Goal: Task Accomplishment & Management: Manage account settings

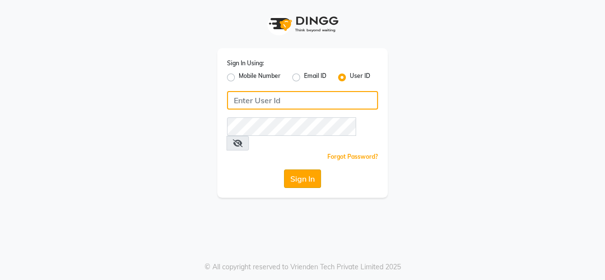
type input "mmbmakemeblush"
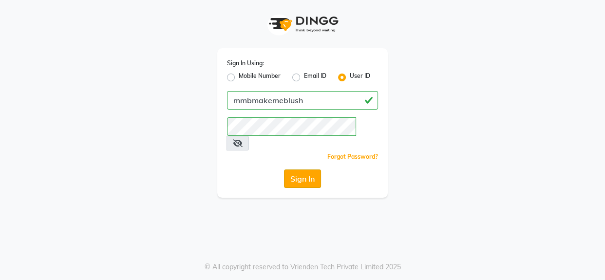
click at [306, 170] on button "Sign In" at bounding box center [302, 179] width 37 height 19
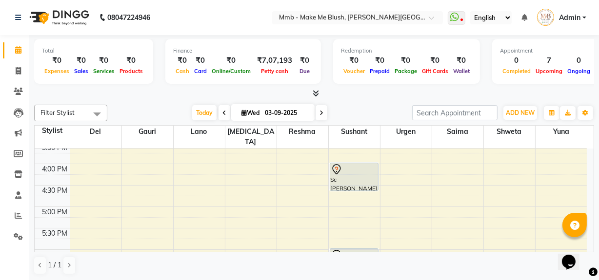
scroll to position [302, 0]
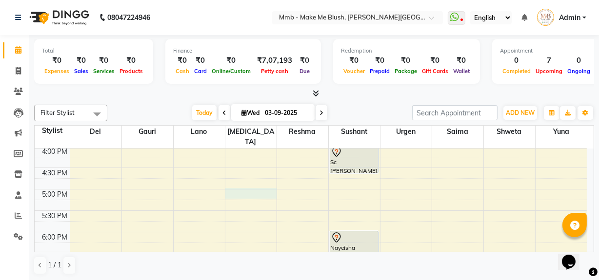
click at [242, 179] on div "9:00 AM 9:30 AM 10:00 AM 10:30 AM 11:00 AM 11:30 AM 12:00 PM 12:30 PM 1:00 PM 1…" at bounding box center [311, 103] width 552 height 514
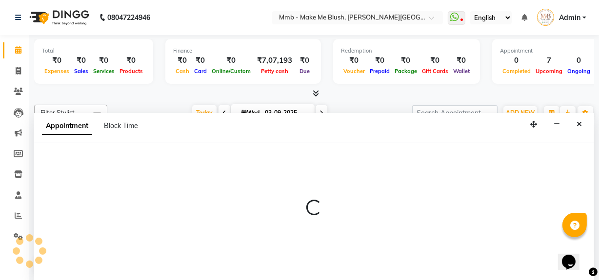
scroll to position [0, 0]
click at [242, 179] on div at bounding box center [314, 212] width 560 height 138
select select "18874"
select select "tentative"
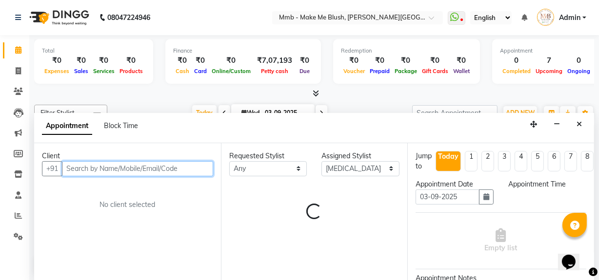
select select "1020"
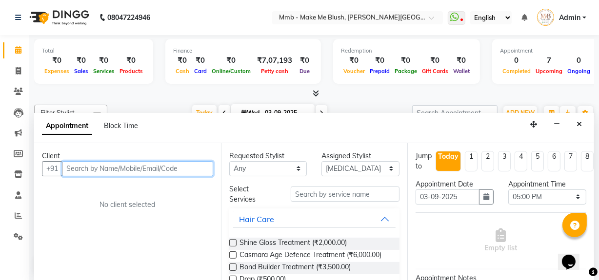
click at [193, 173] on input "text" at bounding box center [137, 168] width 151 height 15
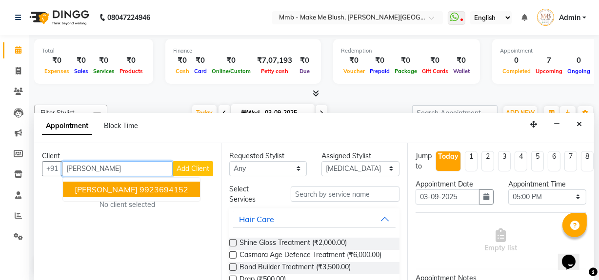
click at [160, 186] on ngb-highlight "9923694152" at bounding box center [163, 190] width 49 height 10
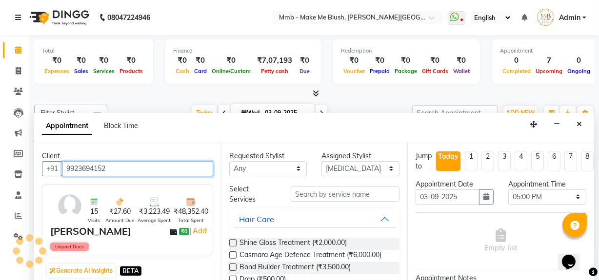
type input "9923694152"
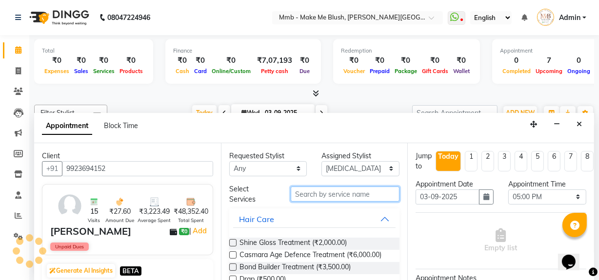
click at [313, 197] on input "text" at bounding box center [345, 194] width 109 height 15
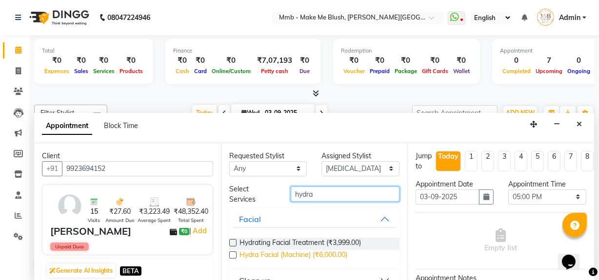
type input "hydra"
click at [277, 256] on span "Hydra Facial (Machine) (₹6,000.00)" at bounding box center [293, 256] width 108 height 12
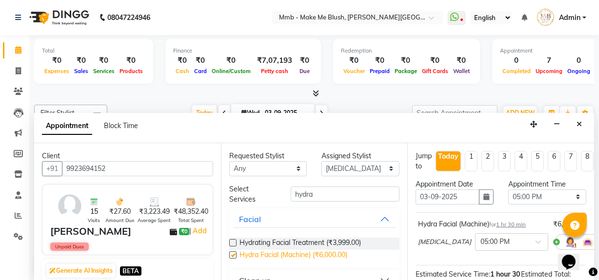
checkbox input "false"
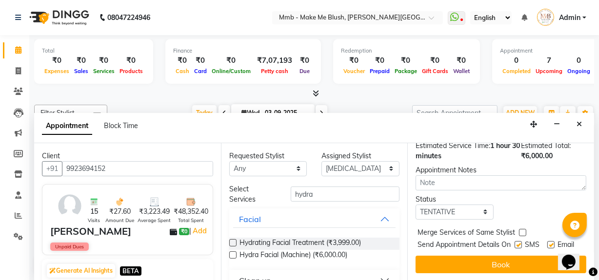
scroll to position [138, 0]
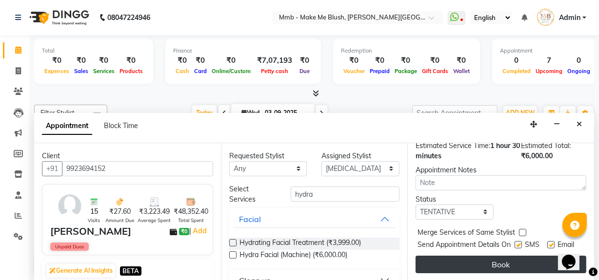
click at [507, 265] on button "Book" at bounding box center [500, 265] width 171 height 18
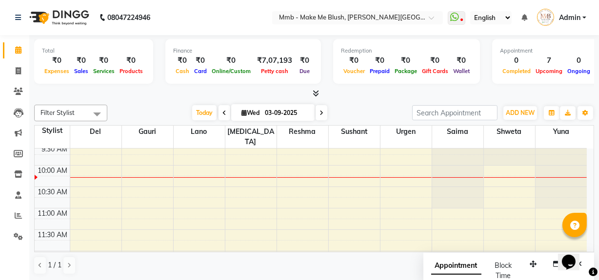
scroll to position [24, 0]
select select "45263"
select select "tentative"
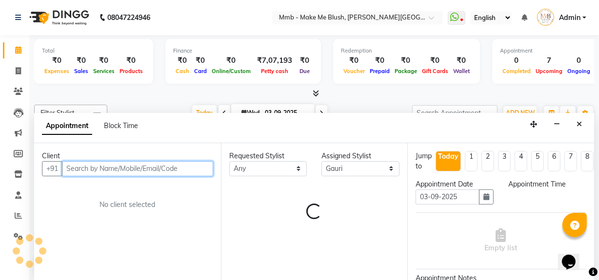
select select "660"
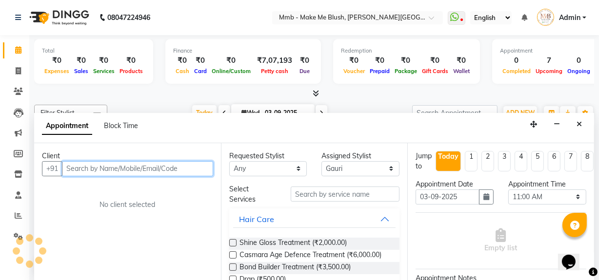
scroll to position [0, 0]
click at [195, 163] on input "text" at bounding box center [137, 168] width 151 height 15
click at [195, 164] on input "text" at bounding box center [137, 168] width 151 height 15
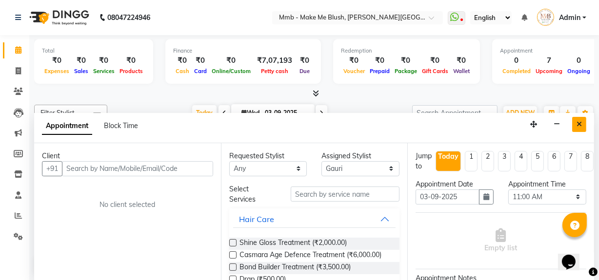
click at [578, 118] on button "Close" at bounding box center [579, 124] width 14 height 15
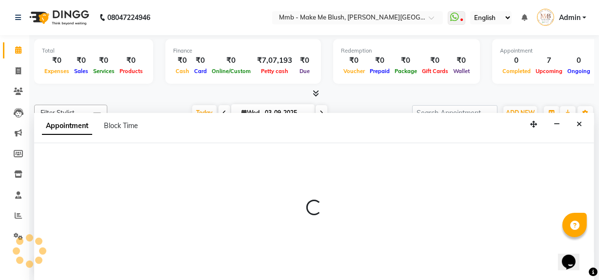
select select "18874"
select select "660"
select select "tentative"
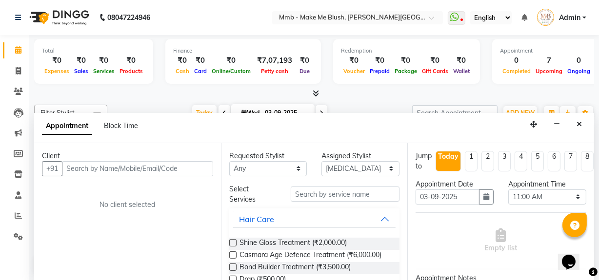
click at [182, 162] on input "text" at bounding box center [137, 168] width 151 height 15
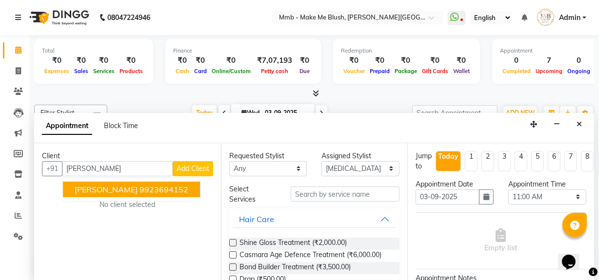
click at [150, 186] on ngb-highlight "9923694152" at bounding box center [163, 190] width 49 height 10
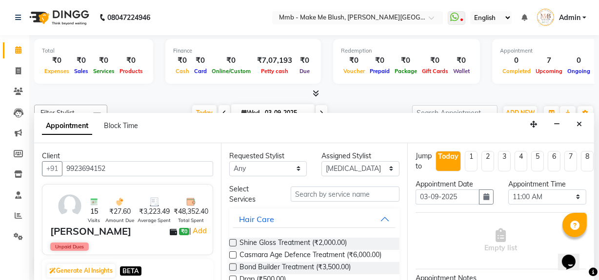
type input "9923694152"
click at [315, 192] on input "text" at bounding box center [345, 194] width 109 height 15
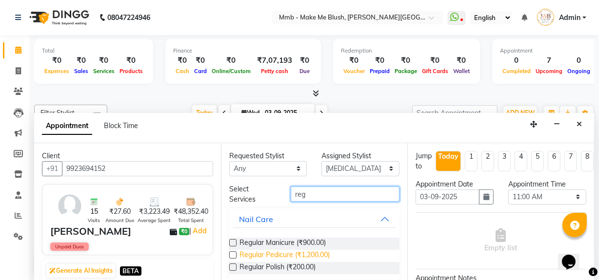
type input "reg"
click at [271, 251] on span "Regular Pedicure (₹1,200.00)" at bounding box center [284, 256] width 90 height 12
checkbox input "false"
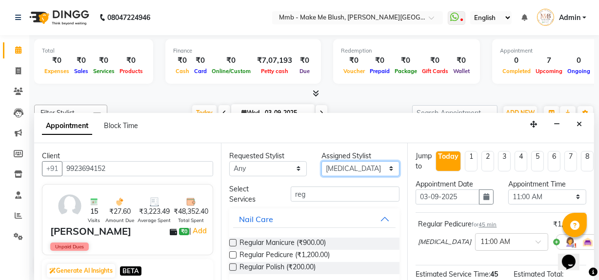
click at [355, 170] on select "Select Del Gauri Lano Nikita Reshma Saima Shweta Sushant Urgen Yuna" at bounding box center [360, 168] width 78 height 15
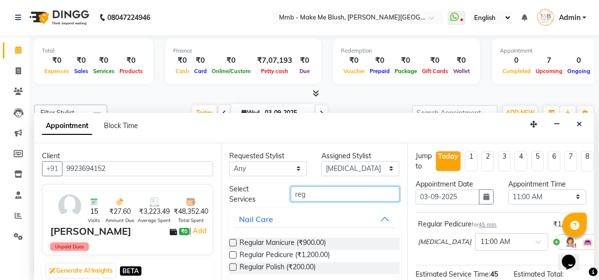
click at [325, 189] on input "reg" at bounding box center [345, 194] width 109 height 15
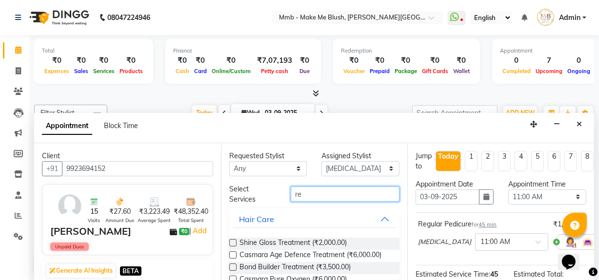
type input "r"
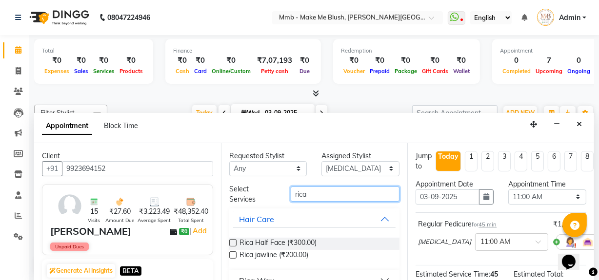
scroll to position [18, 0]
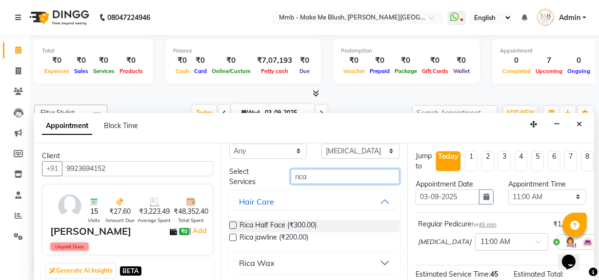
type input "rica"
click at [378, 261] on button "Rica Wax" at bounding box center [314, 263] width 163 height 18
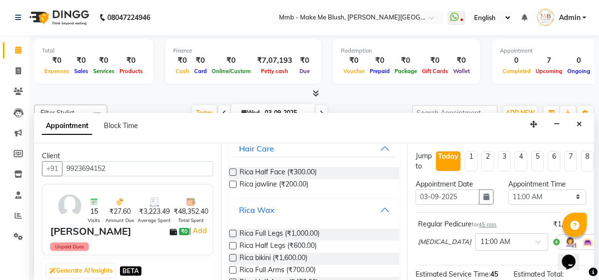
scroll to position [94, 0]
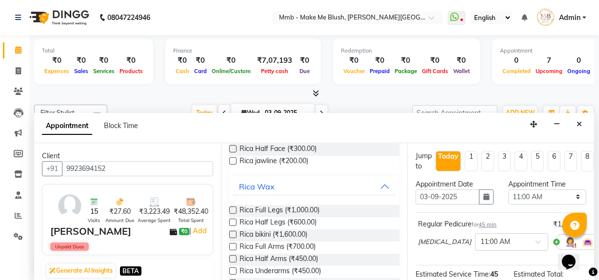
click at [327, 208] on div "Rica Full Legs (₹1,000.00)" at bounding box center [314, 211] width 171 height 12
click at [242, 210] on span "Rica Full Legs (₹1,000.00)" at bounding box center [279, 211] width 80 height 12
checkbox input "false"
click at [243, 242] on span "Rica Full Arms (₹700.00)" at bounding box center [277, 248] width 76 height 12
click at [242, 243] on span "Rica Full Arms (₹700.00)" at bounding box center [277, 248] width 76 height 12
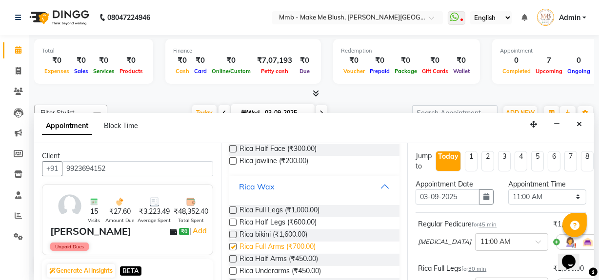
checkbox input "false"
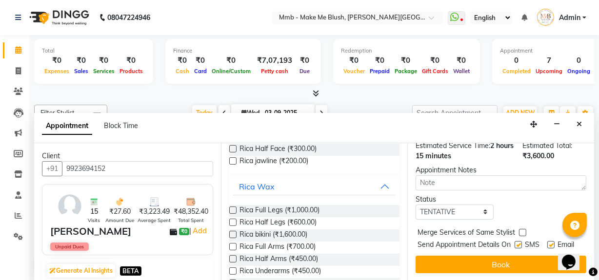
scroll to position [276, 0]
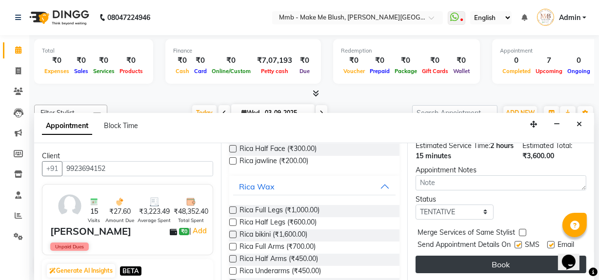
click at [499, 256] on button "Book" at bounding box center [500, 265] width 171 height 18
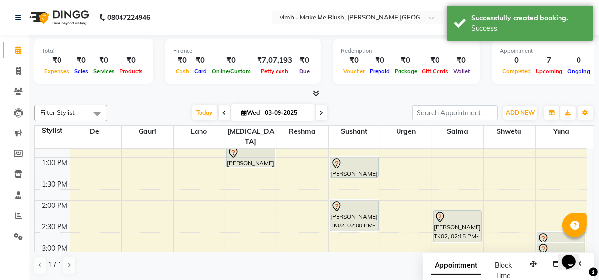
scroll to position [166, 0]
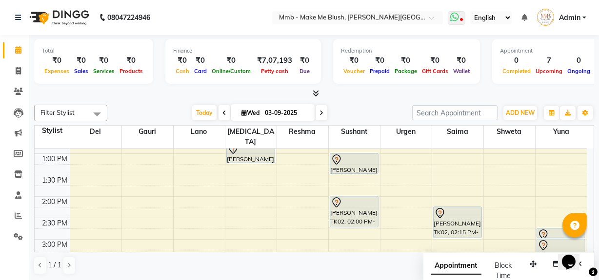
click at [458, 16] on icon at bounding box center [454, 17] width 9 height 10
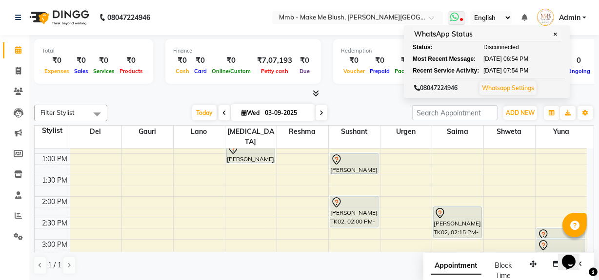
click at [554, 33] on span "✕" at bounding box center [555, 34] width 9 height 7
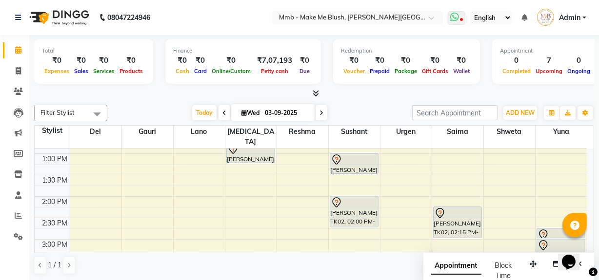
click at [451, 15] on icon at bounding box center [454, 17] width 9 height 10
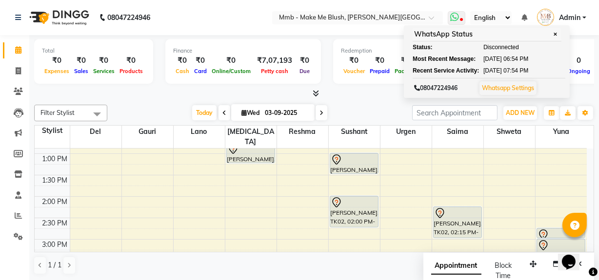
click at [554, 35] on span "✕" at bounding box center [555, 34] width 9 height 7
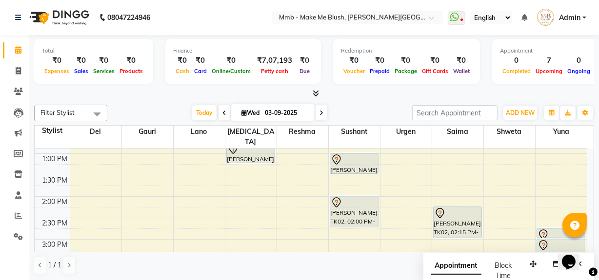
click at [482, 94] on div at bounding box center [314, 94] width 560 height 10
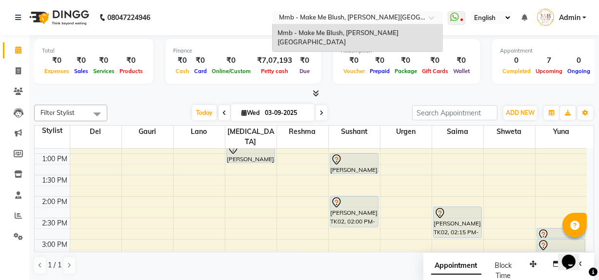
click at [433, 20] on span at bounding box center [434, 21] width 12 height 10
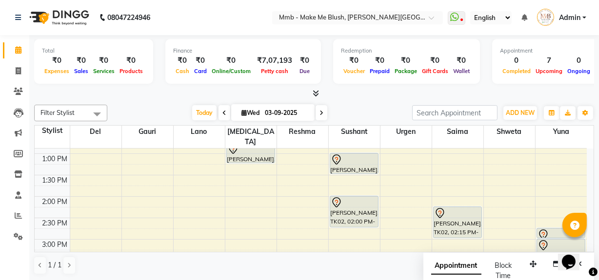
click at [249, 2] on nav "08047224946 Select Location × Mmb - Make Me Blush, Salunke Vihar Road WhatsApp …" at bounding box center [299, 17] width 599 height 35
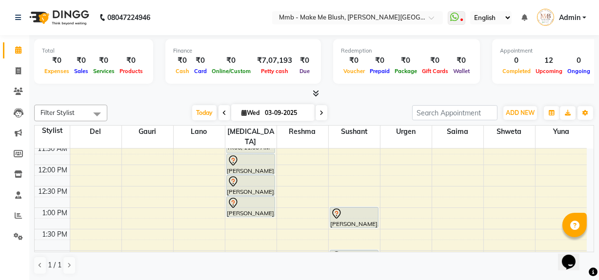
scroll to position [94, 0]
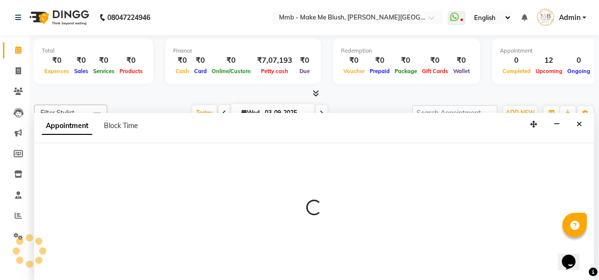
scroll to position [0, 0]
select select "45263"
select select "690"
select select "tentative"
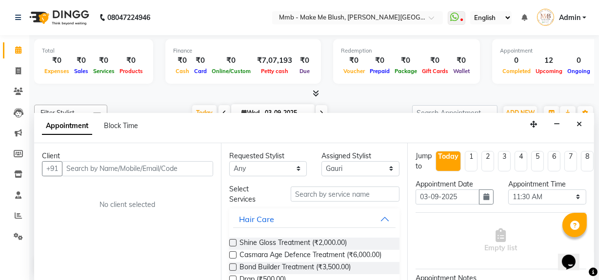
click at [131, 167] on input "text" at bounding box center [137, 168] width 151 height 15
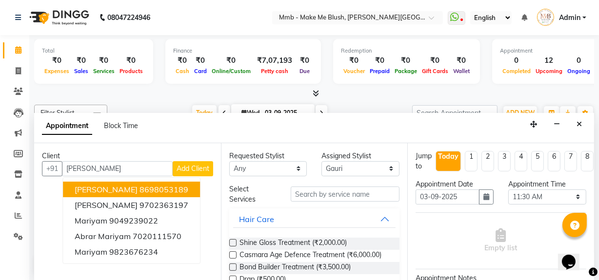
click at [119, 192] on span "Mariya Zoheb" at bounding box center [106, 190] width 63 height 10
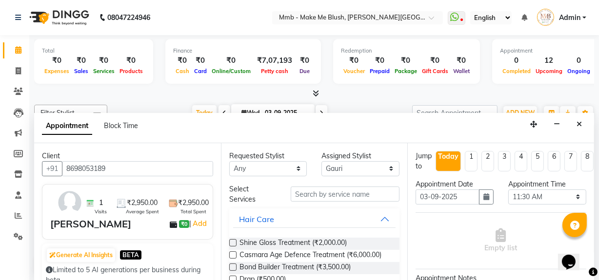
type input "8698053189"
click at [304, 197] on input "text" at bounding box center [345, 194] width 109 height 15
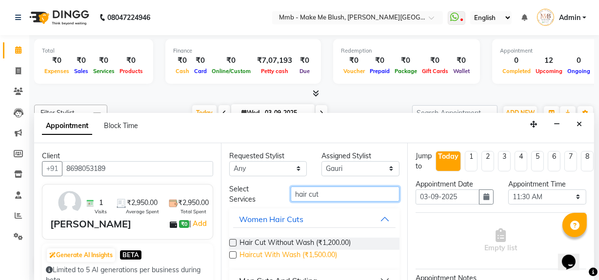
type input "hair cut"
click at [263, 252] on span "Haircut With Wash (₹1,500.00)" at bounding box center [287, 256] width 97 height 12
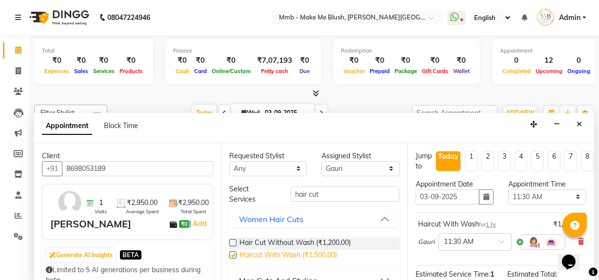
checkbox input "false"
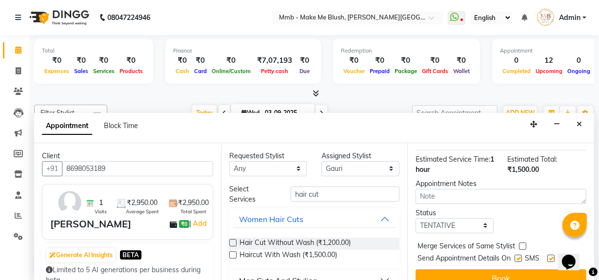
scroll to position [143, 0]
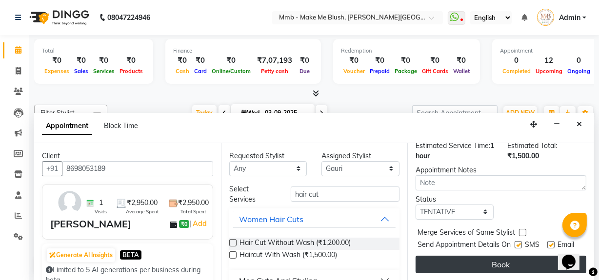
click at [508, 256] on button "Book" at bounding box center [500, 265] width 171 height 18
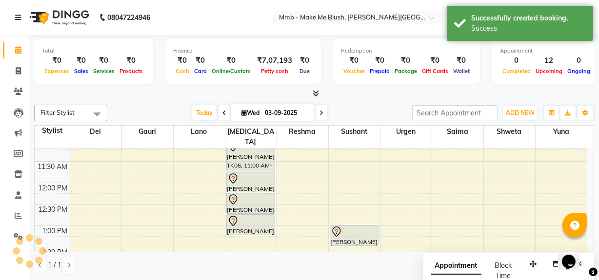
scroll to position [0, 0]
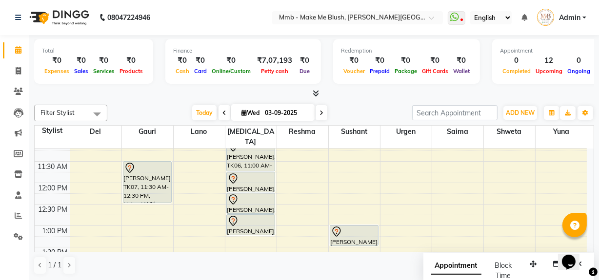
click at [597, 170] on div "Total ₹0 Expenses ₹0 Sales ₹0 Services ₹0 Products Finance ₹0 Cash ₹0 Card ₹0 O…" at bounding box center [313, 158] width 569 height 246
click at [241, 110] on icon at bounding box center [243, 113] width 5 height 6
select select "9"
select select "2025"
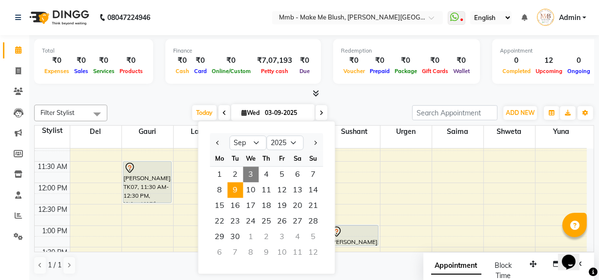
click at [240, 190] on span "9" at bounding box center [235, 190] width 16 height 16
type input "09-09-2025"
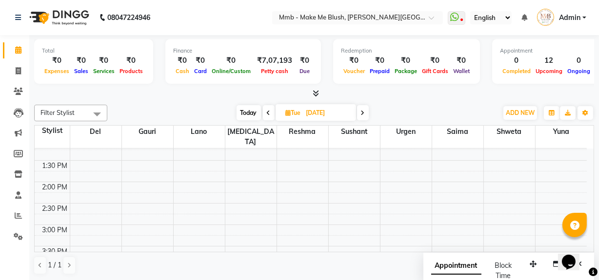
scroll to position [185, 0]
click at [595, 142] on div "Total ₹0 Expenses ₹0 Sales ₹0 Services ₹0 Products Finance ₹0 Cash ₹0 Card ₹0 O…" at bounding box center [313, 158] width 569 height 246
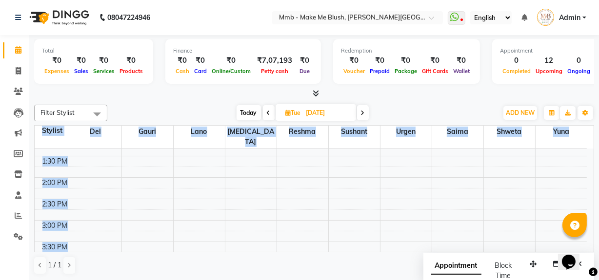
click at [595, 142] on div "Total ₹0 Expenses ₹0 Sales ₹0 Services ₹0 Products Finance ₹0 Cash ₹0 Card ₹0 O…" at bounding box center [313, 158] width 569 height 246
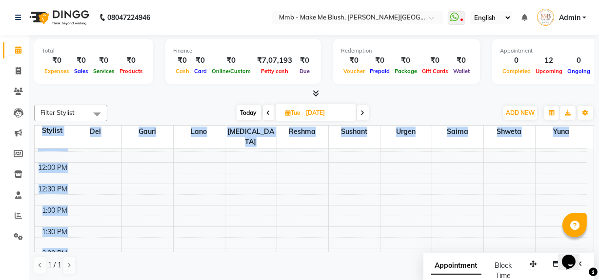
scroll to position [97, 0]
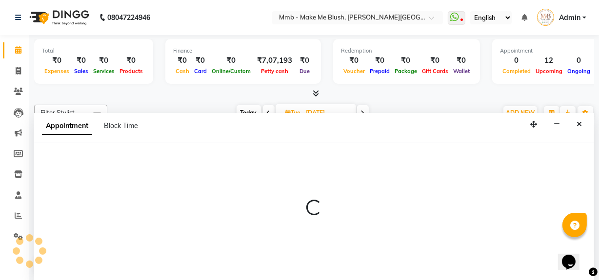
select select "45263"
select select "720"
select select "tentative"
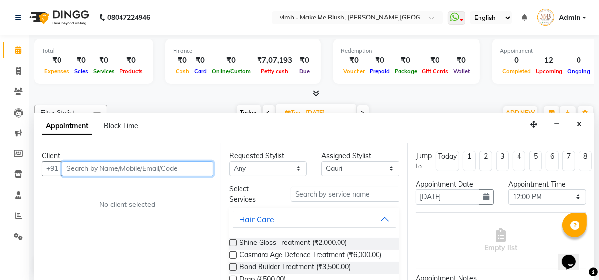
scroll to position [0, 0]
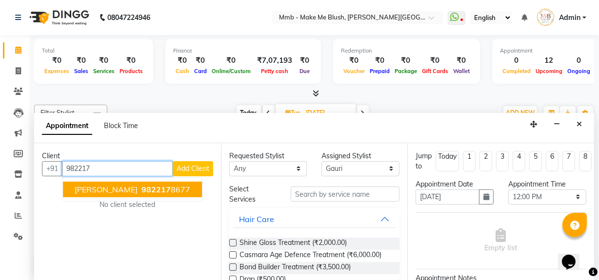
click at [122, 195] on button "Aarti Ahuja 982217 8677" at bounding box center [132, 190] width 139 height 16
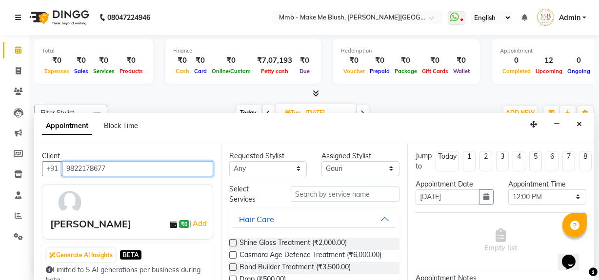
type input "9822178677"
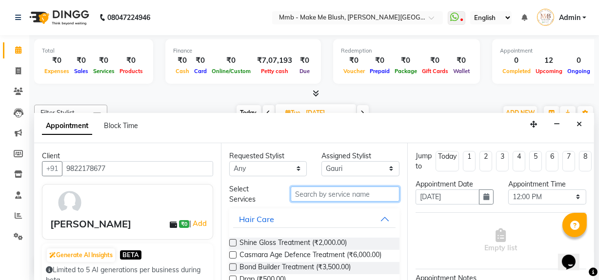
click at [328, 193] on input "text" at bounding box center [345, 194] width 109 height 15
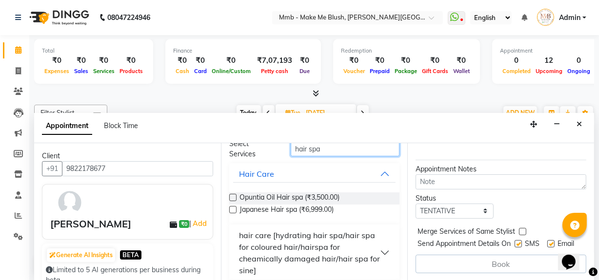
scroll to position [74, 0]
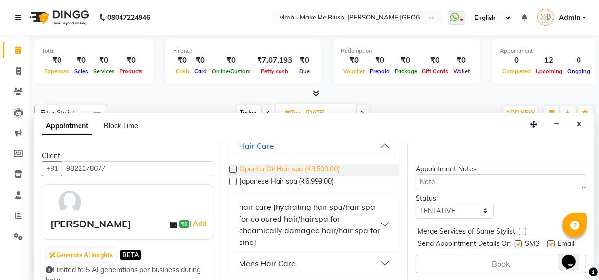
type input "hair spa"
click at [326, 169] on span "Opuntia Oil Hair spa (₹3,500.00)" at bounding box center [289, 170] width 100 height 12
checkbox input "false"
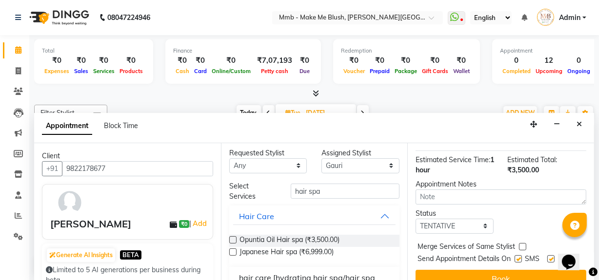
scroll to position [0, 0]
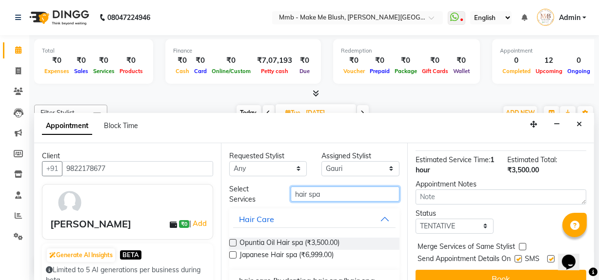
click at [321, 192] on input "hair spa" at bounding box center [345, 194] width 109 height 15
type input "hair cut"
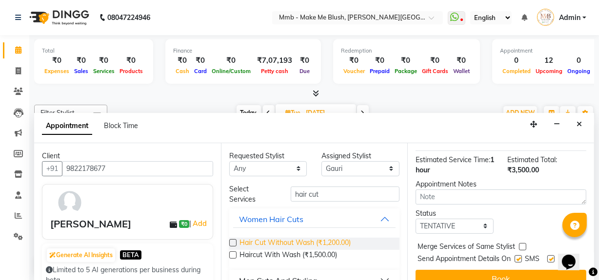
click at [278, 241] on span "Hair Cut Without Wash (₹1,200.00)" at bounding box center [294, 244] width 111 height 12
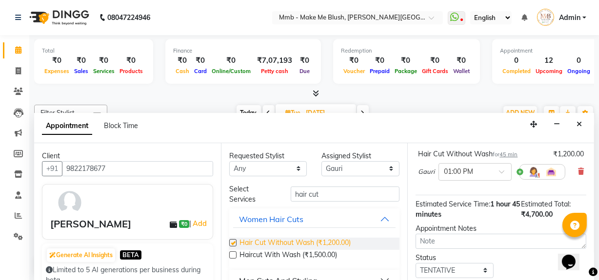
checkbox input "false"
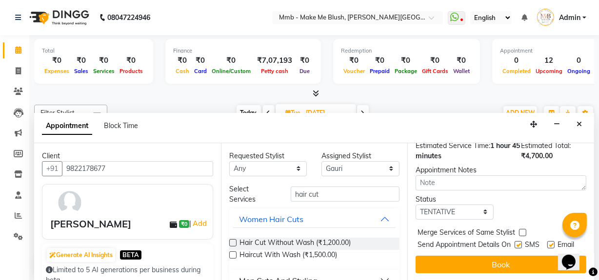
scroll to position [186, 0]
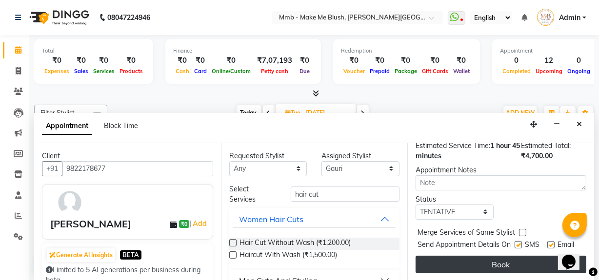
click at [527, 259] on button "Book" at bounding box center [500, 265] width 171 height 18
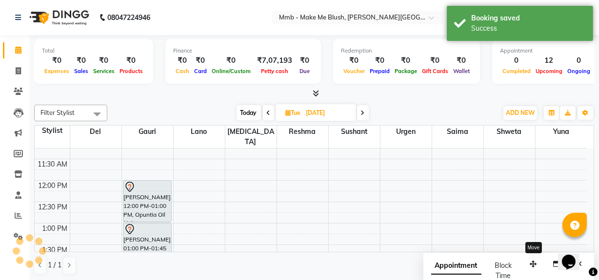
scroll to position [0, 0]
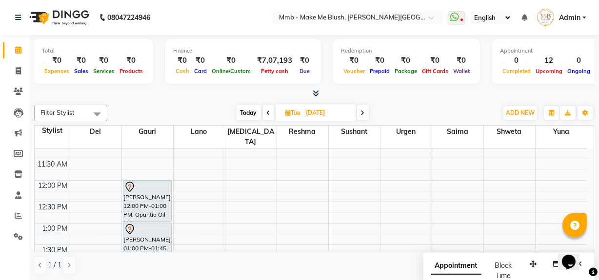
click at [249, 109] on span "Today" at bounding box center [248, 112] width 24 height 15
type input "03-09-2025"
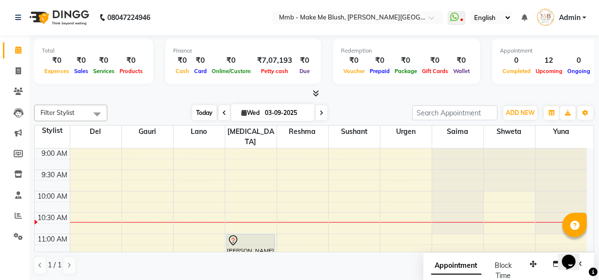
click at [197, 112] on span "Today" at bounding box center [204, 112] width 24 height 15
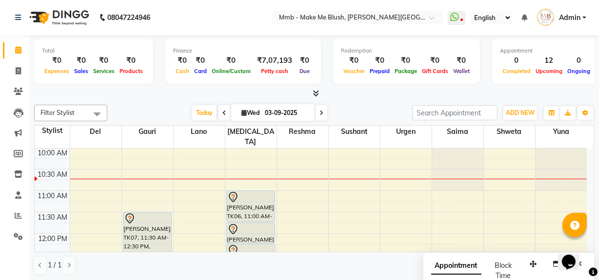
click at [241, 113] on icon at bounding box center [243, 113] width 5 height 6
select select "9"
select select "2025"
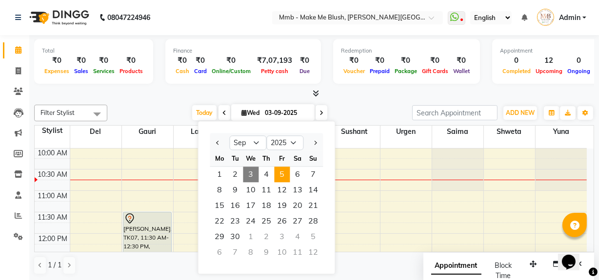
click at [281, 173] on span "5" at bounding box center [282, 175] width 16 height 16
type input "05-09-2025"
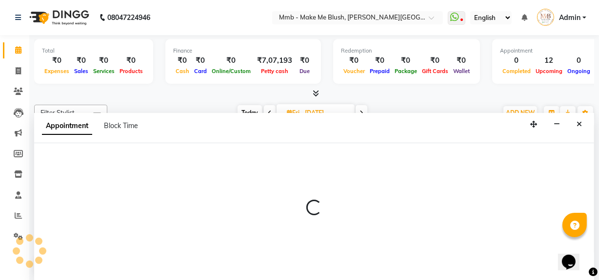
scroll to position [0, 0]
select select "18873"
select select "tentative"
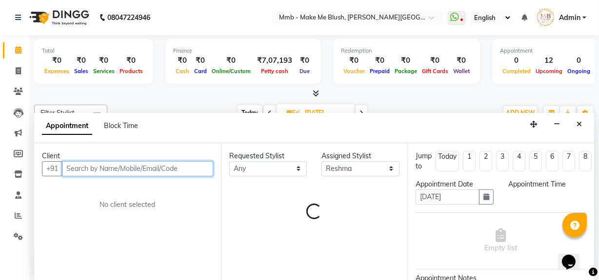
select select "660"
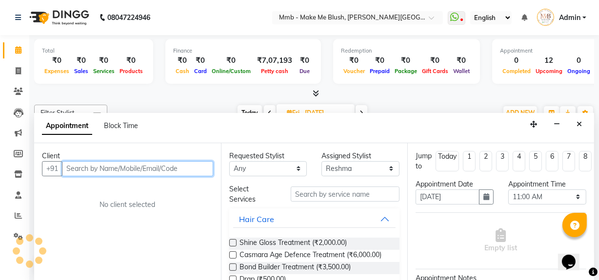
click at [183, 174] on input "text" at bounding box center [137, 168] width 151 height 15
click at [147, 170] on input "text" at bounding box center [137, 168] width 151 height 15
drag, startPoint x: 147, startPoint y: 170, endPoint x: 107, endPoint y: 162, distance: 40.7
click at [107, 162] on input "text" at bounding box center [137, 168] width 151 height 15
click at [171, 172] on input "text" at bounding box center [137, 168] width 151 height 15
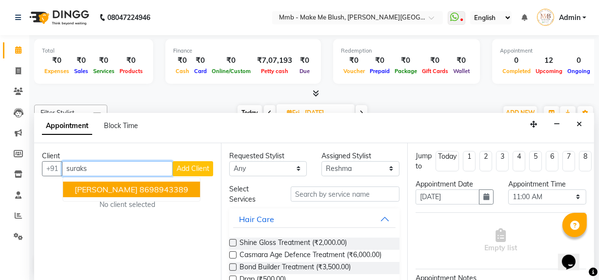
click at [159, 189] on ngb-highlight "8698943389" at bounding box center [163, 190] width 49 height 10
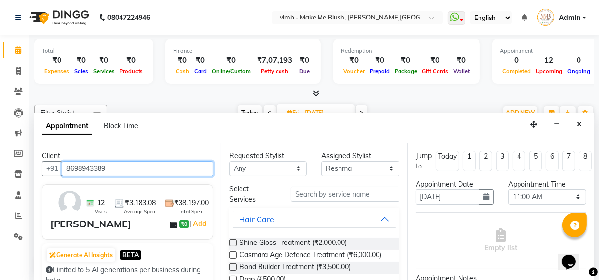
type input "8698943389"
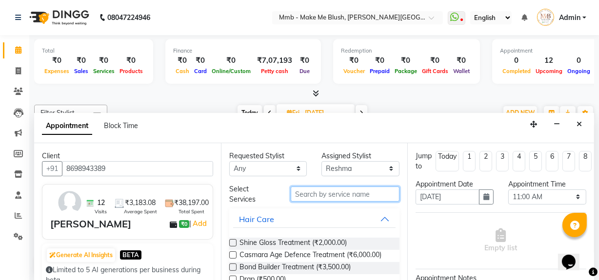
click at [316, 190] on input "text" at bounding box center [345, 194] width 109 height 15
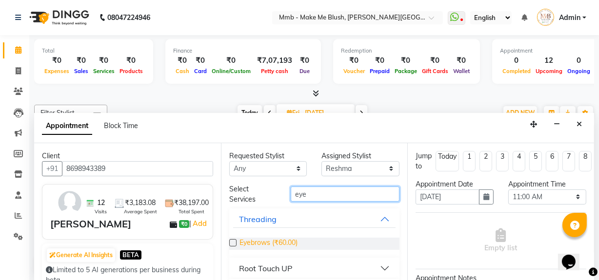
type input "eye"
click at [286, 240] on span "Eyebrows (₹60.00)" at bounding box center [268, 244] width 58 height 12
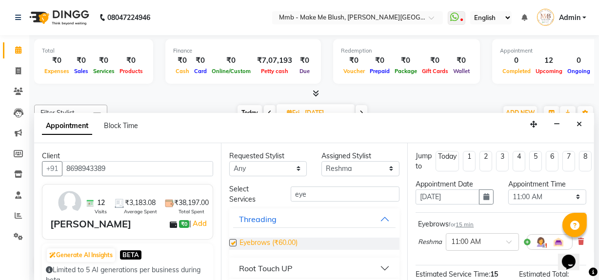
checkbox input "false"
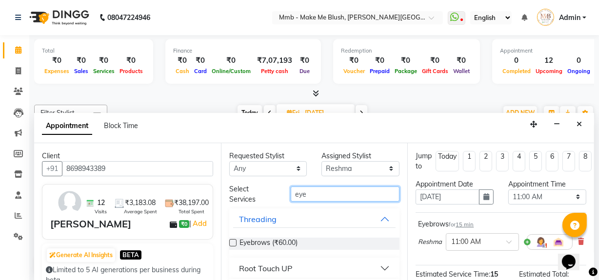
click at [322, 198] on input "eye" at bounding box center [345, 194] width 109 height 15
type input "e"
type input "upp"
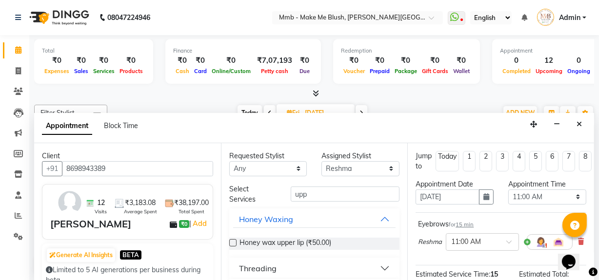
click at [272, 272] on div "Threading" at bounding box center [258, 269] width 38 height 12
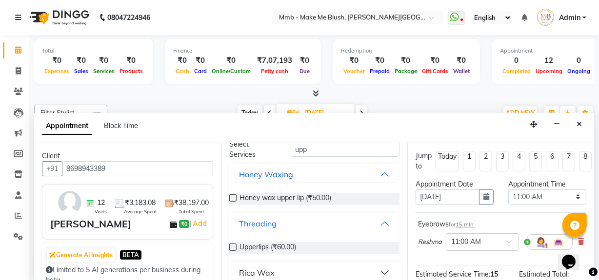
scroll to position [53, 0]
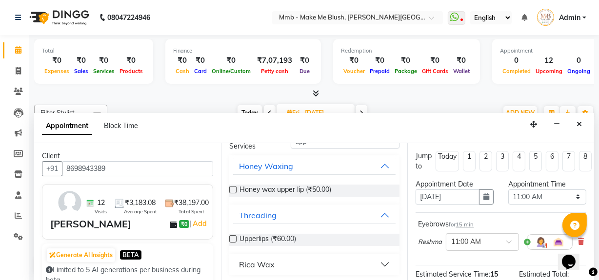
click at [297, 237] on div "Upperlips (₹60.00)" at bounding box center [314, 240] width 171 height 12
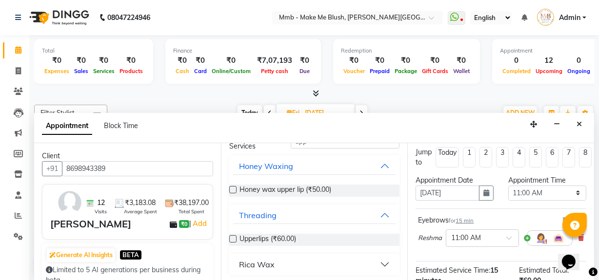
scroll to position [0, 0]
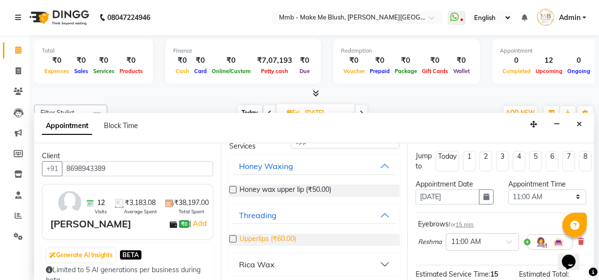
click at [268, 237] on span "Upperlips (₹60.00)" at bounding box center [267, 240] width 57 height 12
checkbox input "false"
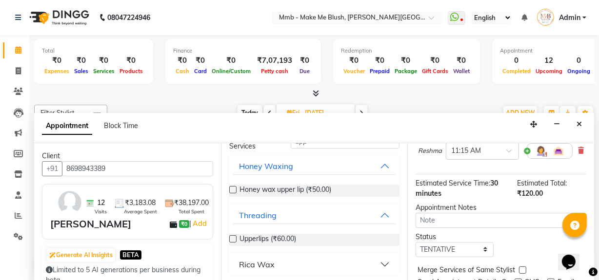
scroll to position [186, 0]
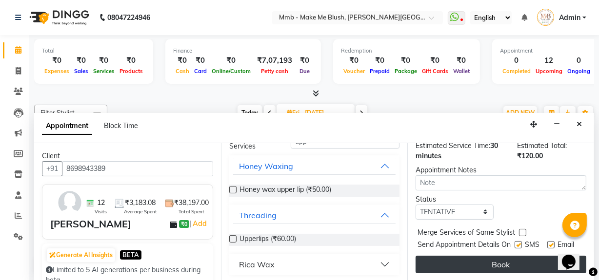
click at [510, 260] on button "Book" at bounding box center [500, 265] width 171 height 18
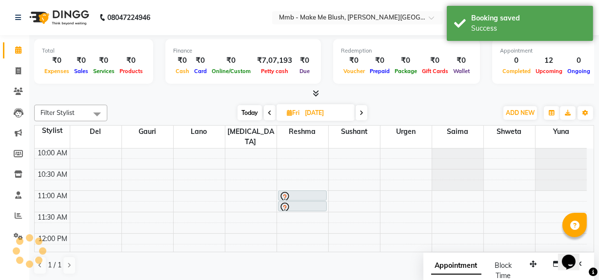
scroll to position [0, 0]
click at [240, 108] on span "Today" at bounding box center [249, 112] width 24 height 15
type input "03-09-2025"
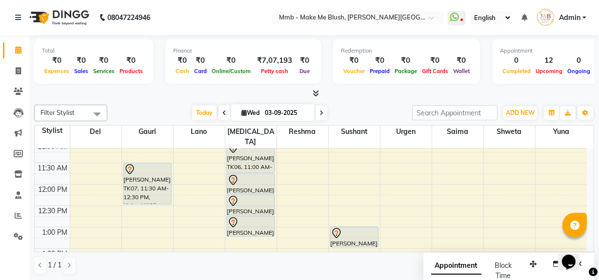
scroll to position [97, 0]
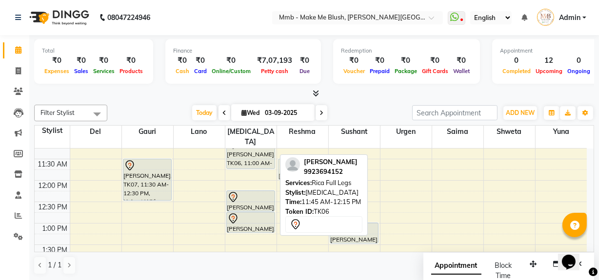
drag, startPoint x: 261, startPoint y: 170, endPoint x: 291, endPoint y: 161, distance: 31.5
click at [291, 161] on div "Filter Stylist Select All Del Gauri Lano Nikita Reshma Sushant Urgen Saima Shwe…" at bounding box center [314, 190] width 560 height 178
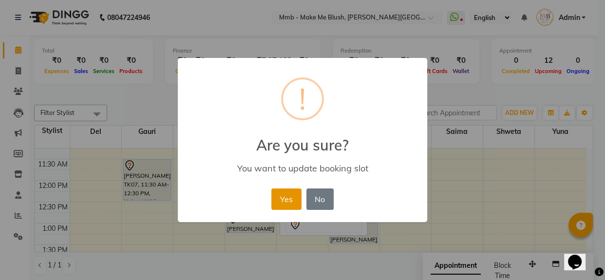
click at [282, 190] on button "Yes" at bounding box center [287, 199] width 30 height 21
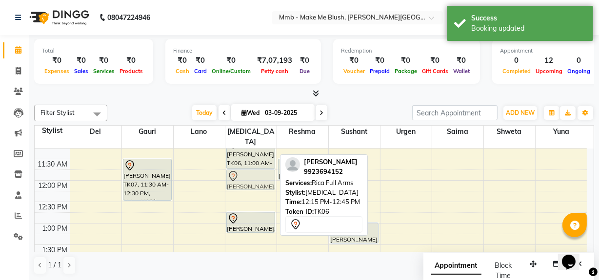
drag, startPoint x: 237, startPoint y: 187, endPoint x: 240, endPoint y: 169, distance: 18.3
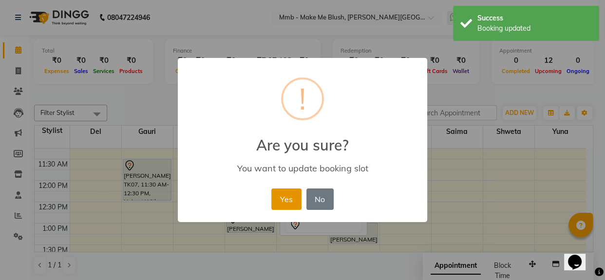
click at [279, 194] on button "Yes" at bounding box center [287, 199] width 30 height 21
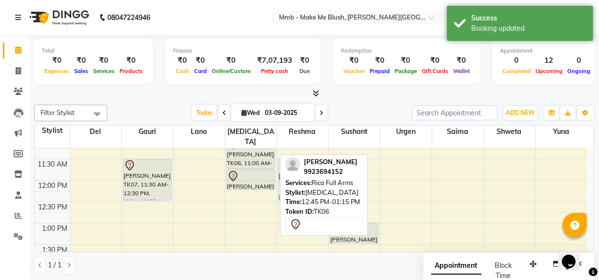
drag, startPoint x: 249, startPoint y: 212, endPoint x: 286, endPoint y: 183, distance: 46.9
click at [286, 183] on div "Filter Stylist Select All Del Gauri Lano Nikita Reshma Sushant Urgen Saima Shwe…" at bounding box center [314, 190] width 560 height 178
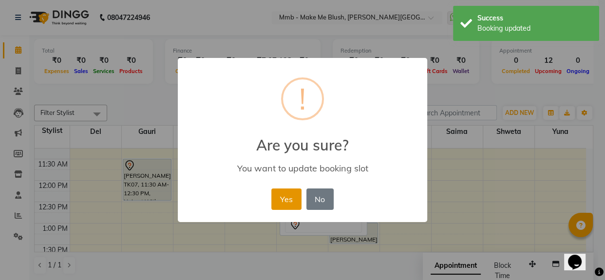
click at [283, 195] on button "Yes" at bounding box center [287, 199] width 30 height 21
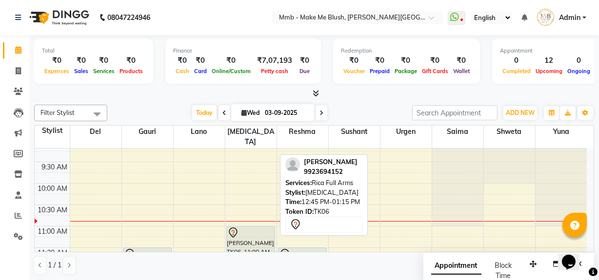
scroll to position [25, 0]
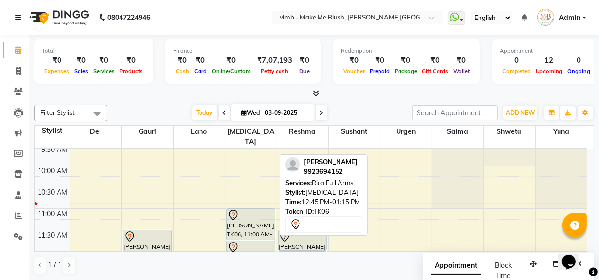
click at [584, 245] on div "Opens Chat This icon Opens the chat window." at bounding box center [572, 245] width 23 height 0
click at [588, 248] on html "Opens Chat This icon Opens the chat window." at bounding box center [572, 255] width 31 height 29
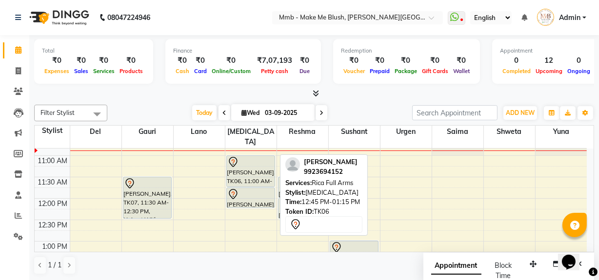
scroll to position [97, 0]
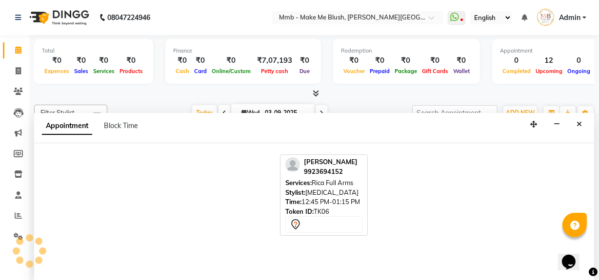
select select "67875"
select select "tentative"
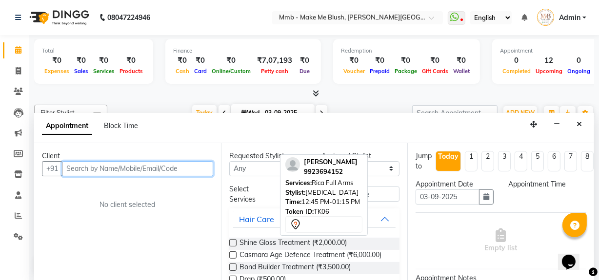
select select "720"
click at [176, 162] on input "text" at bounding box center [137, 168] width 151 height 15
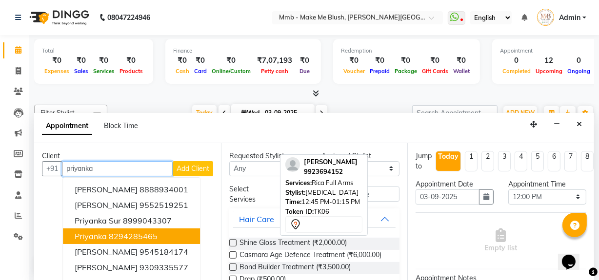
click at [161, 232] on button "Priyanka 8294285465" at bounding box center [131, 237] width 137 height 16
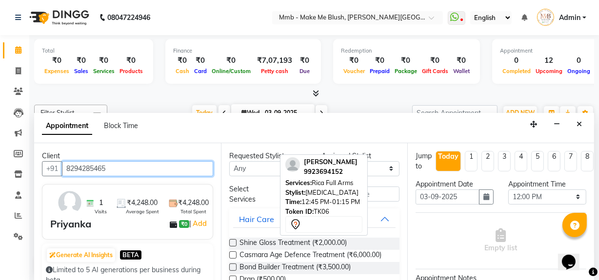
type input "8294285465"
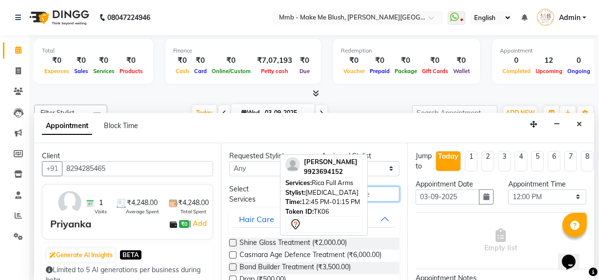
click at [378, 192] on input "text" at bounding box center [345, 194] width 109 height 15
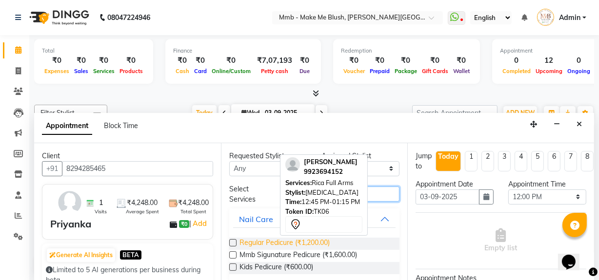
type input "pedi"
click at [321, 242] on span "Regular Pedicure (₹1,200.00)" at bounding box center [284, 244] width 90 height 12
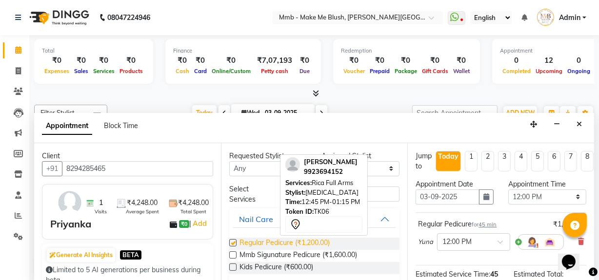
checkbox input "false"
click at [379, 172] on select "Select Del Gauri Lano Nikita Reshma Saima Shweta Sushant Urgen Yuna" at bounding box center [360, 168] width 78 height 15
select select "74536"
click at [321, 161] on select "Select Del Gauri Lano Nikita Reshma Saima Shweta Sushant Urgen Yuna" at bounding box center [360, 168] width 78 height 15
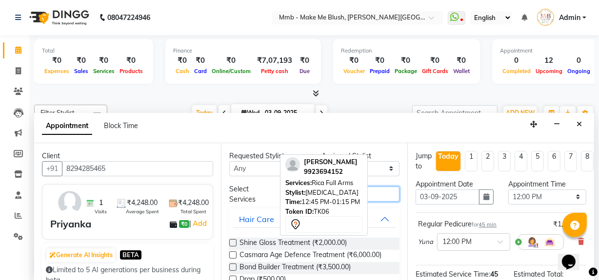
click at [368, 188] on input "pedi" at bounding box center [345, 194] width 109 height 15
type input "p"
type input "pedi"
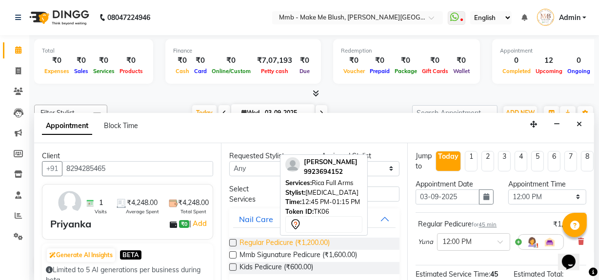
click at [309, 246] on span "Regular Pedicure (₹1,200.00)" at bounding box center [284, 244] width 90 height 12
checkbox input "false"
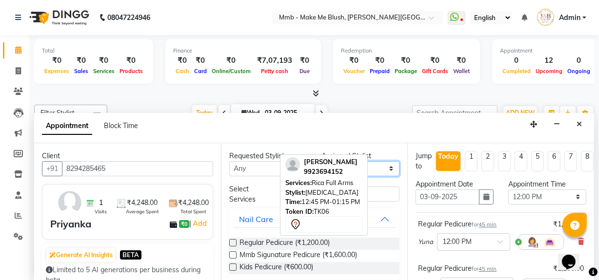
click at [377, 169] on select "Select Del Gauri Lano Nikita Reshma Saima Shweta Sushant Urgen Yuna" at bounding box center [360, 168] width 78 height 15
select select "88496"
click at [321, 161] on select "Select Del Gauri Lano Nikita Reshma Saima Shweta Sushant Urgen Yuna" at bounding box center [360, 168] width 78 height 15
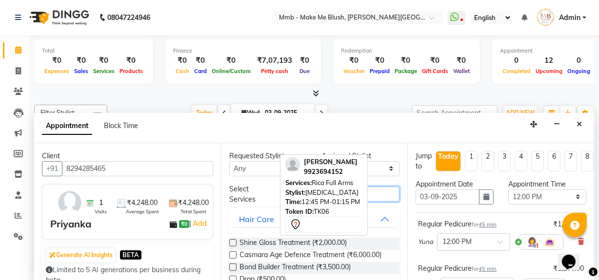
click at [373, 197] on input "pedi" at bounding box center [345, 194] width 109 height 15
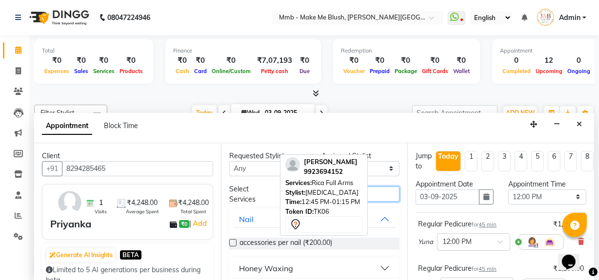
type input "p"
type input "pedi"
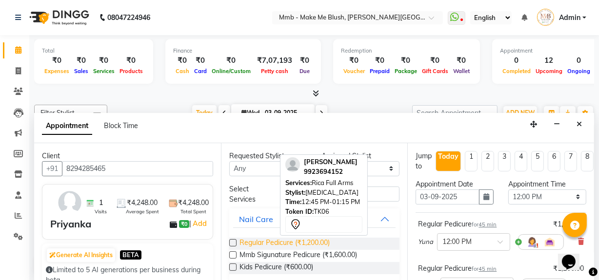
click at [318, 242] on span "Regular Pedicure (₹1,200.00)" at bounding box center [284, 244] width 90 height 12
checkbox input "false"
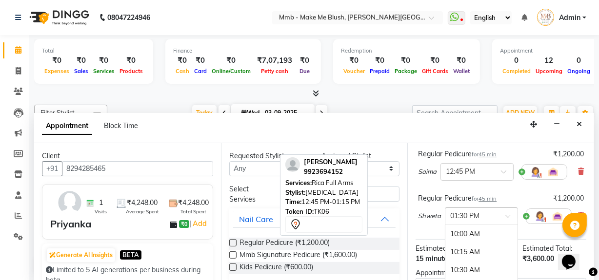
click at [509, 214] on span at bounding box center [511, 219] width 12 height 10
click at [466, 246] on div "12:00 PM" at bounding box center [481, 250] width 72 height 18
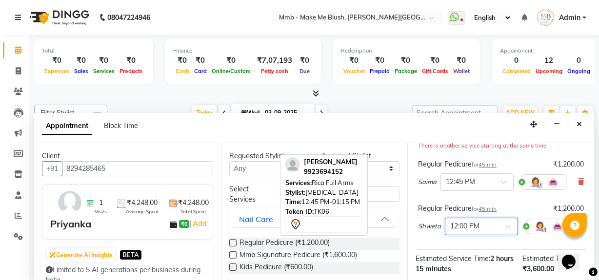
scroll to position [125, 0]
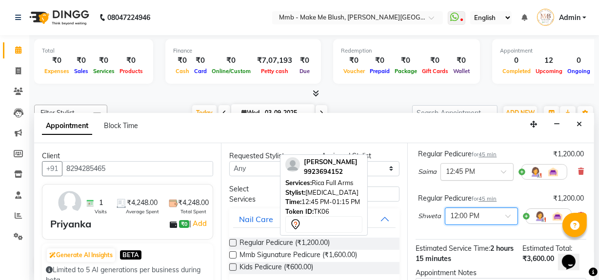
click at [501, 172] on span at bounding box center [507, 175] width 12 height 10
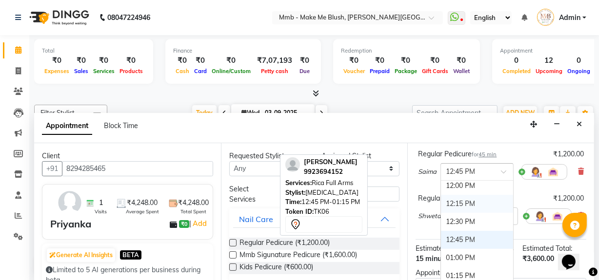
scroll to position [148, 0]
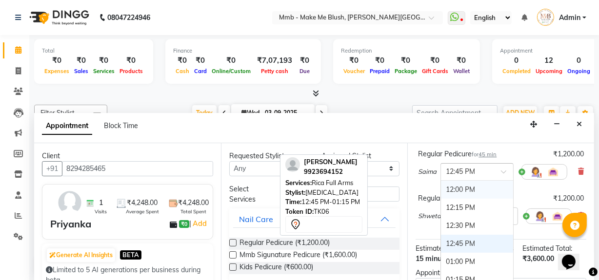
click at [470, 188] on div "12:00 PM" at bounding box center [477, 190] width 72 height 18
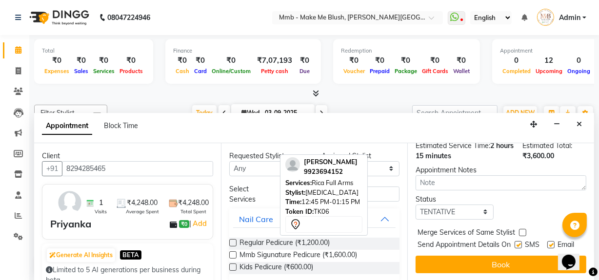
scroll to position [242, 0]
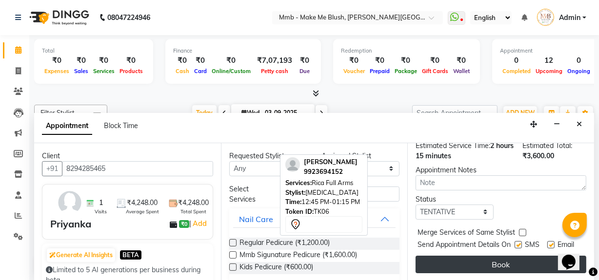
click at [498, 257] on button "Book" at bounding box center [500, 265] width 171 height 18
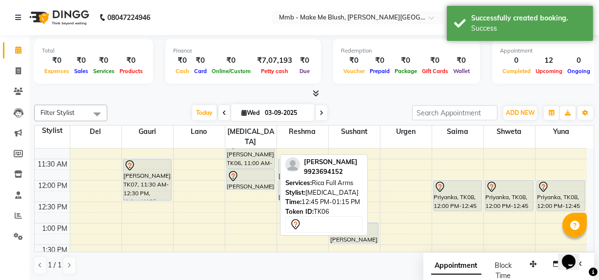
scroll to position [0, 0]
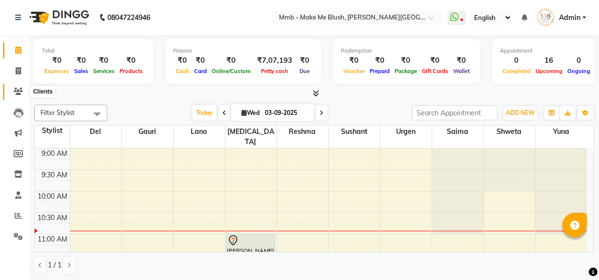
click at [21, 92] on icon at bounding box center [18, 91] width 9 height 7
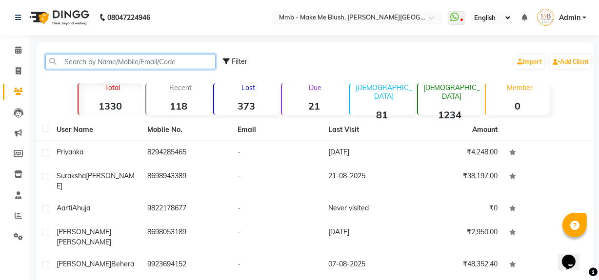
click at [100, 56] on input "text" at bounding box center [130, 61] width 170 height 15
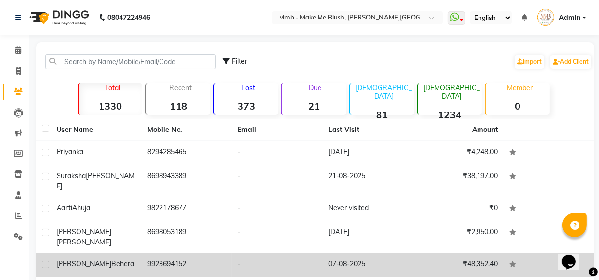
click at [108, 259] on div "Archita Behera" at bounding box center [96, 264] width 79 height 10
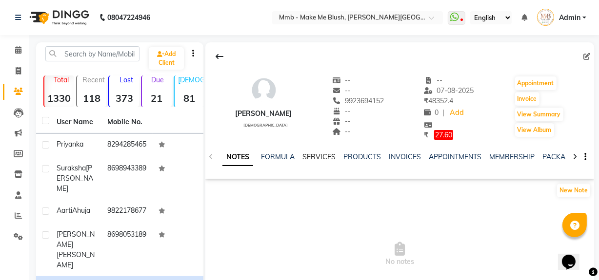
click at [318, 155] on link "SERVICES" at bounding box center [318, 157] width 33 height 9
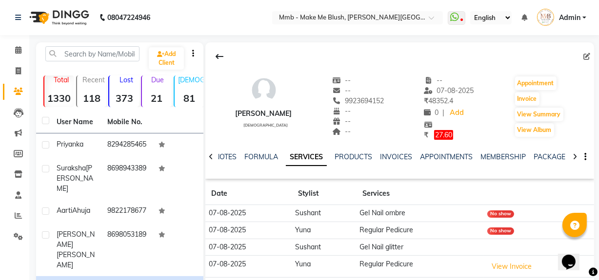
scroll to position [175, 0]
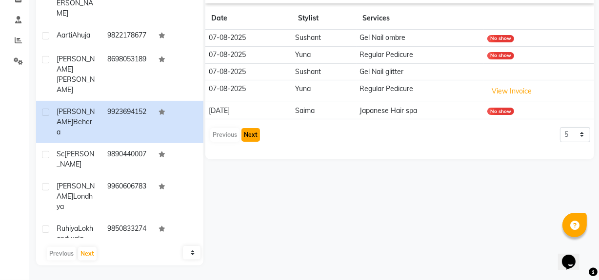
click at [251, 138] on button "Next" at bounding box center [250, 135] width 19 height 14
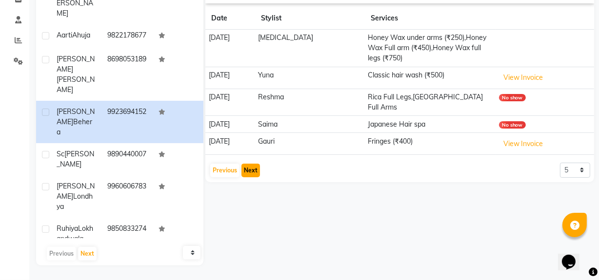
click at [251, 164] on button "Next" at bounding box center [250, 171] width 19 height 14
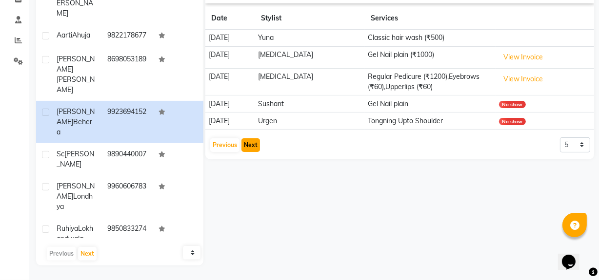
click at [248, 148] on button "Next" at bounding box center [250, 145] width 19 height 14
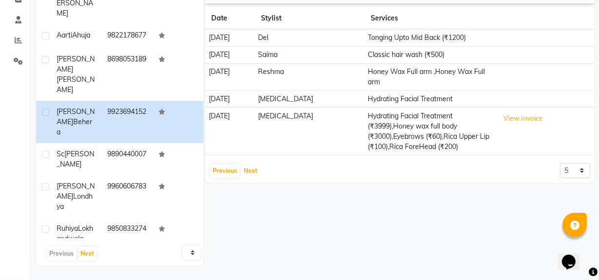
scroll to position [0, 0]
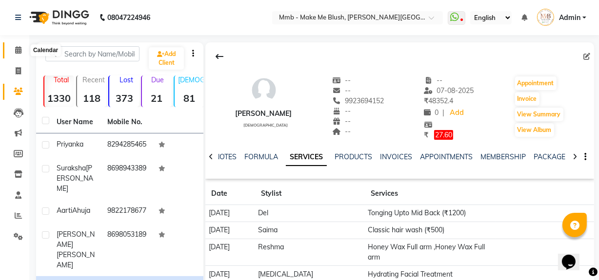
click at [17, 51] on icon at bounding box center [18, 49] width 6 height 7
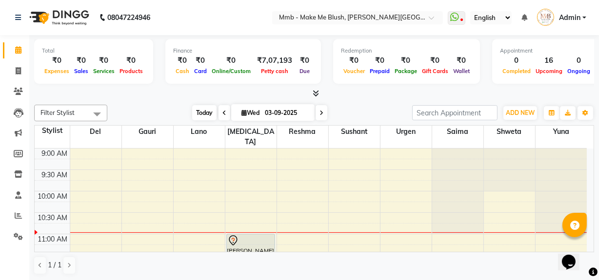
click at [200, 111] on span "Today" at bounding box center [204, 112] width 24 height 15
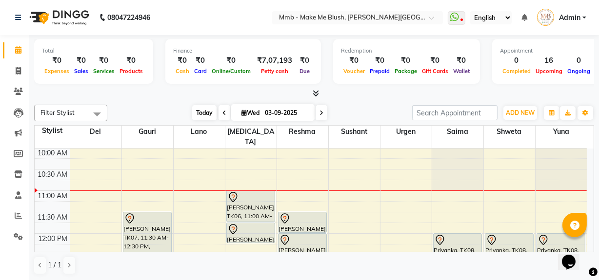
click at [203, 112] on span "Today" at bounding box center [204, 112] width 24 height 15
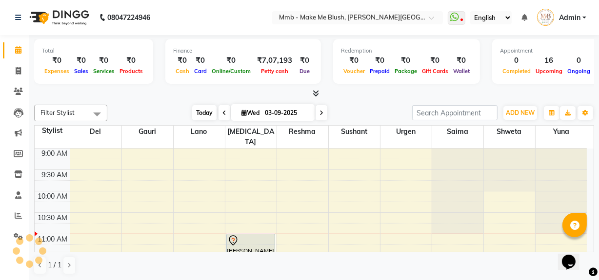
click at [203, 112] on span "Today" at bounding box center [204, 112] width 24 height 15
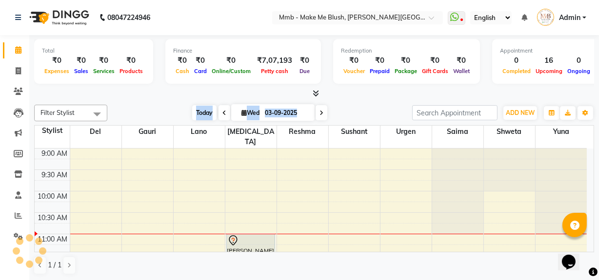
click at [203, 112] on span "Today" at bounding box center [204, 112] width 24 height 15
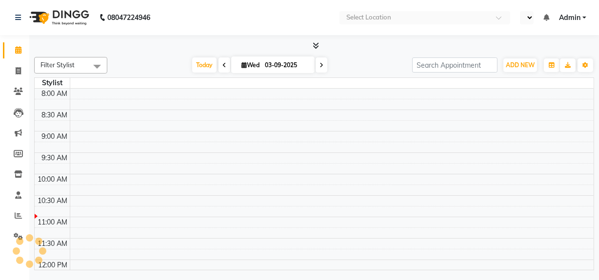
select select "en"
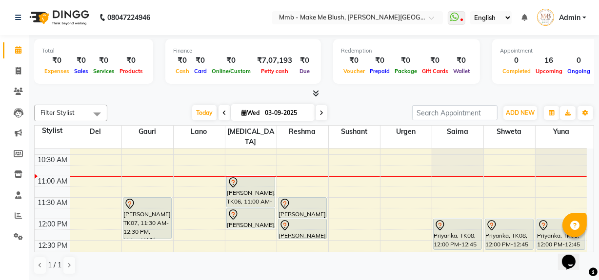
scroll to position [71, 0]
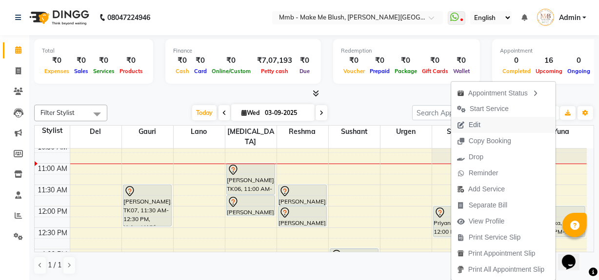
click at [468, 121] on span "Edit" at bounding box center [474, 125] width 12 height 10
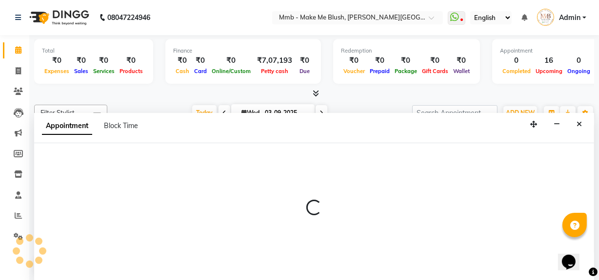
scroll to position [0, 0]
select select "tentative"
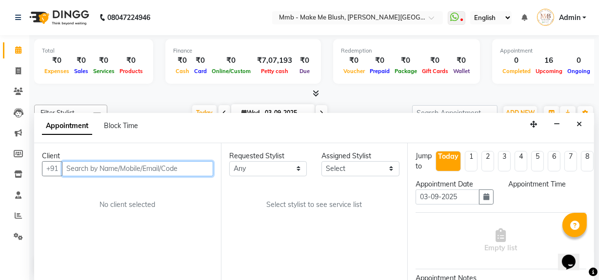
select select "720"
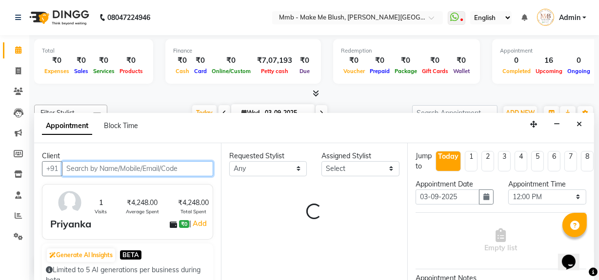
select select "88496"
select select "1396"
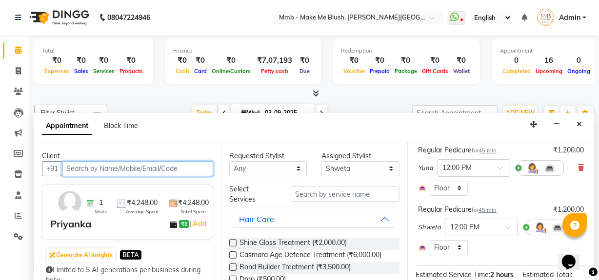
scroll to position [175, 0]
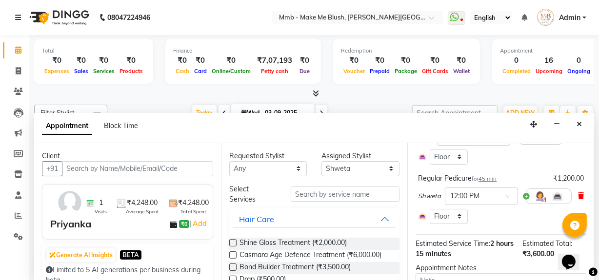
click at [578, 195] on icon at bounding box center [581, 196] width 6 height 7
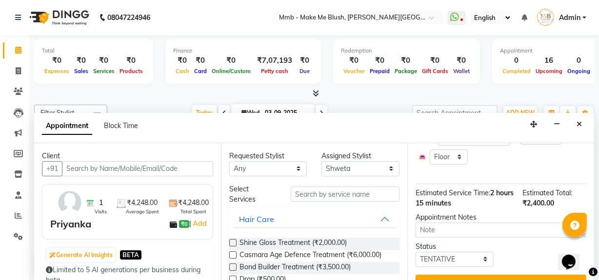
click at [576, 195] on div "Estimated Total: ₹2,400.00" at bounding box center [554, 198] width 64 height 20
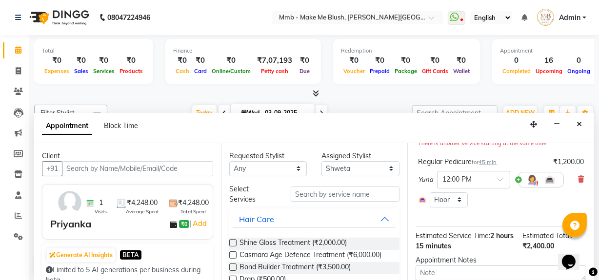
scroll to position [122, 0]
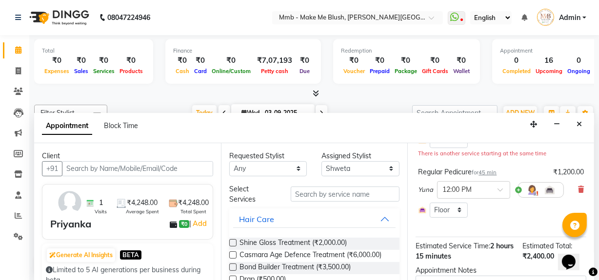
click at [577, 185] on div "Regular Pedicure for 45 min ₹1,200.00 Yuna × 12:00 PM Select Room Floor" at bounding box center [500, 193] width 171 height 56
click at [578, 187] on icon at bounding box center [581, 189] width 6 height 7
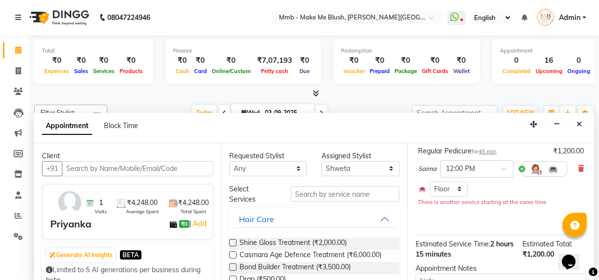
scroll to position [68, 0]
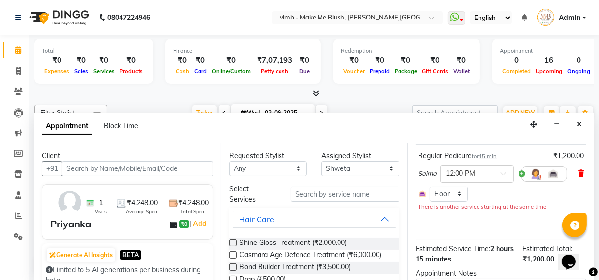
click at [578, 171] on icon at bounding box center [581, 173] width 6 height 7
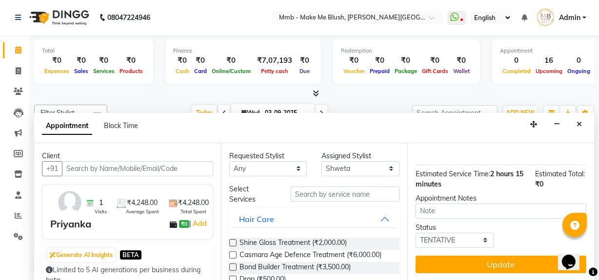
scroll to position [88, 0]
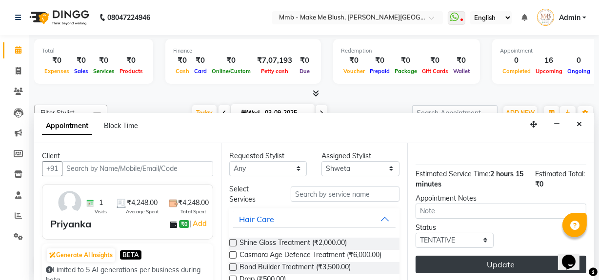
click at [528, 257] on button "Update" at bounding box center [500, 265] width 171 height 18
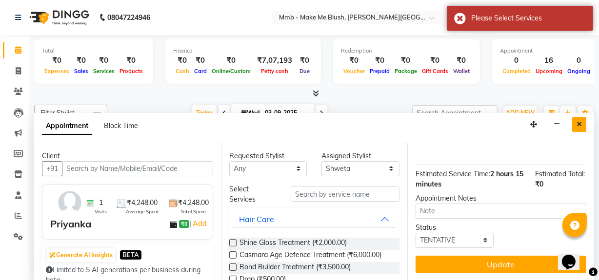
click at [577, 126] on icon "Close" at bounding box center [578, 124] width 5 height 7
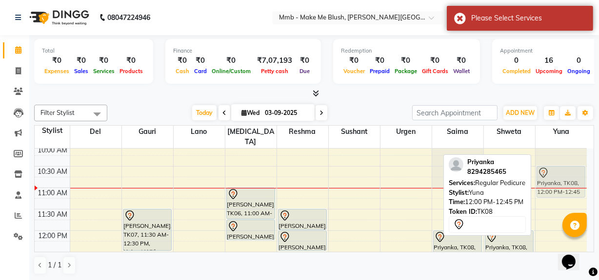
scroll to position [46, 0]
drag, startPoint x: 559, startPoint y: 191, endPoint x: 558, endPoint y: 184, distance: 7.3
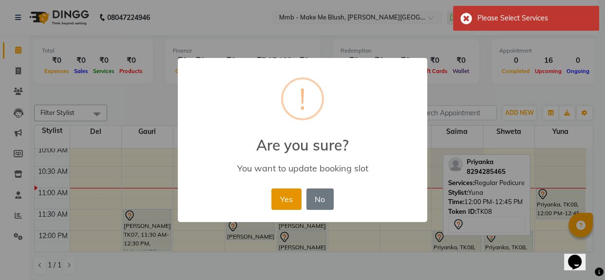
click at [289, 205] on button "Yes" at bounding box center [287, 199] width 30 height 21
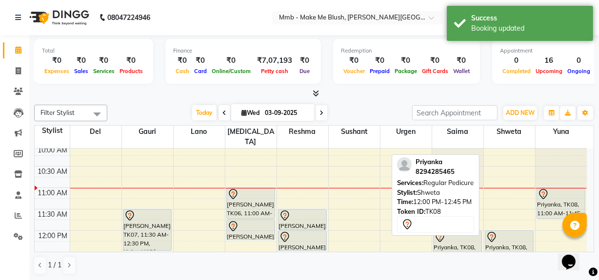
click at [508, 239] on div "Priyanka, TK08, 12:00 PM-12:45 PM, Regular Pedicure" at bounding box center [509, 246] width 48 height 30
click at [509, 236] on div "Priyanka, TK08, 12:00 PM-12:45 PM, Regular Pedicure" at bounding box center [509, 246] width 48 height 30
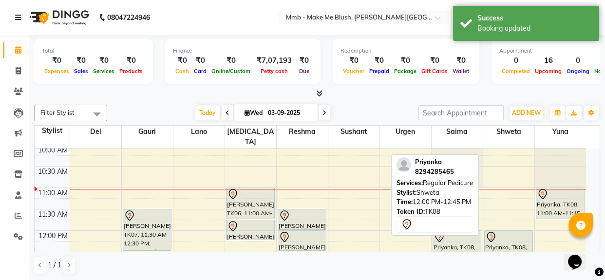
select select "7"
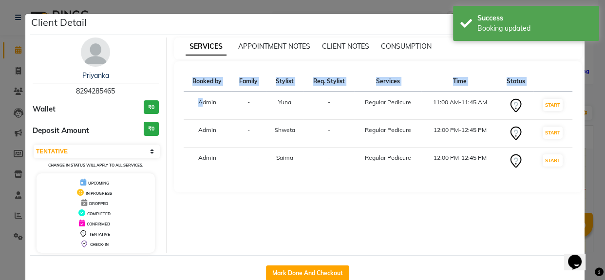
click at [583, 139] on div "Client Detail Priyanka 8294285465 Wallet ₹0 Deposit Amount ₹0 Select IN SERVICE…" at bounding box center [307, 152] width 555 height 277
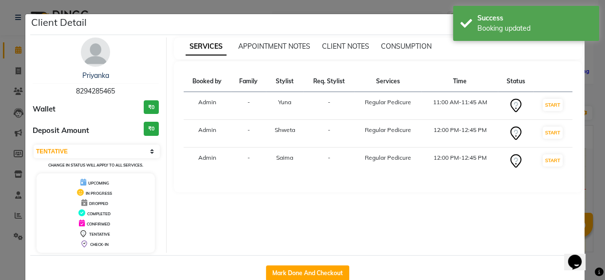
click at [424, 24] on div "Client Detail" at bounding box center [307, 24] width 555 height 21
click at [586, 130] on ngb-modal-window "Client Detail Priyanka 8294285465 Wallet ₹0 Deposit Amount ₹0 Select IN SERVICE…" at bounding box center [302, 140] width 605 height 280
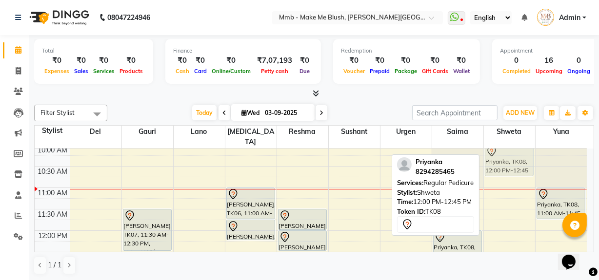
scroll to position [39, 0]
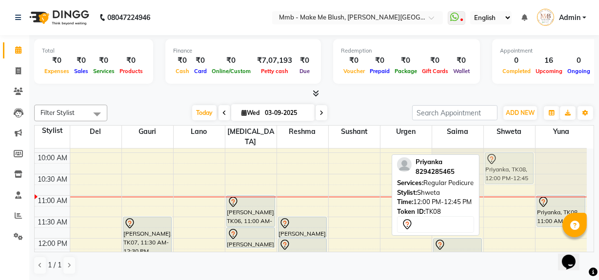
drag, startPoint x: 500, startPoint y: 234, endPoint x: 504, endPoint y: 160, distance: 74.7
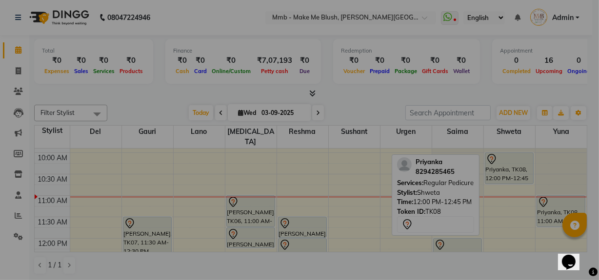
scroll to position [38, 0]
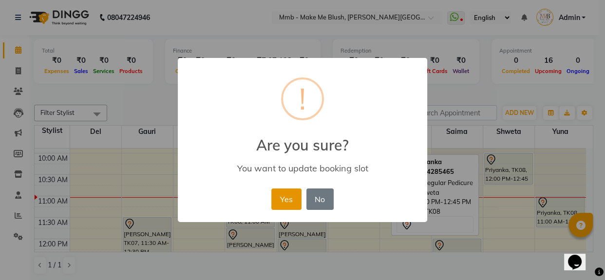
click at [282, 206] on button "Yes" at bounding box center [287, 199] width 30 height 21
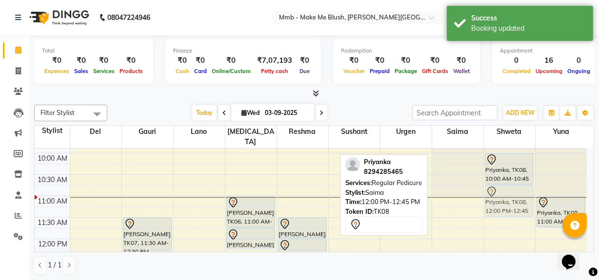
drag, startPoint x: 450, startPoint y: 234, endPoint x: 505, endPoint y: 177, distance: 79.3
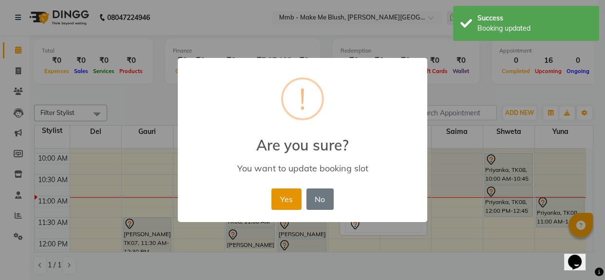
click at [291, 195] on button "Yes" at bounding box center [287, 199] width 30 height 21
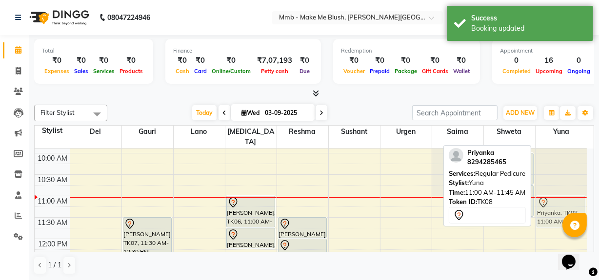
drag, startPoint x: 551, startPoint y: 190, endPoint x: 531, endPoint y: 190, distance: 20.0
click at [531, 190] on div "Filter Stylist Select All Del Gauri Lano Nikita Reshma Sushant Urgen Saima Shwe…" at bounding box center [314, 190] width 560 height 178
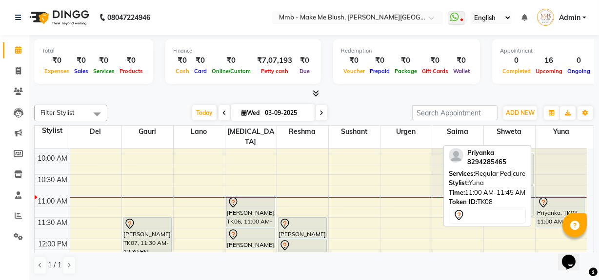
click at [557, 197] on div at bounding box center [560, 203] width 47 height 12
click at [553, 209] on div "Priyanka, TK08, 11:00 AM-11:45 AM, Regular Pedicure" at bounding box center [561, 211] width 48 height 31
select select "7"
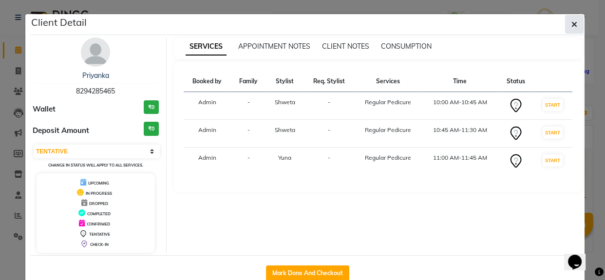
click at [573, 21] on icon "button" at bounding box center [575, 24] width 6 height 8
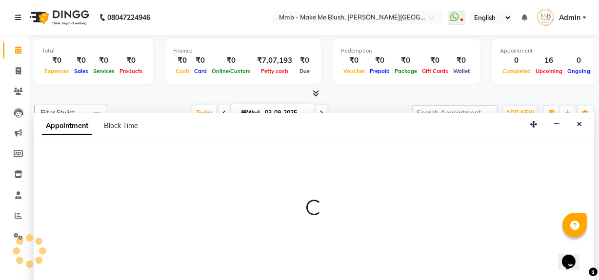
select select "35693"
select select "tentative"
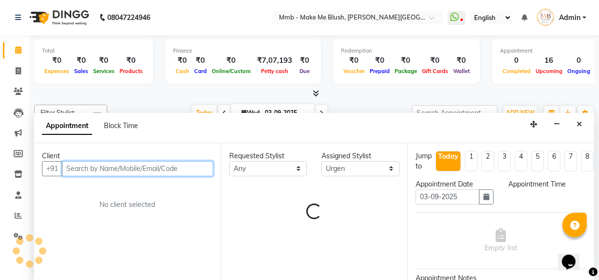
select select "660"
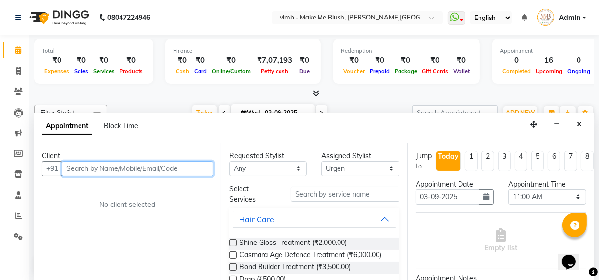
click at [204, 166] on input "text" at bounding box center [137, 168] width 151 height 15
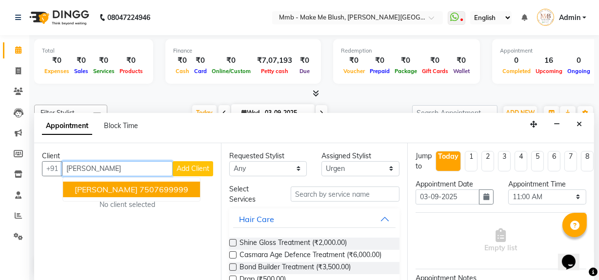
click at [165, 190] on ngb-highlight "7507699999" at bounding box center [163, 190] width 49 height 10
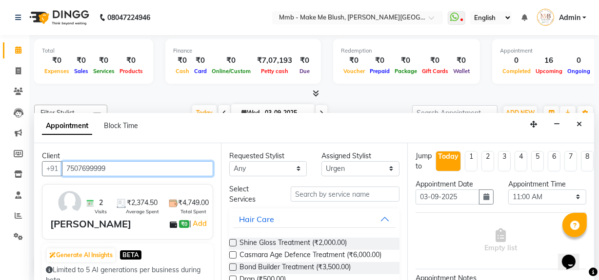
type input "7507699999"
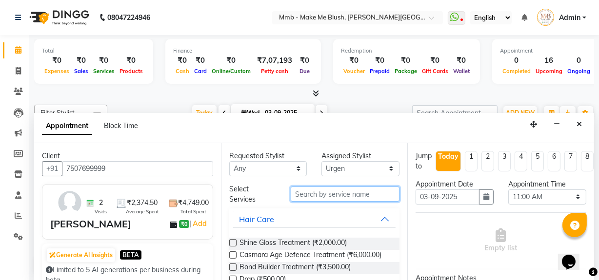
click at [299, 192] on input "text" at bounding box center [345, 194] width 109 height 15
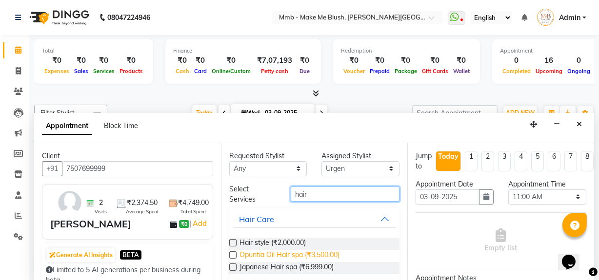
type input "hair"
click at [258, 254] on span "Opuntia Oil Hair spa (₹3,500.00)" at bounding box center [289, 256] width 100 height 12
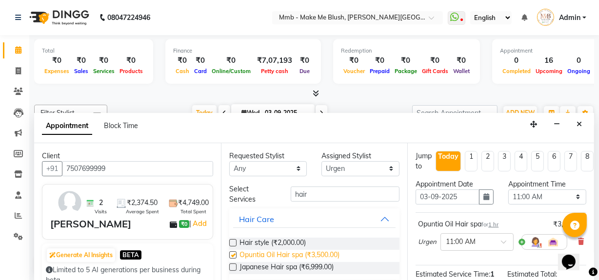
checkbox input "false"
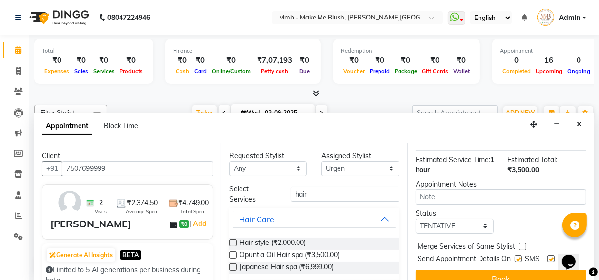
scroll to position [143, 0]
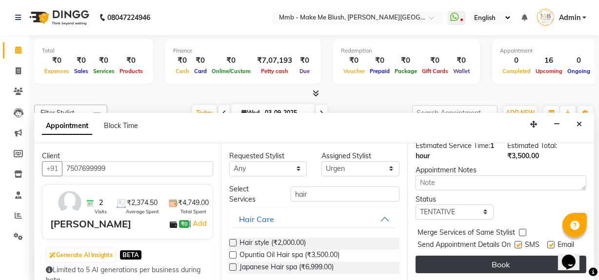
click at [504, 261] on button "Book" at bounding box center [500, 265] width 171 height 18
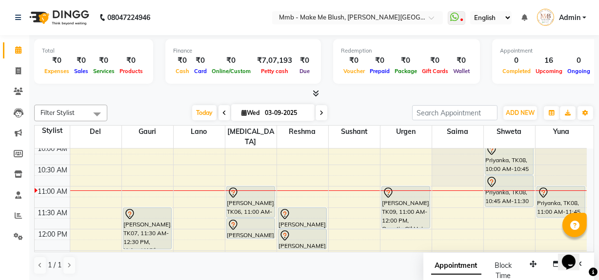
scroll to position [56, 0]
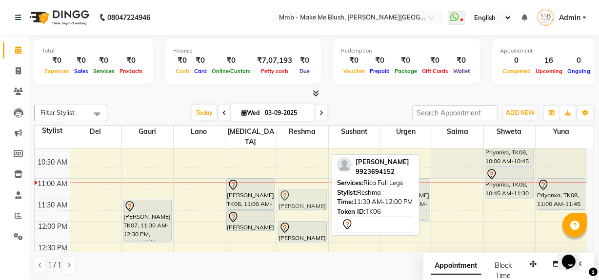
drag, startPoint x: 294, startPoint y: 199, endPoint x: 297, endPoint y: 189, distance: 11.3
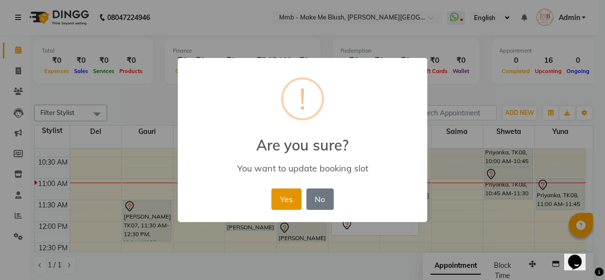
click at [294, 196] on button "Yes" at bounding box center [287, 199] width 30 height 21
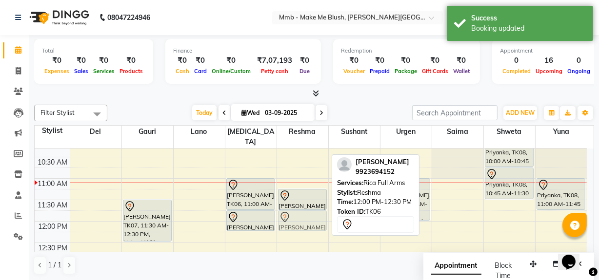
drag, startPoint x: 298, startPoint y: 219, endPoint x: 298, endPoint y: 209, distance: 9.8
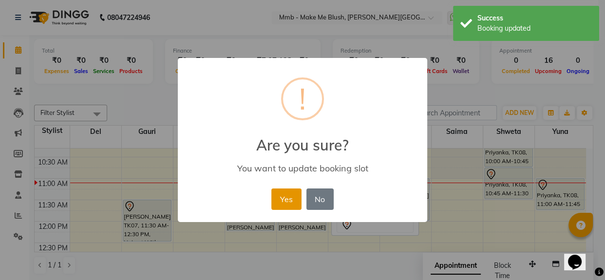
click at [286, 205] on button "Yes" at bounding box center [287, 199] width 30 height 21
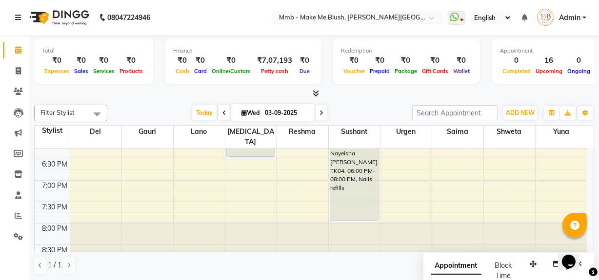
scroll to position [399, 0]
click at [320, 116] on span at bounding box center [321, 112] width 12 height 15
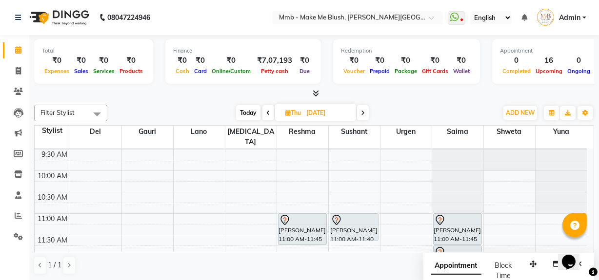
scroll to position [12, 0]
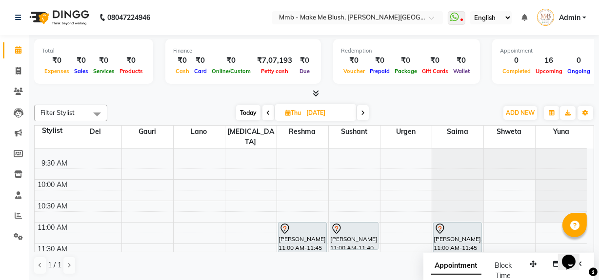
click at [243, 116] on span "Today" at bounding box center [248, 112] width 24 height 15
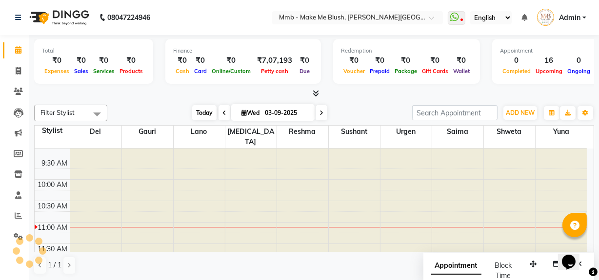
scroll to position [86, 0]
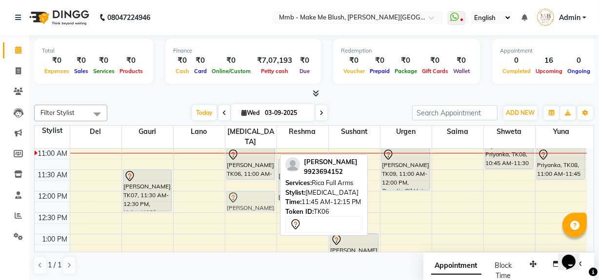
drag, startPoint x: 243, startPoint y: 182, endPoint x: 243, endPoint y: 195, distance: 13.6
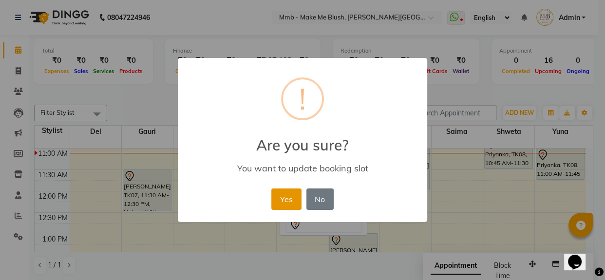
click at [288, 202] on button "Yes" at bounding box center [287, 199] width 30 height 21
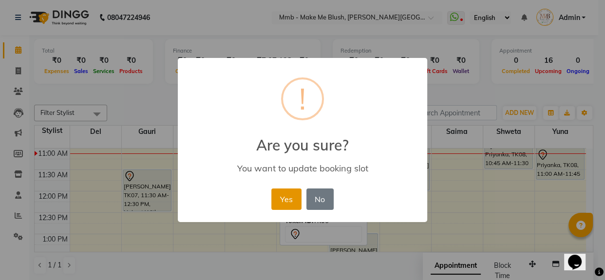
click at [288, 194] on button "Yes" at bounding box center [287, 199] width 30 height 21
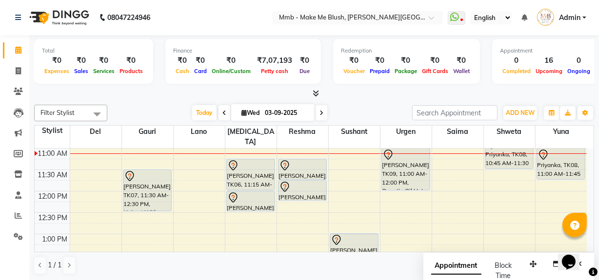
click at [320, 112] on icon at bounding box center [321, 113] width 4 height 6
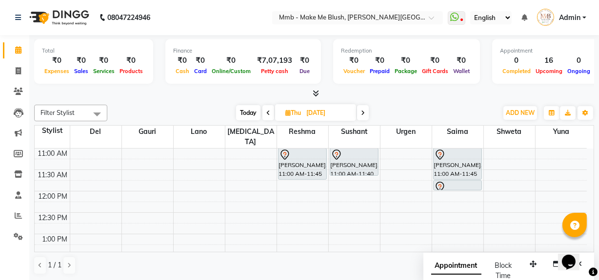
click at [245, 110] on span "Today" at bounding box center [248, 112] width 24 height 15
type input "03-09-2025"
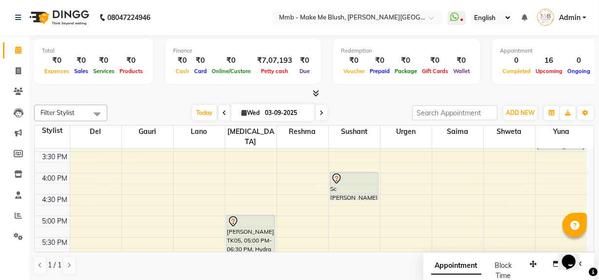
scroll to position [257, 0]
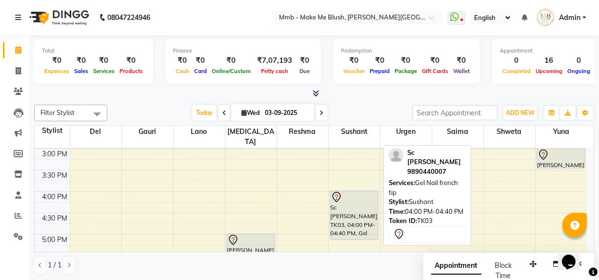
drag, startPoint x: 356, startPoint y: 207, endPoint x: 356, endPoint y: 224, distance: 17.1
click at [356, 224] on div "Candy Dugal, TK01, 01:00 PM-01:30 PM, Nail removels Ruhiya Lokhandwala, TK02, 0…" at bounding box center [354, 149] width 51 height 514
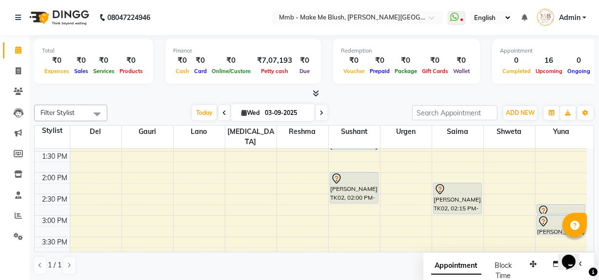
scroll to position [179, 0]
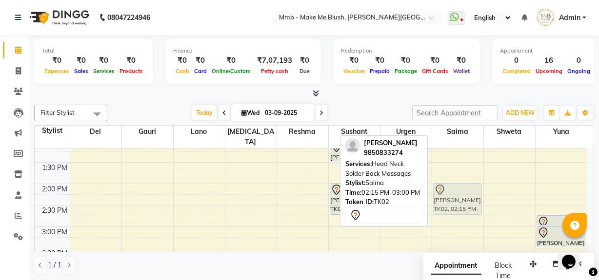
click at [465, 196] on div "Ruhiya Lokhandwala, TK02, 02:15 PM-03:00 PM, Head Neck Solder Back Massages Ruh…" at bounding box center [457, 227] width 51 height 514
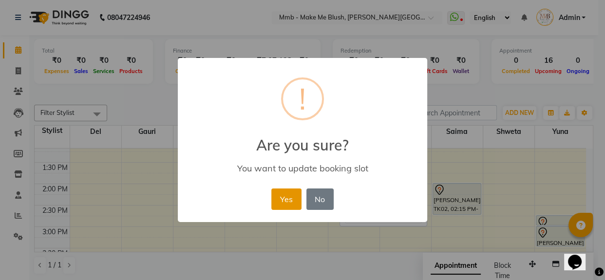
click at [289, 200] on button "Yes" at bounding box center [287, 199] width 30 height 21
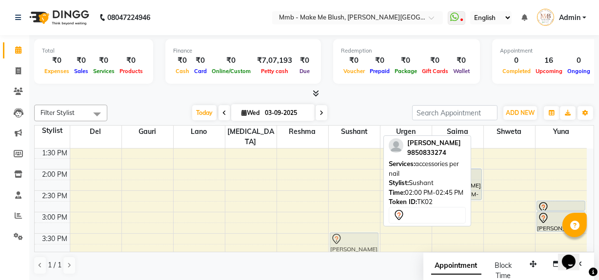
scroll to position [196, 0]
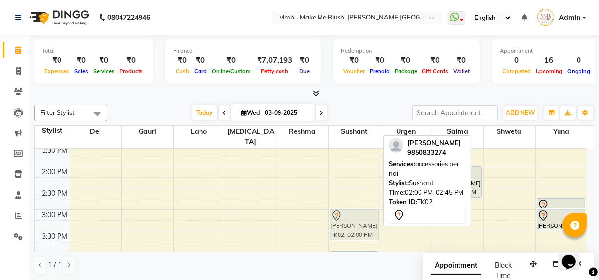
drag, startPoint x: 356, startPoint y: 213, endPoint x: 355, endPoint y: 206, distance: 6.4
click at [355, 206] on div "Candy Dugal, TK01, 01:00 PM-01:30 PM, Nail removels Ruhiya Lokhandwala, TK02, 0…" at bounding box center [354, 210] width 51 height 514
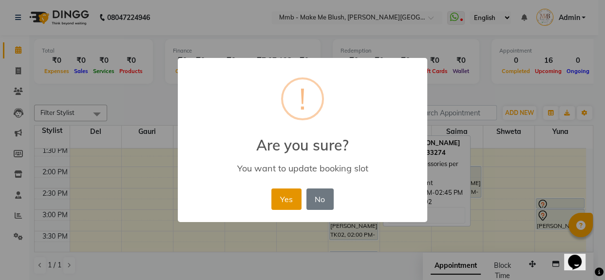
click at [292, 201] on button "Yes" at bounding box center [287, 199] width 30 height 21
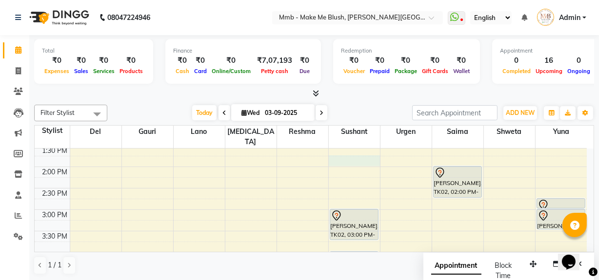
click at [349, 146] on div "9:00 AM 9:30 AM 10:00 AM 10:30 AM 11:00 AM 11:30 AM 12:00 PM 12:30 PM 1:00 PM 1…" at bounding box center [311, 210] width 552 height 514
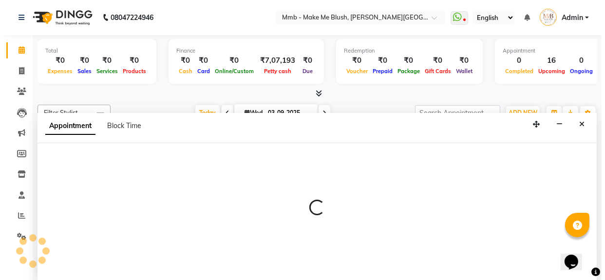
scroll to position [0, 0]
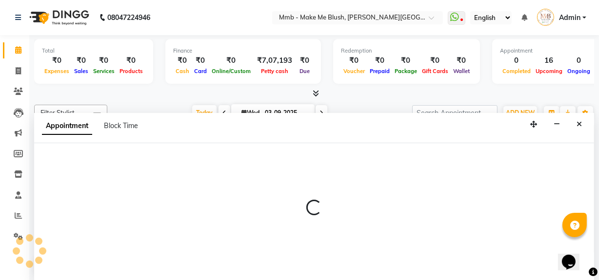
select select "18878"
select select "825"
select select "tentative"
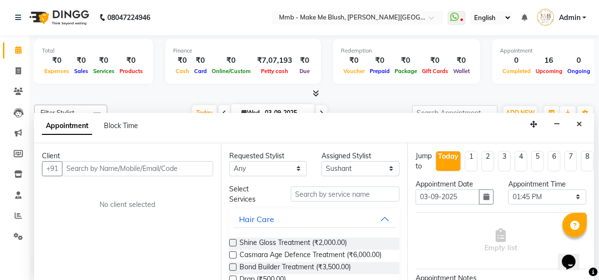
click at [161, 169] on input "text" at bounding box center [137, 168] width 151 height 15
type input "8805945864"
click at [185, 164] on span "Add Client" at bounding box center [192, 168] width 33 height 9
select select "22"
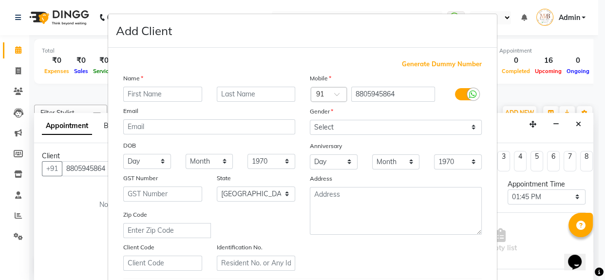
click at [175, 99] on input "text" at bounding box center [162, 94] width 79 height 15
type input "Khushi"
click at [231, 94] on input "text" at bounding box center [256, 94] width 79 height 15
type input "Patel"
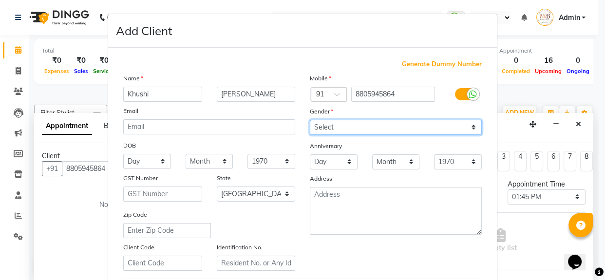
click at [331, 129] on select "Select Male Female Other Prefer Not To Say" at bounding box center [396, 127] width 172 height 15
select select "female"
click at [310, 120] on select "Select Male Female Other Prefer Not To Say" at bounding box center [396, 127] width 172 height 15
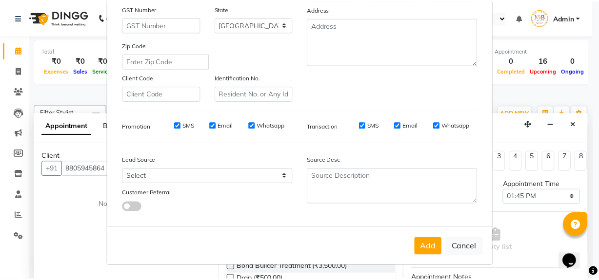
scroll to position [172, 0]
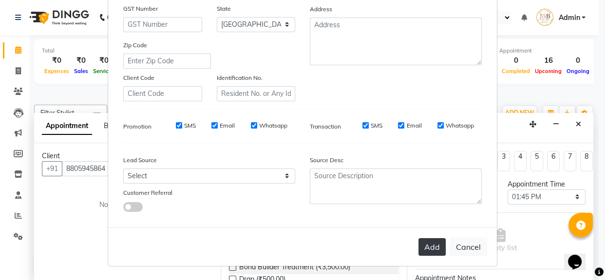
click at [424, 246] on button "Add" at bounding box center [432, 247] width 27 height 18
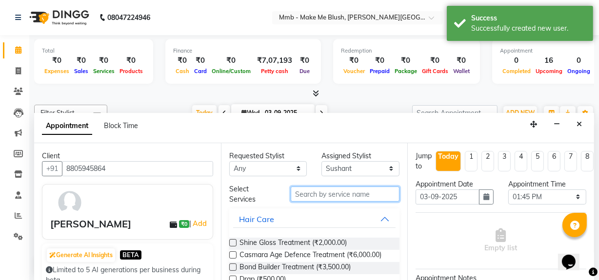
click at [322, 194] on input "text" at bounding box center [345, 194] width 109 height 15
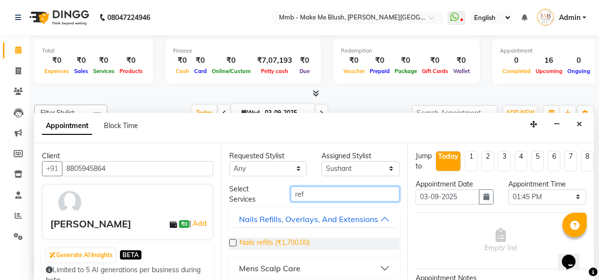
type input "ref"
click at [273, 250] on span "Nails refills (₹1,700.00)" at bounding box center [274, 244] width 70 height 12
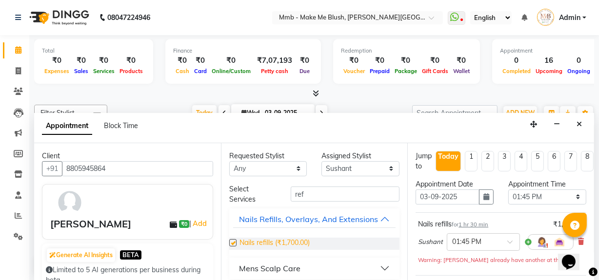
checkbox input "false"
click at [487, 238] on input "text" at bounding box center [473, 241] width 43 height 10
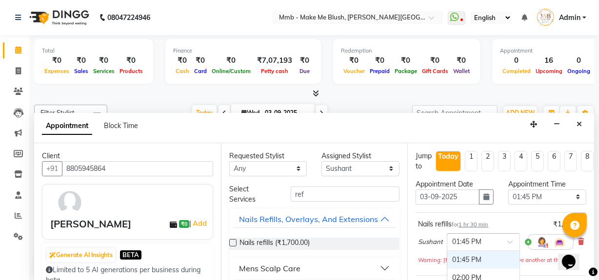
scroll to position [254, 0]
click at [463, 255] on div "01:30 PM" at bounding box center [483, 260] width 72 height 18
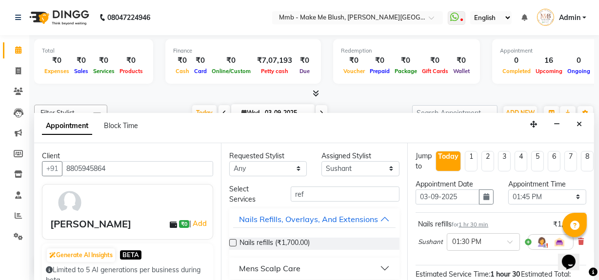
click at [595, 257] on div "Total ₹0 Expenses ₹0 Sales ₹0 Services ₹0 Products Finance ₹0 Cash ₹0 Card ₹0 O…" at bounding box center [313, 158] width 569 height 246
drag, startPoint x: 28, startPoint y: 13, endPoint x: 595, endPoint y: 257, distance: 616.8
click at [595, 257] on div "Total ₹0 Expenses ₹0 Sales ₹0 Services ₹0 Products Finance ₹0 Cash ₹0 Card ₹0 O…" at bounding box center [313, 158] width 569 height 246
click at [595, 259] on div "Total ₹0 Expenses ₹0 Sales ₹0 Services ₹0 Products Finance ₹0 Cash ₹0 Card ₹0 O…" at bounding box center [313, 158] width 569 height 246
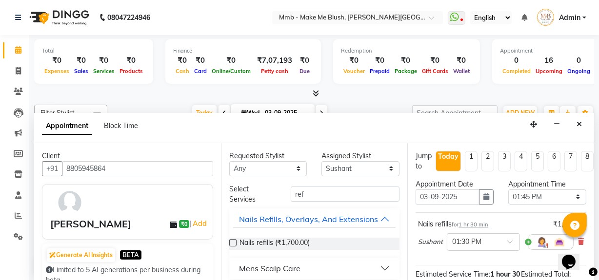
click at [595, 259] on div "Total ₹0 Expenses ₹0 Sales ₹0 Services ₹0 Products Finance ₹0 Cash ₹0 Card ₹0 O…" at bounding box center [313, 158] width 569 height 246
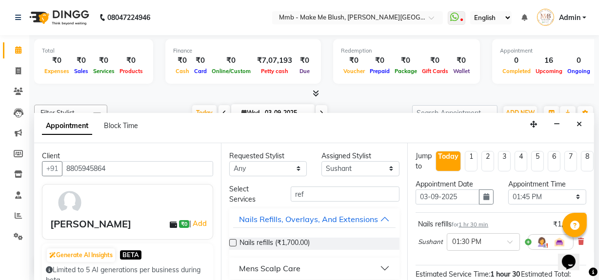
click at [595, 259] on div "Total ₹0 Expenses ₹0 Sales ₹0 Services ₹0 Products Finance ₹0 Cash ₹0 Card ₹0 O…" at bounding box center [313, 158] width 569 height 246
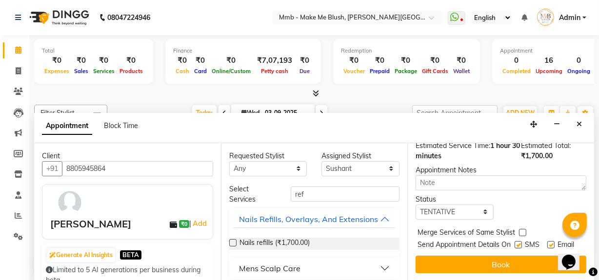
scroll to position [137, 0]
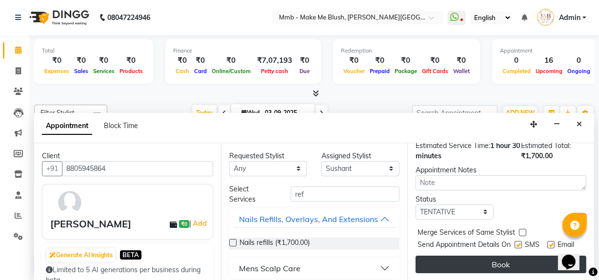
click at [546, 261] on button "Book" at bounding box center [500, 265] width 171 height 18
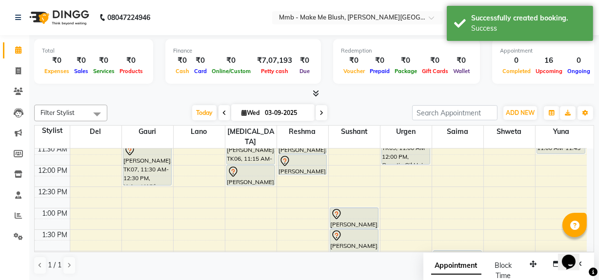
scroll to position [107, 0]
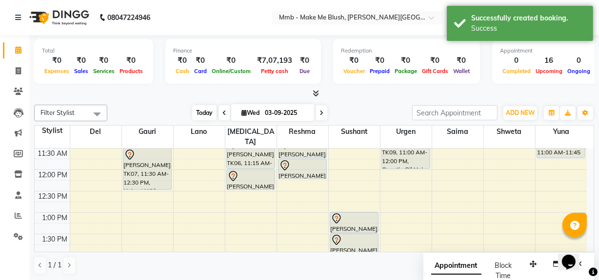
click at [203, 111] on span "Today" at bounding box center [204, 112] width 24 height 15
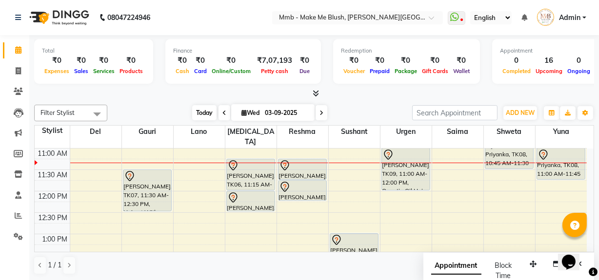
click at [205, 112] on span "Today" at bounding box center [204, 112] width 24 height 15
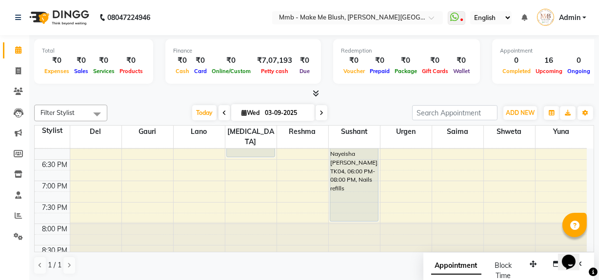
scroll to position [399, 0]
click at [200, 111] on span "Today" at bounding box center [204, 112] width 24 height 15
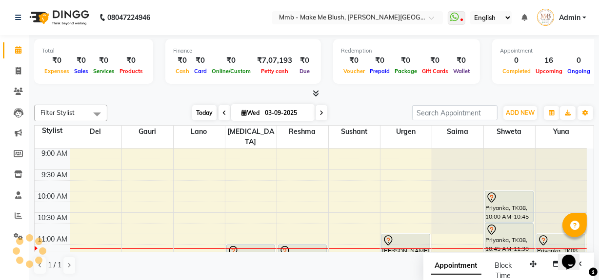
scroll to position [86, 0]
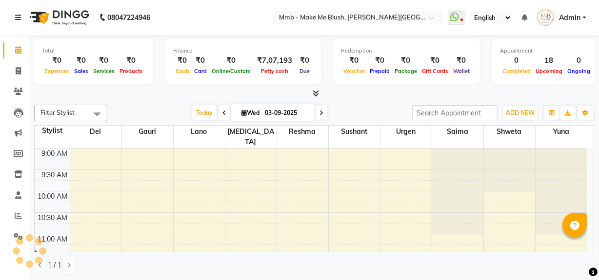
select select "en"
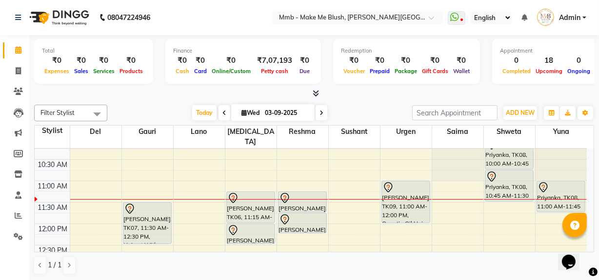
scroll to position [71, 0]
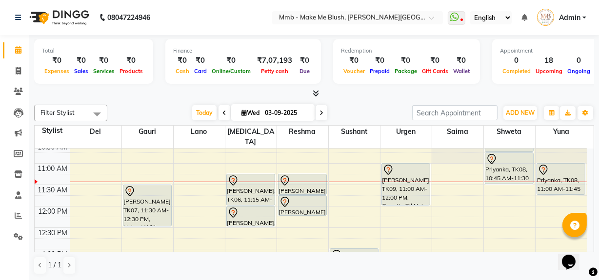
drag, startPoint x: 369, startPoint y: 106, endPoint x: 232, endPoint y: 50, distance: 147.5
click at [232, 50] on div "Total ₹0 Expenses ₹0 Sales ₹0 Services ₹0 Products Finance ₹0 Cash ₹0 Card ₹0 O…" at bounding box center [313, 158] width 569 height 246
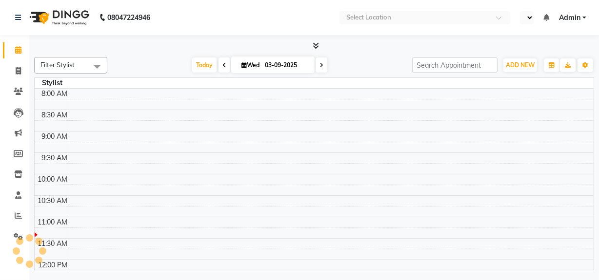
select select "en"
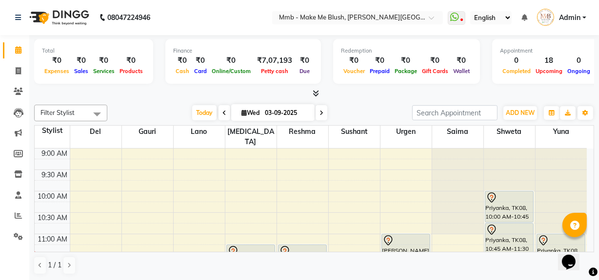
click at [584, 245] on div "Opens Chat This icon Opens the chat window." at bounding box center [572, 245] width 23 height 0
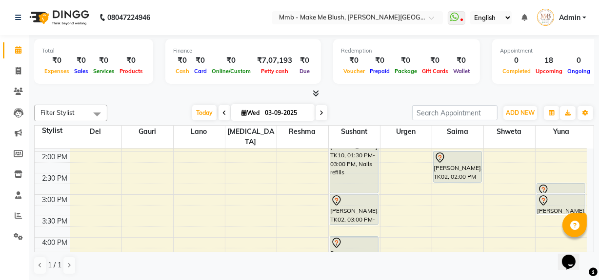
scroll to position [218, 0]
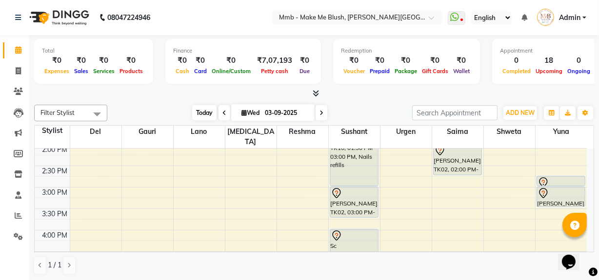
click at [209, 113] on span "Today" at bounding box center [204, 112] width 24 height 15
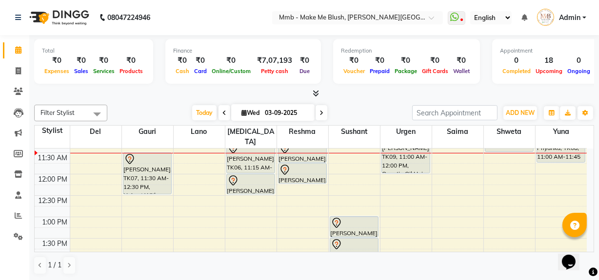
scroll to position [103, 0]
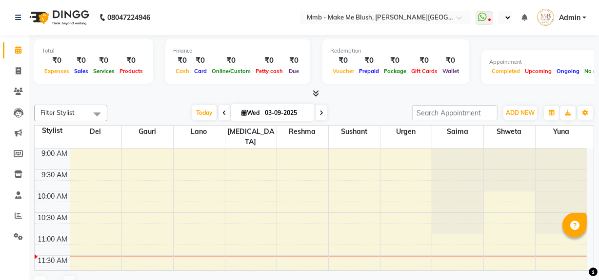
select select "en"
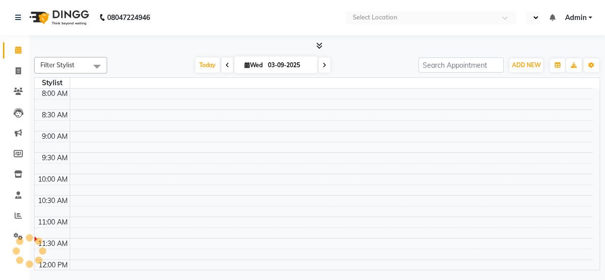
select select "en"
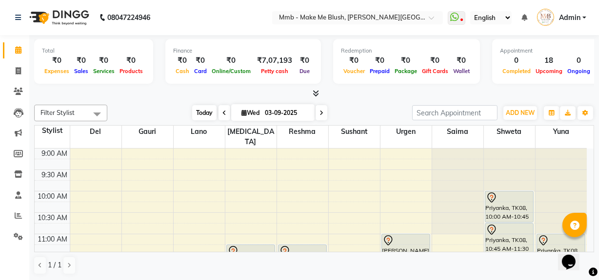
click at [209, 108] on span "Today" at bounding box center [204, 112] width 24 height 15
click at [198, 107] on span "Today" at bounding box center [204, 112] width 24 height 15
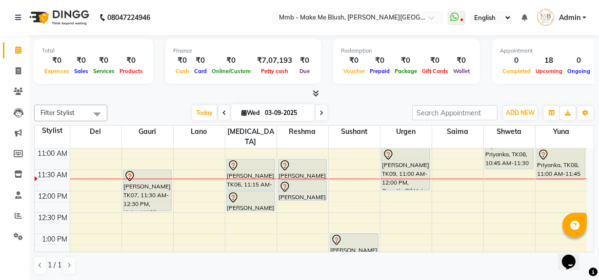
click at [322, 115] on span at bounding box center [321, 112] width 12 height 15
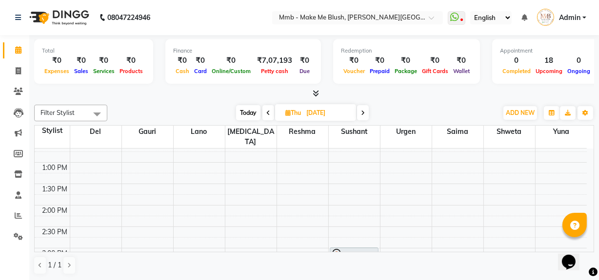
scroll to position [0, 0]
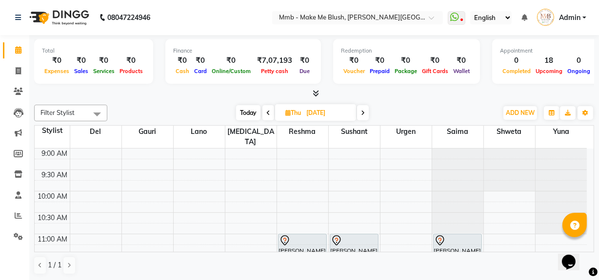
click at [250, 110] on span "Today" at bounding box center [248, 112] width 24 height 15
type input "03-09-2025"
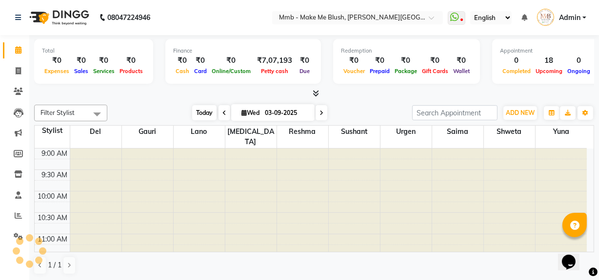
scroll to position [86, 0]
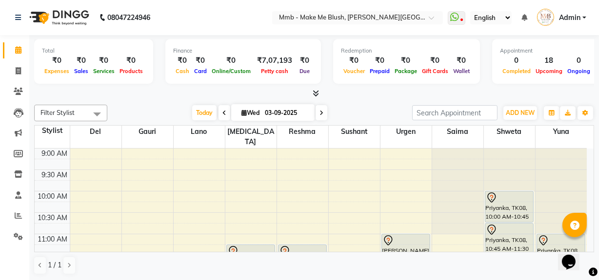
click at [584, 245] on div "Opens Chat This icon Opens the chat window." at bounding box center [572, 245] width 23 height 0
drag, startPoint x: 1140, startPoint y: 482, endPoint x: 587, endPoint y: 246, distance: 601.0
click at [584, 245] on div "Opens Chat This icon Opens the chat window." at bounding box center [572, 245] width 23 height 0
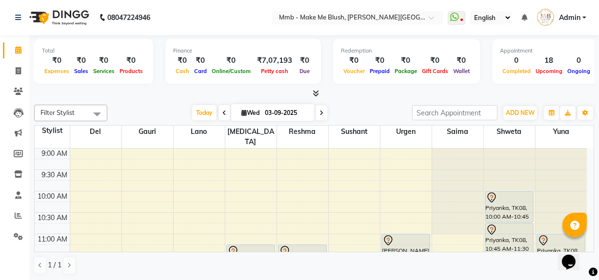
drag, startPoint x: 587, startPoint y: 246, endPoint x: 1146, endPoint y: 489, distance: 609.7
click at [588, 247] on html "Opens Chat This icon Opens the chat window." at bounding box center [572, 255] width 31 height 29
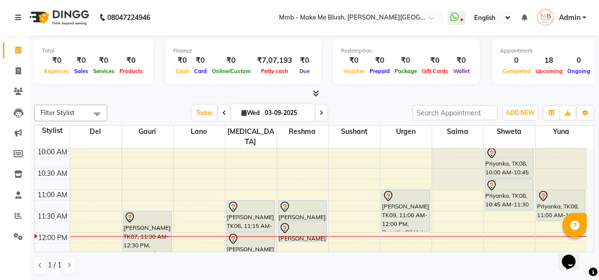
scroll to position [33, 0]
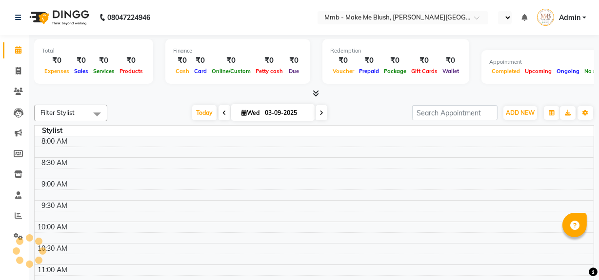
select select "en"
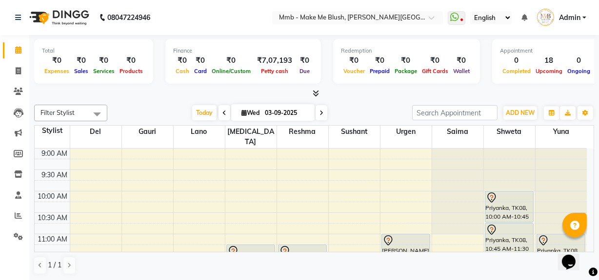
click at [593, 248] on td "9:00 AM 9:30 AM 10:00 AM 10:30 AM 11:00 AM 11:30 AM 12:00 PM 12:30 PM 1:00 PM 1…" at bounding box center [314, 201] width 559 height 104
click at [590, 248] on td "9:00 AM 9:30 AM 10:00 AM 10:30 AM 11:00 AM 11:30 AM 12:00 PM 12:30 PM 1:00 PM 1…" at bounding box center [314, 201] width 559 height 104
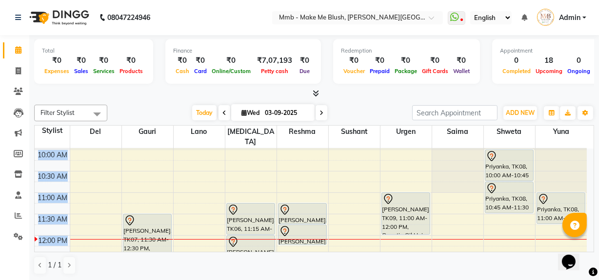
scroll to position [53, 0]
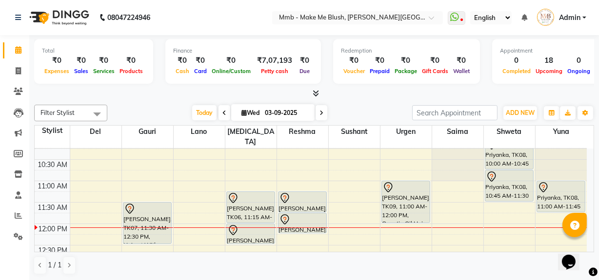
click at [349, 120] on div "Filter Stylist Select All Del [PERSON_NAME][MEDICAL_DATA] Urgen Saima [PERSON_N…" at bounding box center [314, 113] width 560 height 17
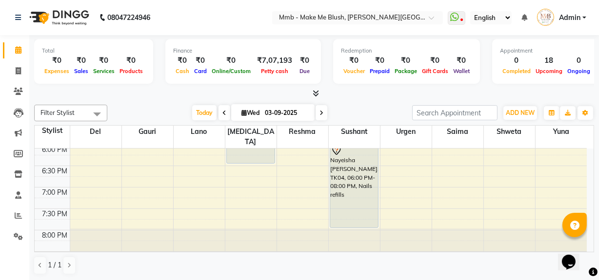
scroll to position [399, 0]
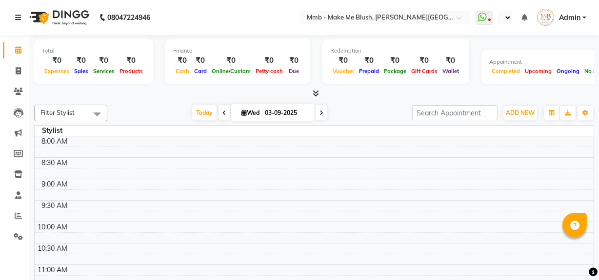
select select "en"
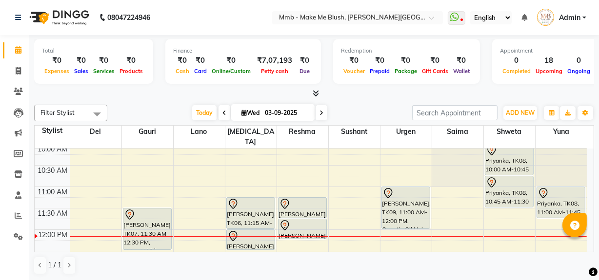
scroll to position [53, 0]
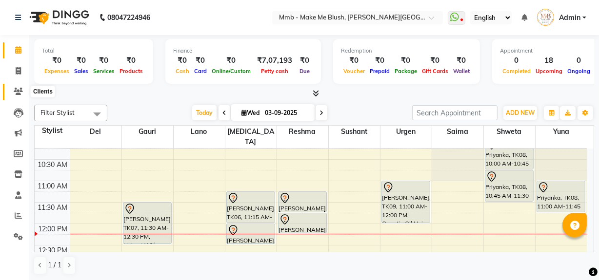
click at [11, 93] on span at bounding box center [18, 91] width 17 height 11
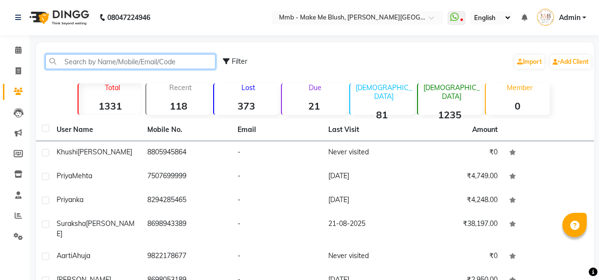
click at [108, 63] on input "text" at bounding box center [130, 61] width 170 height 15
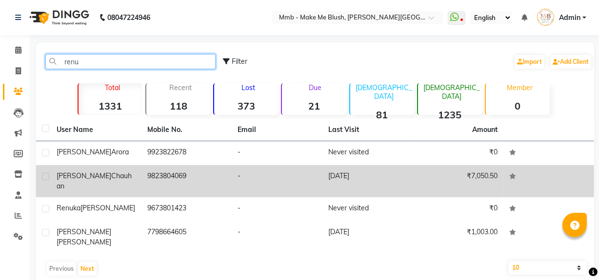
type input "renu"
click at [98, 170] on td "Renu Chauhan" at bounding box center [96, 181] width 91 height 32
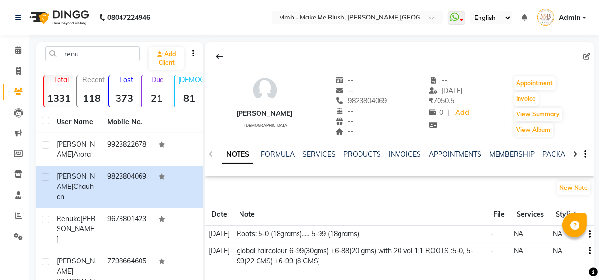
click at [321, 149] on div "NOTES FORMULA SERVICES PRODUCTS INVOICES APPOINTMENTS MEMBERSHIP PACKAGES VOUCH…" at bounding box center [399, 155] width 388 height 34
click at [319, 158] on link "SERVICES" at bounding box center [318, 154] width 33 height 9
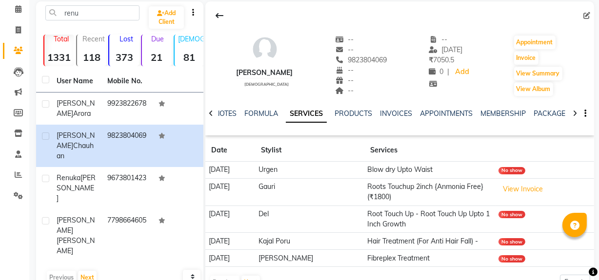
scroll to position [69, 0]
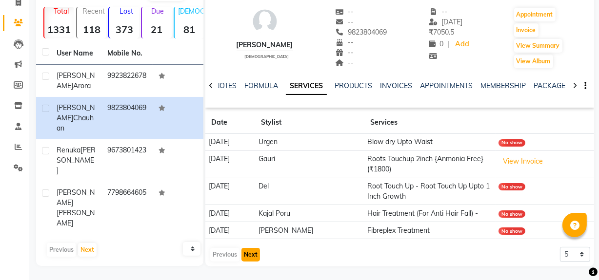
click at [254, 254] on button "Next" at bounding box center [250, 255] width 19 height 14
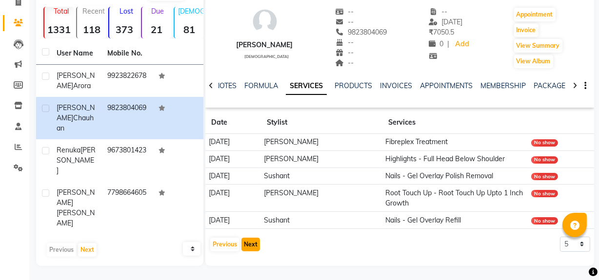
click at [248, 242] on button "Next" at bounding box center [250, 245] width 19 height 14
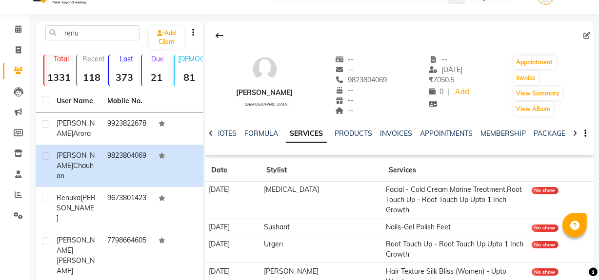
scroll to position [0, 0]
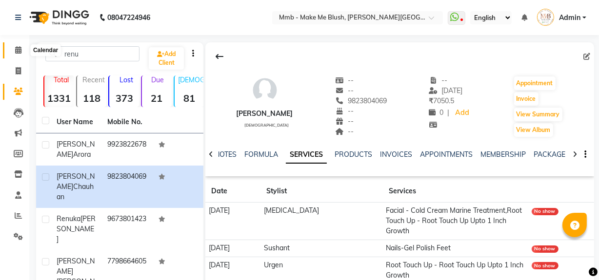
click at [20, 48] on icon at bounding box center [18, 49] width 6 height 7
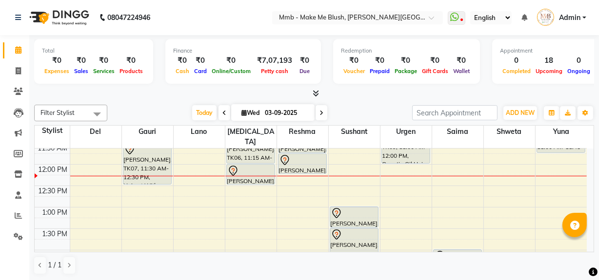
scroll to position [124, 0]
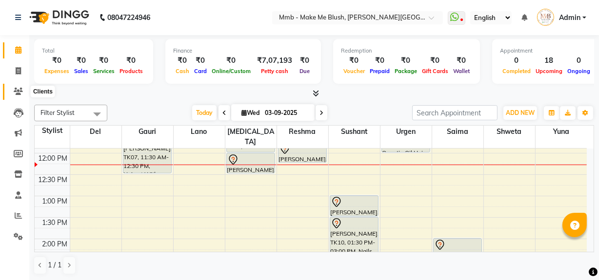
click at [15, 89] on icon at bounding box center [18, 91] width 9 height 7
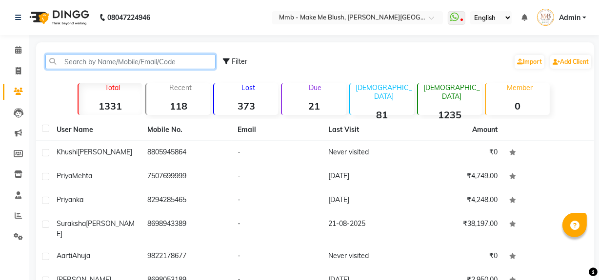
click at [85, 62] on input "text" at bounding box center [130, 61] width 170 height 15
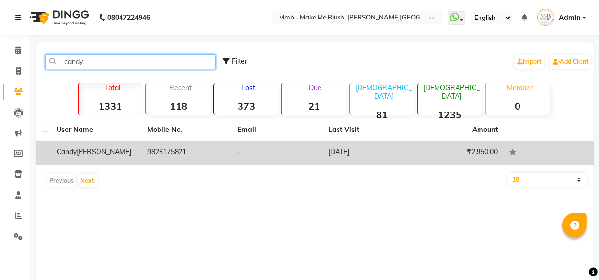
type input "candy"
click at [84, 151] on span "[PERSON_NAME]" at bounding box center [104, 152] width 55 height 9
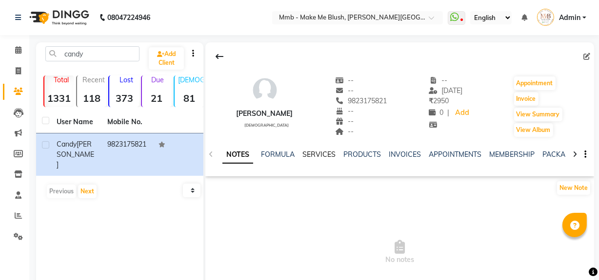
click at [317, 154] on link "SERVICES" at bounding box center [318, 154] width 33 height 9
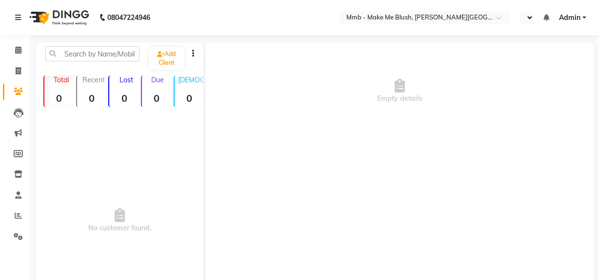
select select "en"
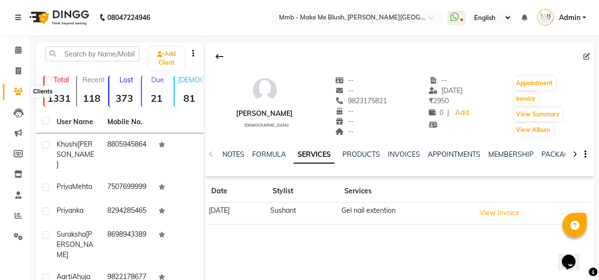
click at [18, 91] on icon at bounding box center [18, 91] width 9 height 7
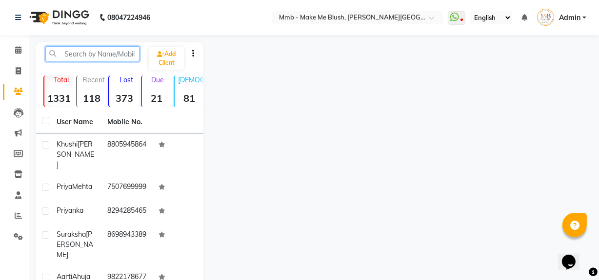
click at [79, 58] on input "text" at bounding box center [92, 53] width 94 height 15
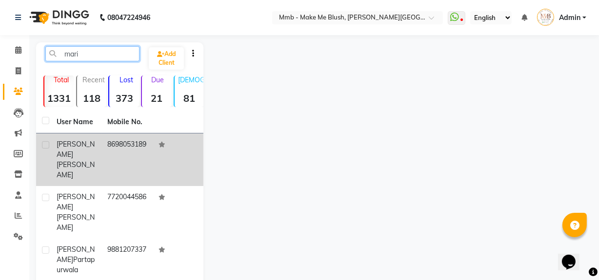
type input "mari"
click at [74, 144] on span "[PERSON_NAME]" at bounding box center [76, 149] width 38 height 19
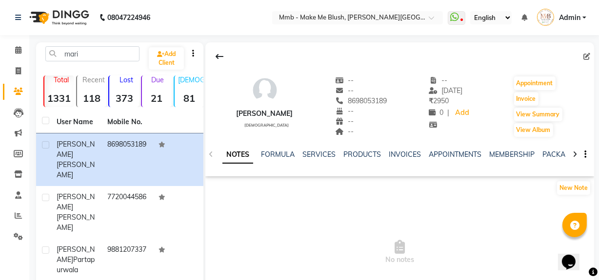
click at [309, 148] on div "NOTES FORMULA SERVICES PRODUCTS INVOICES APPOINTMENTS MEMBERSHIP PACKAGES VOUCH…" at bounding box center [399, 155] width 388 height 34
click at [322, 156] on link "SERVICES" at bounding box center [318, 154] width 33 height 9
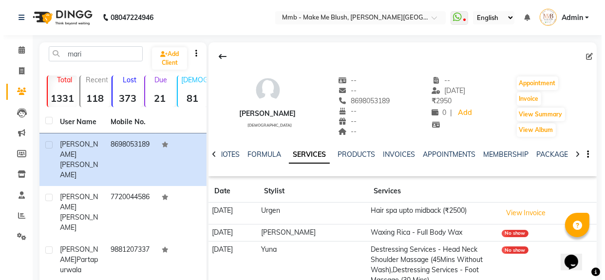
scroll to position [175, 0]
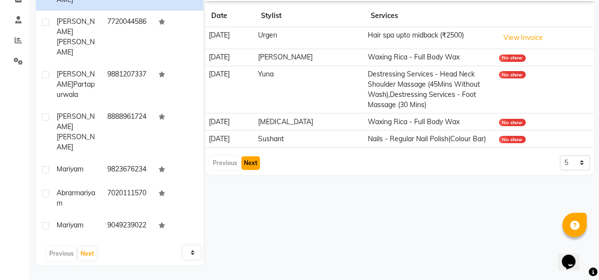
click at [253, 163] on button "Next" at bounding box center [250, 163] width 19 height 14
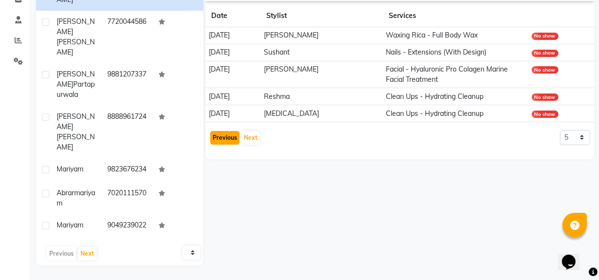
click at [226, 136] on button "Previous" at bounding box center [224, 138] width 29 height 14
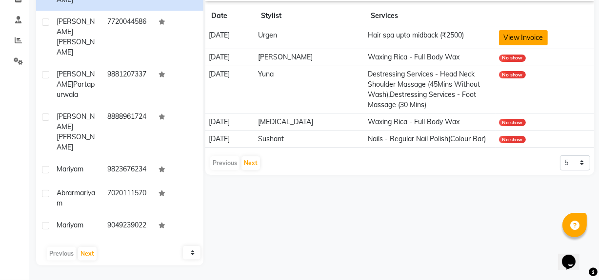
click at [541, 39] on button "View Invoice" at bounding box center [523, 37] width 49 height 15
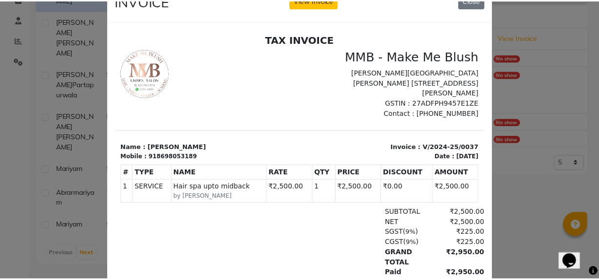
scroll to position [0, 0]
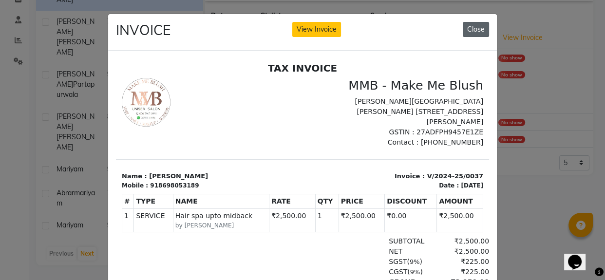
click at [469, 28] on button "Close" at bounding box center [476, 29] width 26 height 15
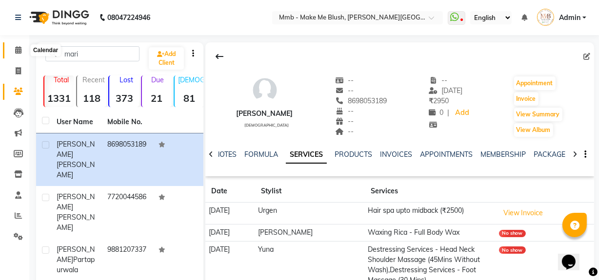
click at [15, 50] on icon at bounding box center [18, 49] width 6 height 7
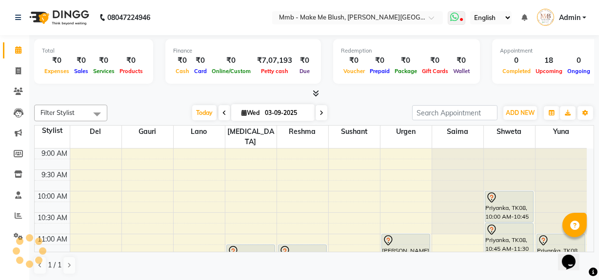
click at [451, 15] on icon at bounding box center [454, 17] width 9 height 10
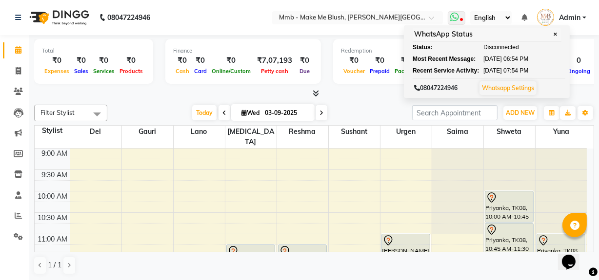
click at [490, 46] on span "Disconnected" at bounding box center [501, 47] width 36 height 9
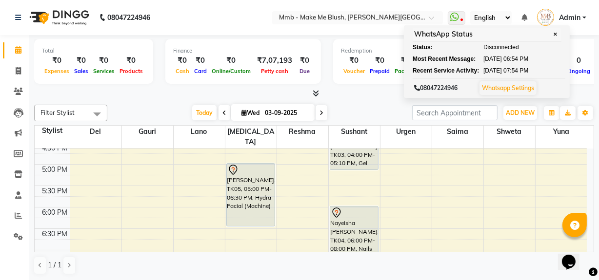
scroll to position [336, 0]
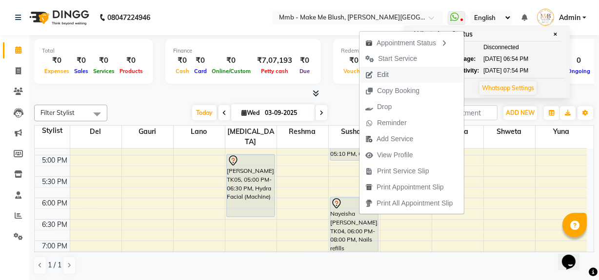
click at [391, 76] on span "Edit" at bounding box center [376, 75] width 35 height 16
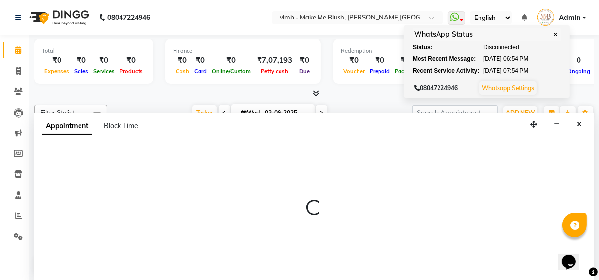
scroll to position [0, 0]
select select "tentative"
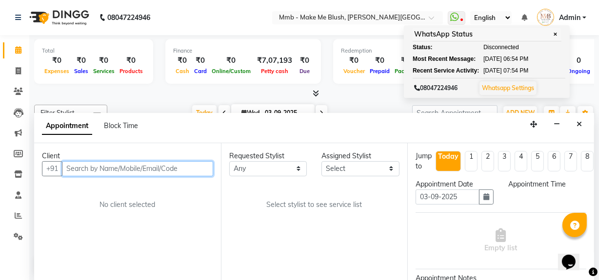
select select "1080"
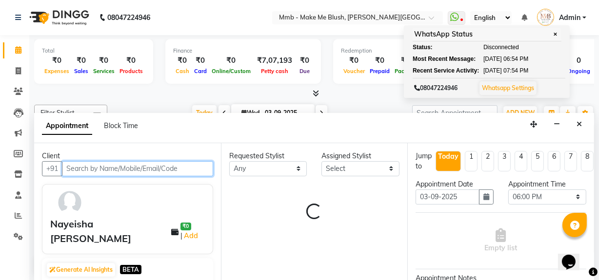
select select "18878"
select select "1396"
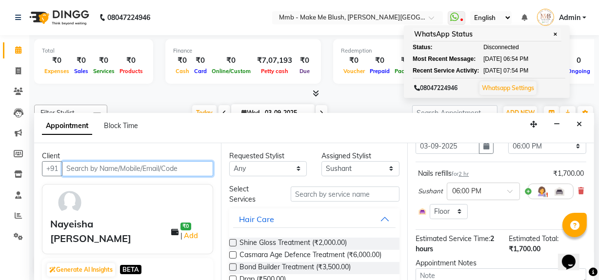
scroll to position [33, 0]
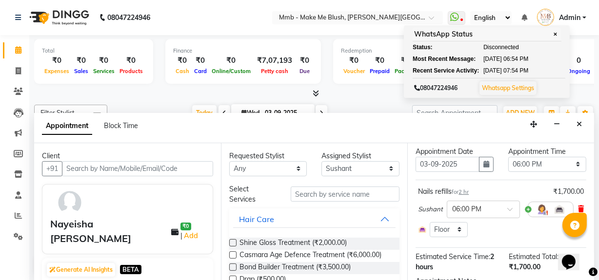
click at [580, 206] on icon at bounding box center [581, 209] width 6 height 7
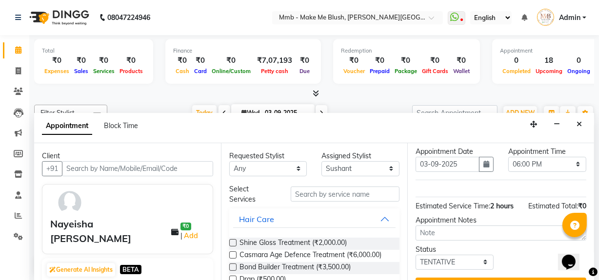
click at [584, 245] on div "Opens Chat This icon Opens the chat window." at bounding box center [572, 245] width 23 height 0
drag, startPoint x: 587, startPoint y: 252, endPoint x: 591, endPoint y: 255, distance: 5.2
click at [588, 255] on html "Opens Chat This icon Opens the chat window." at bounding box center [572, 255] width 31 height 29
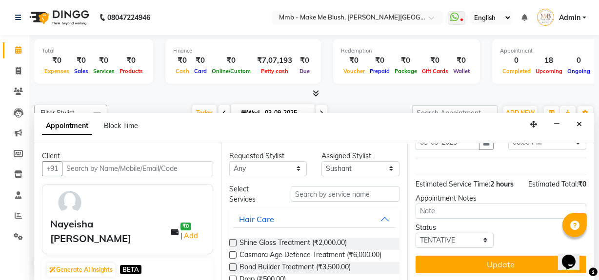
scroll to position [58, 0]
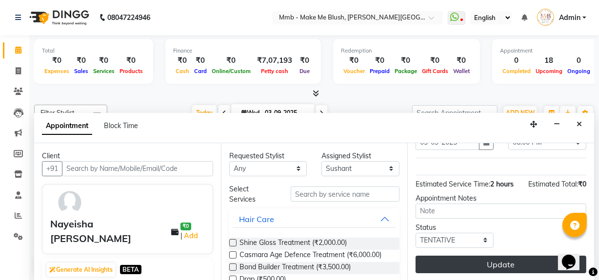
click at [523, 258] on button "Update" at bounding box center [500, 265] width 171 height 18
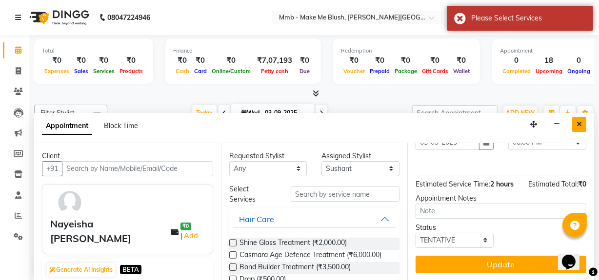
click at [577, 117] on button "Close" at bounding box center [579, 124] width 14 height 15
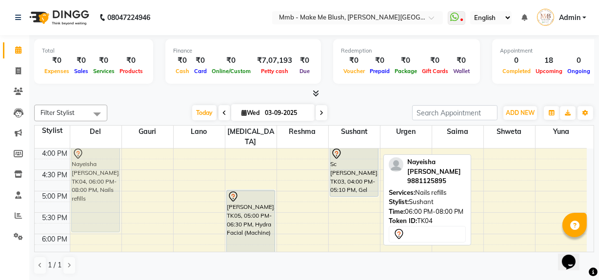
scroll to position [295, 0]
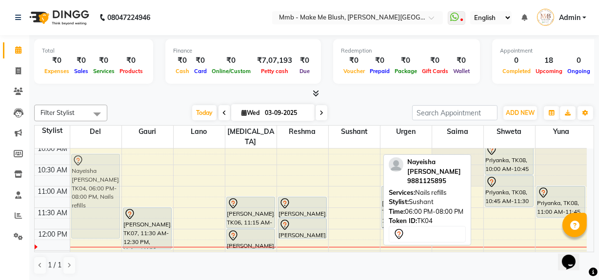
drag, startPoint x: 358, startPoint y: 219, endPoint x: 110, endPoint y: 159, distance: 255.1
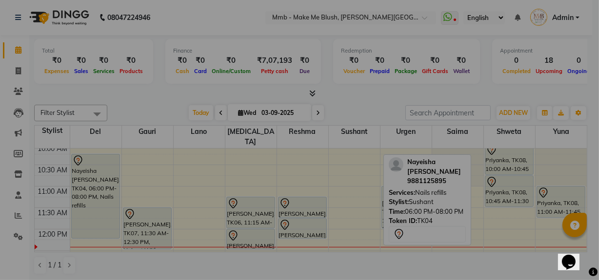
scroll to position [47, 0]
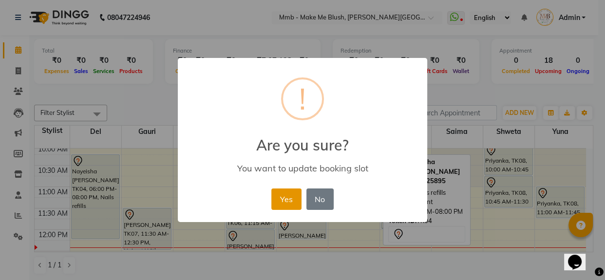
click at [293, 193] on button "Yes" at bounding box center [287, 199] width 30 height 21
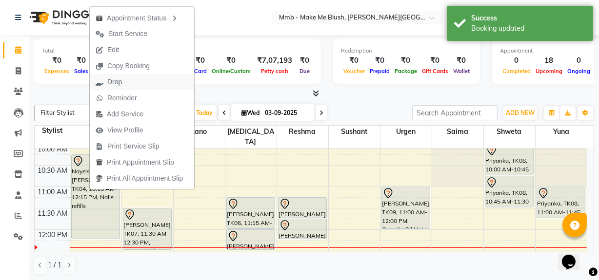
click at [117, 78] on span "Drop" at bounding box center [114, 82] width 15 height 10
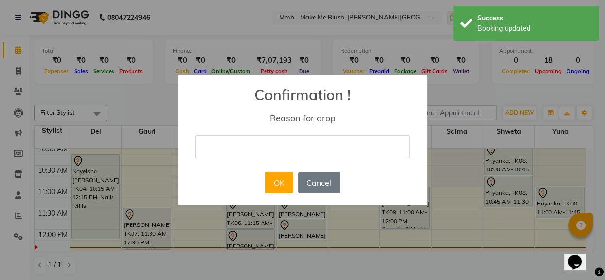
click at [216, 140] on input "text" at bounding box center [302, 147] width 214 height 23
type input "cancel"
click at [283, 193] on button "OK" at bounding box center [279, 182] width 28 height 21
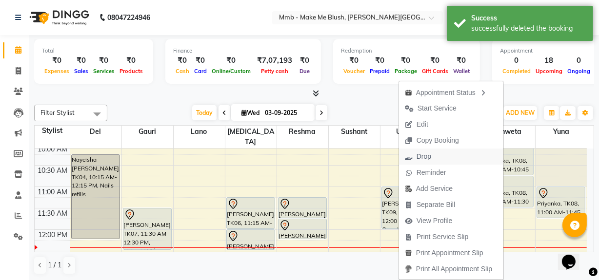
click at [427, 151] on span "Drop" at bounding box center [418, 157] width 38 height 16
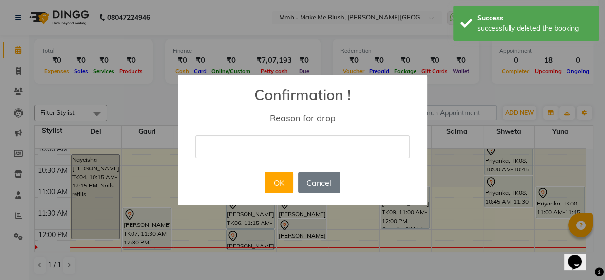
click at [329, 149] on input "text" at bounding box center [302, 147] width 214 height 23
type input "cancel"
click at [276, 189] on button "OK" at bounding box center [279, 182] width 28 height 21
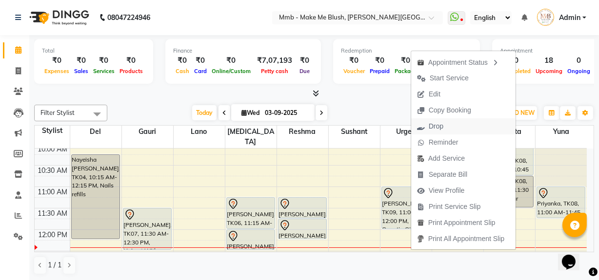
click at [435, 129] on span "Drop" at bounding box center [435, 126] width 15 height 10
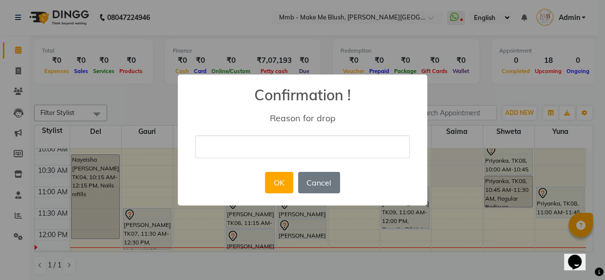
click at [358, 142] on input "text" at bounding box center [302, 147] width 214 height 23
type input "cancel"
click at [279, 181] on button "OK" at bounding box center [279, 182] width 28 height 21
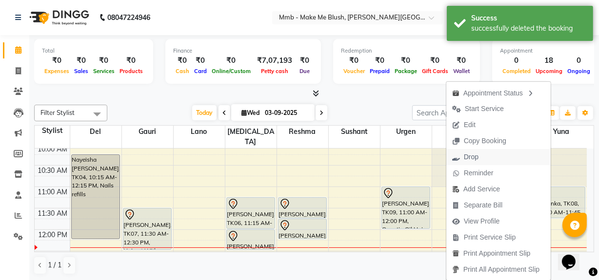
click at [466, 157] on span "Drop" at bounding box center [471, 157] width 15 height 10
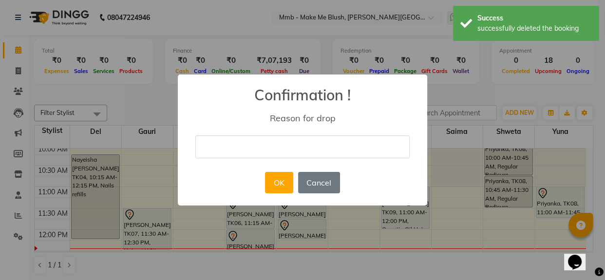
click at [354, 151] on input "text" at bounding box center [302, 147] width 214 height 23
type input "cancel"
click at [277, 186] on button "OK" at bounding box center [279, 182] width 28 height 21
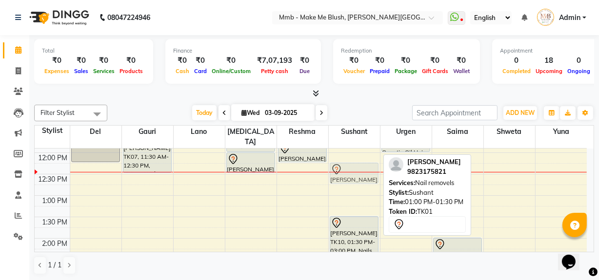
scroll to position [124, 0]
drag, startPoint x: 363, startPoint y: 178, endPoint x: 352, endPoint y: 169, distance: 13.8
click at [352, 169] on div "Candy Dugal, TK01, 01:00 PM-01:30 PM, Nail removels Khushi Patel, TK10, 01:30 P…" at bounding box center [354, 282] width 51 height 514
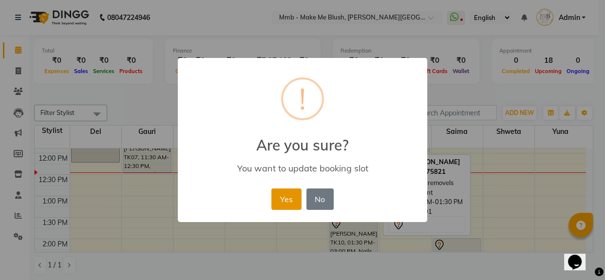
click at [276, 199] on button "Yes" at bounding box center [287, 199] width 30 height 21
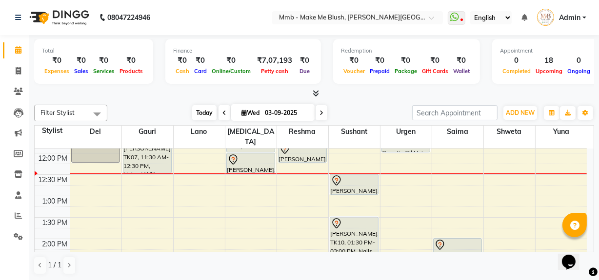
click at [197, 113] on span "Today" at bounding box center [204, 112] width 24 height 15
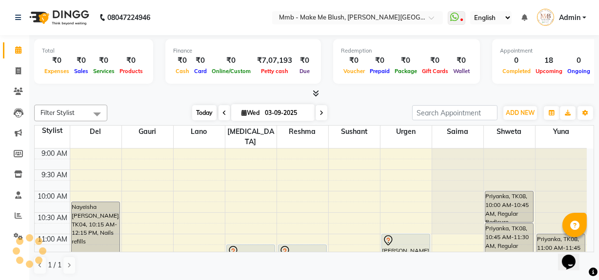
scroll to position [128, 0]
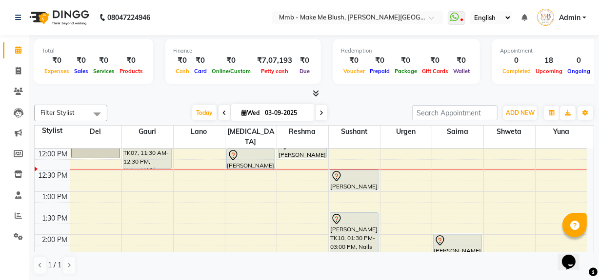
click at [241, 113] on icon at bounding box center [243, 113] width 5 height 6
select select "9"
select select "2025"
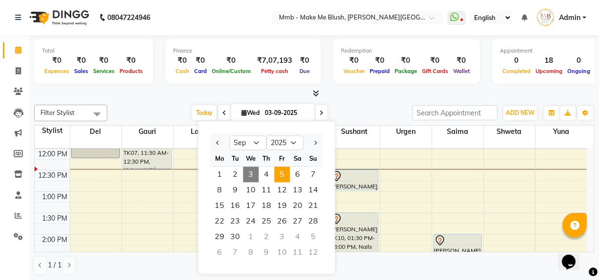
click at [283, 170] on span "5" at bounding box center [282, 175] width 16 height 16
type input "05-09-2025"
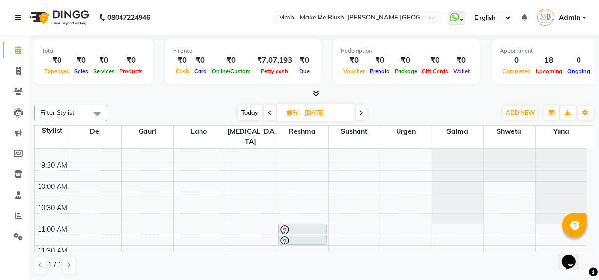
scroll to position [12, 0]
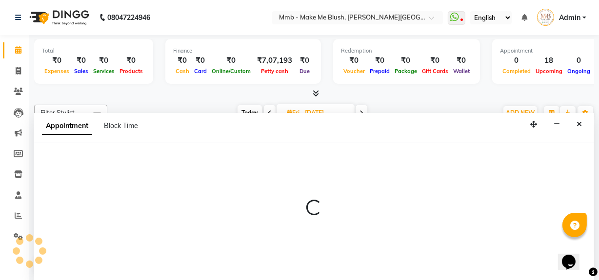
select select "45263"
select select "tentative"
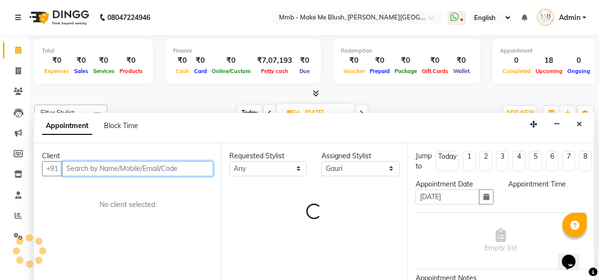
select select "660"
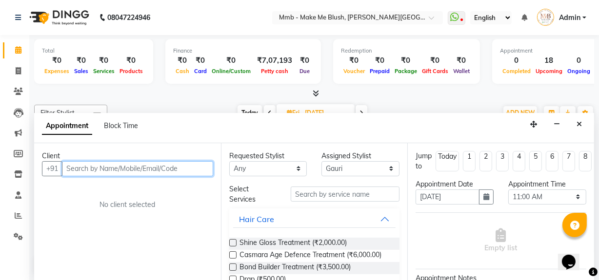
click at [116, 167] on input "text" at bounding box center [137, 168] width 151 height 15
click at [137, 172] on input "text" at bounding box center [137, 168] width 151 height 15
type input "m"
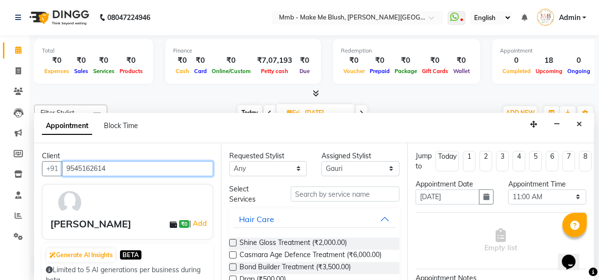
type input "9545162614"
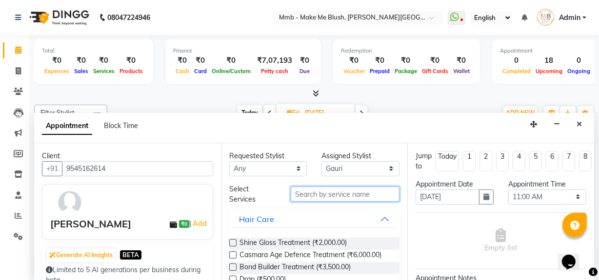
click at [340, 195] on input "text" at bounding box center [345, 194] width 109 height 15
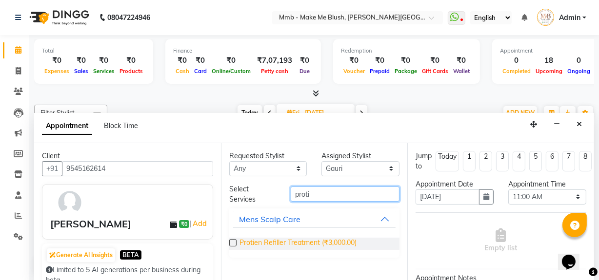
type input "proti"
click at [308, 242] on span "Protien Refiller Treatment (₹3,000.00)" at bounding box center [297, 244] width 117 height 12
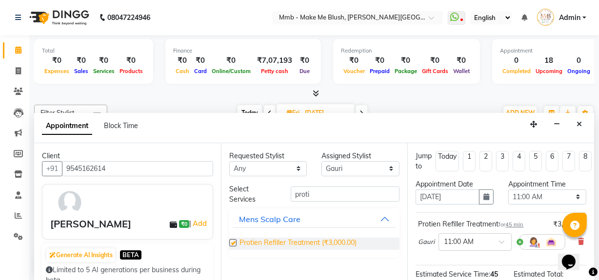
checkbox input "false"
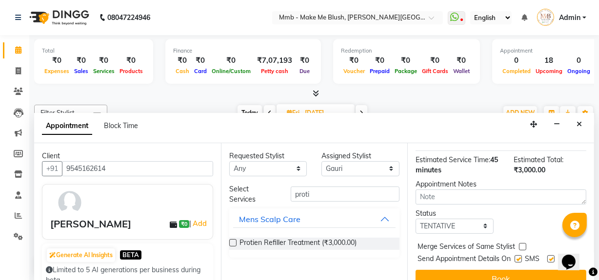
scroll to position [143, 0]
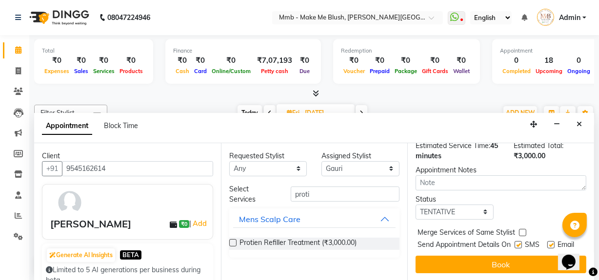
click at [517, 266] on div "Jump to Today 1 2 3 4 5 6 7 8 Weeks Appointment Date 05-09-2025 Appointment Tim…" at bounding box center [500, 212] width 187 height 138
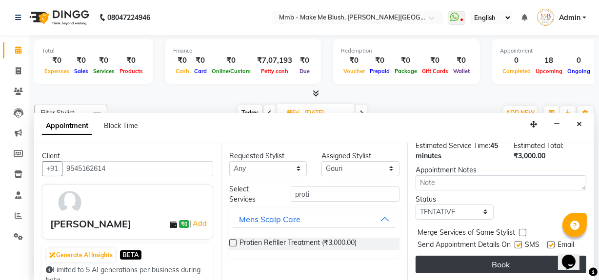
drag, startPoint x: 517, startPoint y: 266, endPoint x: 522, endPoint y: 260, distance: 8.0
click at [522, 260] on div "Jump to Today 1 2 3 4 5 6 7 8 Weeks Appointment Date 05-09-2025 Appointment Tim…" at bounding box center [500, 212] width 187 height 138
click at [522, 260] on button "Book" at bounding box center [500, 265] width 171 height 18
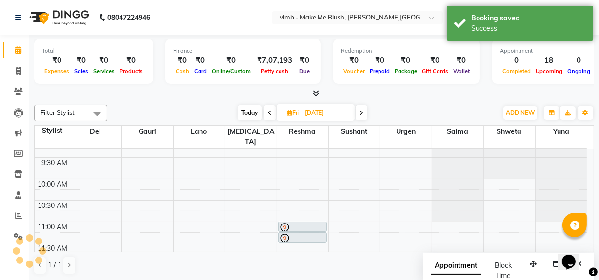
scroll to position [0, 0]
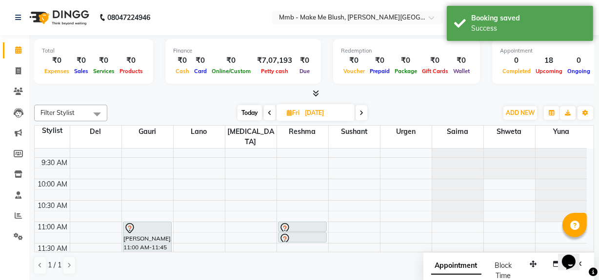
click at [252, 114] on span "Today" at bounding box center [249, 112] width 24 height 15
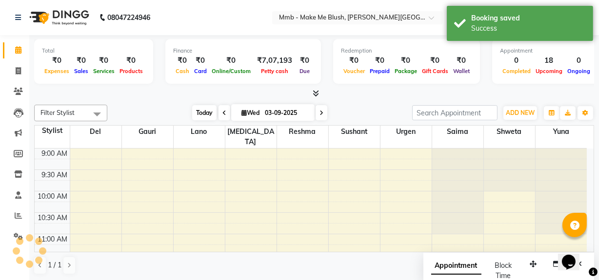
scroll to position [128, 0]
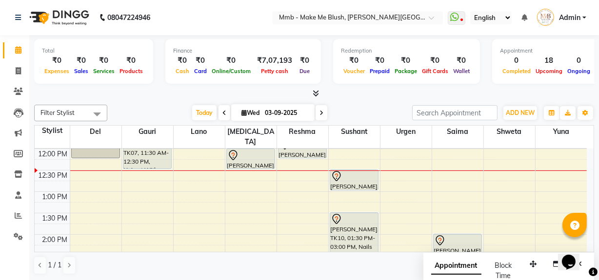
click at [320, 110] on icon at bounding box center [321, 113] width 4 height 6
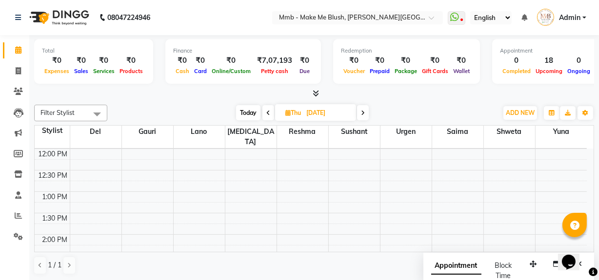
click at [248, 112] on span "Today" at bounding box center [248, 112] width 24 height 15
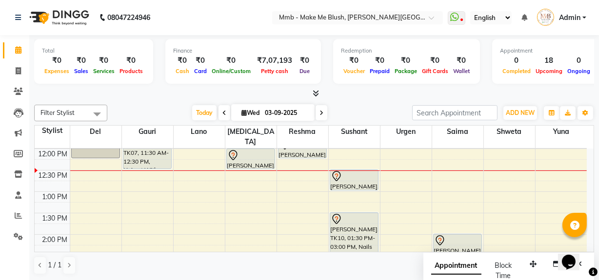
click at [584, 245] on div "Opens Chat This icon Opens the chat window." at bounding box center [572, 245] width 23 height 0
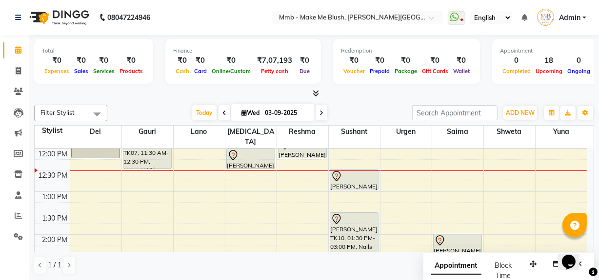
click at [584, 245] on div "Opens Chat This icon Opens the chat window." at bounding box center [572, 245] width 23 height 0
click at [588, 246] on html "Opens Chat This icon Opens the chat window." at bounding box center [572, 255] width 31 height 29
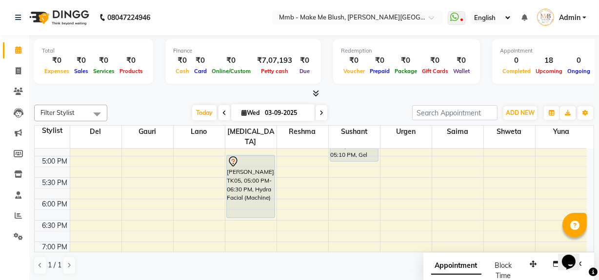
scroll to position [341, 0]
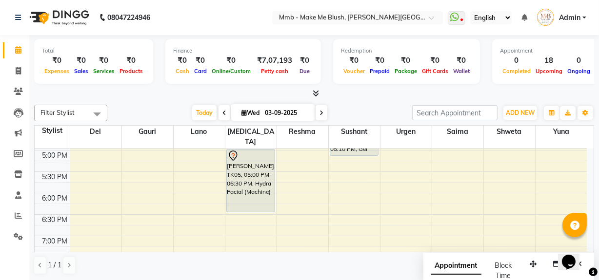
click at [319, 112] on icon at bounding box center [321, 113] width 4 height 6
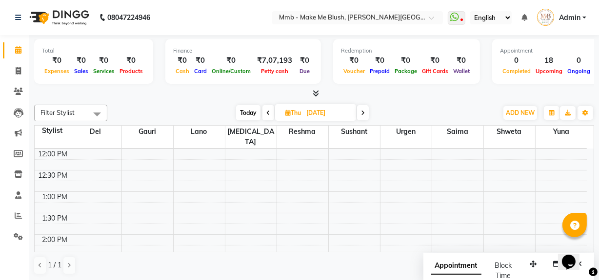
scroll to position [0, 0]
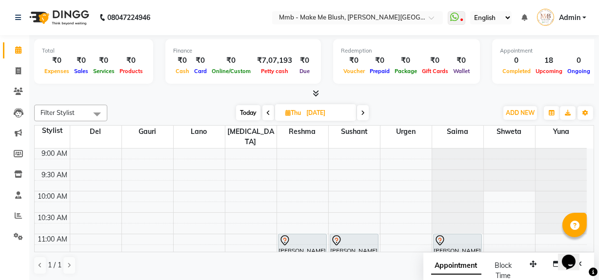
click at [367, 116] on span at bounding box center [363, 112] width 12 height 15
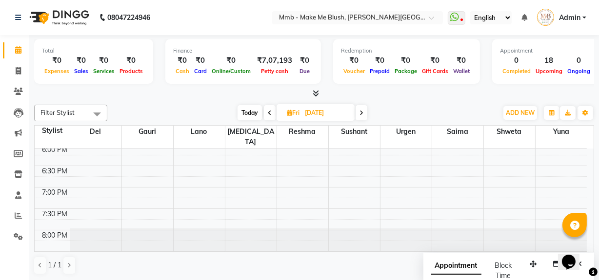
scroll to position [399, 0]
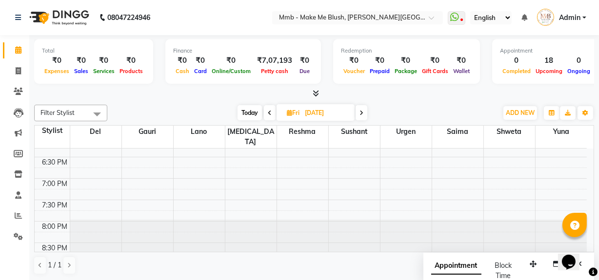
click at [272, 112] on span at bounding box center [270, 112] width 12 height 15
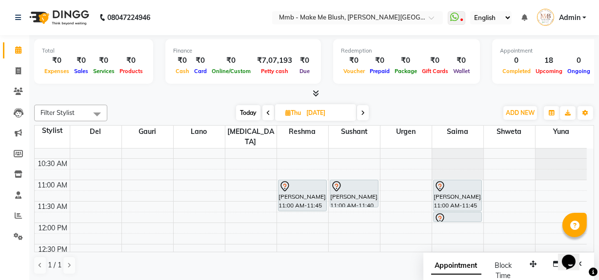
scroll to position [58, 0]
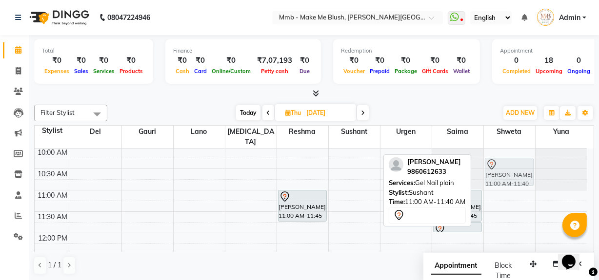
drag, startPoint x: 346, startPoint y: 175, endPoint x: 506, endPoint y: 159, distance: 160.6
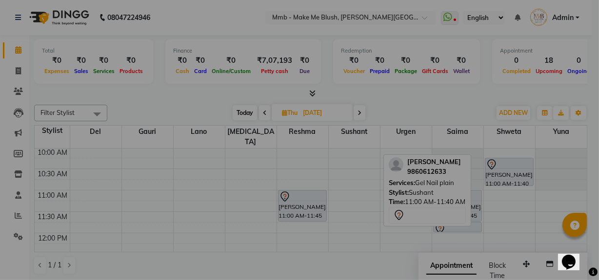
scroll to position [43, 0]
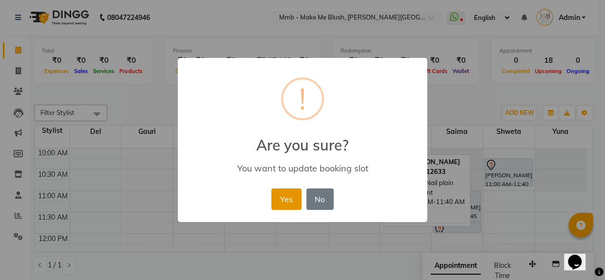
click at [278, 194] on button "Yes" at bounding box center [287, 199] width 30 height 21
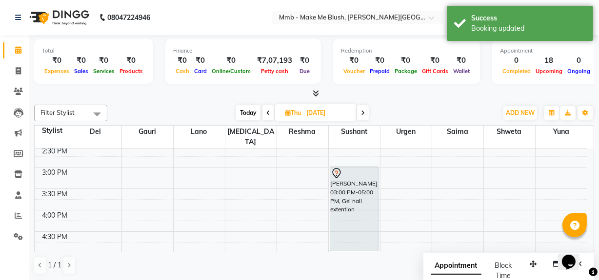
scroll to position [256, 0]
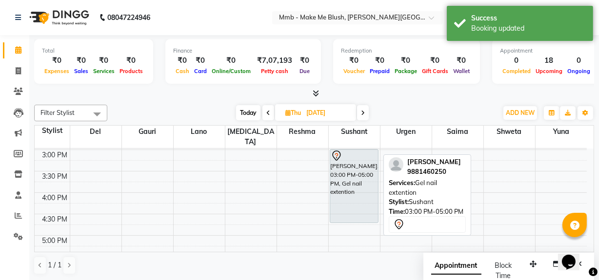
drag, startPoint x: 337, startPoint y: 222, endPoint x: 338, endPoint y: 213, distance: 9.8
click at [338, 213] on div "Meghana Kulkarni, 03:00 PM-05:00 PM, Gel nail extention Jessica Londhya, 06:00 …" at bounding box center [354, 150] width 51 height 514
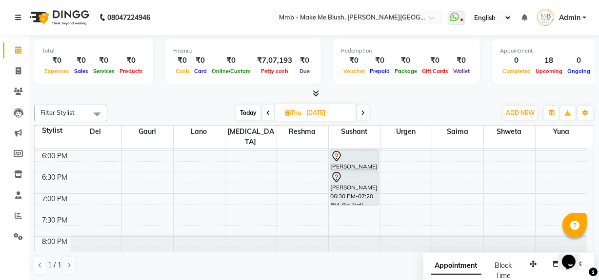
scroll to position [386, 0]
click at [248, 111] on span "Today" at bounding box center [248, 112] width 24 height 15
type input "03-09-2025"
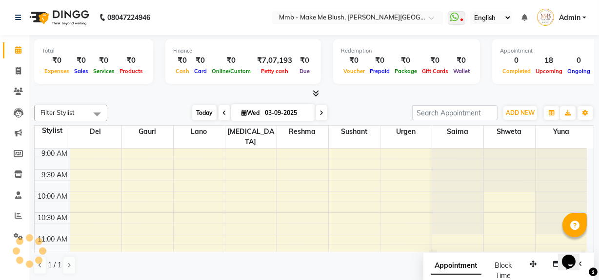
scroll to position [128, 0]
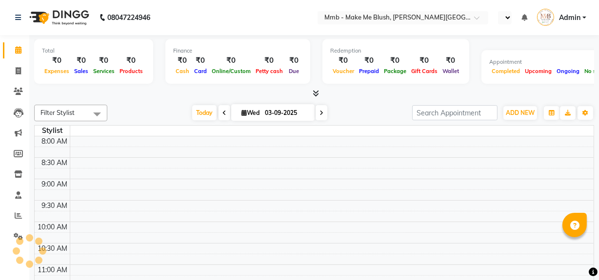
select select "en"
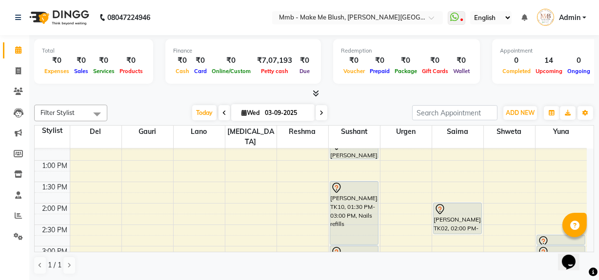
scroll to position [177, 0]
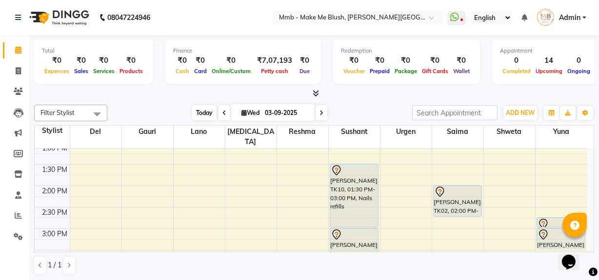
click at [211, 113] on span "Today" at bounding box center [204, 112] width 24 height 15
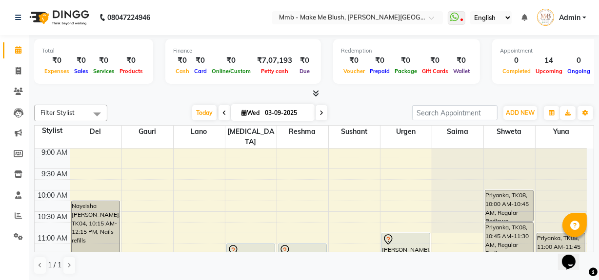
scroll to position [0, 0]
click at [196, 111] on span "Today" at bounding box center [204, 112] width 24 height 15
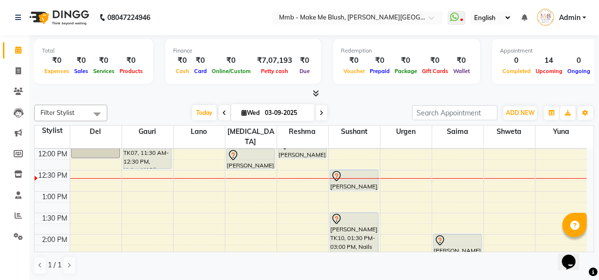
click at [584, 245] on div "Opens Chat This icon Opens the chat window." at bounding box center [572, 245] width 23 height 0
drag, startPoint x: 1111, startPoint y: 488, endPoint x: 591, endPoint y: 246, distance: 574.0
click at [588, 246] on html "Opens Chat This icon Opens the chat window." at bounding box center [572, 255] width 31 height 29
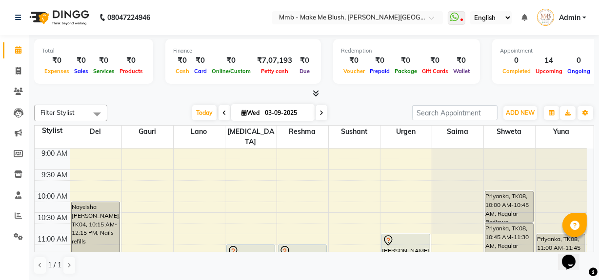
scroll to position [0, 0]
click at [203, 114] on span "Today" at bounding box center [204, 112] width 24 height 15
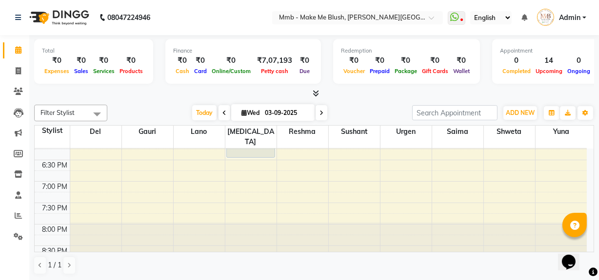
scroll to position [399, 0]
drag, startPoint x: 209, startPoint y: 113, endPoint x: 198, endPoint y: 114, distance: 10.8
click at [198, 114] on span "Today" at bounding box center [204, 112] width 24 height 15
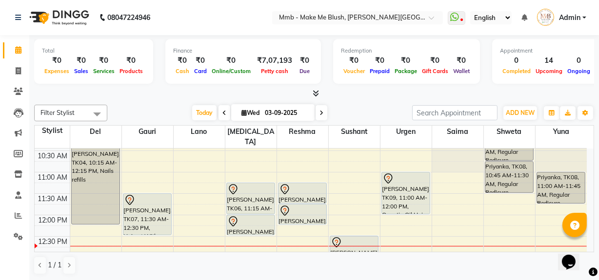
scroll to position [44, 0]
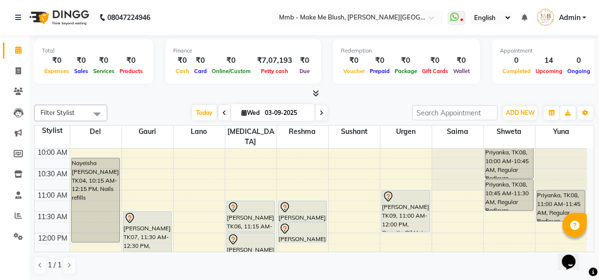
click at [214, 103] on div "Filter Stylist Select All Del [PERSON_NAME][MEDICAL_DATA] Urgen Saima [PERSON_N…" at bounding box center [314, 190] width 560 height 178
click at [205, 113] on span "Today" at bounding box center [204, 112] width 24 height 15
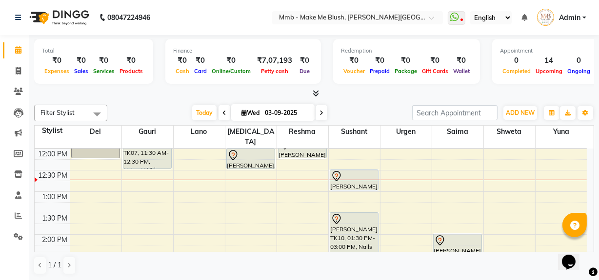
click at [584, 245] on div "Opens Chat This icon Opens the chat window." at bounding box center [572, 245] width 23 height 0
click at [588, 249] on html "Opens Chat This icon Opens the chat window." at bounding box center [572, 255] width 31 height 29
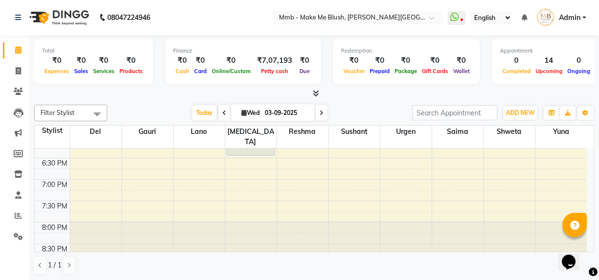
scroll to position [399, 0]
click at [197, 116] on span "Today" at bounding box center [204, 112] width 24 height 15
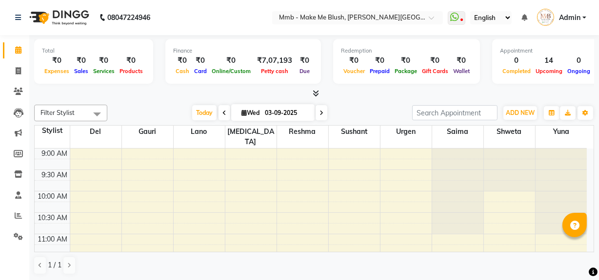
select select "en"
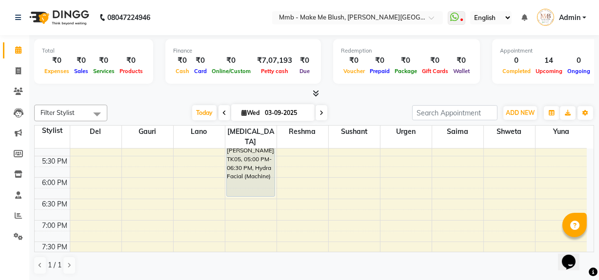
scroll to position [399, 0]
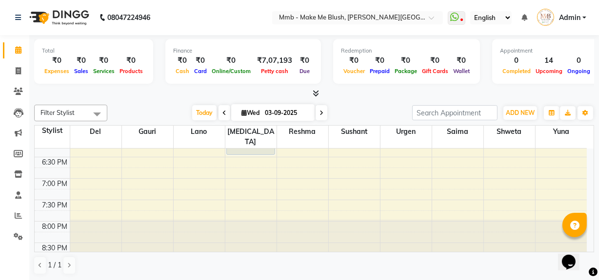
click at [348, 108] on div "Today Wed 03-09-2025" at bounding box center [259, 113] width 295 height 15
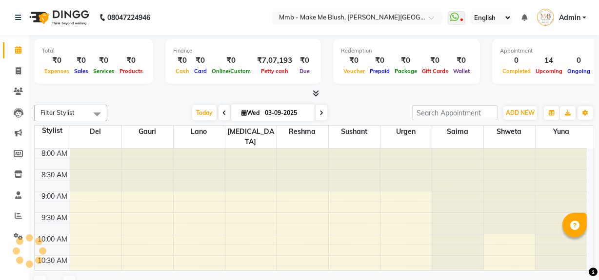
select select "en"
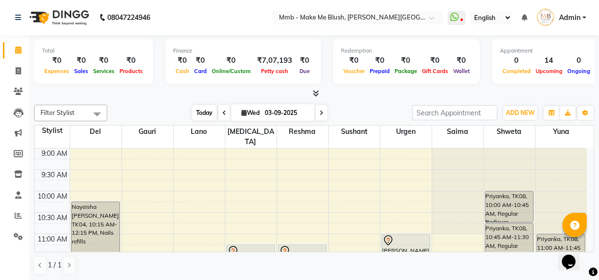
click at [201, 113] on span "Today" at bounding box center [204, 112] width 24 height 15
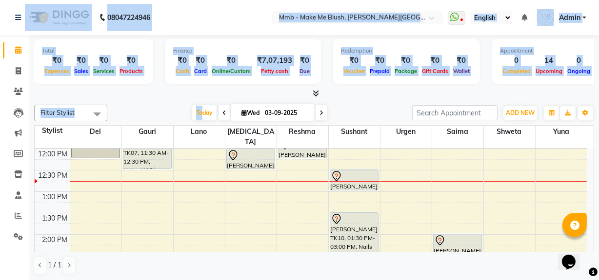
drag, startPoint x: 201, startPoint y: 113, endPoint x: 0, endPoint y: 14, distance: 223.9
click at [0, 14] on app-home "08047224946 Select Location × Mmb - Make Me Blush, Salunke Vihar Road WhatsApp …" at bounding box center [299, 140] width 599 height 281
click at [134, 102] on div "Filter Stylist Select All Del Gauri Lano Nikita Reshma Sushant Urgen Saima Shwe…" at bounding box center [314, 190] width 560 height 178
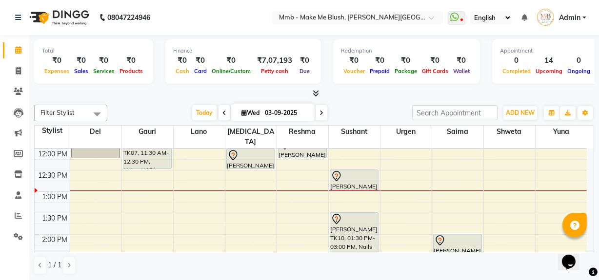
click at [278, 181] on div "9:00 AM 9:30 AM 10:00 AM 10:30 AM 11:00 AM 11:30 AM 12:00 PM 12:30 PM 1:00 PM 1…" at bounding box center [311, 277] width 552 height 514
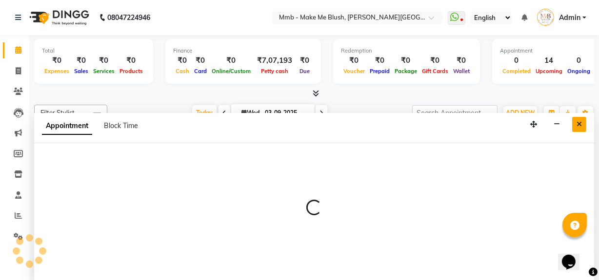
select select "18873"
select select "780"
select select "tentative"
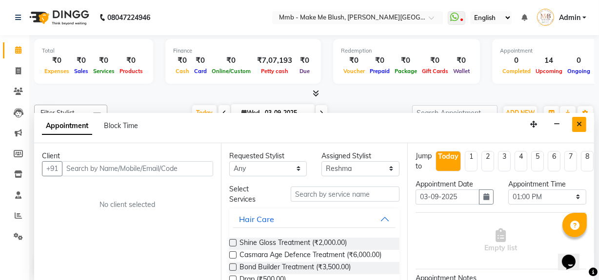
click at [580, 121] on icon "Close" at bounding box center [578, 124] width 5 height 7
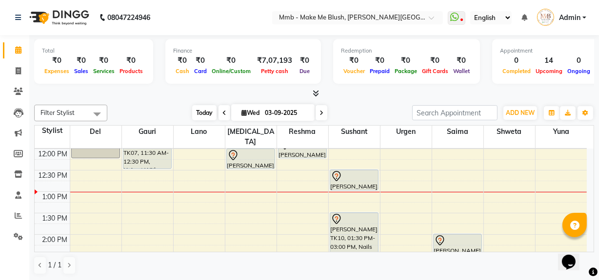
click at [204, 113] on span "Today" at bounding box center [204, 112] width 24 height 15
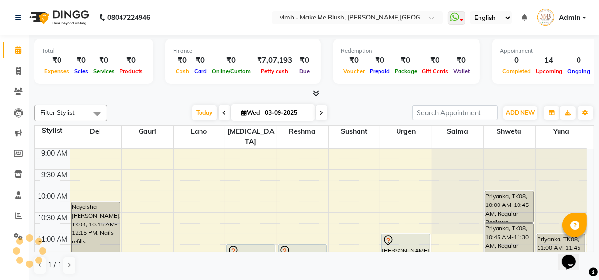
scroll to position [171, 0]
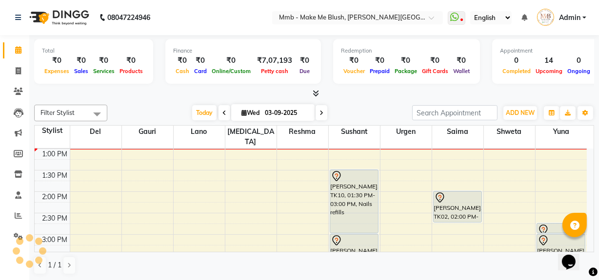
click at [322, 112] on span at bounding box center [321, 112] width 12 height 15
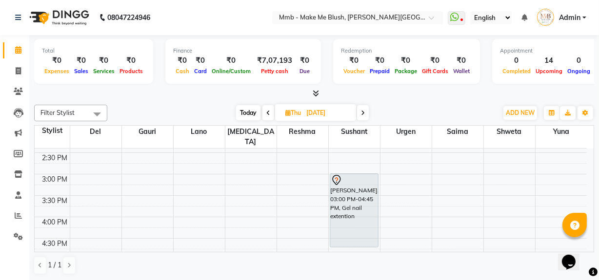
scroll to position [211, 0]
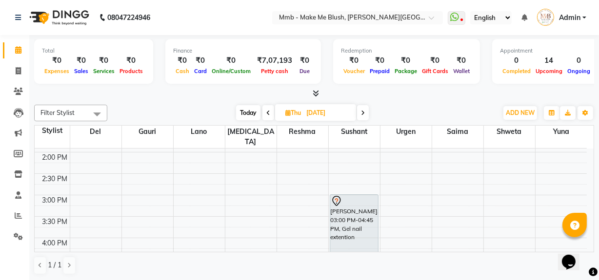
drag, startPoint x: 596, startPoint y: 197, endPoint x: 595, endPoint y: 177, distance: 20.0
click at [595, 177] on div "Total ₹0 Expenses ₹0 Sales ₹0 Services ₹0 Products Finance ₹0 Cash ₹0 Card ₹0 O…" at bounding box center [313, 158] width 569 height 246
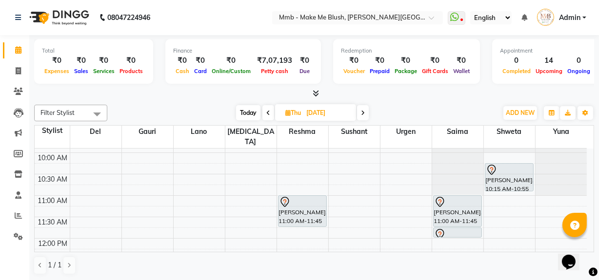
scroll to position [20, 0]
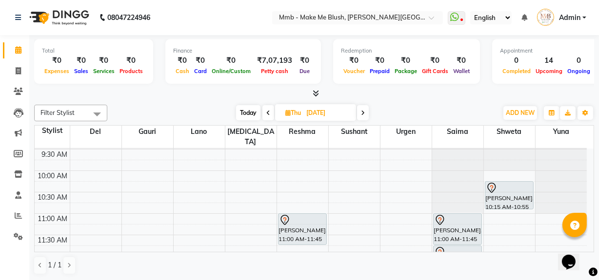
click at [249, 116] on span "Today" at bounding box center [248, 112] width 24 height 15
type input "03-09-2025"
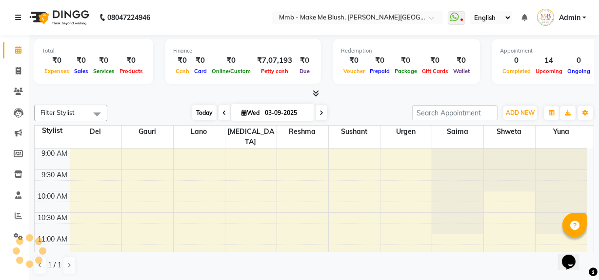
scroll to position [171, 0]
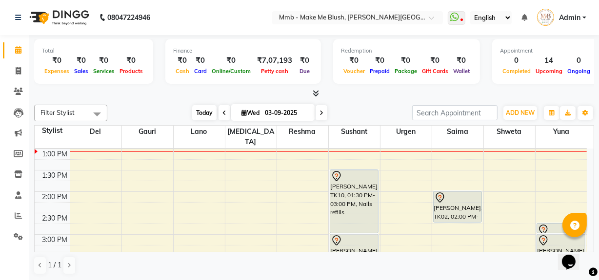
click at [197, 113] on span "Today" at bounding box center [204, 112] width 24 height 15
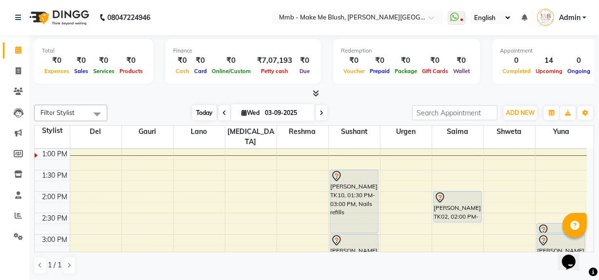
click at [204, 108] on span "Today" at bounding box center [204, 112] width 24 height 15
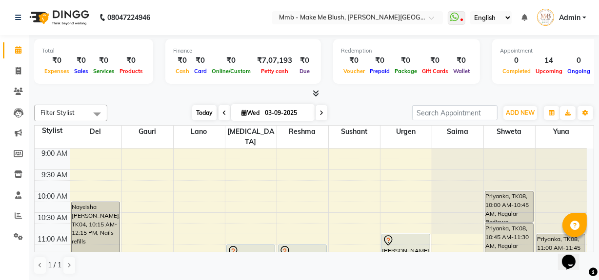
click at [195, 112] on span "Today" at bounding box center [204, 112] width 24 height 15
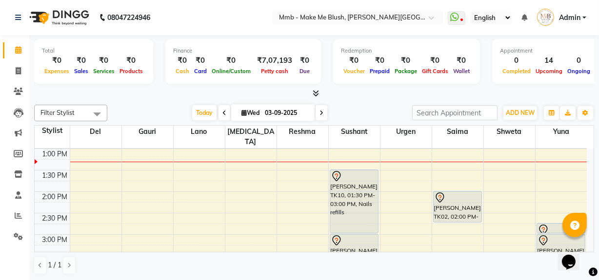
click at [322, 114] on icon at bounding box center [321, 113] width 4 height 6
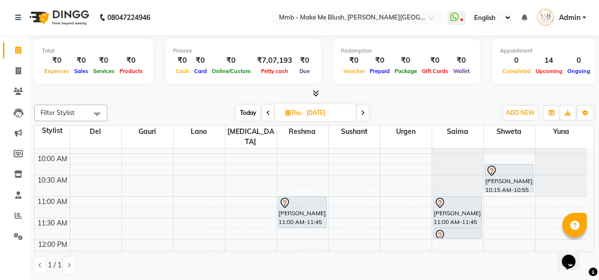
scroll to position [29, 0]
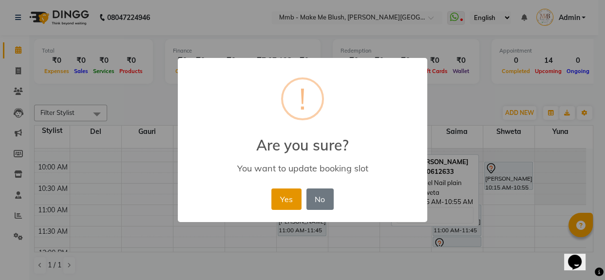
click at [287, 192] on button "Yes" at bounding box center [287, 199] width 30 height 21
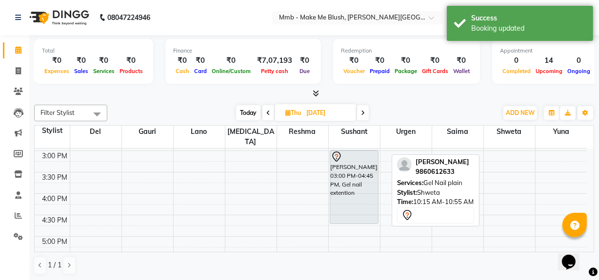
scroll to position [260, 0]
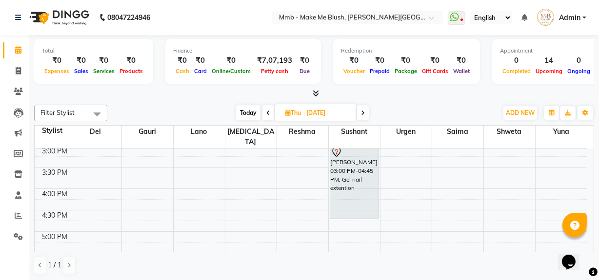
click at [248, 112] on span "Today" at bounding box center [248, 112] width 24 height 15
type input "03-09-2025"
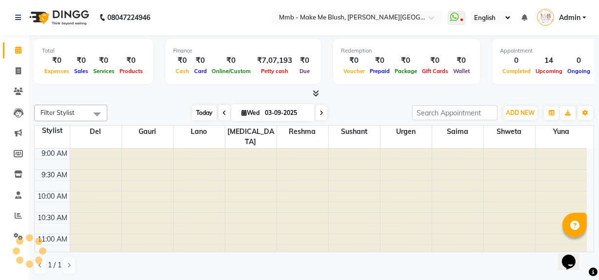
scroll to position [171, 0]
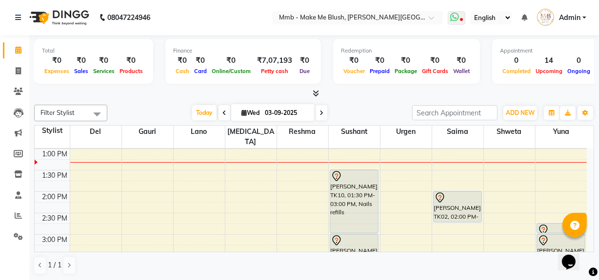
click at [453, 19] on icon at bounding box center [454, 17] width 9 height 10
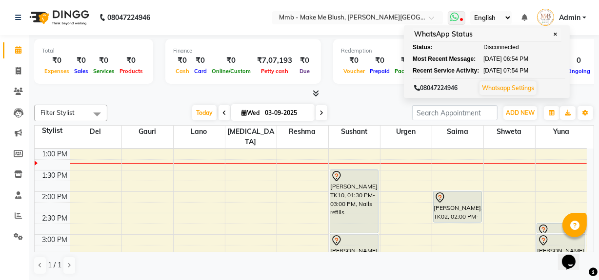
click at [557, 38] on span "✕" at bounding box center [555, 34] width 9 height 7
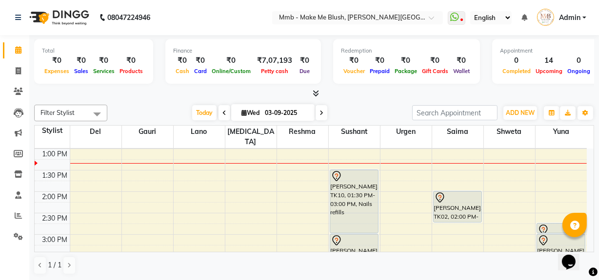
click at [477, 41] on div "Total ₹0 Expenses ₹0 Sales ₹0 Services ₹0 Products Finance ₹0 Cash ₹0 Card ₹0 O…" at bounding box center [314, 63] width 560 height 48
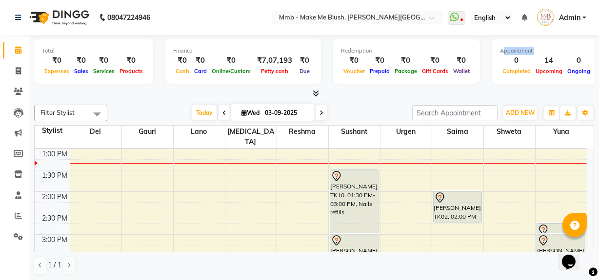
click at [477, 41] on div "Total ₹0 Expenses ₹0 Sales ₹0 Services ₹0 Products Finance ₹0 Cash ₹0 Card ₹0 O…" at bounding box center [314, 63] width 560 height 48
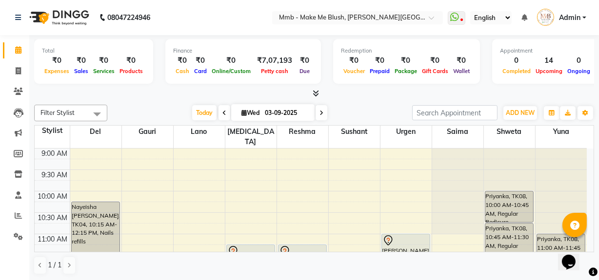
click at [584, 245] on div "Opens Chat This icon Opens the chat window." at bounding box center [572, 245] width 23 height 0
click at [202, 118] on span "Today" at bounding box center [204, 112] width 24 height 15
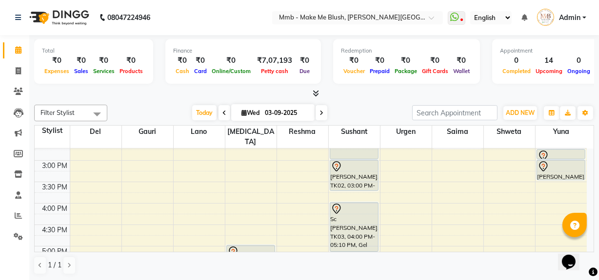
scroll to position [242, 0]
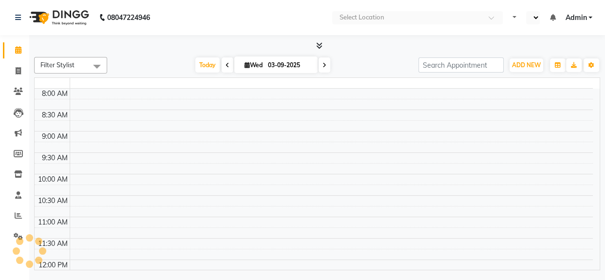
select select "en"
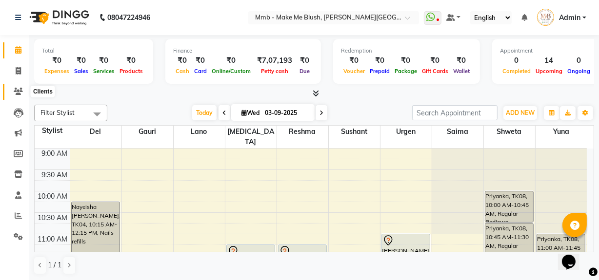
click at [20, 92] on icon at bounding box center [18, 91] width 9 height 7
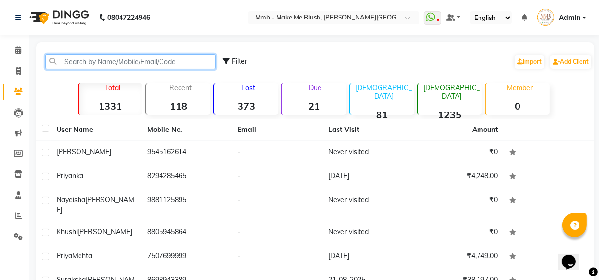
click at [79, 68] on input "text" at bounding box center [130, 61] width 170 height 15
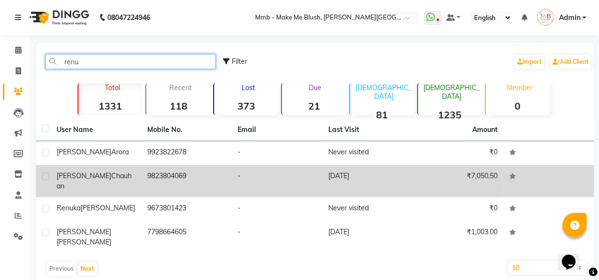
type input "renu"
click at [49, 165] on td at bounding box center [43, 181] width 15 height 32
click at [45, 175] on label at bounding box center [45, 176] width 7 height 7
click at [45, 175] on input "checkbox" at bounding box center [45, 177] width 6 height 6
checkbox input "true"
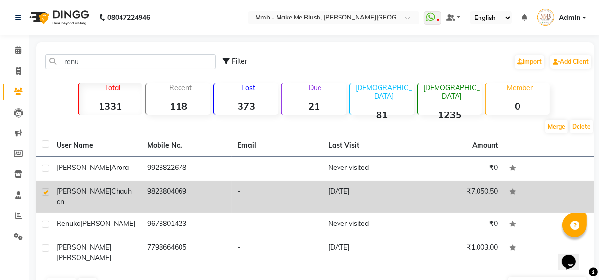
click at [52, 191] on td "[PERSON_NAME]" at bounding box center [96, 197] width 91 height 32
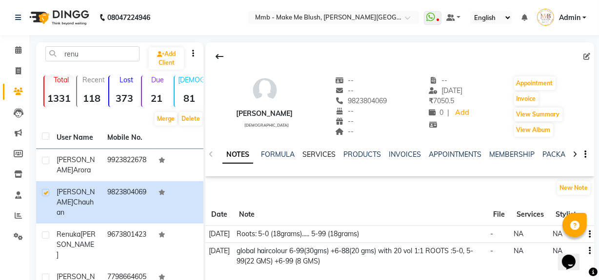
click at [315, 156] on link "SERVICES" at bounding box center [318, 154] width 33 height 9
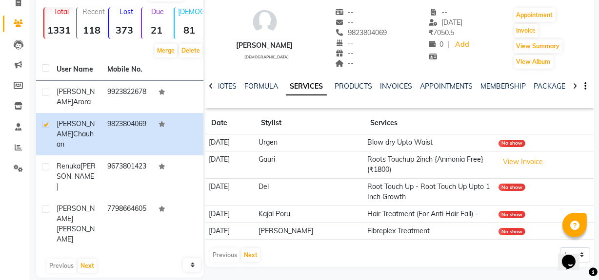
scroll to position [69, 0]
click at [246, 254] on button "Next" at bounding box center [250, 255] width 19 height 14
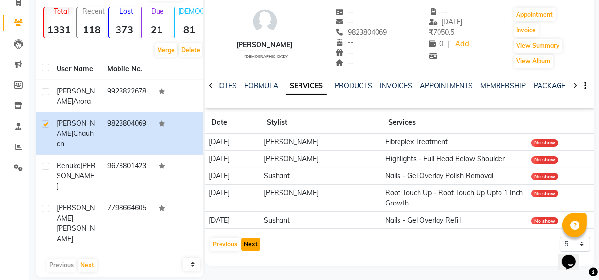
click at [252, 242] on button "Next" at bounding box center [250, 245] width 19 height 14
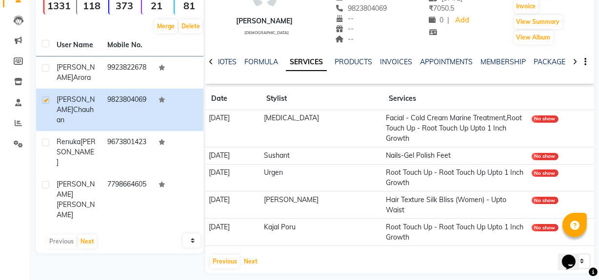
scroll to position [99, 0]
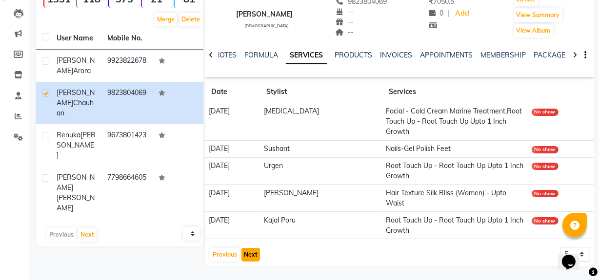
click at [252, 254] on button "Next" at bounding box center [250, 255] width 19 height 14
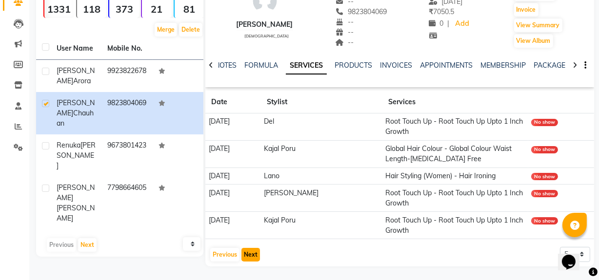
click at [252, 254] on button "Next" at bounding box center [250, 255] width 19 height 14
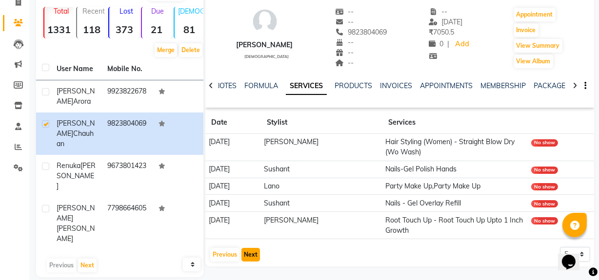
click at [252, 254] on button "Next" at bounding box center [250, 255] width 19 height 14
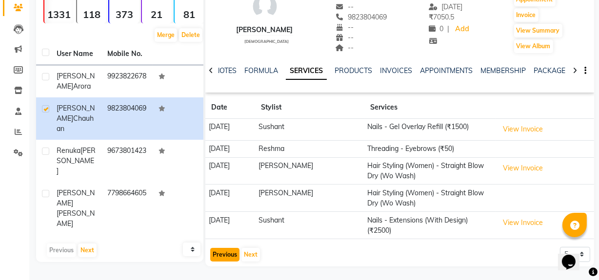
click at [220, 257] on button "Previous" at bounding box center [224, 255] width 29 height 14
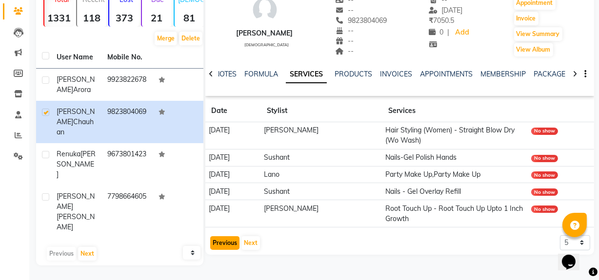
scroll to position [69, 0]
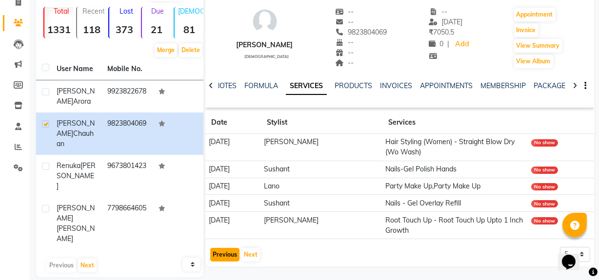
click at [220, 257] on button "Previous" at bounding box center [224, 255] width 29 height 14
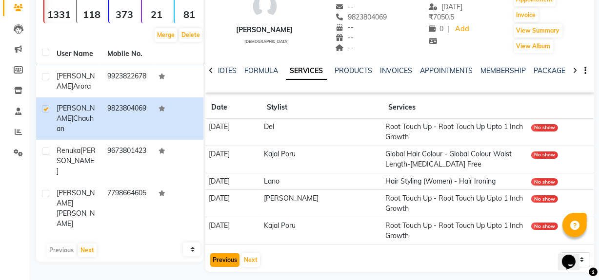
click at [220, 257] on button "Previous" at bounding box center [224, 260] width 29 height 14
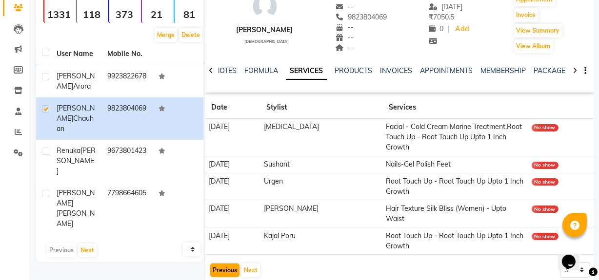
click at [220, 257] on app-client-history "Date Stylist Services 26-01-2024 Nikita Facial - Cold Cream Marine Treatment,Ro…" at bounding box center [399, 188] width 388 height 182
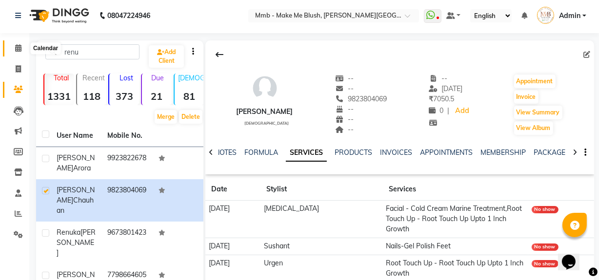
click at [18, 52] on span at bounding box center [18, 48] width 17 height 11
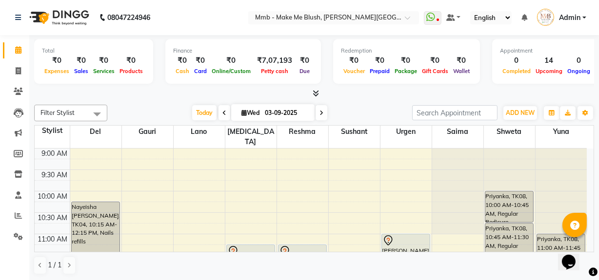
click at [243, 112] on icon at bounding box center [243, 113] width 5 height 6
select select "9"
select select "2025"
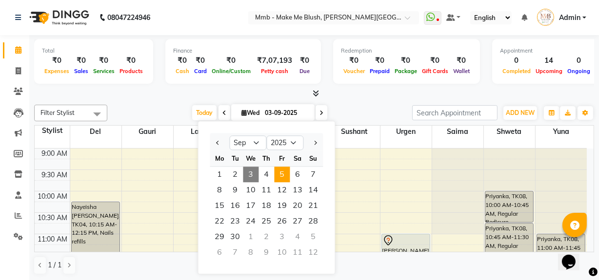
click at [284, 172] on span "5" at bounding box center [282, 175] width 16 height 16
type input "[DATE]"
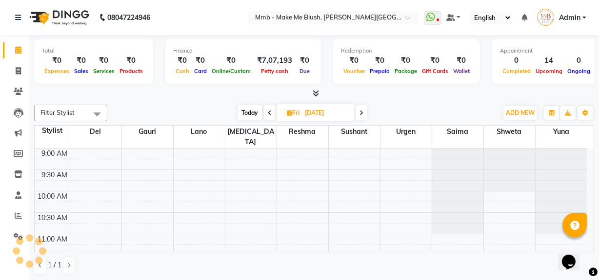
scroll to position [171, 0]
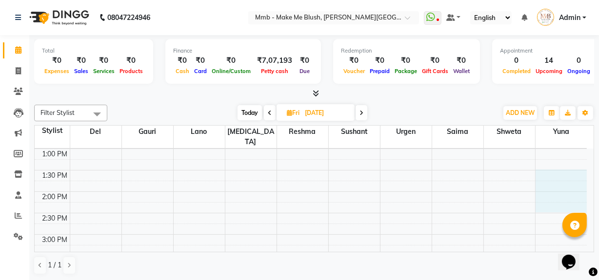
drag, startPoint x: 586, startPoint y: 193, endPoint x: 583, endPoint y: 160, distance: 32.3
click at [583, 160] on div "9:00 AM 9:30 AM 10:00 AM 10:30 AM 11:00 AM 11:30 AM 12:00 PM 12:30 PM 1:00 PM 1…" at bounding box center [311, 235] width 552 height 514
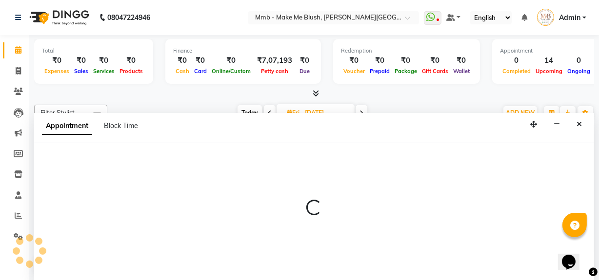
scroll to position [0, 0]
click at [582, 124] on button "Close" at bounding box center [579, 124] width 14 height 15
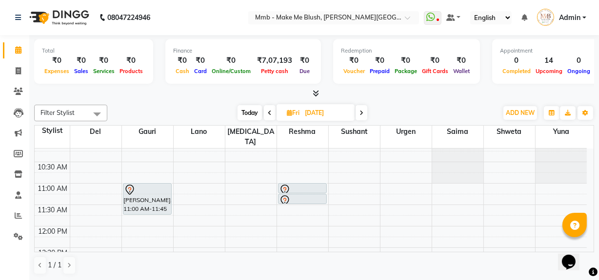
scroll to position [41, 0]
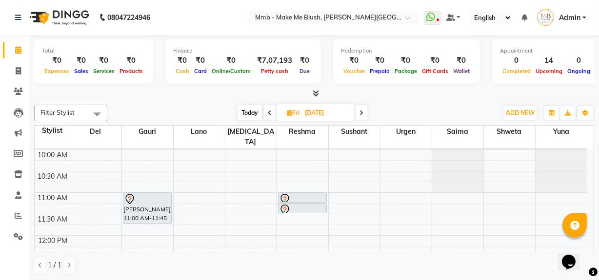
click at [290, 114] on icon at bounding box center [289, 113] width 5 height 6
select select "9"
select select "2025"
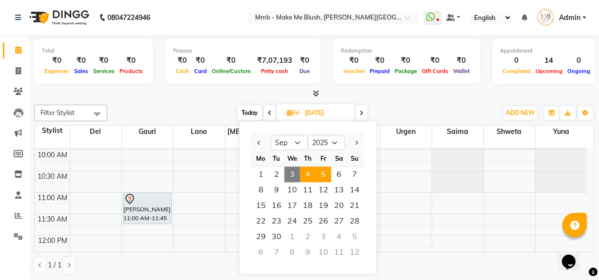
click at [307, 180] on span "4" at bounding box center [308, 175] width 16 height 16
type input "[DATE]"
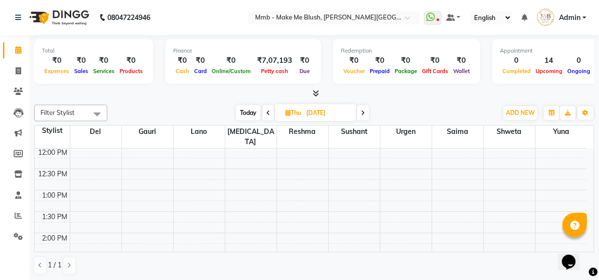
scroll to position [127, 0]
click at [349, 182] on div "9:00 AM 9:30 AM 10:00 AM 10:30 AM 11:00 AM 11:30 AM 12:00 PM 12:30 PM 1:00 PM 1…" at bounding box center [311, 278] width 552 height 514
select select "18878"
select select "780"
select select "tentative"
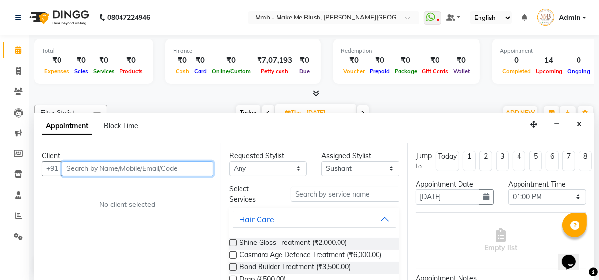
click at [187, 163] on input "text" at bounding box center [137, 168] width 151 height 15
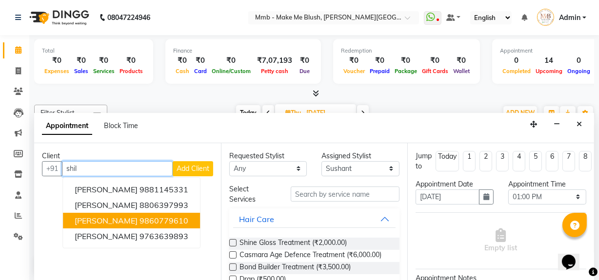
click at [153, 219] on ngb-highlight "9860779610" at bounding box center [163, 221] width 49 height 10
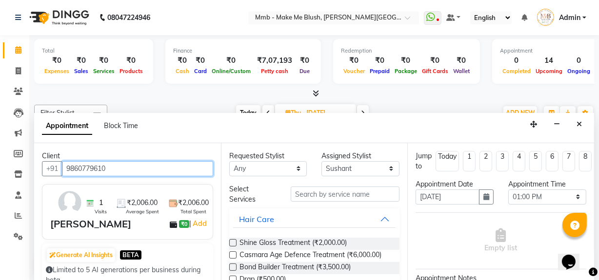
type input "9860779610"
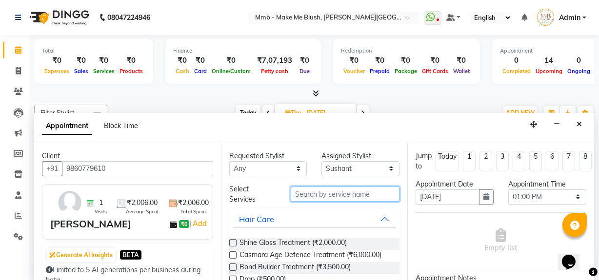
click at [302, 197] on input "text" at bounding box center [345, 194] width 109 height 15
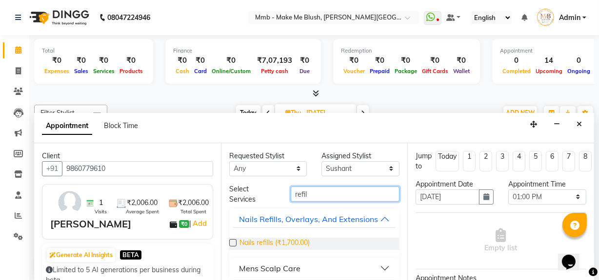
type input "refil"
click at [298, 249] on span "Nails refills (₹1,700.00)" at bounding box center [274, 244] width 70 height 12
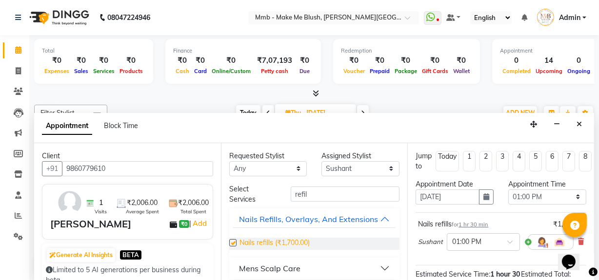
checkbox input "false"
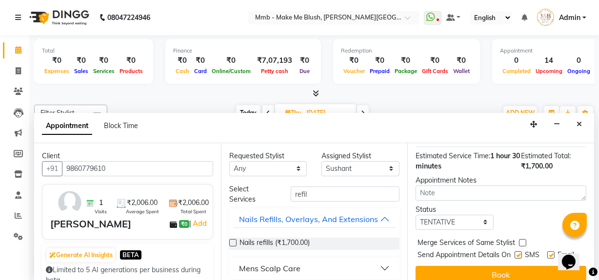
scroll to position [143, 0]
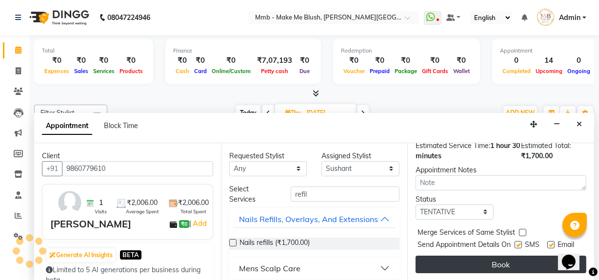
click at [526, 256] on button "Book" at bounding box center [500, 265] width 171 height 18
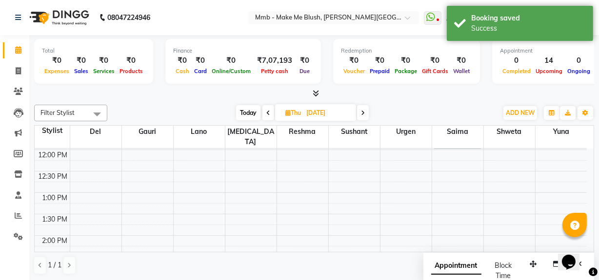
scroll to position [0, 0]
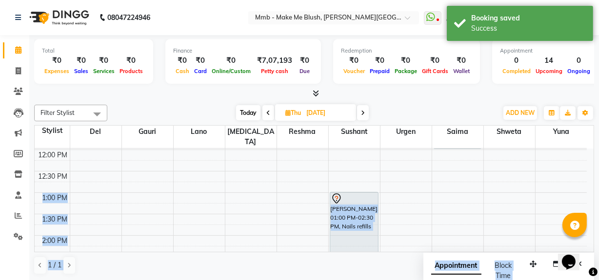
drag, startPoint x: 526, startPoint y: 252, endPoint x: 452, endPoint y: 171, distance: 110.8
click at [452, 171] on div "Filter Stylist Select All Del Gauri Lano Nikita Reshma Sushant Urgen Saima Shwe…" at bounding box center [314, 190] width 560 height 178
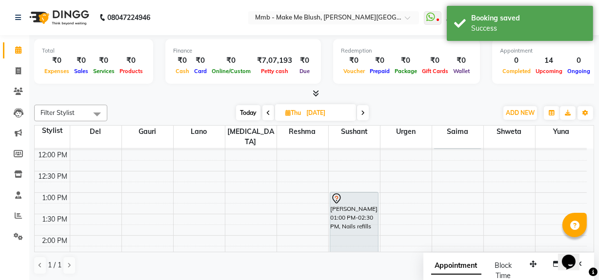
click at [246, 109] on span "Today" at bounding box center [248, 112] width 24 height 15
type input "03-09-2025"
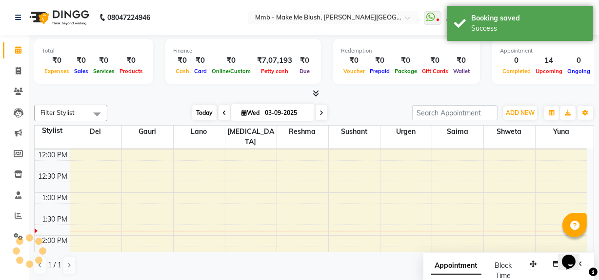
scroll to position [171, 0]
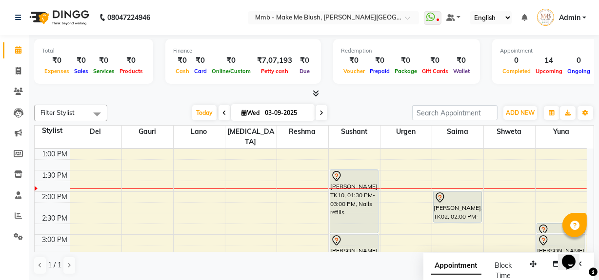
click at [380, 97] on div at bounding box center [314, 94] width 560 height 10
click at [342, 101] on div "Filter Stylist Select All Del Gauri Lano Nikita Reshma Sushant Urgen Saima Shwe…" at bounding box center [314, 190] width 560 height 178
click at [434, 17] on icon at bounding box center [430, 17] width 9 height 10
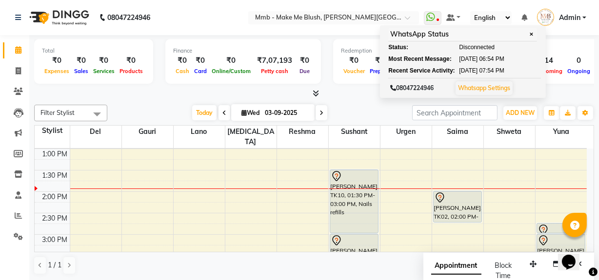
click at [365, 94] on div at bounding box center [314, 94] width 560 height 10
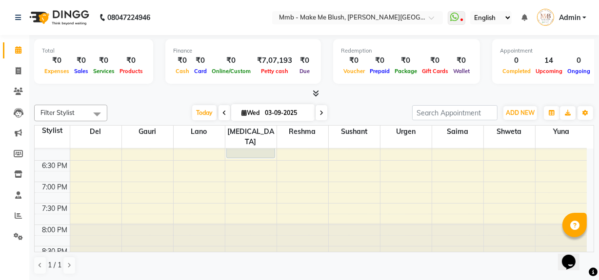
scroll to position [399, 0]
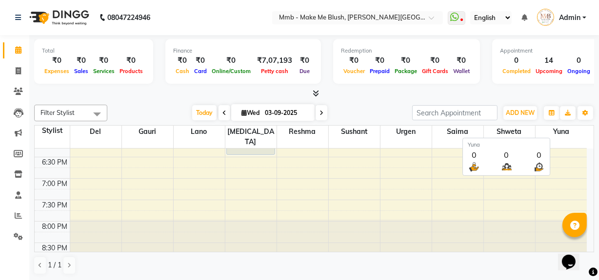
click at [571, 136] on span "Yuna" at bounding box center [561, 132] width 52 height 12
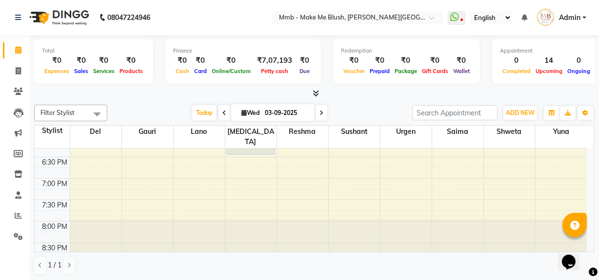
scroll to position [381, 0]
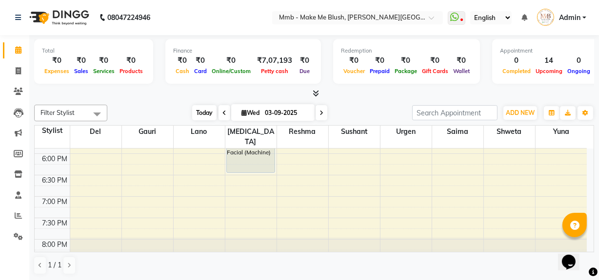
click at [197, 110] on span "Today" at bounding box center [204, 112] width 24 height 15
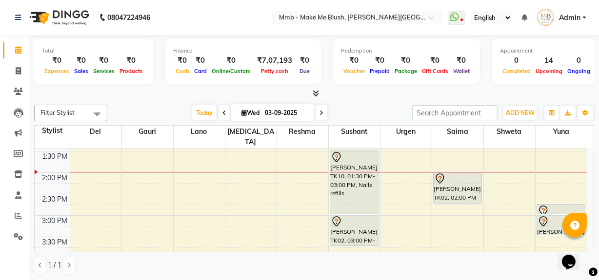
scroll to position [208, 0]
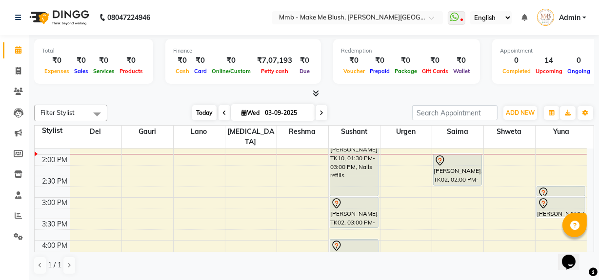
click at [200, 109] on span "Today" at bounding box center [204, 112] width 24 height 15
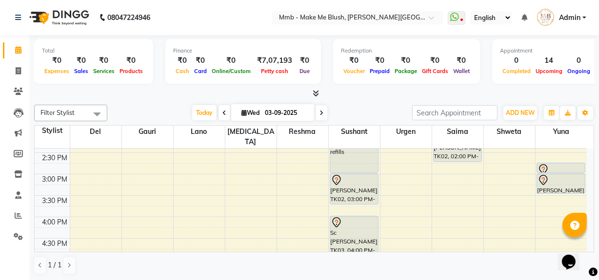
scroll to position [249, 0]
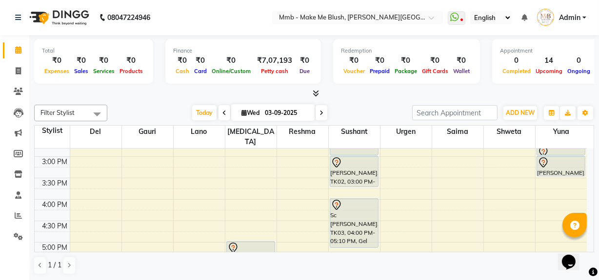
click at [322, 116] on span at bounding box center [321, 112] width 12 height 15
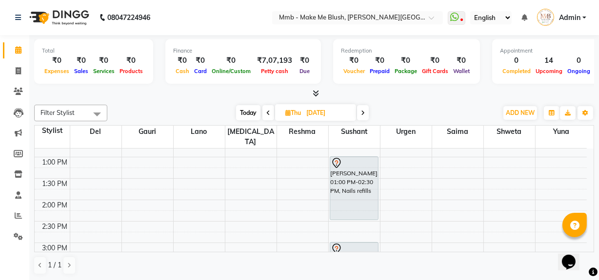
scroll to position [399, 0]
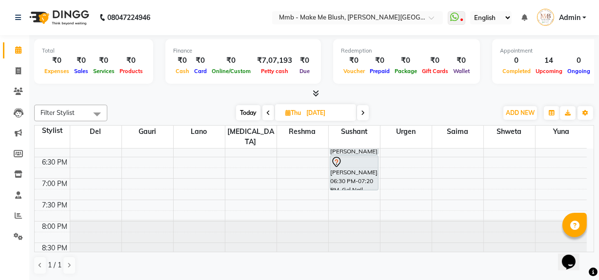
click at [596, 150] on div "Total ₹0 Expenses ₹0 Sales ₹0 Services ₹0 Products Finance ₹0 Cash ₹0 Card ₹0 O…" at bounding box center [313, 158] width 569 height 246
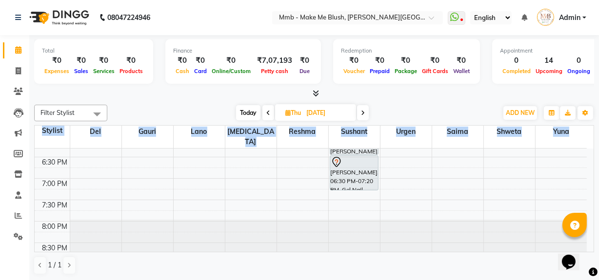
drag, startPoint x: 596, startPoint y: 150, endPoint x: 593, endPoint y: 141, distance: 9.4
click at [593, 141] on div "Total ₹0 Expenses ₹0 Sales ₹0 Services ₹0 Products Finance ₹0 Cash ₹0 Card ₹0 O…" at bounding box center [313, 158] width 569 height 246
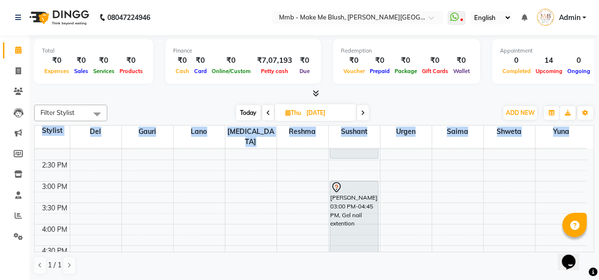
scroll to position [221, 0]
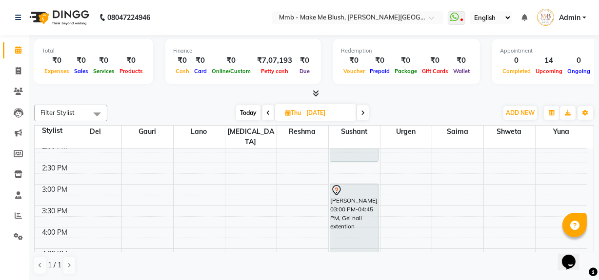
click at [244, 109] on span "Today" at bounding box center [248, 112] width 24 height 15
type input "03-09-2025"
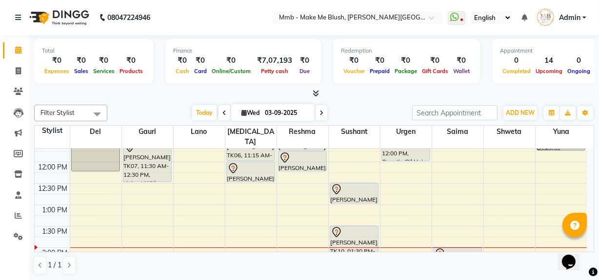
scroll to position [107, 0]
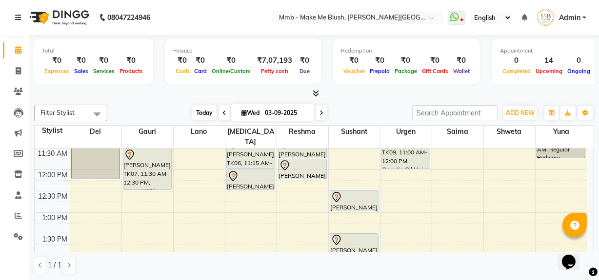
click at [192, 110] on span "Today" at bounding box center [204, 112] width 24 height 15
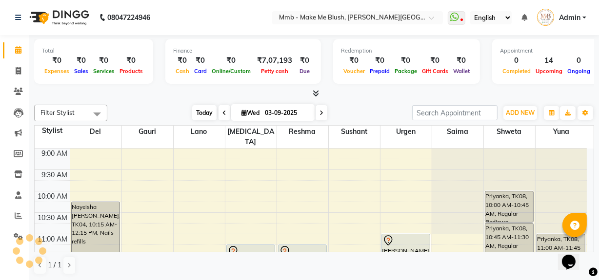
scroll to position [214, 0]
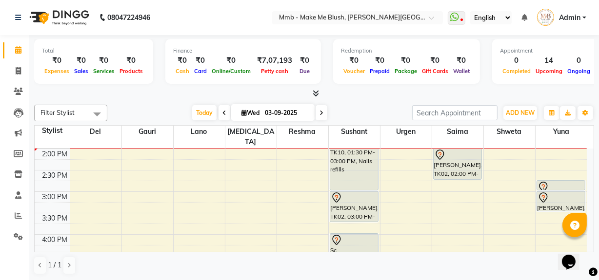
click at [241, 110] on icon at bounding box center [243, 113] width 5 height 6
select select "9"
select select "2025"
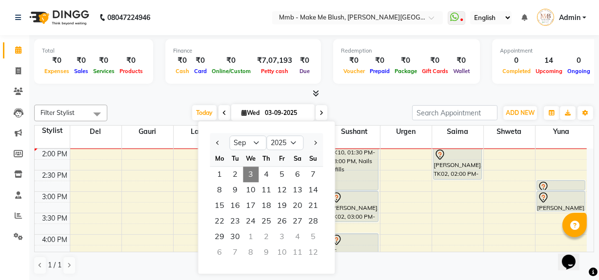
click at [246, 168] on span "3" at bounding box center [251, 175] width 16 height 16
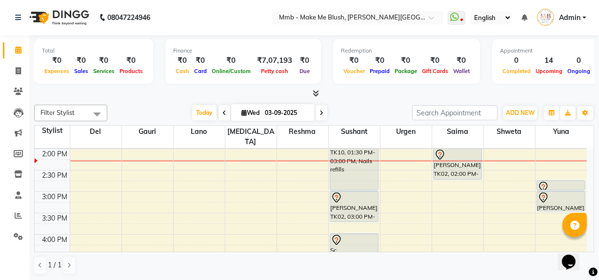
scroll to position [196, 0]
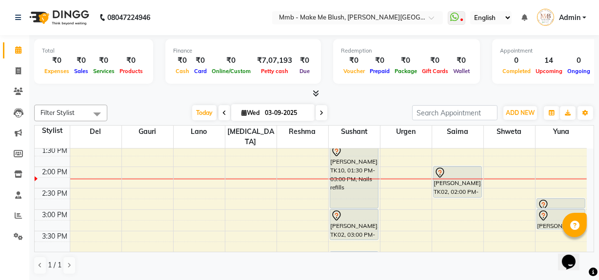
click at [321, 115] on icon at bounding box center [321, 113] width 4 height 6
type input "[DATE]"
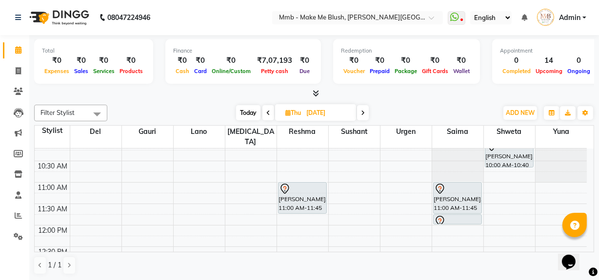
scroll to position [69, 0]
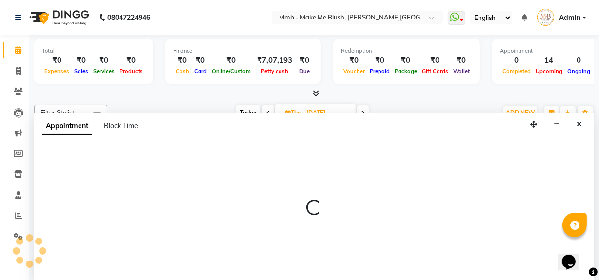
scroll to position [0, 0]
select select "45263"
select select "tentative"
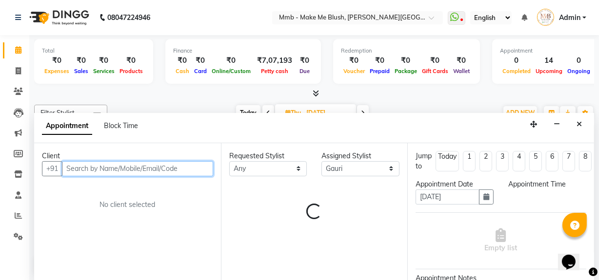
select select "690"
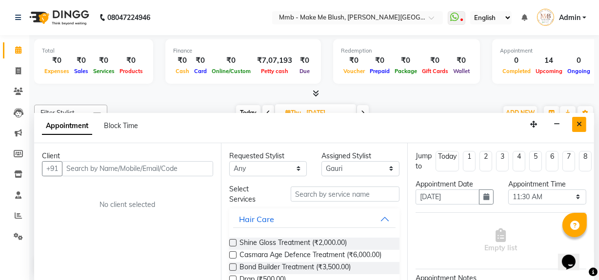
click at [579, 127] on button "Close" at bounding box center [579, 124] width 14 height 15
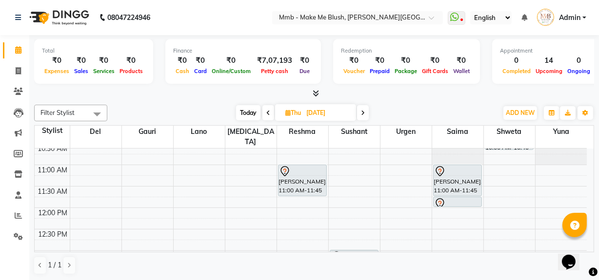
click at [359, 110] on span at bounding box center [363, 112] width 12 height 15
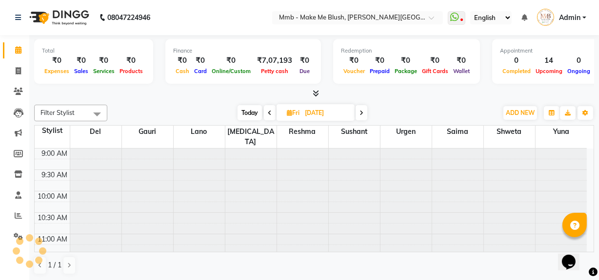
scroll to position [214, 0]
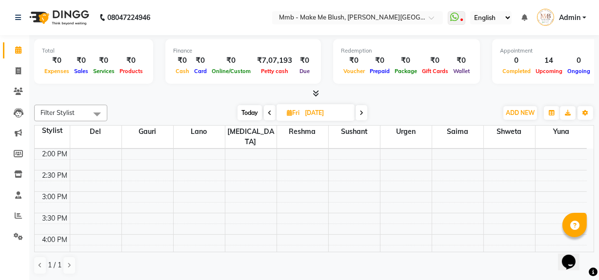
click at [246, 114] on span "Today" at bounding box center [249, 112] width 24 height 15
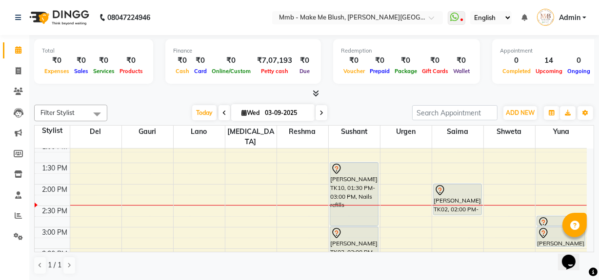
scroll to position [161, 0]
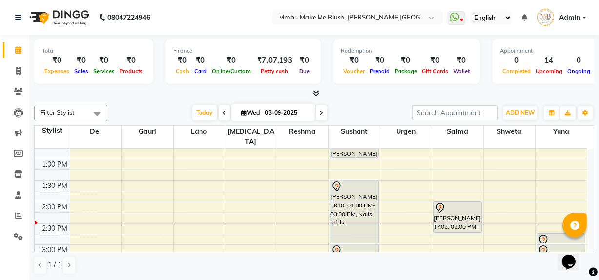
click at [321, 112] on icon at bounding box center [321, 113] width 4 height 6
type input "[DATE]"
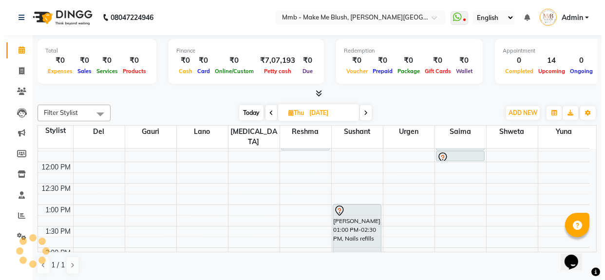
scroll to position [107, 0]
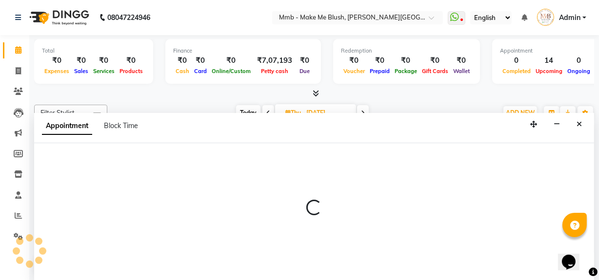
select select "18882"
select select "735"
select select "tentative"
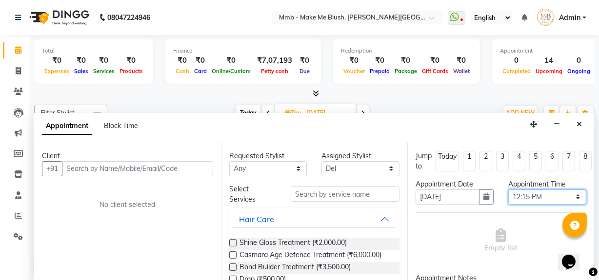
click at [543, 197] on select "Select 10:00 AM 10:15 AM 10:30 AM 10:45 AM 11:00 AM 11:15 AM 11:30 AM 11:45 AM …" at bounding box center [547, 197] width 78 height 15
select select "765"
click at [508, 190] on select "Select 10:00 AM 10:15 AM 10:30 AM 10:45 AM 11:00 AM 11:15 AM 11:30 AM 11:45 AM …" at bounding box center [547, 197] width 78 height 15
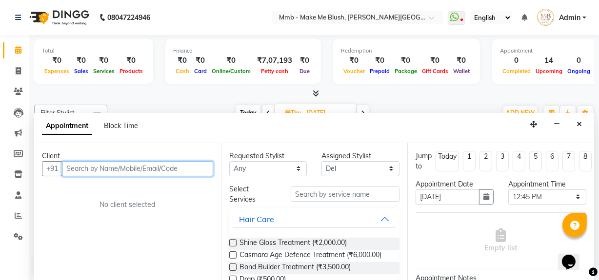
click at [193, 167] on input "text" at bounding box center [137, 168] width 151 height 15
click at [144, 166] on input "text" at bounding box center [137, 168] width 151 height 15
click at [97, 165] on input "90116664123" at bounding box center [117, 168] width 111 height 15
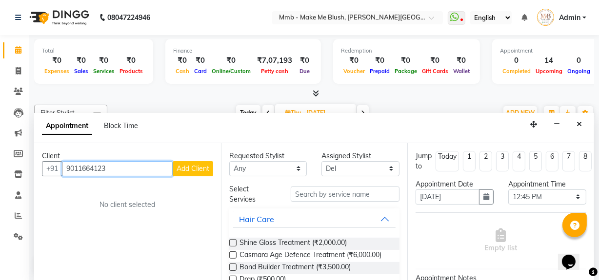
click at [118, 170] on input "9011664123" at bounding box center [117, 168] width 111 height 15
type input "9011664123"
click at [187, 171] on span "Add Client" at bounding box center [192, 168] width 33 height 9
select select "22"
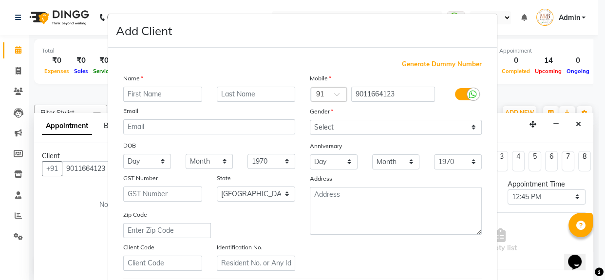
click at [168, 97] on input "text" at bounding box center [162, 94] width 79 height 15
type input "Renu"
click at [233, 93] on input "text" at bounding box center [256, 94] width 79 height 15
type input "Khilani"
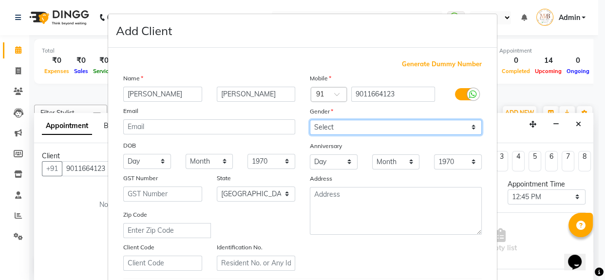
click at [335, 127] on select "Select Male Female Other Prefer Not To Say" at bounding box center [396, 127] width 172 height 15
select select "female"
click at [310, 120] on select "Select Male Female Other Prefer Not To Say" at bounding box center [396, 127] width 172 height 15
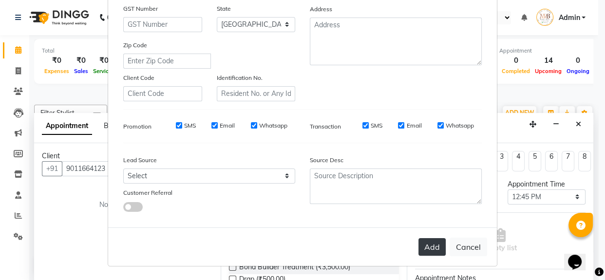
click at [428, 249] on button "Add" at bounding box center [432, 247] width 27 height 18
click at [438, 243] on button "Add" at bounding box center [432, 247] width 27 height 18
click at [419, 243] on button "Add" at bounding box center [432, 247] width 27 height 18
click at [424, 244] on button "Add" at bounding box center [432, 247] width 27 height 18
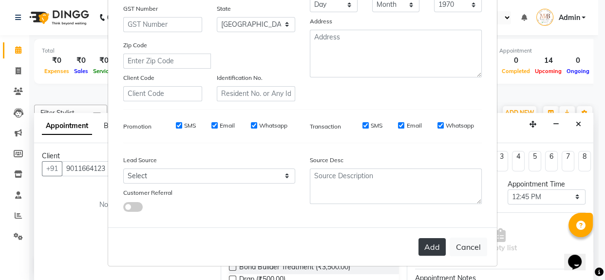
click at [424, 244] on button "Add" at bounding box center [432, 247] width 27 height 18
click at [534, 237] on ngb-modal-window "Add Client Generate Dummy Number Name Renu Khilani Email DOB Day 01 02 03 04 05…" at bounding box center [302, 140] width 605 height 280
click at [423, 248] on button "Add" at bounding box center [432, 247] width 27 height 18
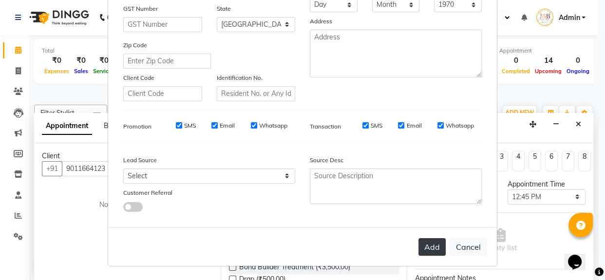
click at [423, 248] on button "Add" at bounding box center [432, 247] width 27 height 18
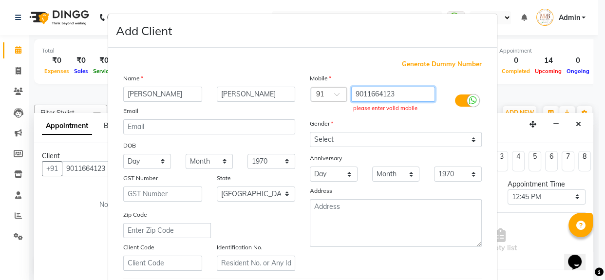
click at [402, 90] on input "9011664123" at bounding box center [393, 94] width 84 height 15
click at [400, 90] on input "9011664123" at bounding box center [393, 94] width 84 height 15
type input "9"
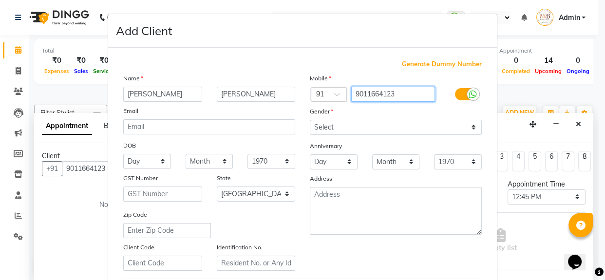
type input "9011664123"
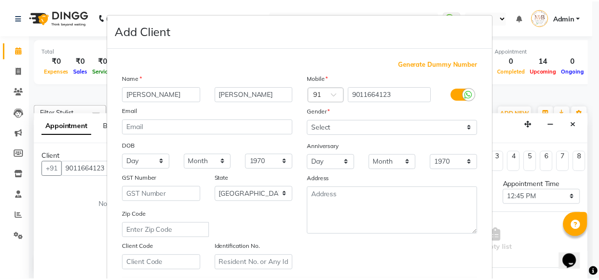
scroll to position [172, 0]
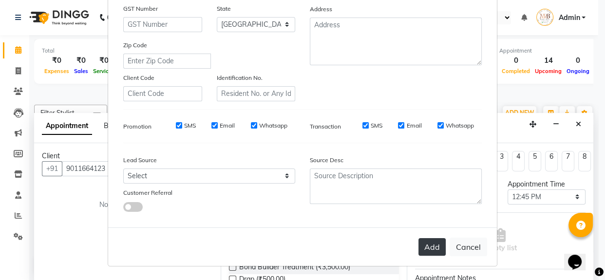
click at [439, 248] on button "Add" at bounding box center [432, 247] width 27 height 18
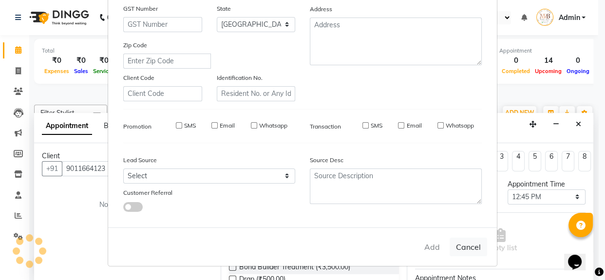
type input "9011664123"
select select
select select "null"
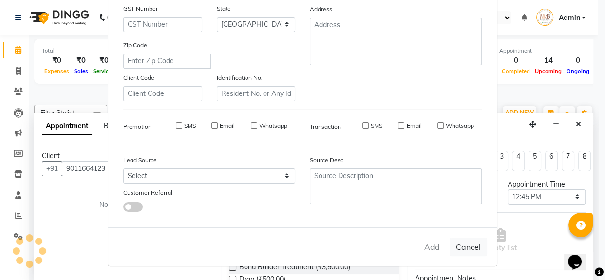
select select
checkbox input "false"
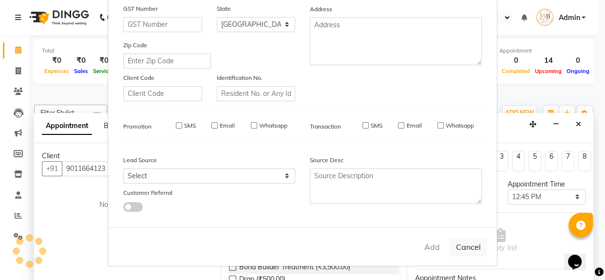
checkbox input "false"
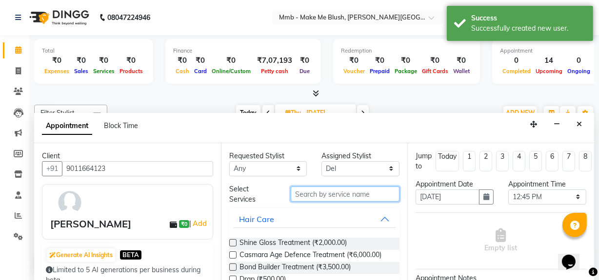
click at [328, 200] on input "text" at bounding box center [345, 194] width 109 height 15
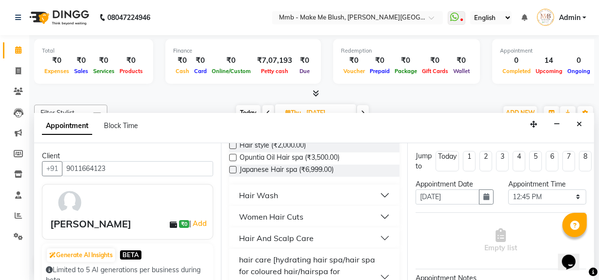
scroll to position [106, 0]
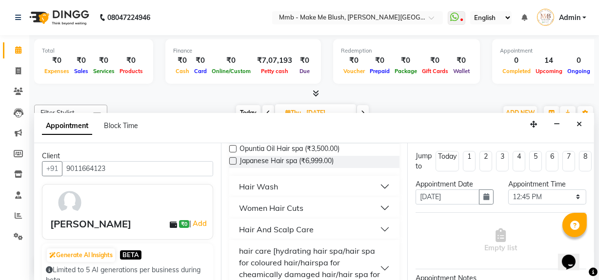
type input "hair"
click at [378, 208] on button "Women Hair Cuts" at bounding box center [314, 208] width 163 height 18
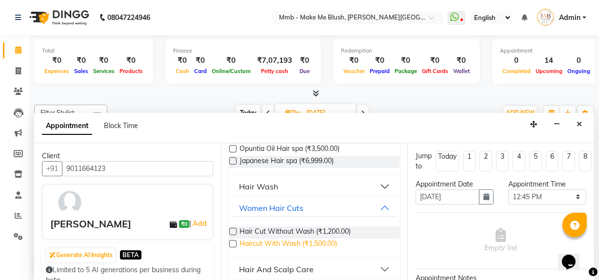
click at [316, 242] on span "Haircut With Wash (₹1,500.00)" at bounding box center [287, 245] width 97 height 12
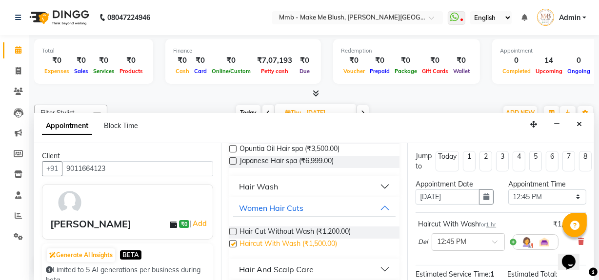
checkbox input "false"
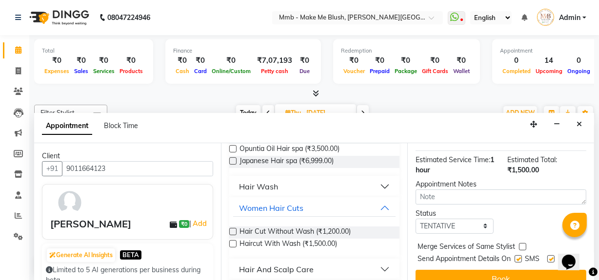
scroll to position [143, 0]
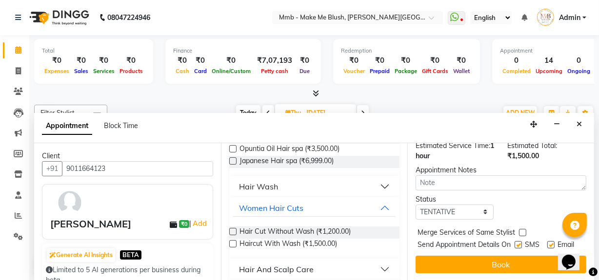
drag, startPoint x: 590, startPoint y: 235, endPoint x: 27, endPoint y: 19, distance: 603.0
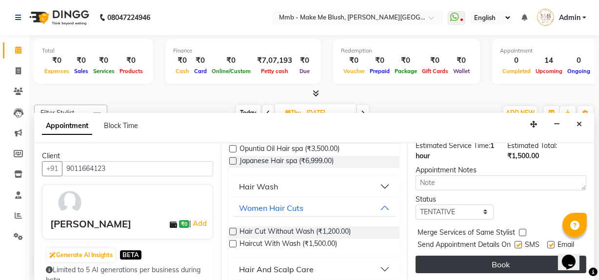
click at [526, 256] on button "Book" at bounding box center [500, 265] width 171 height 18
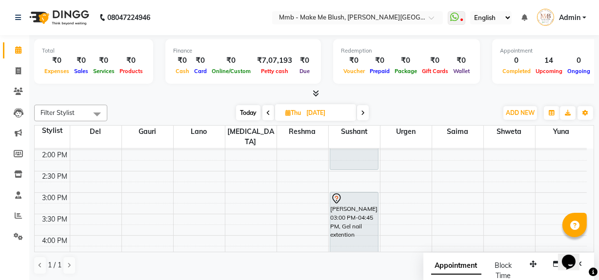
scroll to position [230, 0]
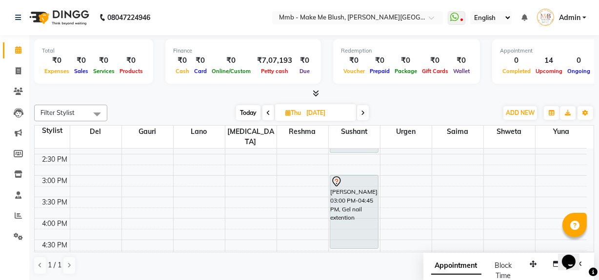
click at [238, 115] on span "Today" at bounding box center [248, 112] width 24 height 15
type input "03-09-2025"
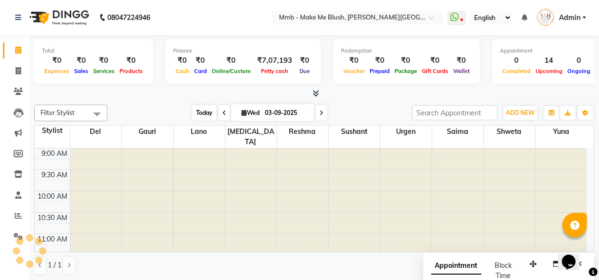
scroll to position [214, 0]
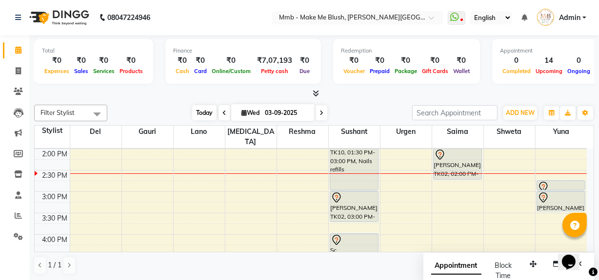
click at [201, 111] on span "Today" at bounding box center [204, 112] width 24 height 15
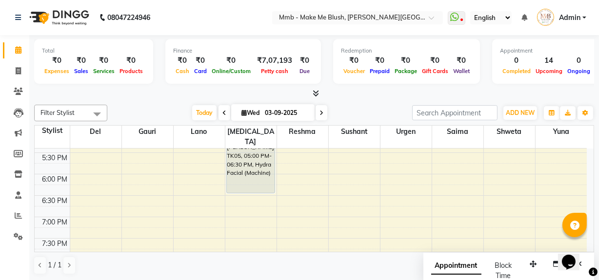
scroll to position [373, 0]
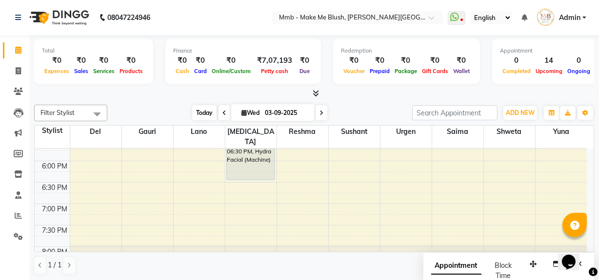
click at [198, 110] on span "Today" at bounding box center [204, 112] width 24 height 15
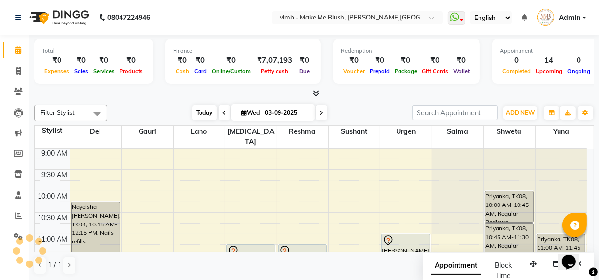
scroll to position [214, 0]
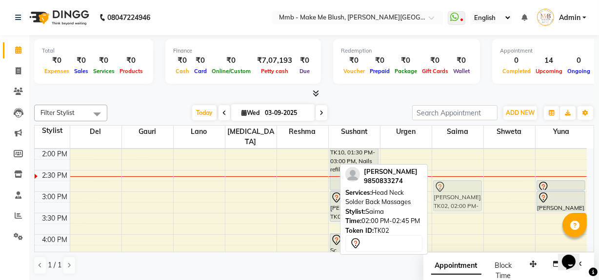
drag, startPoint x: 468, startPoint y: 142, endPoint x: 466, endPoint y: 173, distance: 30.7
click at [466, 173] on div "Ruhiya Lokhandwala, TK02, 02:00 PM-02:45 PM, Head Neck Solder Back Massages Ruh…" at bounding box center [457, 192] width 51 height 514
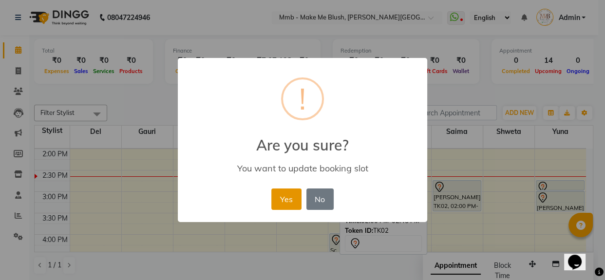
click at [279, 197] on button "Yes" at bounding box center [287, 199] width 30 height 21
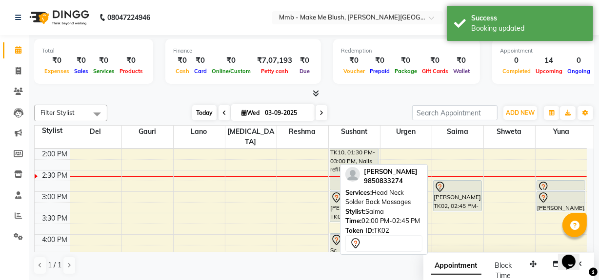
click at [196, 111] on span "Today" at bounding box center [204, 112] width 24 height 15
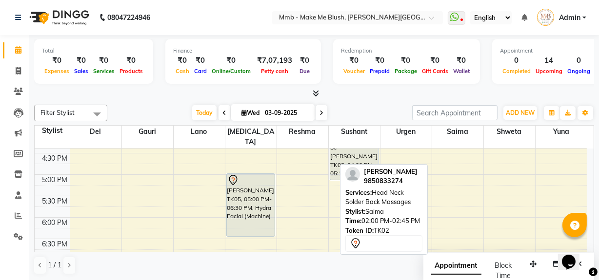
scroll to position [320, 0]
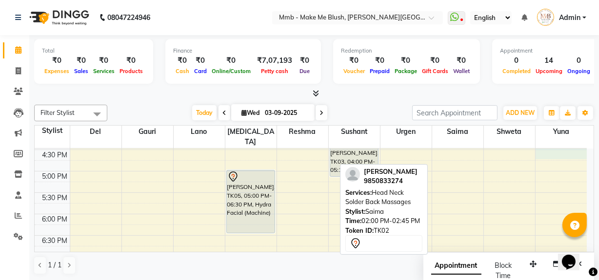
click at [585, 145] on div "9:00 AM 9:30 AM 10:00 AM 10:30 AM 11:00 AM 11:30 AM 12:00 PM 12:30 PM 1:00 PM 1…" at bounding box center [311, 85] width 552 height 514
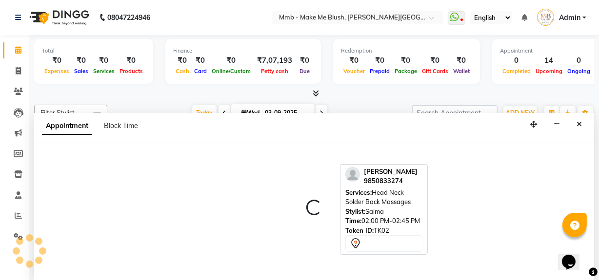
scroll to position [0, 0]
select select "67875"
select select "tentative"
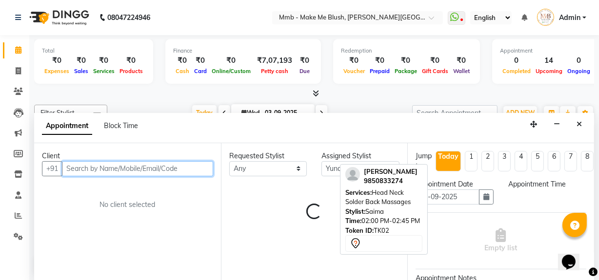
select select "990"
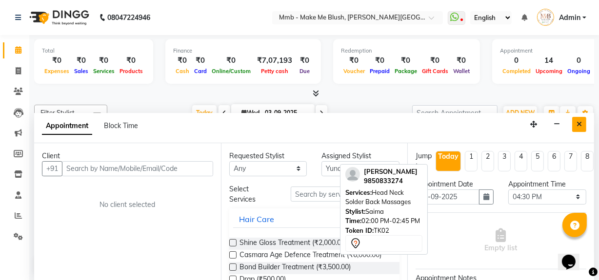
click at [585, 122] on button "Close" at bounding box center [579, 124] width 14 height 15
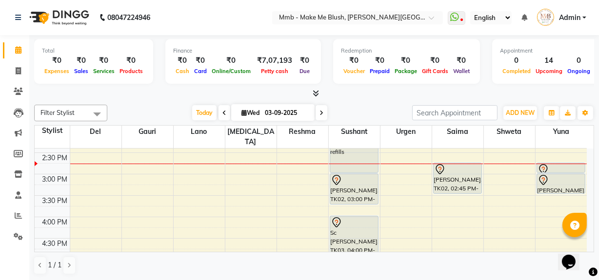
scroll to position [249, 0]
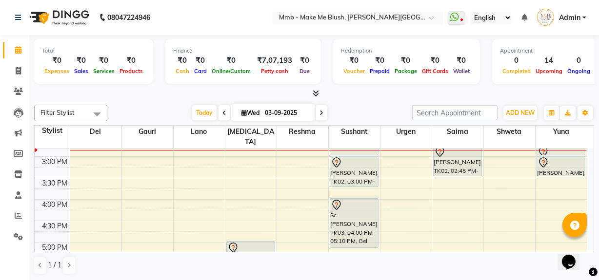
click at [594, 139] on div "Total ₹0 Expenses ₹0 Sales ₹0 Services ₹0 Products Finance ₹0 Cash ₹0 Card ₹0 O…" at bounding box center [313, 158] width 569 height 246
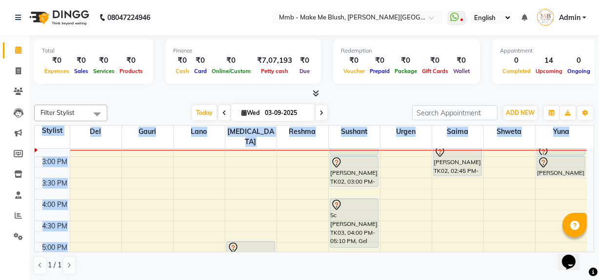
click at [591, 140] on div "Total ₹0 Expenses ₹0 Sales ₹0 Services ₹0 Products Finance ₹0 Cash ₹0 Card ₹0 O…" at bounding box center [313, 158] width 569 height 246
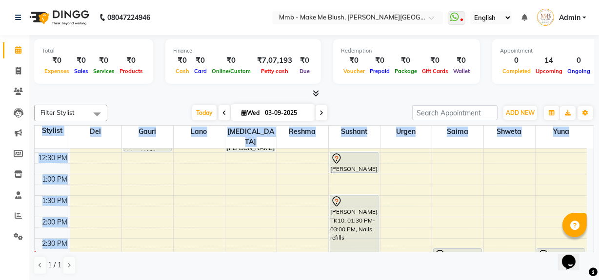
scroll to position [143, 0]
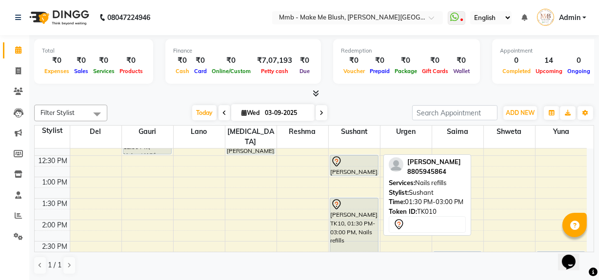
click at [361, 220] on div "[PERSON_NAME], TK10, 01:30 PM-03:00 PM, Nails refills" at bounding box center [354, 229] width 48 height 63
select select "7"
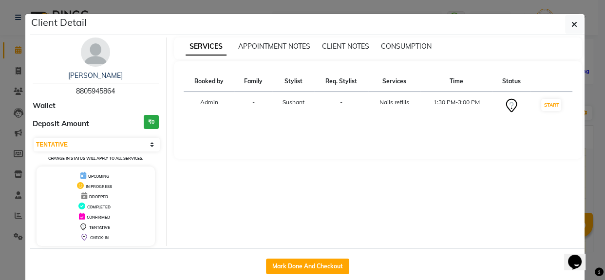
click at [361, 249] on div "Mark Done And Checkout" at bounding box center [307, 267] width 555 height 36
click at [314, 265] on button "Mark Done And Checkout" at bounding box center [307, 267] width 83 height 16
select select "service"
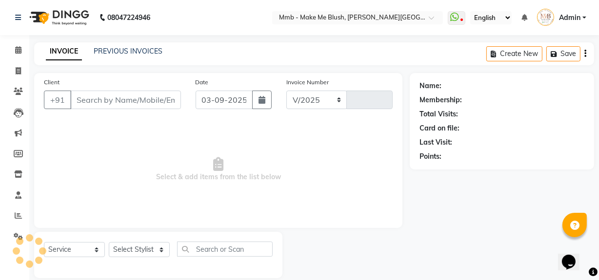
select select "895"
type input "0389"
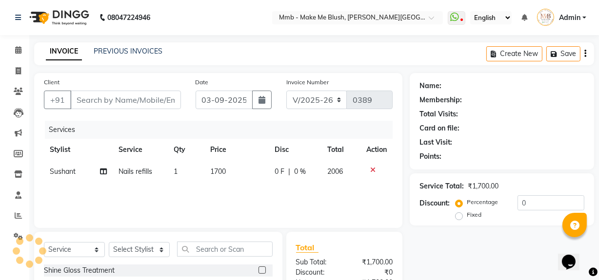
type input "8805945864"
select select "18878"
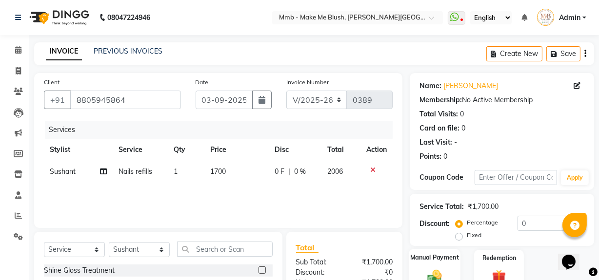
scroll to position [110, 0]
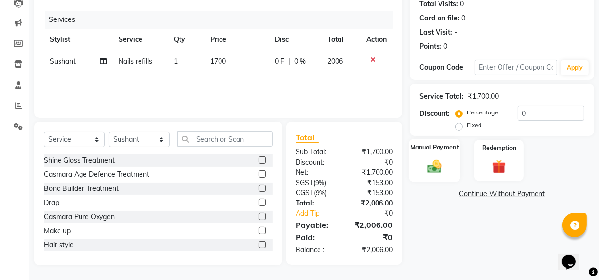
click at [442, 166] on img at bounding box center [434, 166] width 23 height 17
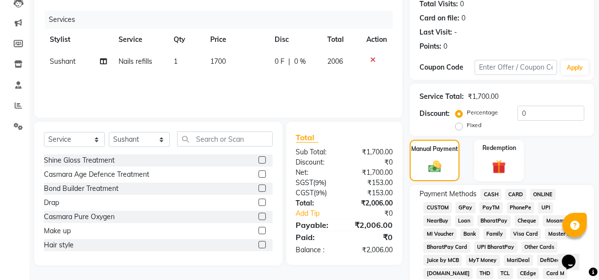
click at [488, 194] on span "CASH" at bounding box center [490, 194] width 21 height 11
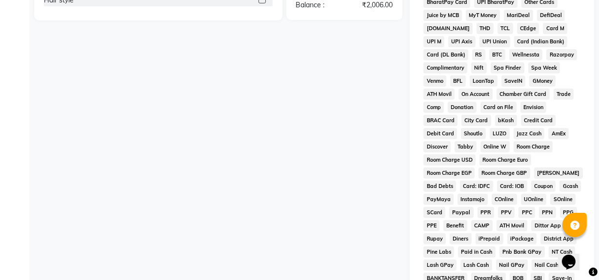
scroll to position [501, 0]
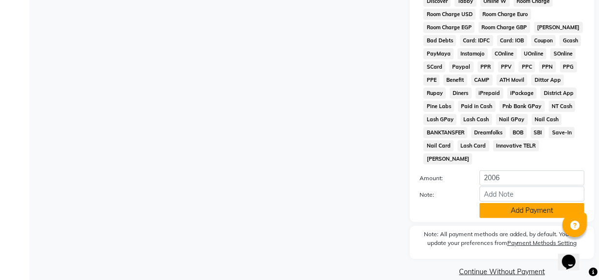
click at [502, 203] on button "Add Payment" at bounding box center [531, 210] width 105 height 15
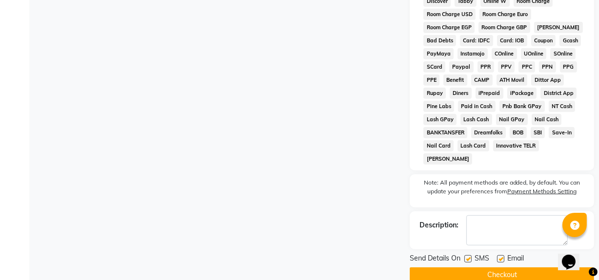
click at [482, 268] on button "Checkout" at bounding box center [501, 275] width 184 height 15
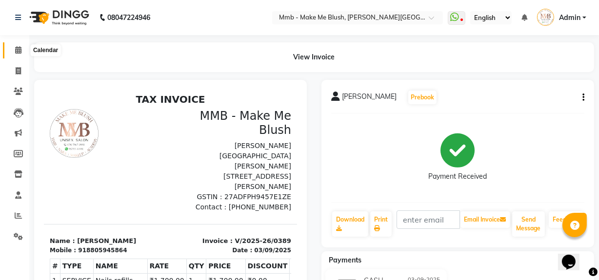
click at [15, 47] on icon at bounding box center [18, 49] width 6 height 7
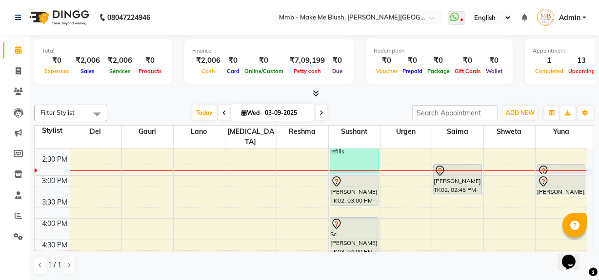
scroll to position [248, 0]
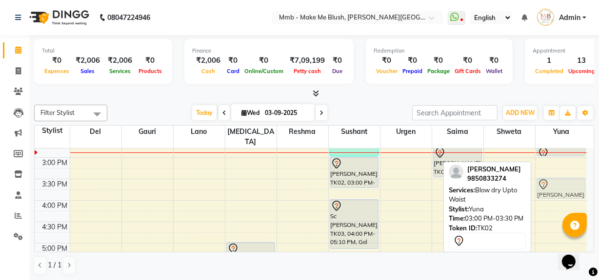
drag, startPoint x: 574, startPoint y: 148, endPoint x: 576, endPoint y: 174, distance: 25.9
click at [576, 174] on div "Priyanka, TK08, 11:00 AM-11:45 AM, Regular Pedicure Ruhiya Lokhandwala, TK02, 0…" at bounding box center [561, 158] width 52 height 514
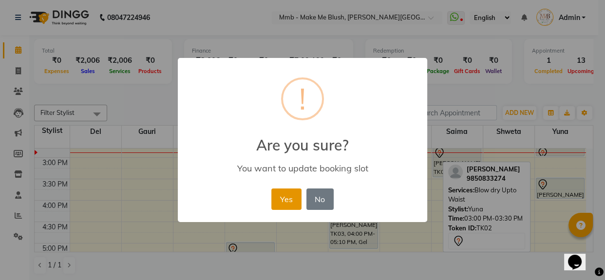
click at [291, 207] on button "Yes" at bounding box center [287, 199] width 30 height 21
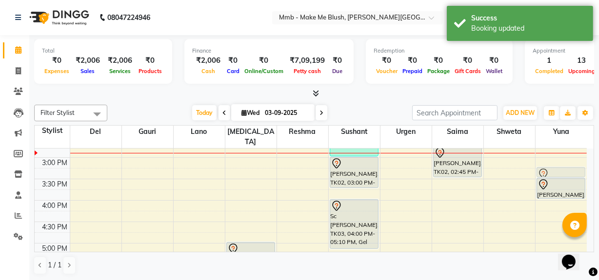
drag, startPoint x: 562, startPoint y: 138, endPoint x: 560, endPoint y: 155, distance: 17.1
click at [560, 155] on div "9:00 AM 9:30 AM 10:00 AM 10:30 AM 11:00 AM 11:30 AM 12:00 PM 12:30 PM 1:00 PM 1…" at bounding box center [311, 158] width 552 height 514
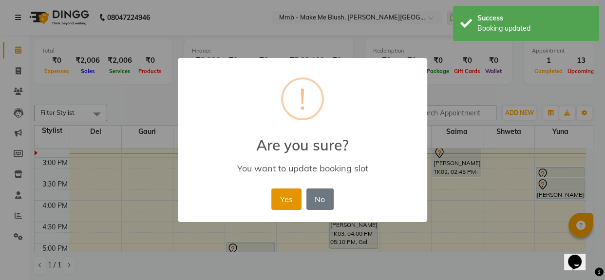
click at [283, 206] on button "Yes" at bounding box center [287, 199] width 30 height 21
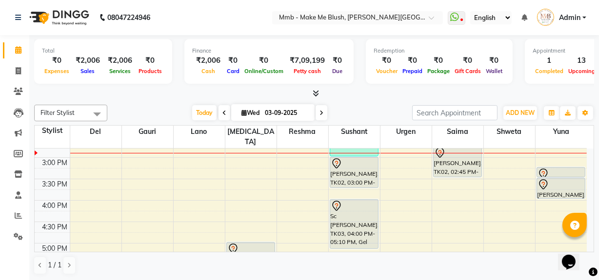
scroll to position [266, 0]
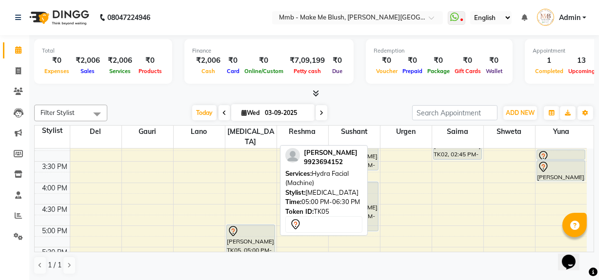
click at [252, 228] on div "[PERSON_NAME], TK05, 05:00 PM-06:30 PM, Hydra Facial (Machine)" at bounding box center [251, 256] width 48 height 62
select select "7"
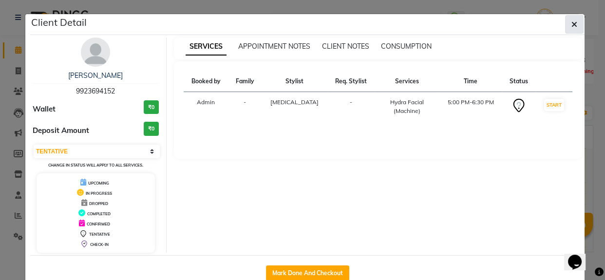
click at [577, 29] on button "button" at bounding box center [574, 24] width 19 height 19
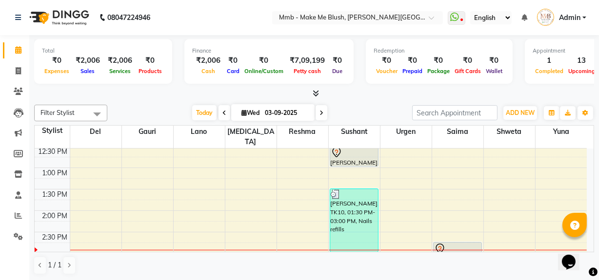
scroll to position [135, 0]
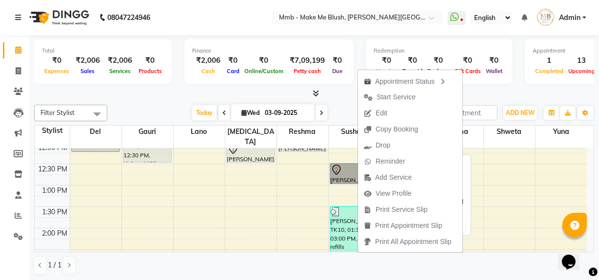
click at [332, 163] on link "[PERSON_NAME], TK01, 12:30 PM-01:00 PM, Nail removels" at bounding box center [354, 173] width 49 height 21
select select "7"
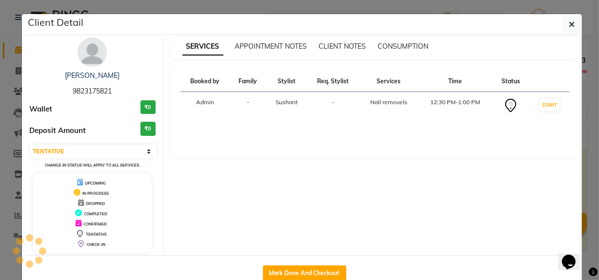
click at [332, 160] on div "SERVICES APPOINTMENT NOTES CLIENT NOTES CONSUMPTION Booked by Family Stylist Re…" at bounding box center [375, 145] width 424 height 215
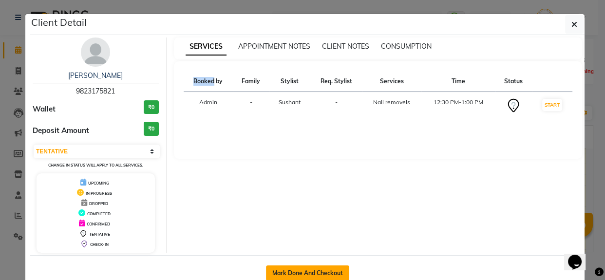
click at [308, 273] on button "Mark Done And Checkout" at bounding box center [307, 274] width 83 height 16
select select "service"
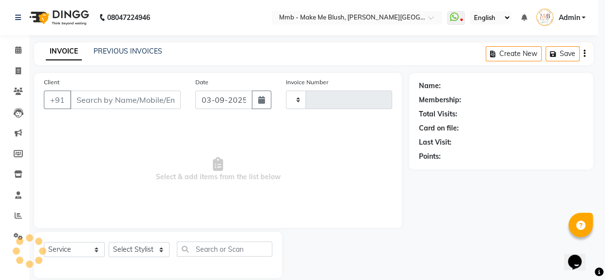
type input "0390"
select select "895"
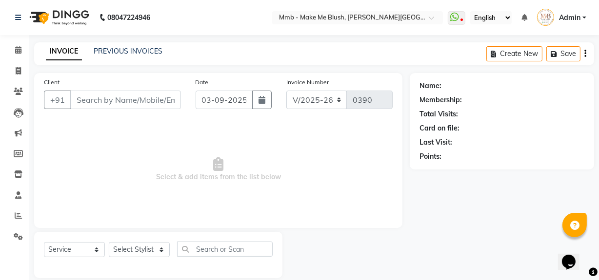
type input "9823175821"
select select "18878"
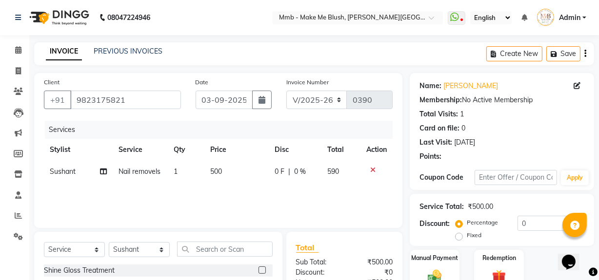
scroll to position [110, 0]
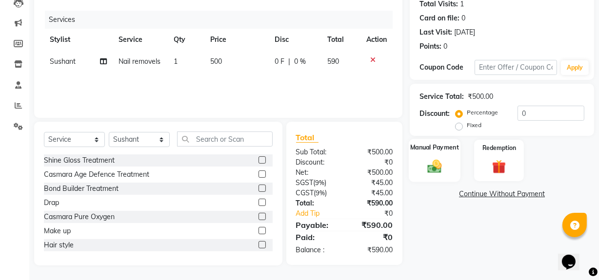
click at [439, 163] on img at bounding box center [434, 166] width 23 height 17
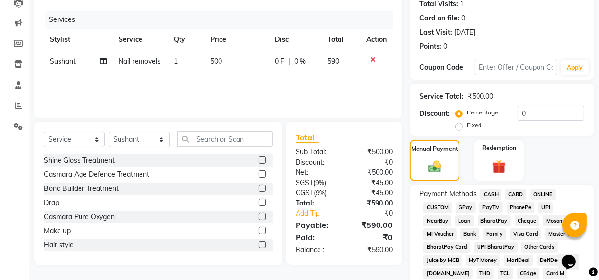
click at [466, 207] on span "GPay" at bounding box center [465, 207] width 20 height 11
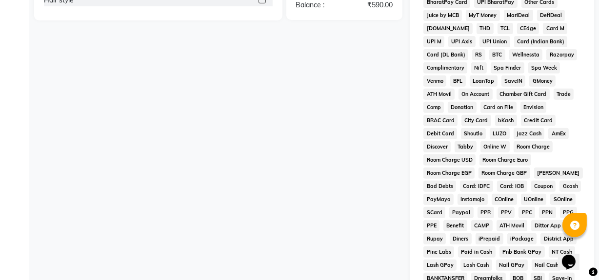
scroll to position [501, 0]
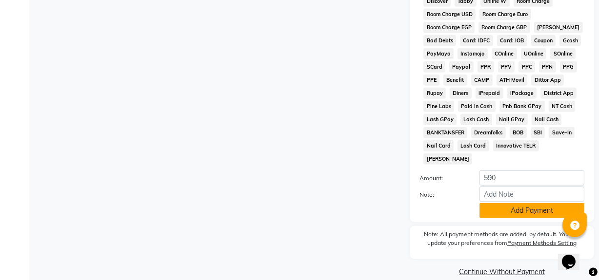
click at [542, 203] on button "Add Payment" at bounding box center [531, 210] width 105 height 15
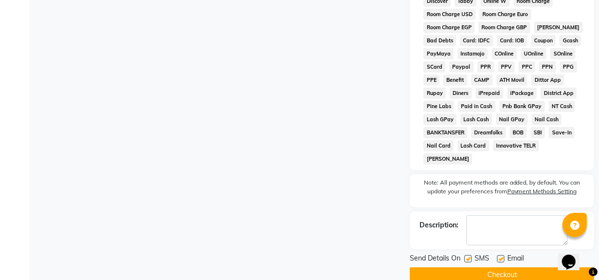
click at [507, 268] on button "Checkout" at bounding box center [501, 275] width 184 height 15
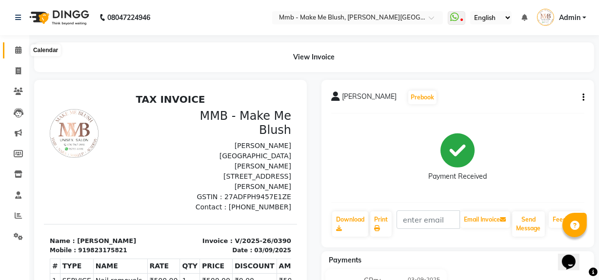
click at [19, 46] on icon at bounding box center [18, 49] width 6 height 7
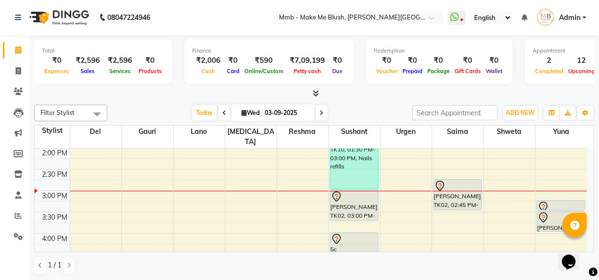
scroll to position [204, 0]
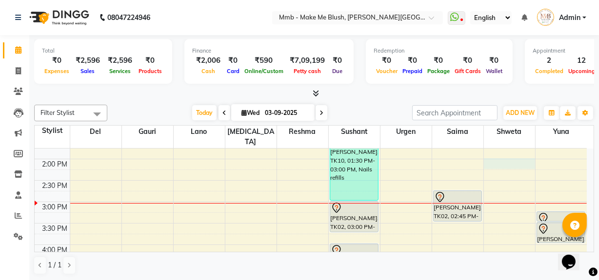
click at [497, 155] on div "9:00 AM 9:30 AM 10:00 AM 10:30 AM 11:00 AM 11:30 AM 12:00 PM 12:30 PM 1:00 PM 1…" at bounding box center [311, 202] width 552 height 514
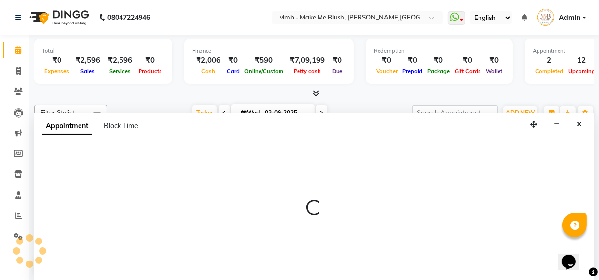
scroll to position [0, 0]
select select "88496"
select select "tentative"
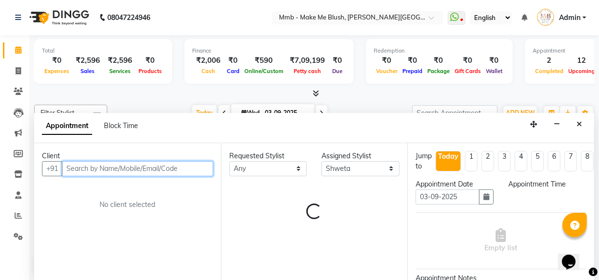
select select "840"
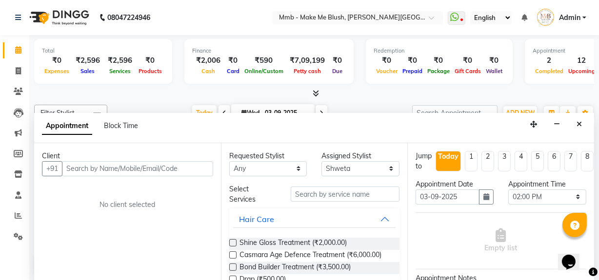
click at [353, 197] on div "Select Services" at bounding box center [314, 194] width 185 height 20
click at [353, 197] on input "text" at bounding box center [345, 194] width 109 height 15
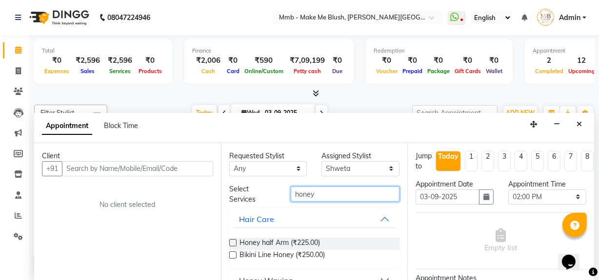
scroll to position [18, 0]
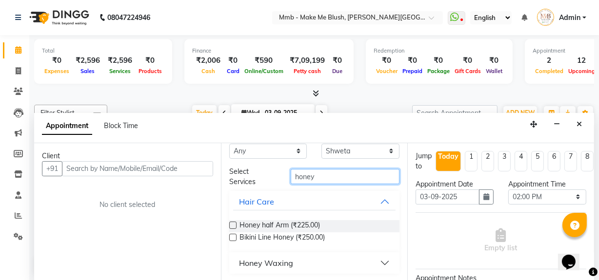
type input "honey"
click at [375, 262] on button "Honey Waxing" at bounding box center [314, 263] width 163 height 18
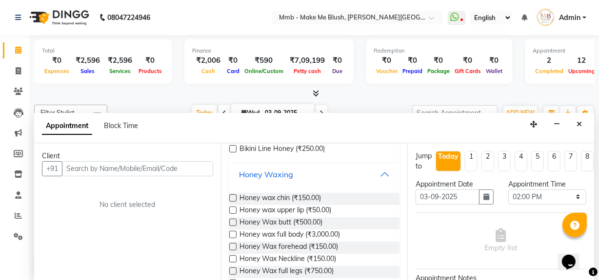
scroll to position [124, 0]
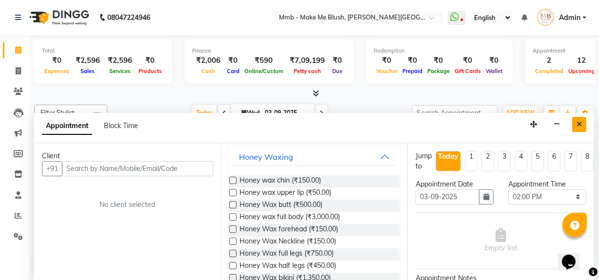
click at [575, 126] on button "Close" at bounding box center [579, 124] width 14 height 15
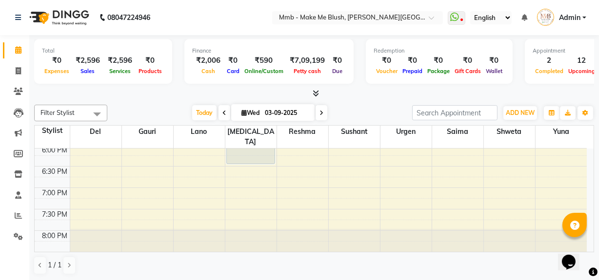
scroll to position [399, 0]
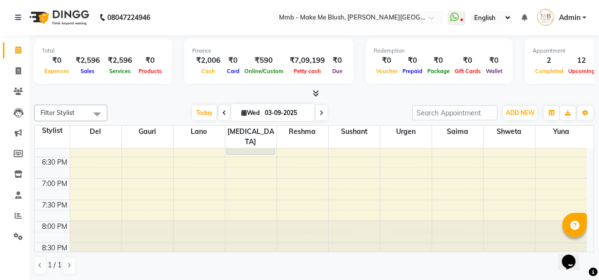
click at [316, 112] on span at bounding box center [321, 112] width 12 height 15
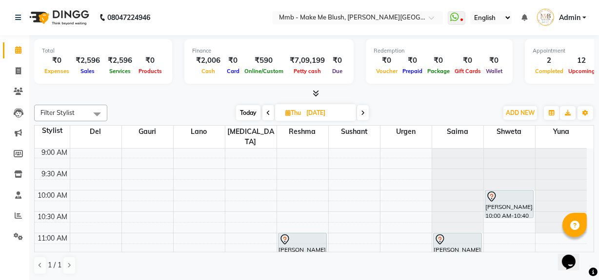
scroll to position [0, 0]
click at [252, 111] on span "Today" at bounding box center [248, 112] width 24 height 15
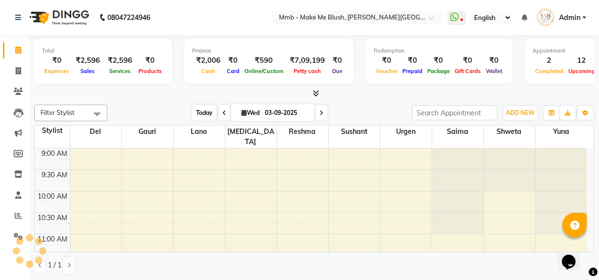
scroll to position [257, 0]
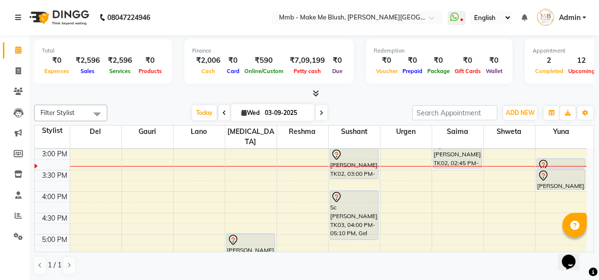
click at [325, 113] on span at bounding box center [321, 112] width 12 height 15
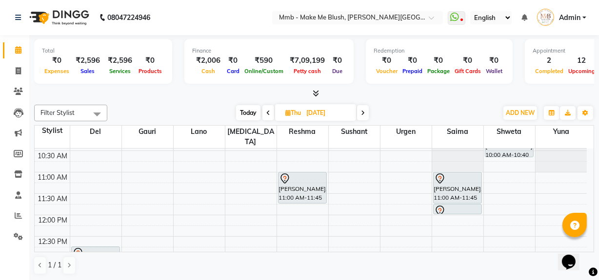
scroll to position [64, 0]
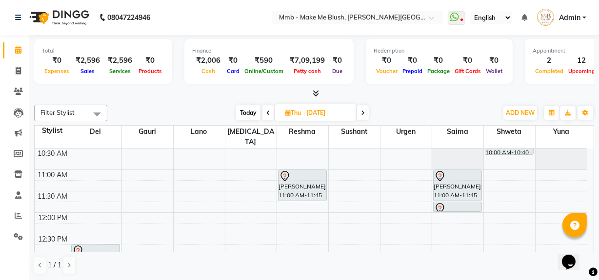
click at [247, 114] on span "Today" at bounding box center [248, 112] width 24 height 15
type input "03-09-2025"
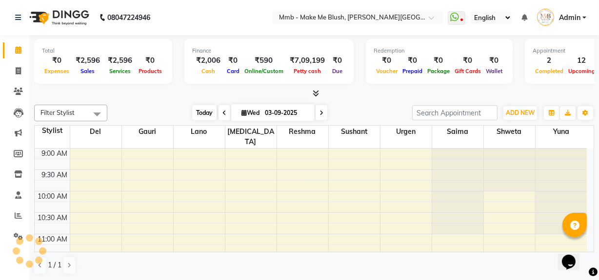
scroll to position [257, 0]
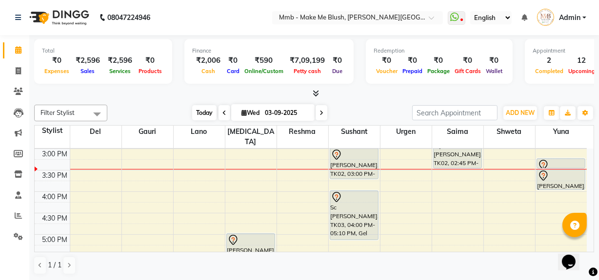
click at [197, 108] on span "Today" at bounding box center [204, 112] width 24 height 15
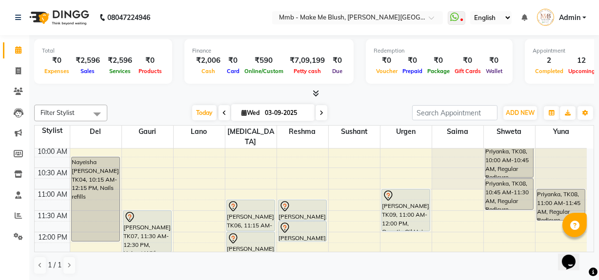
scroll to position [399, 0]
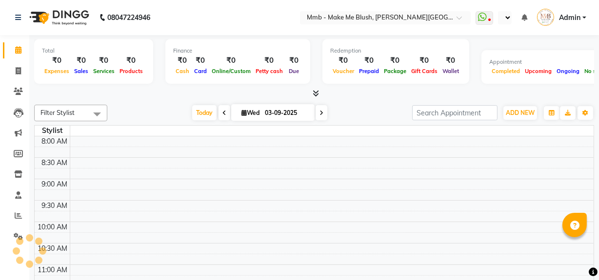
select select "en"
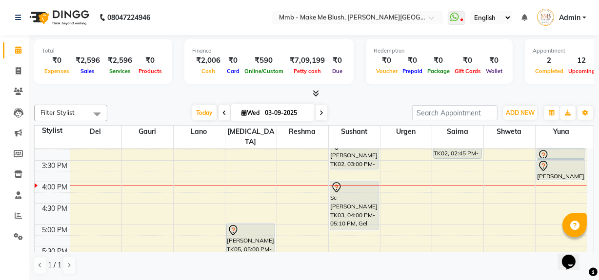
scroll to position [283, 0]
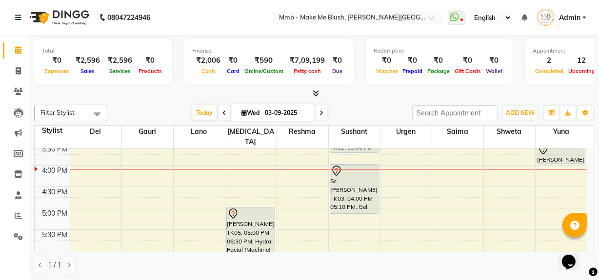
click at [317, 110] on span at bounding box center [321, 112] width 12 height 15
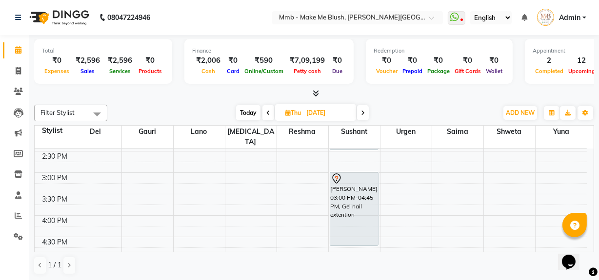
scroll to position [239, 0]
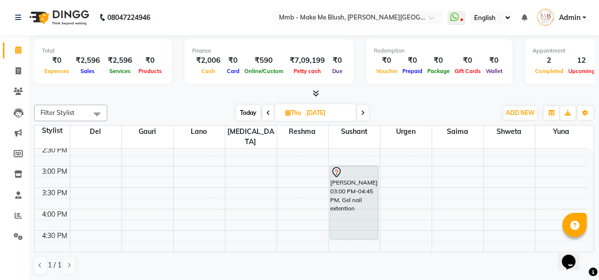
click at [240, 112] on span "Today" at bounding box center [248, 112] width 24 height 15
type input "03-09-2025"
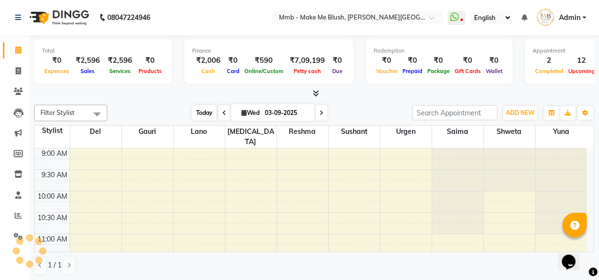
scroll to position [300, 0]
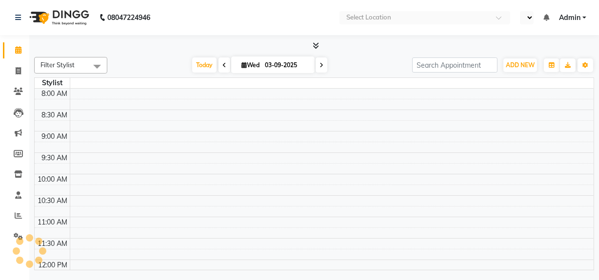
select select "en"
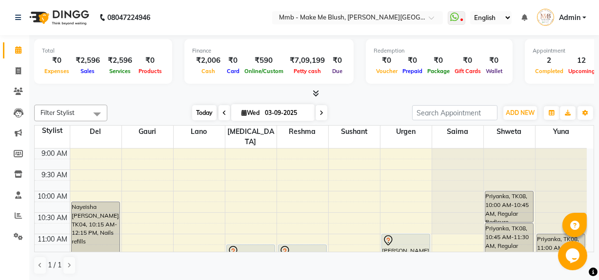
click at [195, 111] on span "Today" at bounding box center [204, 112] width 24 height 15
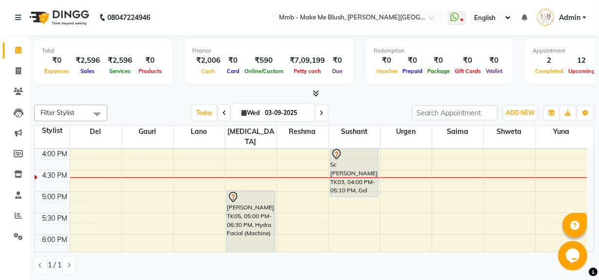
click at [239, 113] on span "Wed" at bounding box center [250, 112] width 23 height 7
select select "9"
select select "2025"
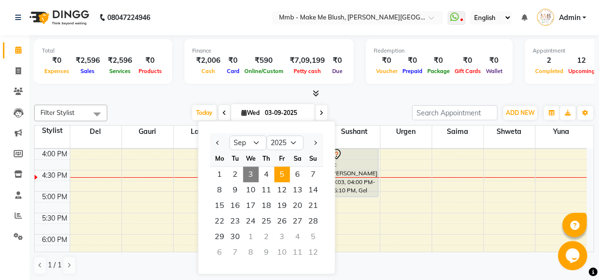
click at [286, 174] on span "5" at bounding box center [282, 175] width 16 height 16
type input "[DATE]"
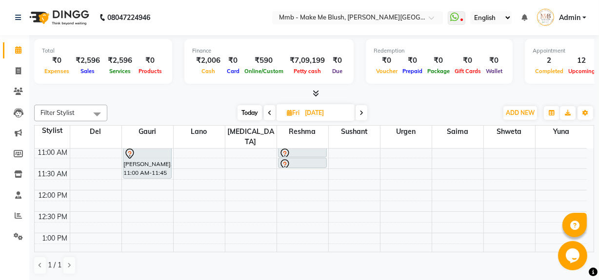
scroll to position [89, 0]
drag, startPoint x: 298, startPoint y: 155, endPoint x: 109, endPoint y: 11, distance: 238.2
click at [109, 11] on app-home "08047224946 Select Location × Mmb - Make Me Blush, Salunke Vihar Road WhatsApp …" at bounding box center [299, 140] width 599 height 281
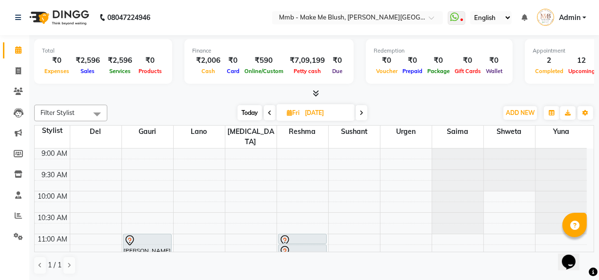
click at [243, 114] on span "Today" at bounding box center [249, 112] width 24 height 15
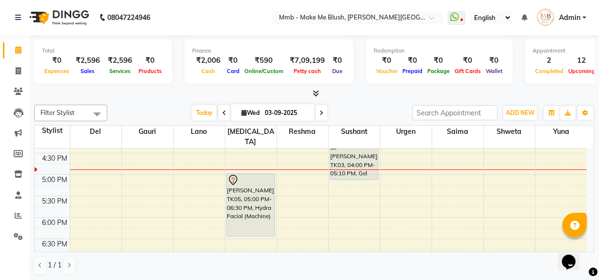
scroll to position [325, 0]
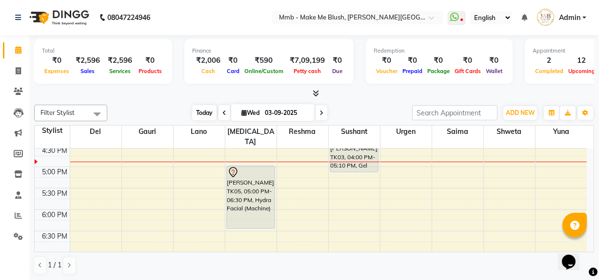
click at [194, 107] on span "Today" at bounding box center [204, 112] width 24 height 15
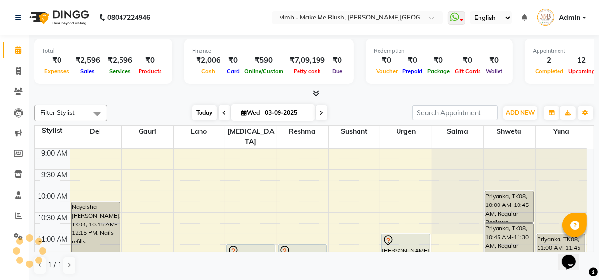
scroll to position [300, 0]
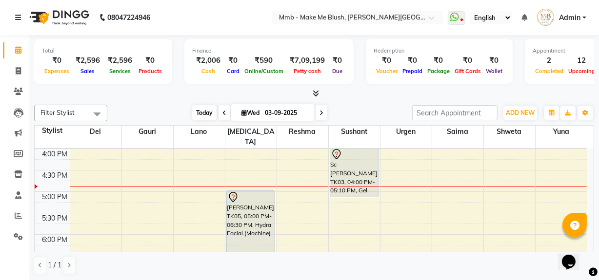
click at [202, 113] on span "Today" at bounding box center [204, 112] width 24 height 15
click at [200, 116] on span "Today" at bounding box center [204, 112] width 24 height 15
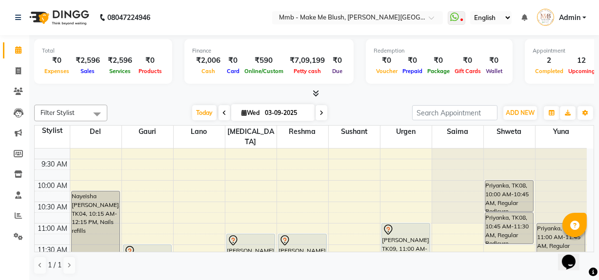
scroll to position [0, 0]
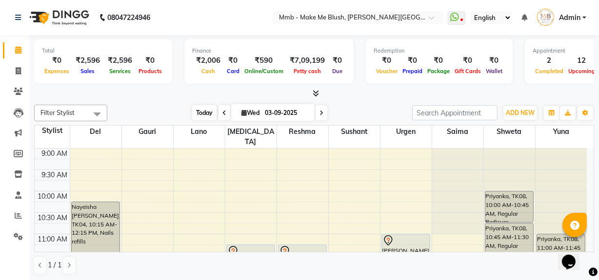
click at [201, 111] on span "Today" at bounding box center [204, 112] width 24 height 15
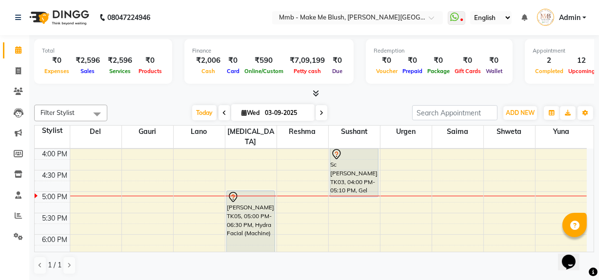
click at [323, 109] on span at bounding box center [321, 112] width 12 height 15
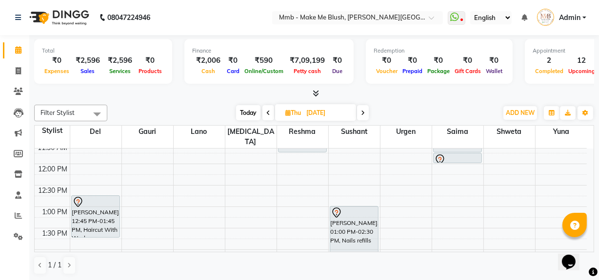
scroll to position [116, 0]
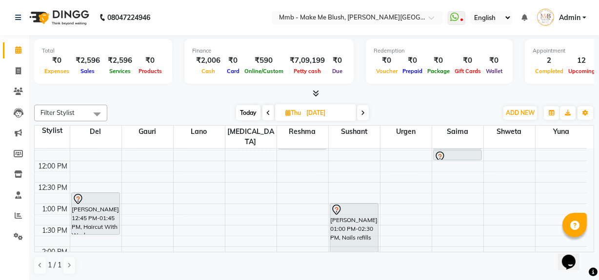
click at [364, 112] on icon at bounding box center [363, 113] width 4 height 6
type input "[DATE]"
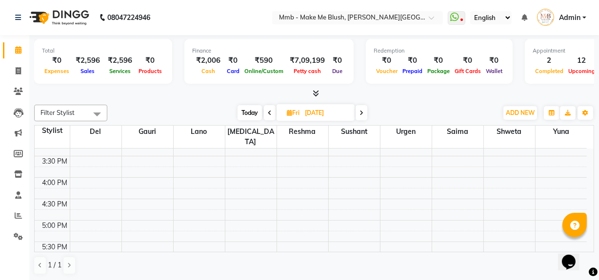
scroll to position [399, 0]
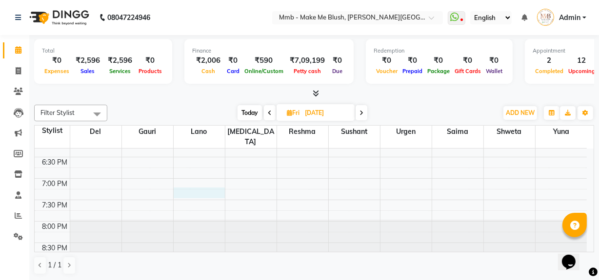
click at [185, 177] on div "9:00 AM 9:30 AM 10:00 AM 10:30 AM 11:00 AM 11:30 AM 12:00 PM 12:30 PM 1:00 PM 1…" at bounding box center [311, 7] width 552 height 514
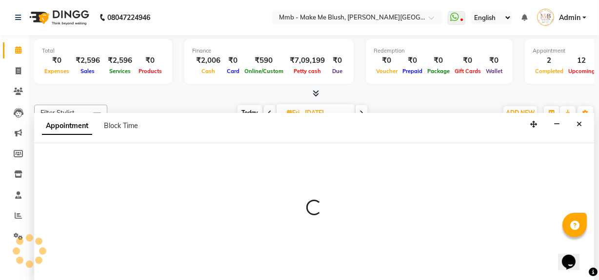
scroll to position [0, 0]
select select "18877"
select select "tentative"
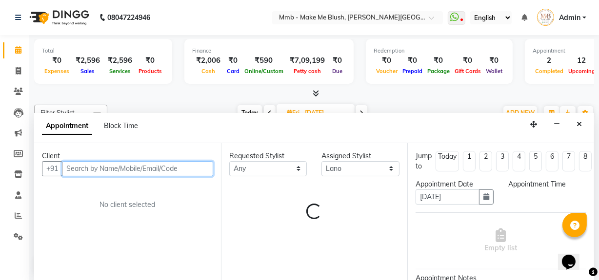
select select "1155"
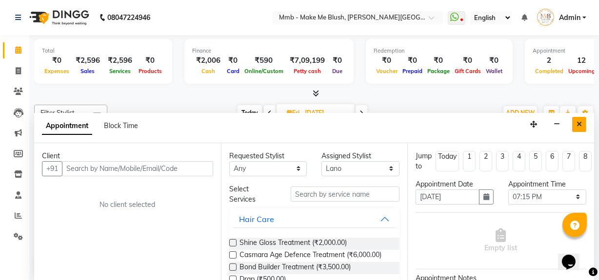
click at [581, 129] on button "Close" at bounding box center [579, 124] width 14 height 15
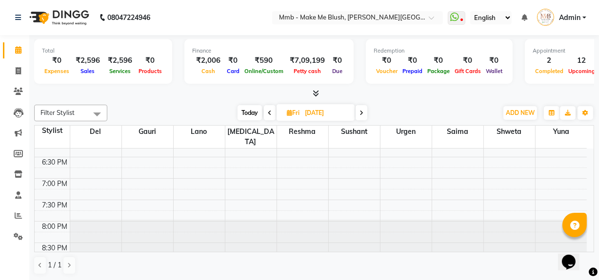
click at [266, 114] on span at bounding box center [270, 112] width 12 height 15
type input "04-09-2025"
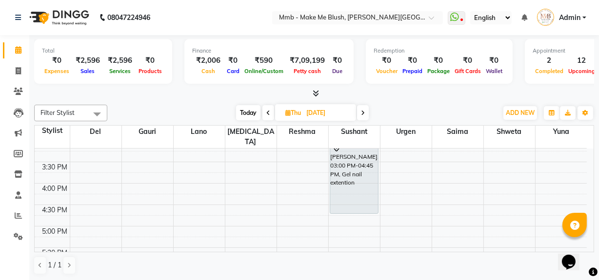
scroll to position [268, 0]
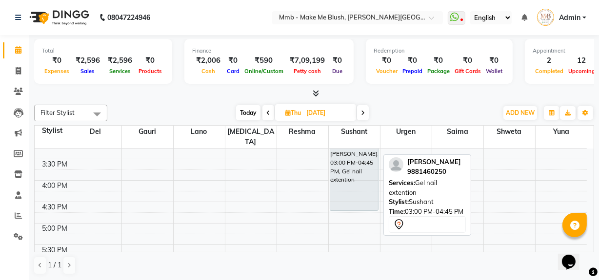
click at [357, 154] on div "Meghana Kulkarni, 03:00 PM-04:45 PM, Gel nail extention" at bounding box center [354, 173] width 48 height 73
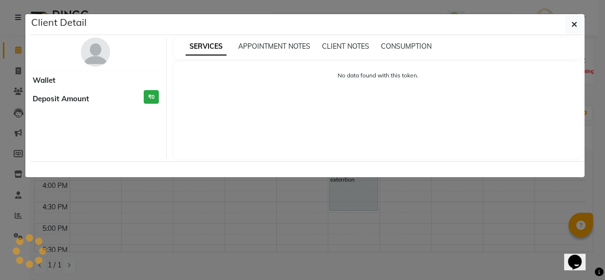
select select "7"
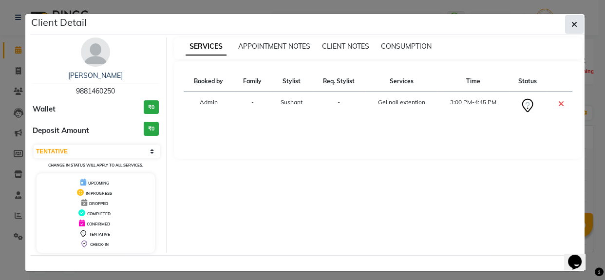
click at [575, 24] on button "button" at bounding box center [574, 24] width 19 height 19
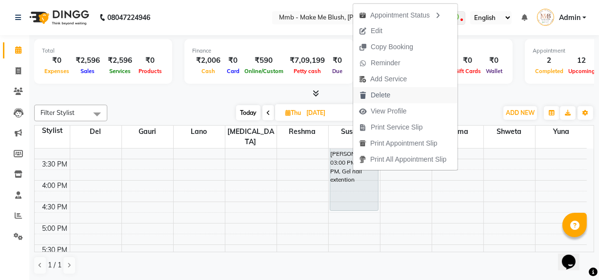
click at [373, 96] on span "Delete" at bounding box center [379, 95] width 19 height 10
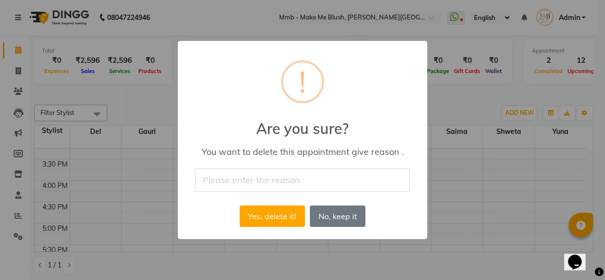
click at [283, 183] on input "text" at bounding box center [302, 180] width 214 height 23
type input "reschedule"
click at [268, 212] on button "Yes, delete it!" at bounding box center [272, 216] width 65 height 21
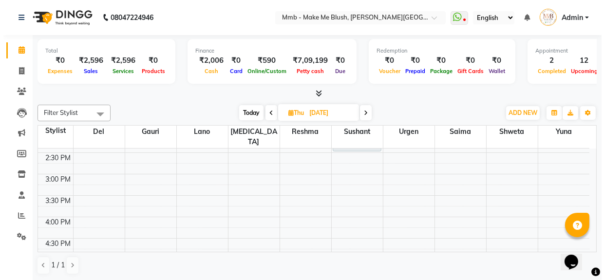
scroll to position [233, 0]
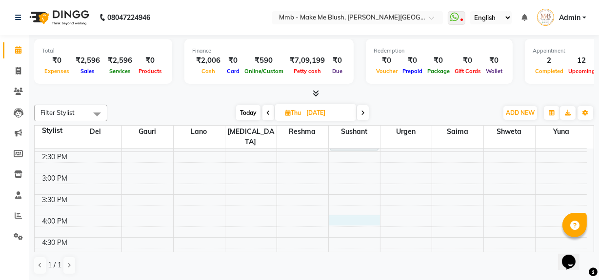
click at [341, 209] on div "9:00 AM 9:30 AM 10:00 AM 10:30 AM 11:00 AM 11:30 AM 12:00 PM 12:30 PM 1:00 PM 1…" at bounding box center [311, 173] width 552 height 514
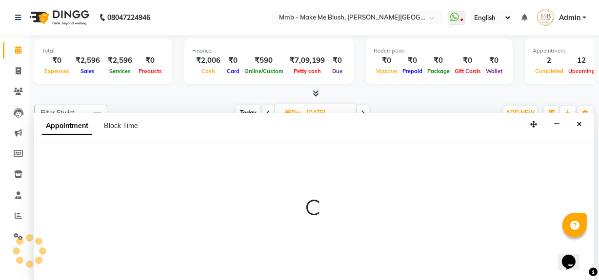
select select "18878"
select select "960"
select select "tentative"
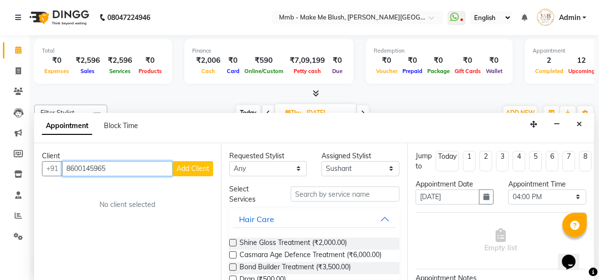
type input "8600145965"
click at [194, 170] on span "Add Client" at bounding box center [192, 168] width 33 height 9
select select "22"
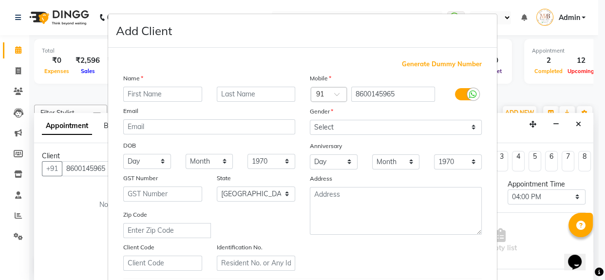
click at [165, 99] on input "text" at bounding box center [162, 94] width 79 height 15
type input "Christine"
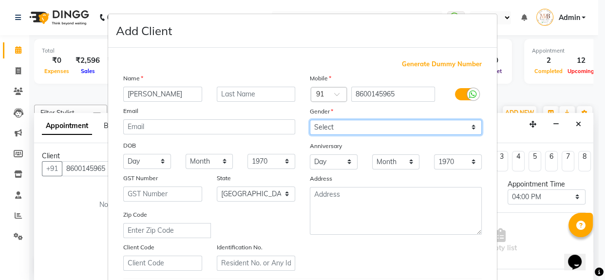
click at [321, 130] on select "Select Male Female Other Prefer Not To Say" at bounding box center [396, 127] width 172 height 15
select select "female"
click at [310, 120] on select "Select Male Female Other Prefer Not To Say" at bounding box center [396, 127] width 172 height 15
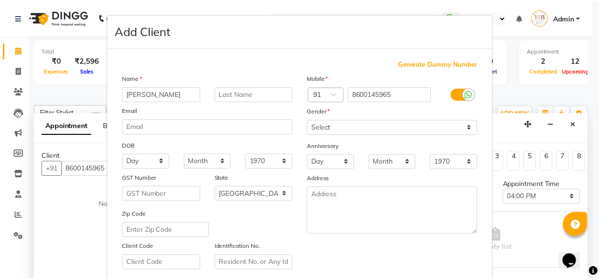
scroll to position [172, 0]
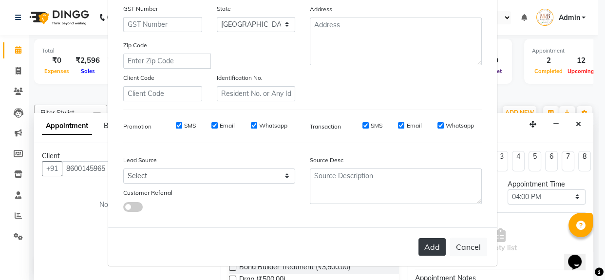
click at [434, 248] on button "Add" at bounding box center [432, 247] width 27 height 18
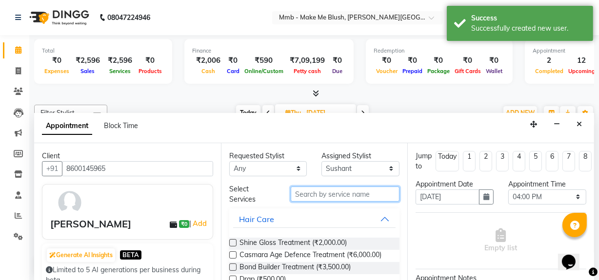
click at [331, 194] on input "text" at bounding box center [345, 194] width 109 height 15
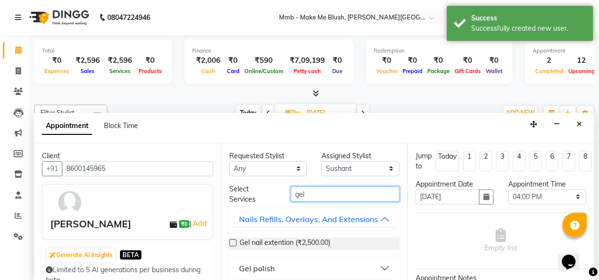
scroll to position [17, 0]
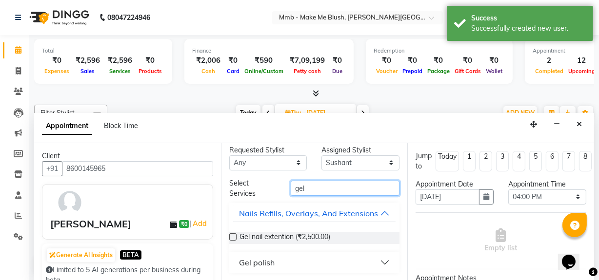
type input "gel"
click at [378, 263] on button "Gel polish" at bounding box center [314, 263] width 163 height 18
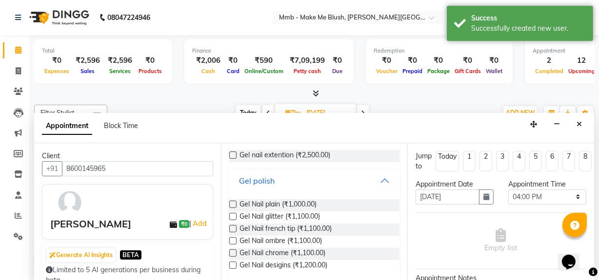
scroll to position [106, 0]
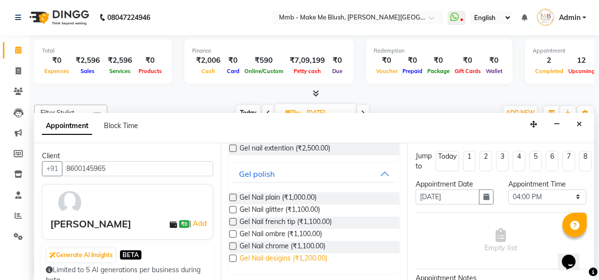
click at [278, 257] on span "Gel Nail desigins (₹1,200.00)" at bounding box center [283, 259] width 88 height 12
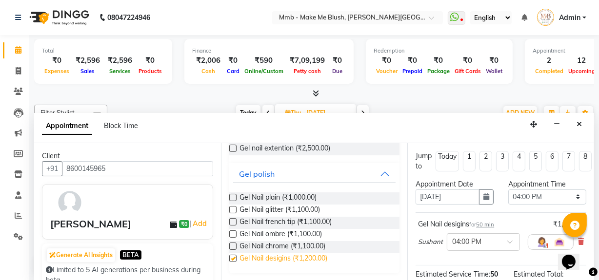
checkbox input "false"
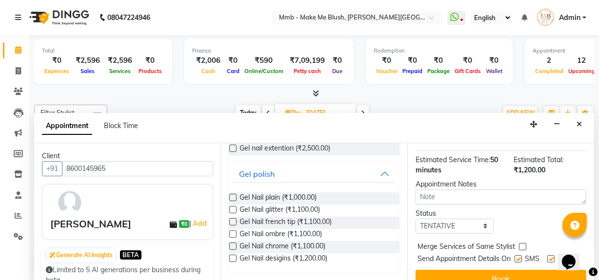
scroll to position [143, 0]
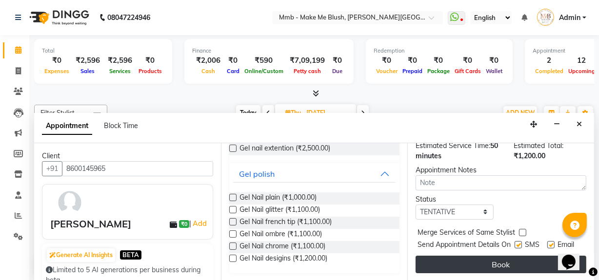
click at [521, 256] on button "Book" at bounding box center [500, 265] width 171 height 18
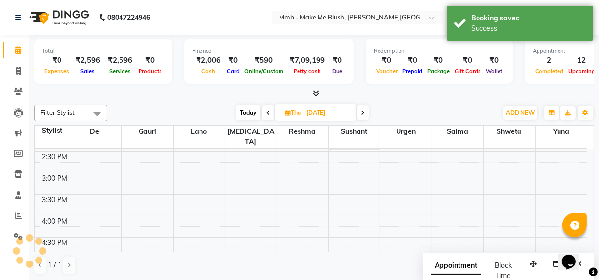
scroll to position [0, 0]
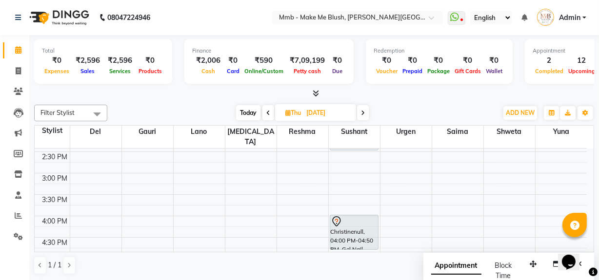
click at [248, 112] on span "Today" at bounding box center [248, 112] width 24 height 15
type input "03-09-2025"
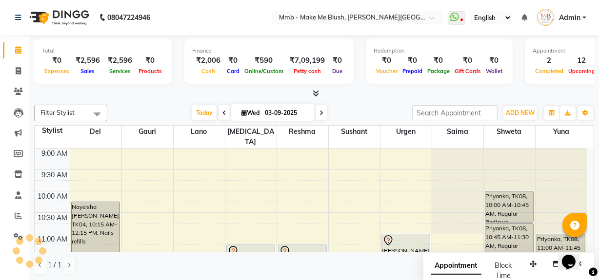
scroll to position [342, 0]
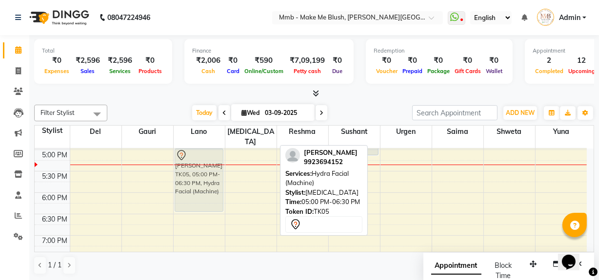
drag, startPoint x: 243, startPoint y: 160, endPoint x: 201, endPoint y: 158, distance: 42.0
click at [201, 158] on tr "Nayeisha Dsouza, TK04, 10:15 AM-12:15 PM, Nails refills Mariya Zoheb, TK07, 11:…" at bounding box center [311, 64] width 552 height 514
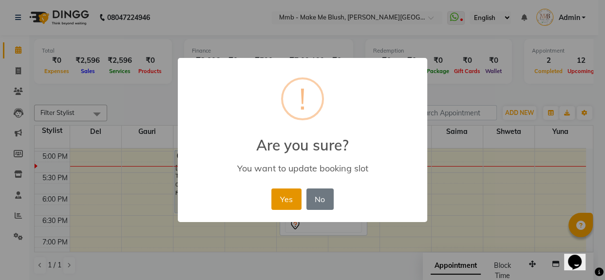
click at [291, 200] on button "Yes" at bounding box center [287, 199] width 30 height 21
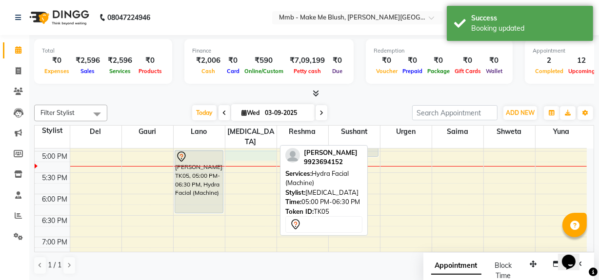
click at [254, 147] on div "9:00 AM 9:30 AM 10:00 AM 10:30 AM 11:00 AM 11:30 AM 12:00 PM 12:30 PM 1:00 PM 1…" at bounding box center [311, 65] width 552 height 514
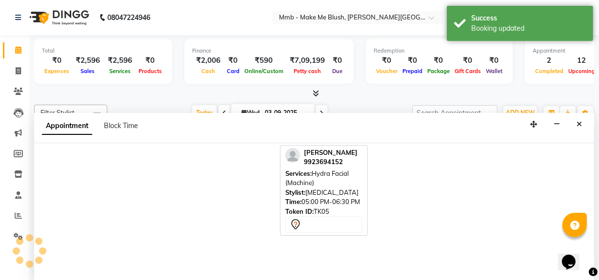
select select "18874"
select select "tentative"
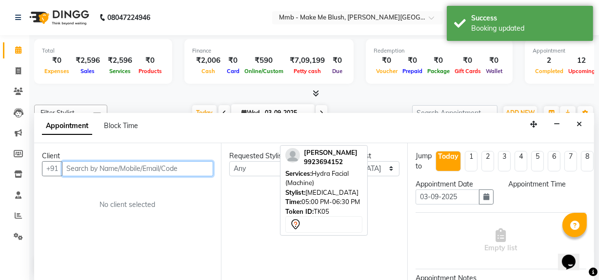
select select "1020"
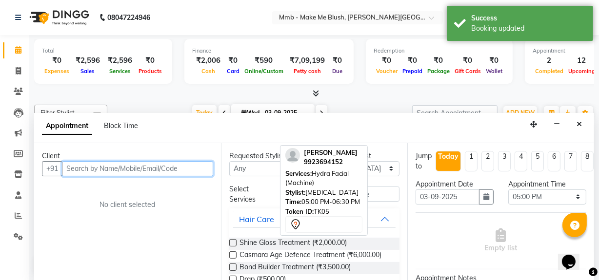
scroll to position [0, 0]
click at [160, 170] on input "text" at bounding box center [137, 168] width 151 height 15
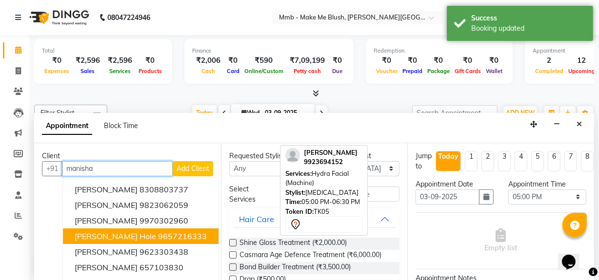
click at [113, 236] on span "Manisha hole" at bounding box center [115, 237] width 81 height 10
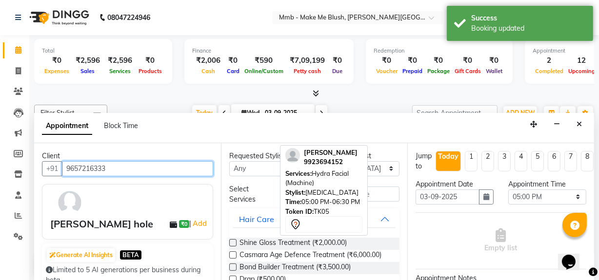
type input "9657216333"
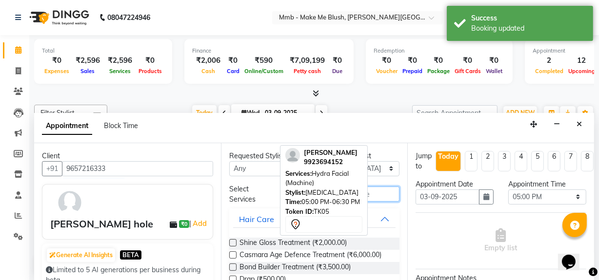
click at [373, 191] on input "text" at bounding box center [345, 194] width 109 height 15
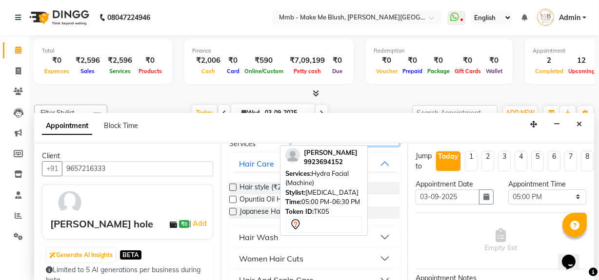
scroll to position [58, 0]
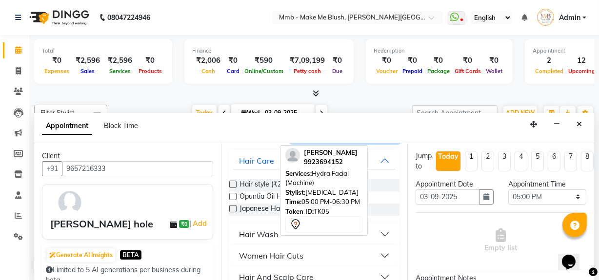
type input "hair"
click at [246, 235] on div "Hair Wash" at bounding box center [258, 235] width 39 height 12
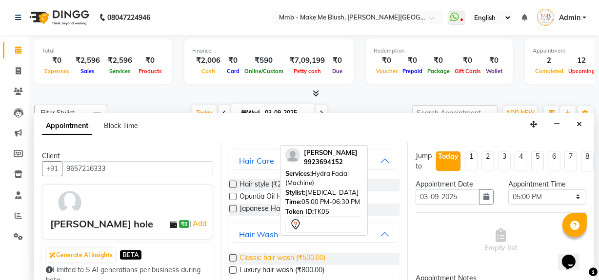
click at [247, 258] on span "Classic hair wash (₹500.00)" at bounding box center [282, 259] width 86 height 12
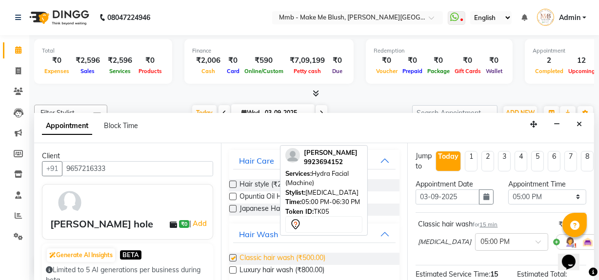
checkbox input "false"
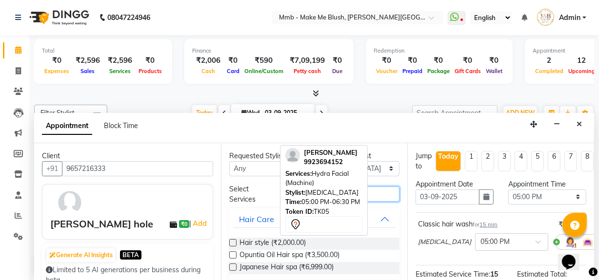
click at [380, 195] on input "hair" at bounding box center [345, 194] width 109 height 15
type input "h"
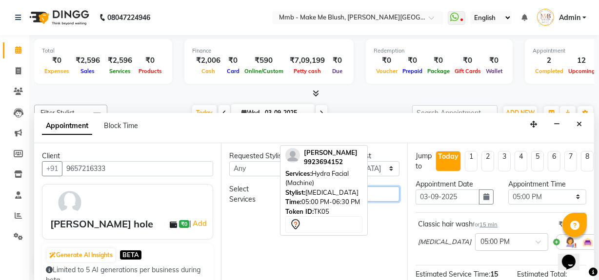
click at [379, 197] on input "irroni" at bounding box center [345, 194] width 109 height 15
type input "i"
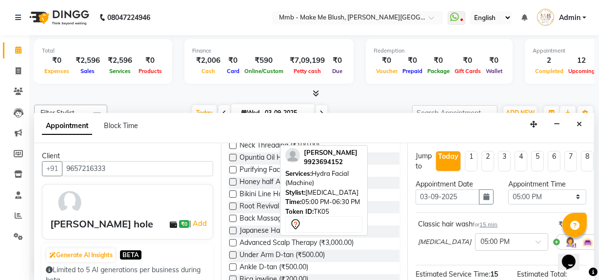
scroll to position [213, 0]
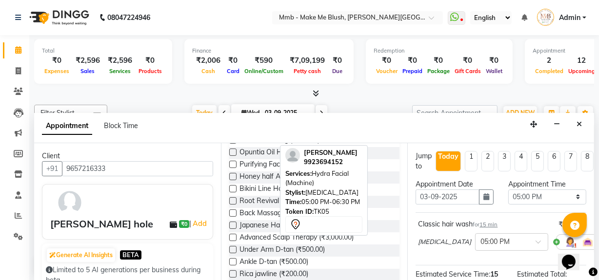
click at [584, 245] on div "Opens Chat This icon Opens the chat window." at bounding box center [572, 245] width 23 height 0
drag, startPoint x: 587, startPoint y: 251, endPoint x: 592, endPoint y: 259, distance: 9.8
click at [588, 259] on html "Opens Chat This icon Opens the chat window." at bounding box center [572, 255] width 31 height 29
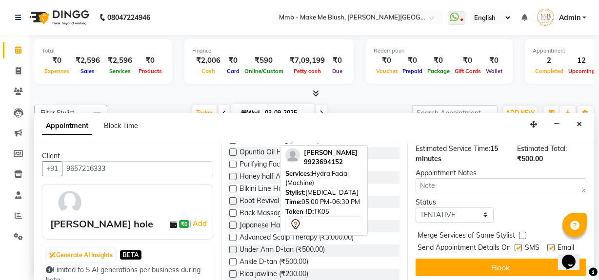
scroll to position [143, 0]
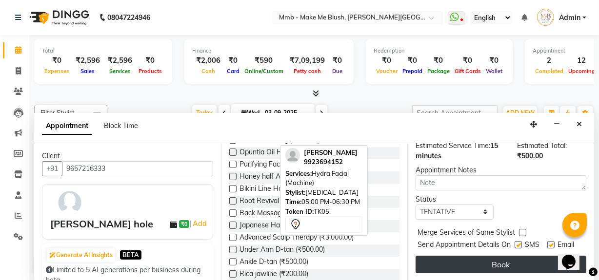
click at [529, 258] on button "Book" at bounding box center [500, 265] width 171 height 18
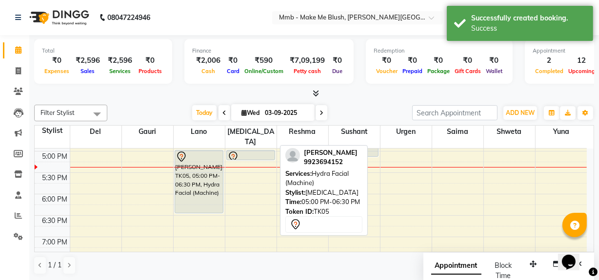
scroll to position [0, 0]
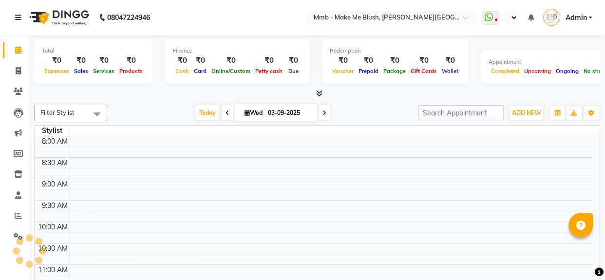
select select "en"
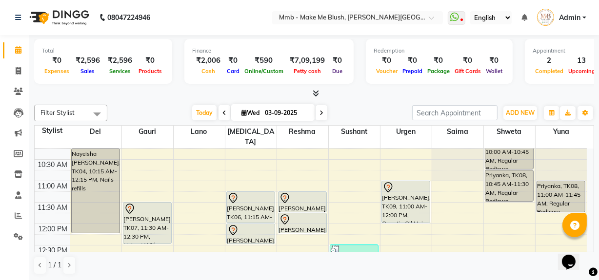
scroll to position [71, 0]
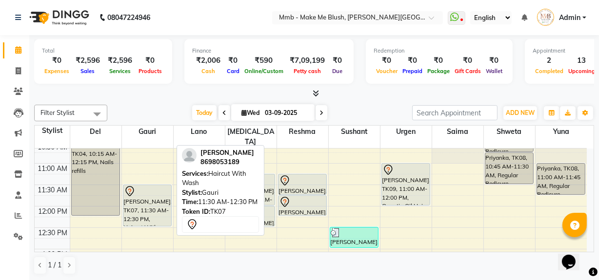
click at [132, 200] on div "[PERSON_NAME], TK07, 11:30 AM-12:30 PM, Haircut With Wash" at bounding box center [147, 205] width 48 height 41
select select "7"
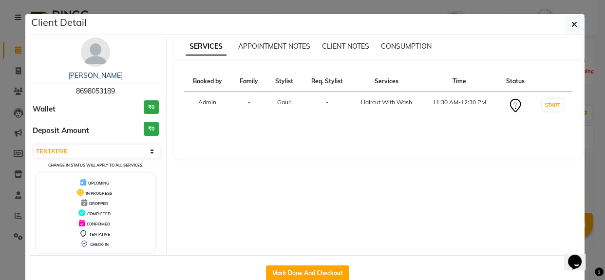
click at [132, 200] on div "DROPPED" at bounding box center [95, 203] width 111 height 10
click at [300, 272] on button "Mark Done And Checkout" at bounding box center [307, 274] width 83 height 16
select select "service"
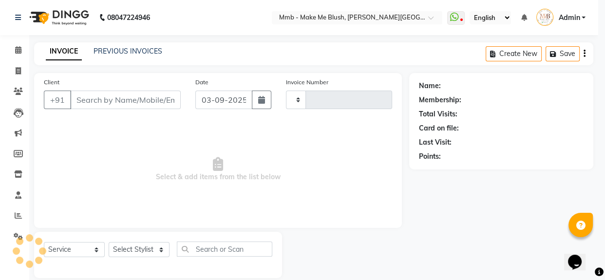
type input "0391"
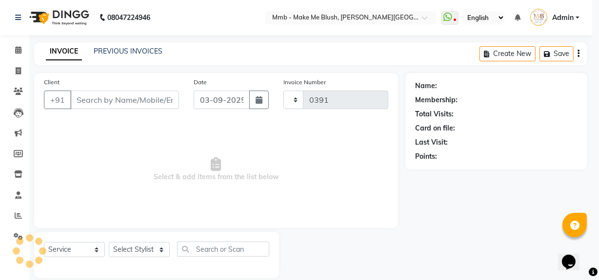
select select "895"
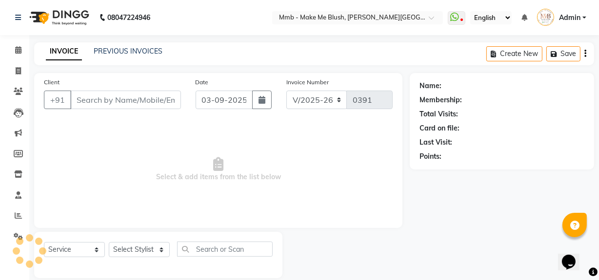
type input "8698053189"
select select "45263"
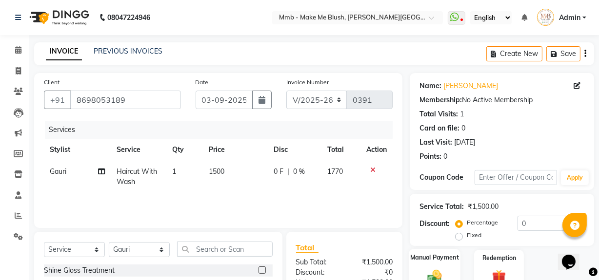
click at [443, 265] on div "Manual Payment" at bounding box center [434, 270] width 52 height 43
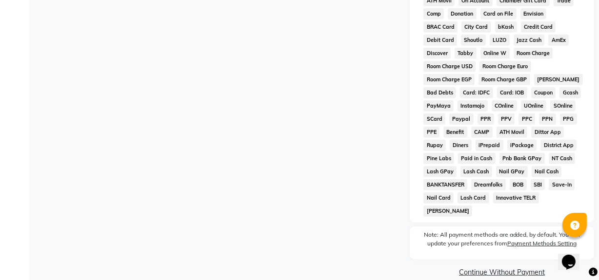
scroll to position [204, 0]
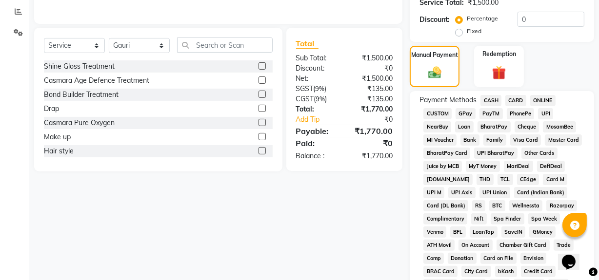
click at [466, 112] on span "GPay" at bounding box center [465, 113] width 20 height 11
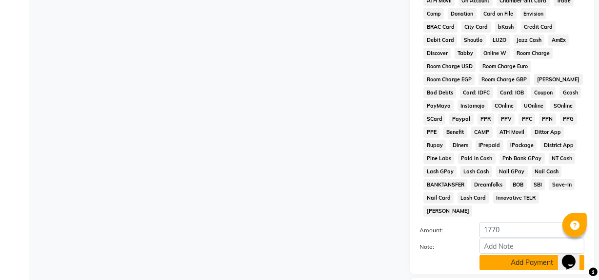
click at [539, 255] on button "Add Payment" at bounding box center [531, 262] width 105 height 15
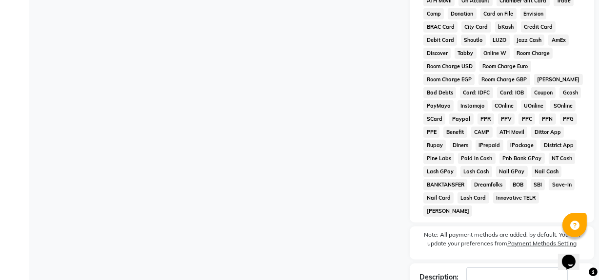
scroll to position [504, 0]
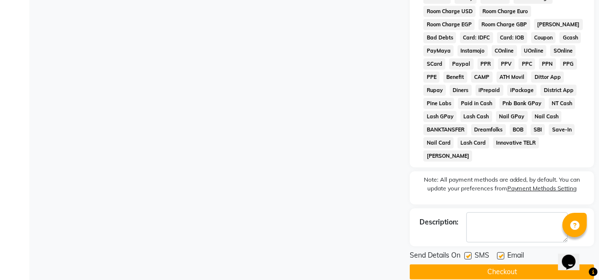
click at [526, 265] on button "Checkout" at bounding box center [501, 272] width 184 height 15
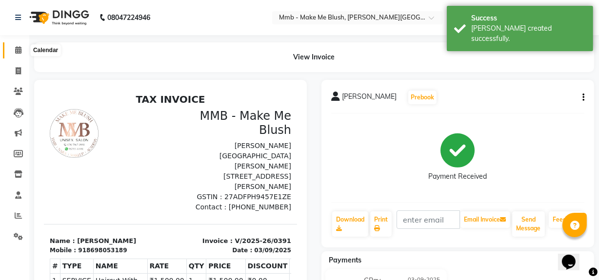
click at [14, 48] on span at bounding box center [18, 50] width 17 height 11
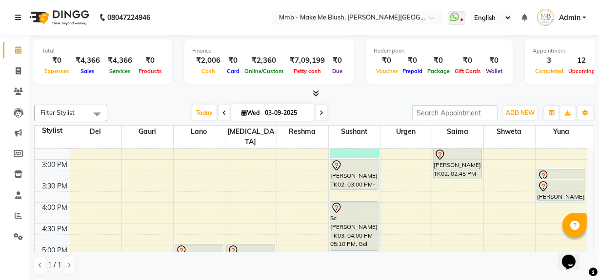
scroll to position [242, 0]
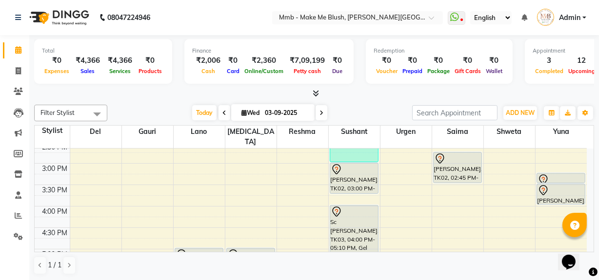
click at [584, 245] on div "Opens Chat This icon Opens the chat window." at bounding box center [572, 245] width 23 height 0
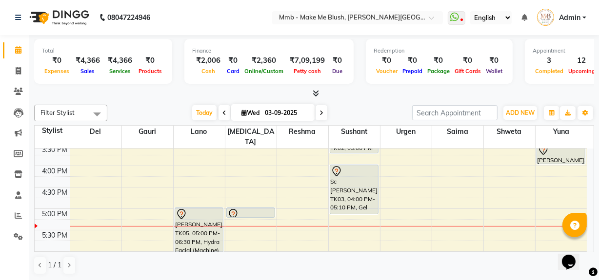
scroll to position [295, 0]
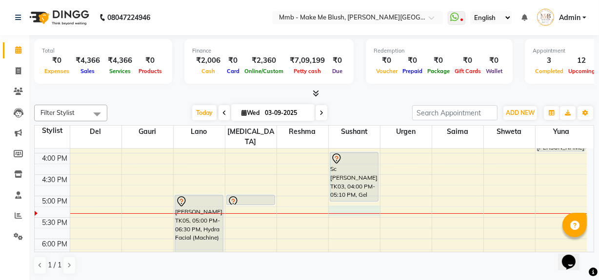
click at [349, 205] on div "9:00 AM 9:30 AM 10:00 AM 10:30 AM 11:00 AM 11:30 AM 12:00 PM 12:30 PM 1:00 PM 1…" at bounding box center [311, 110] width 552 height 514
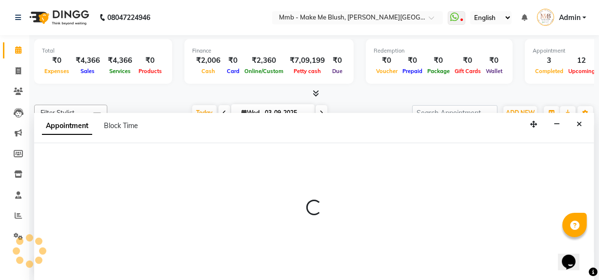
scroll to position [0, 0]
select select "18878"
select select "tentative"
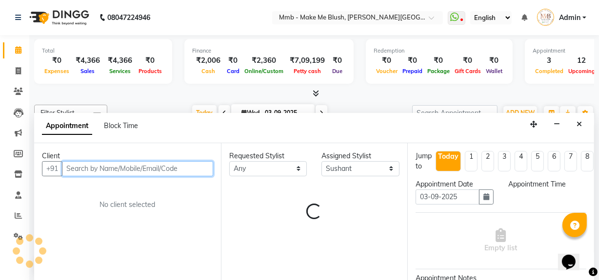
select select "1035"
click at [163, 172] on input "text" at bounding box center [137, 168] width 151 height 15
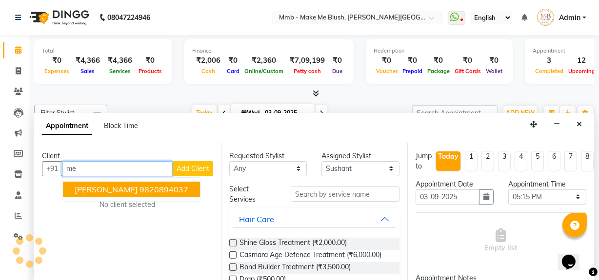
type input "m"
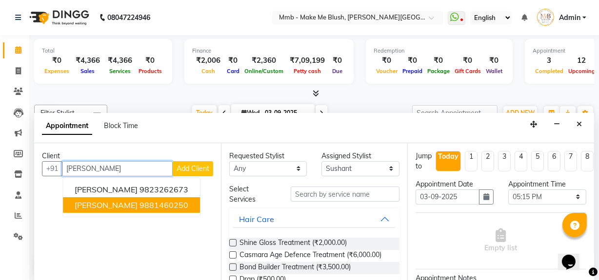
click at [121, 211] on button "Meghana Kulkarni 9881460250" at bounding box center [131, 205] width 137 height 16
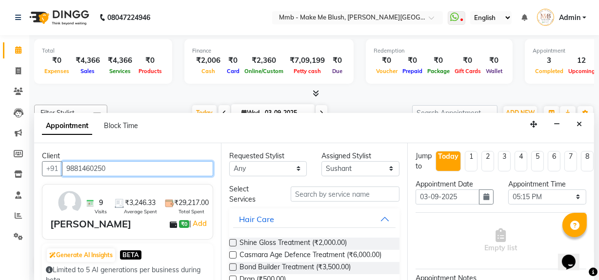
type input "9881460250"
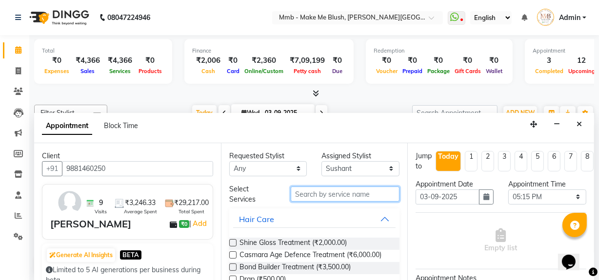
click at [344, 198] on input "text" at bounding box center [345, 194] width 109 height 15
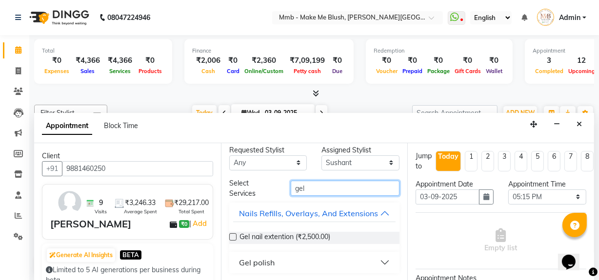
scroll to position [17, 0]
type input "gel"
click at [375, 261] on button "Gel polish" at bounding box center [314, 263] width 163 height 18
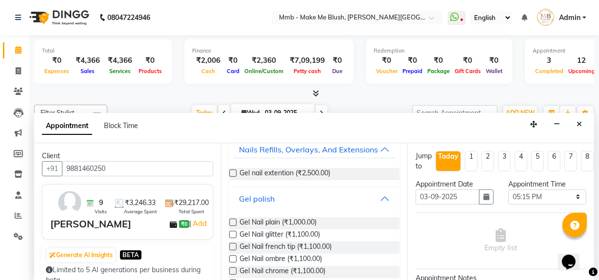
scroll to position [70, 0]
click at [317, 241] on span "Gel Nail glitter (₹1,100.00)" at bounding box center [279, 235] width 80 height 12
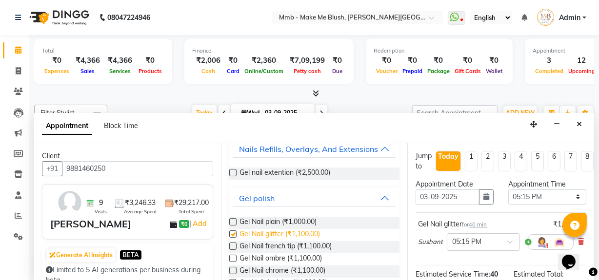
checkbox input "false"
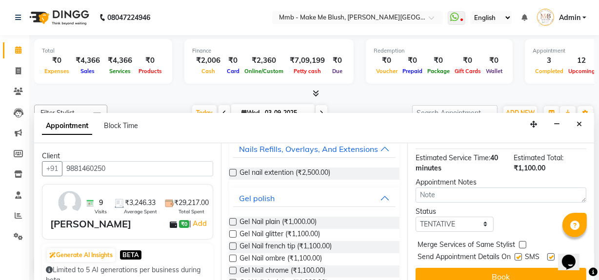
scroll to position [142, 0]
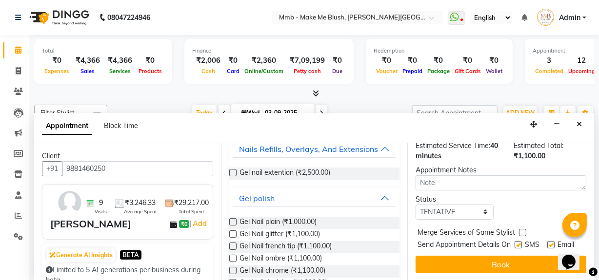
click at [547, 241] on label at bounding box center [550, 244] width 7 height 7
click at [547, 243] on input "checkbox" at bounding box center [550, 246] width 6 height 6
checkbox input "false"
click at [514, 241] on label at bounding box center [517, 244] width 7 height 7
click at [514, 243] on input "checkbox" at bounding box center [517, 246] width 6 height 6
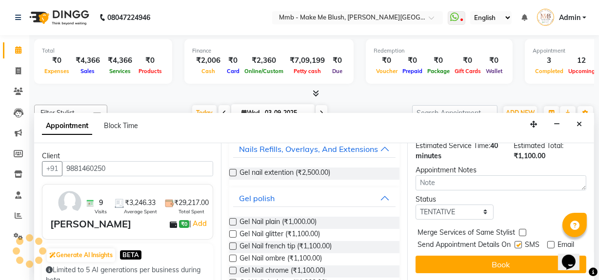
checkbox input "false"
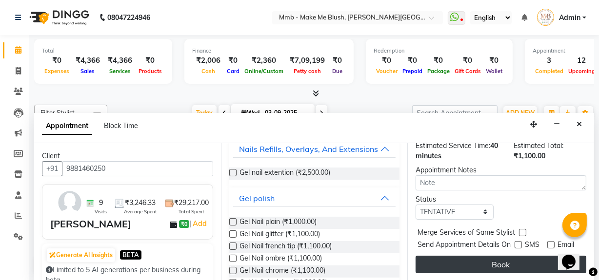
click at [501, 256] on button "Book" at bounding box center [500, 265] width 171 height 18
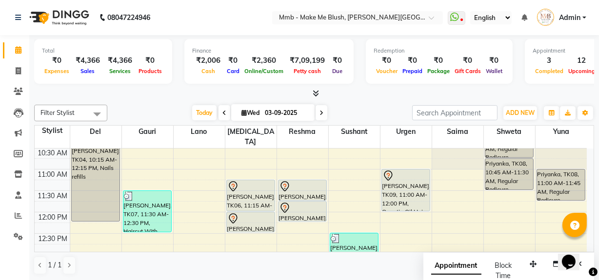
scroll to position [47, 0]
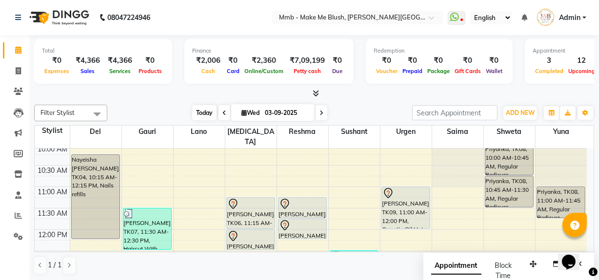
click at [203, 109] on span "Today" at bounding box center [204, 112] width 24 height 15
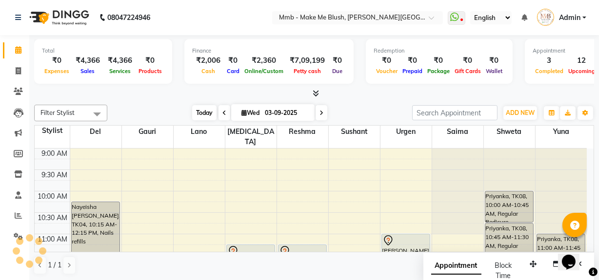
scroll to position [342, 0]
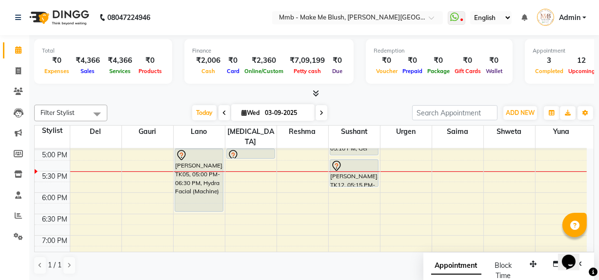
click at [315, 117] on span at bounding box center [321, 112] width 12 height 15
type input "[DATE]"
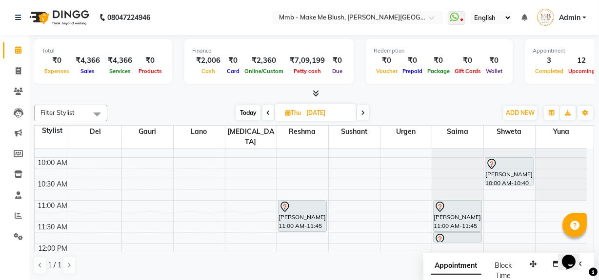
scroll to position [36, 0]
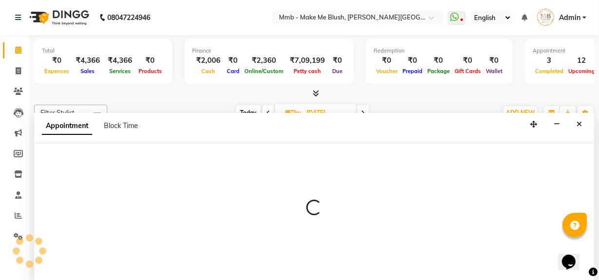
scroll to position [0, 0]
select select "18878"
select select "tentative"
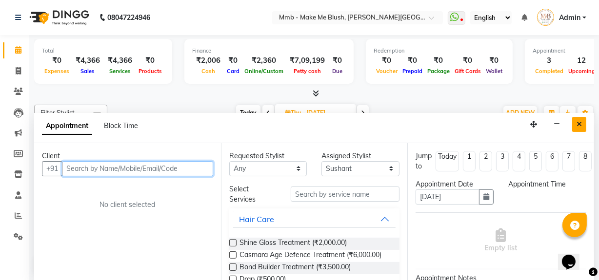
select select "720"
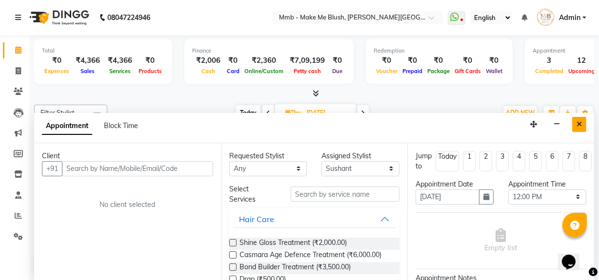
click at [580, 121] on icon "Close" at bounding box center [578, 124] width 5 height 7
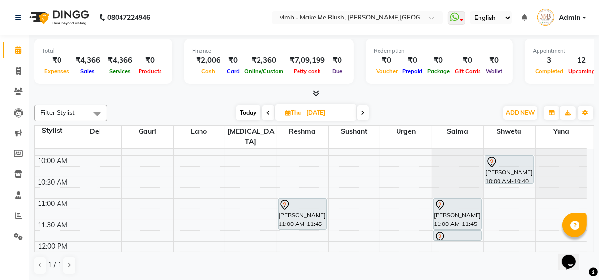
click at [268, 111] on icon at bounding box center [268, 113] width 4 height 6
type input "03-09-2025"
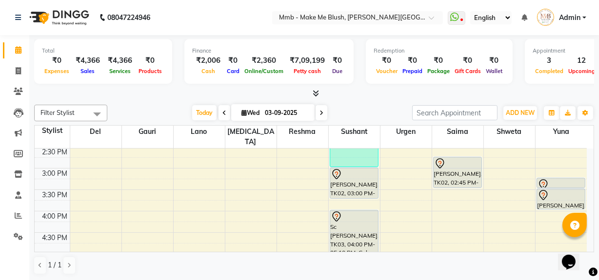
scroll to position [235, 0]
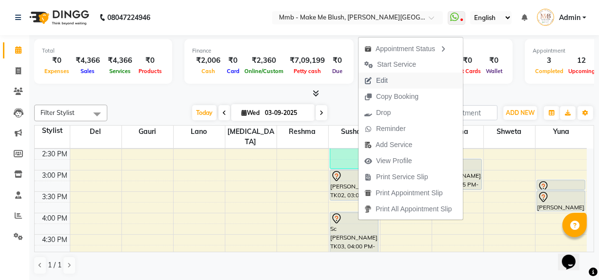
click at [379, 83] on span "Edit" at bounding box center [382, 81] width 12 height 10
select select "tentative"
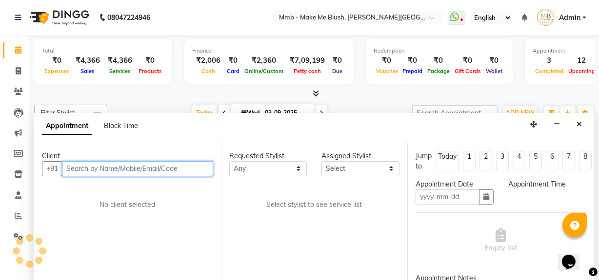
type input "03-09-2025"
select select "18878"
select select "960"
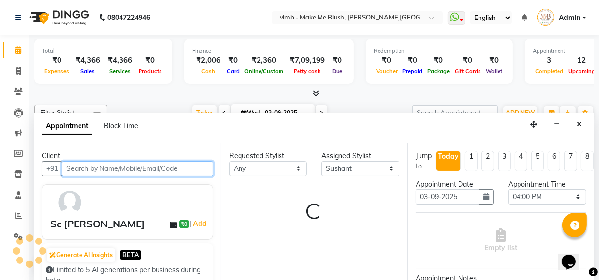
scroll to position [342, 0]
select select "1396"
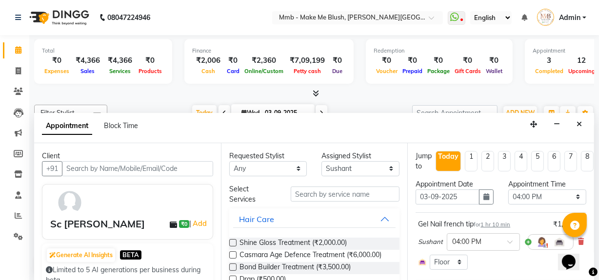
click at [379, 83] on div "Total ₹0 Expenses ₹4,366 Sales ₹4,366 Services ₹0 Products Finance ₹2,006 Cash …" at bounding box center [314, 63] width 560 height 48
click at [303, 192] on input "text" at bounding box center [345, 194] width 109 height 15
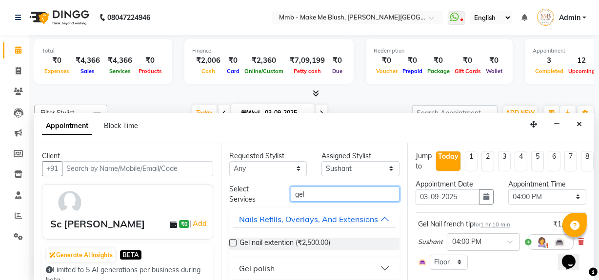
scroll to position [17, 0]
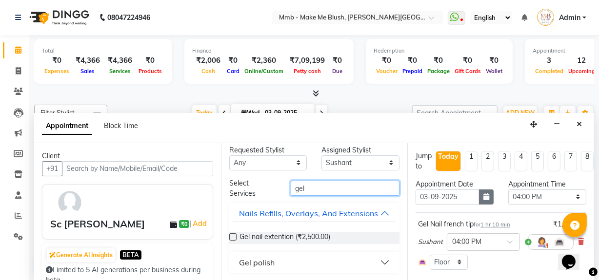
type input "gel"
click at [479, 195] on button "button" at bounding box center [486, 197] width 15 height 15
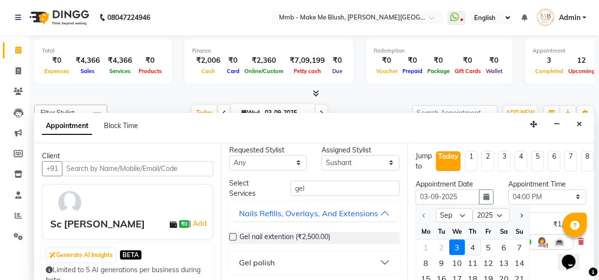
click at [472, 246] on div "4" at bounding box center [473, 247] width 16 height 16
type input "[DATE]"
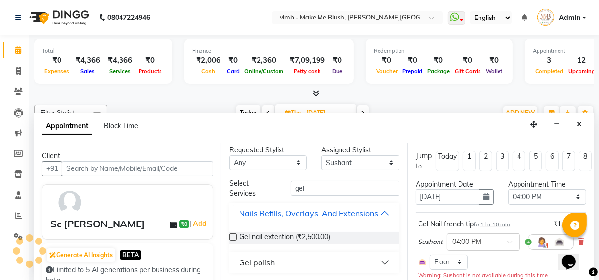
scroll to position [342, 0]
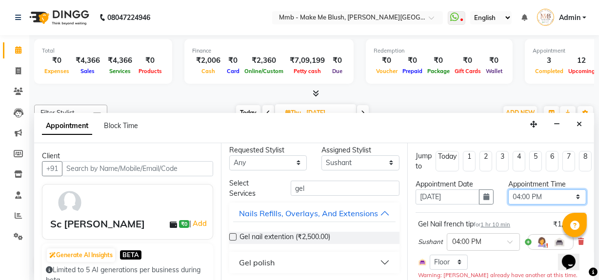
click at [537, 195] on select "Select 10:00 AM 10:15 AM 10:30 AM 10:45 AM 11:00 AM 11:15 AM 11:30 AM 11:45 AM …" at bounding box center [547, 197] width 78 height 15
select select "660"
click at [508, 190] on select "Select 10:00 AM 10:15 AM 10:30 AM 10:45 AM 11:00 AM 11:15 AM 11:30 AM 11:45 AM …" at bounding box center [547, 197] width 78 height 15
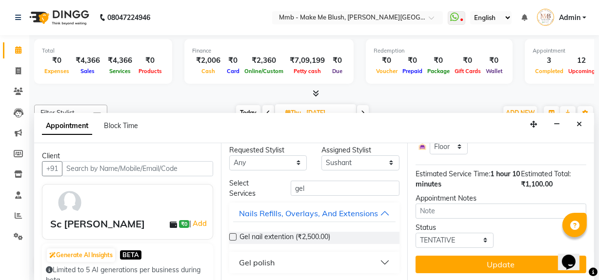
scroll to position [122, 0]
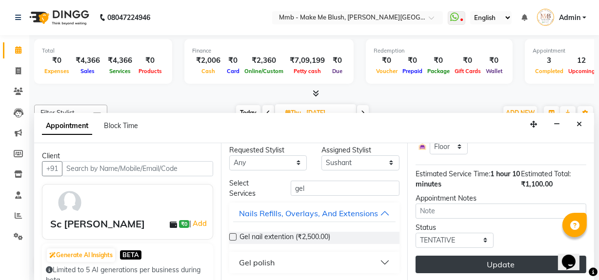
click at [517, 258] on button "Update" at bounding box center [500, 265] width 171 height 18
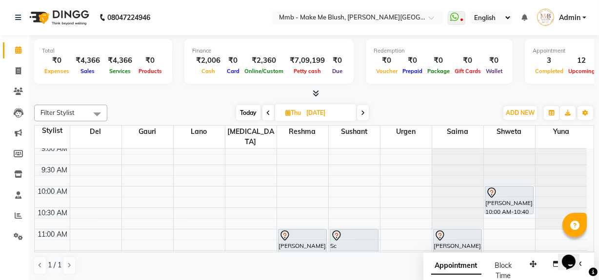
scroll to position [0, 0]
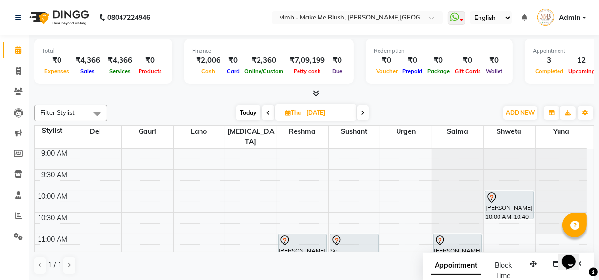
click at [286, 116] on span "Thu 04-09-2025" at bounding box center [315, 112] width 81 height 17
click at [287, 113] on icon at bounding box center [287, 113] width 5 height 6
select select "9"
select select "2025"
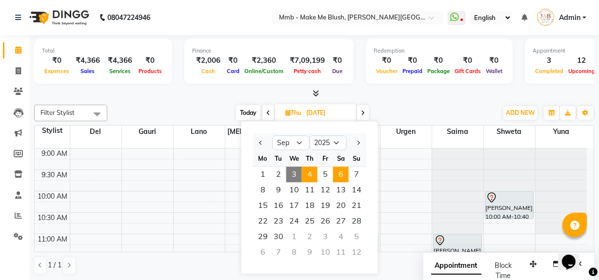
click at [344, 176] on span "6" at bounding box center [341, 175] width 16 height 16
type input "[DATE]"
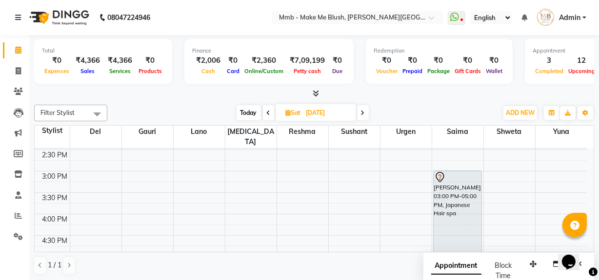
scroll to position [217, 0]
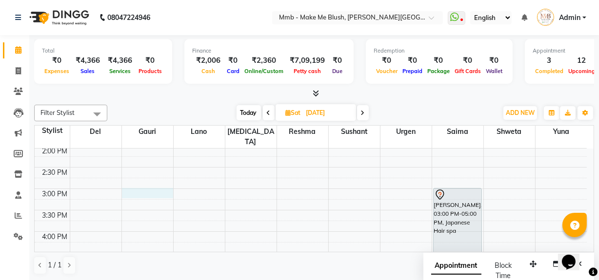
click at [152, 182] on div "9:00 AM 9:30 AM 10:00 AM 10:30 AM 11:00 AM 11:30 AM 12:00 PM 12:30 PM 1:00 PM 1…" at bounding box center [311, 189] width 552 height 514
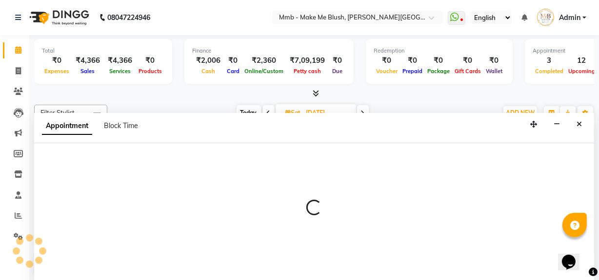
scroll to position [0, 0]
select select "45263"
select select "tentative"
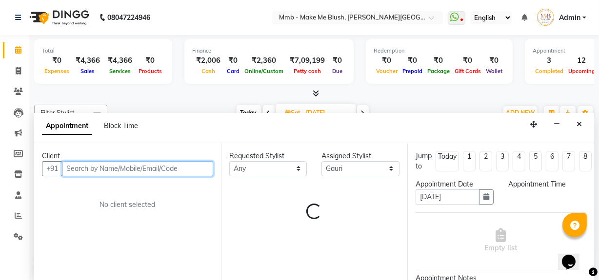
select select "900"
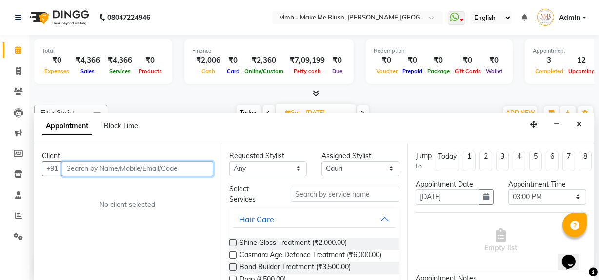
click at [151, 168] on input "text" at bounding box center [137, 168] width 151 height 15
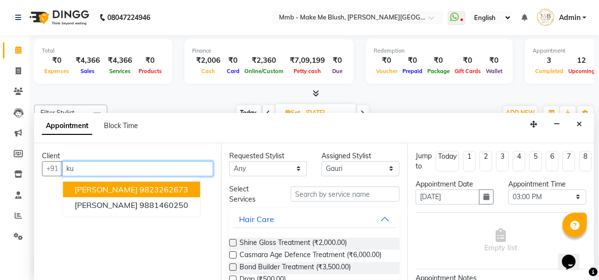
type input "k"
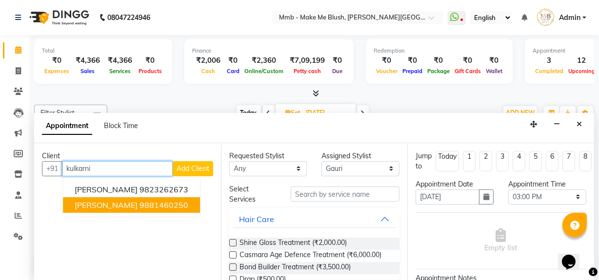
click at [130, 208] on span "Meghana Kulkarni" at bounding box center [106, 205] width 63 height 10
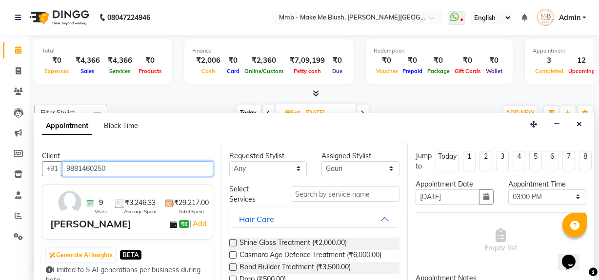
type input "9881460250"
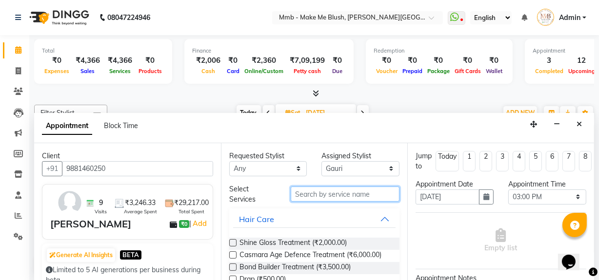
click at [310, 199] on input "text" at bounding box center [345, 194] width 109 height 15
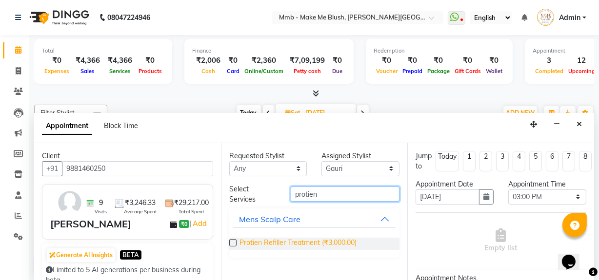
type input "protien"
click at [284, 247] on span "Protien Refiller Treatment (₹3,000.00)" at bounding box center [297, 244] width 117 height 12
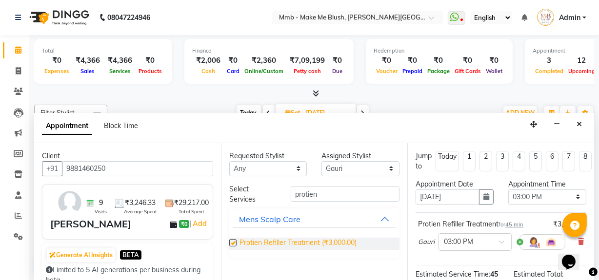
checkbox input "false"
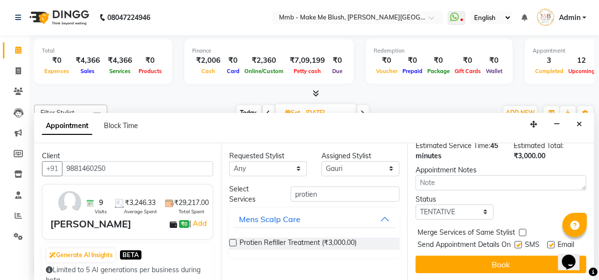
scroll to position [141, 0]
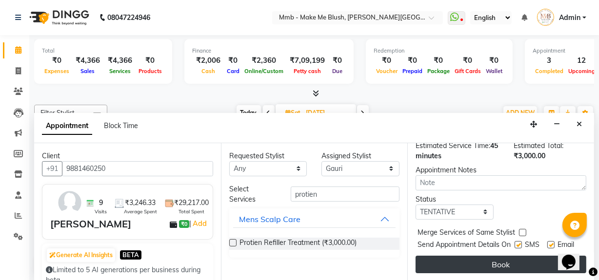
click at [512, 266] on button "Book" at bounding box center [500, 265] width 171 height 18
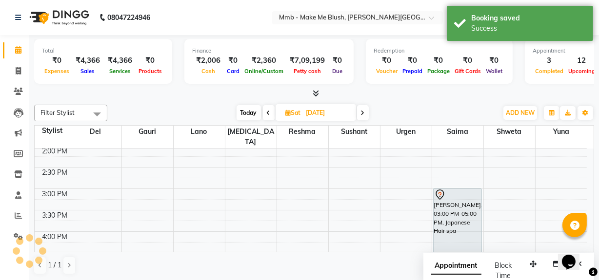
scroll to position [0, 0]
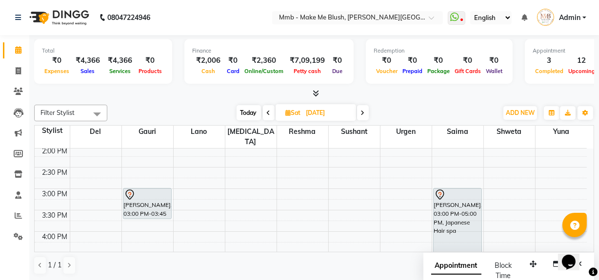
click at [365, 113] on span at bounding box center [363, 112] width 12 height 15
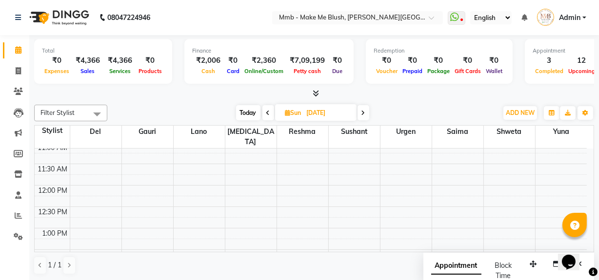
scroll to position [84, 0]
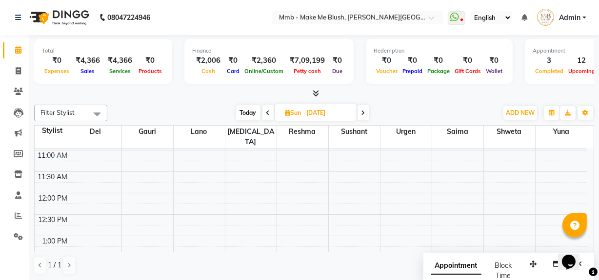
click at [252, 111] on span "Today" at bounding box center [248, 112] width 24 height 15
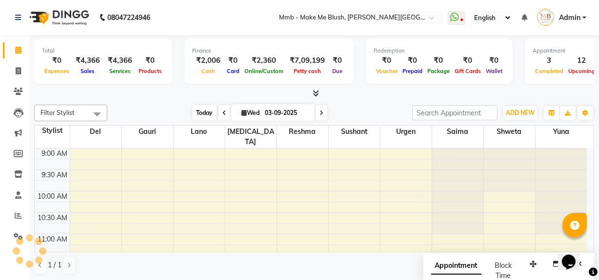
scroll to position [385, 0]
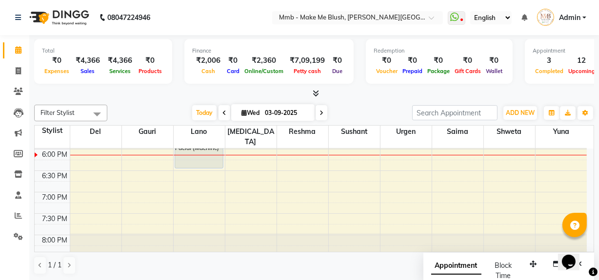
click at [322, 113] on icon at bounding box center [321, 113] width 4 height 6
type input "[DATE]"
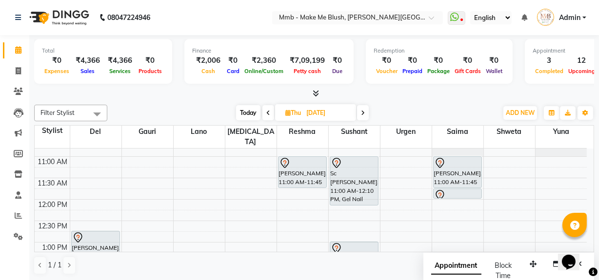
scroll to position [59, 0]
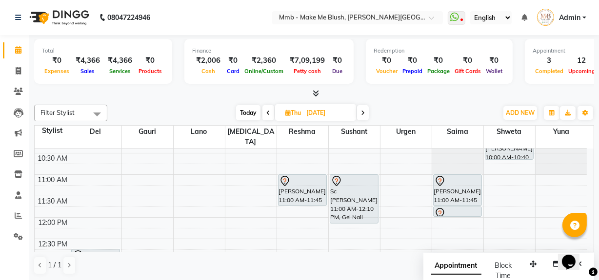
click at [584, 245] on div "Opens Chat This icon Opens the chat window." at bounding box center [572, 245] width 23 height 0
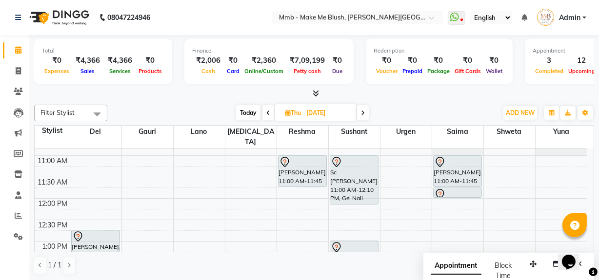
scroll to position [95, 0]
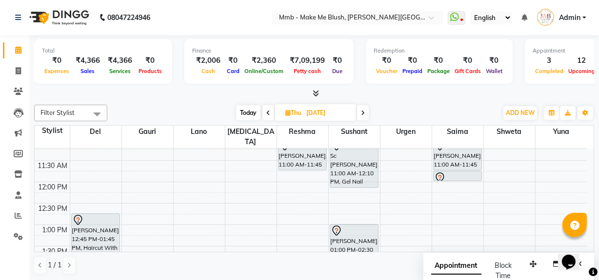
click at [593, 149] on td "9:00 AM 9:30 AM 10:00 AM 10:30 AM 11:00 AM 11:30 AM 12:00 PM 12:30 PM 1:00 PM 1…" at bounding box center [314, 201] width 559 height 104
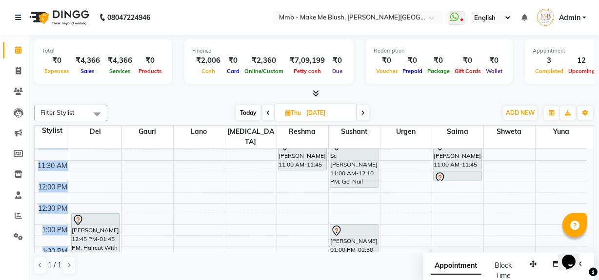
click at [593, 149] on td "9:00 AM 9:30 AM 10:00 AM 10:30 AM 11:00 AM 11:30 AM 12:00 PM 12:30 PM 1:00 PM 1…" at bounding box center [314, 201] width 559 height 104
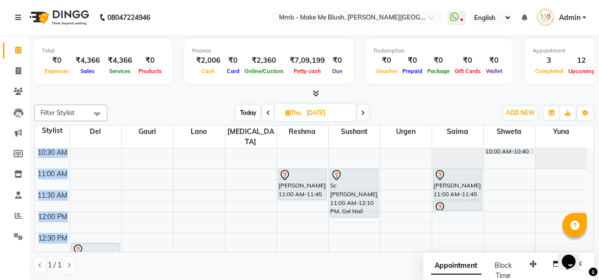
scroll to position [71, 0]
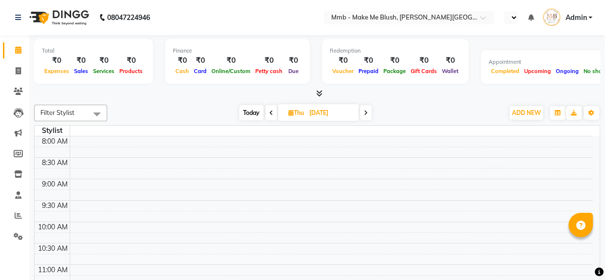
select select "en"
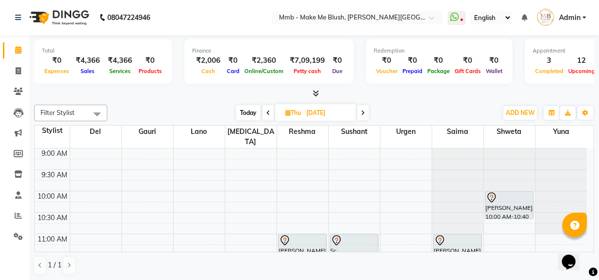
click at [363, 113] on icon at bounding box center [363, 113] width 4 height 6
type input "[DATE]"
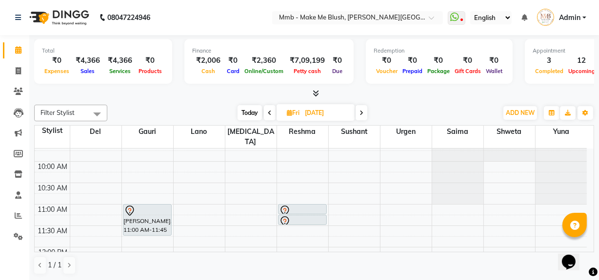
scroll to position [46, 0]
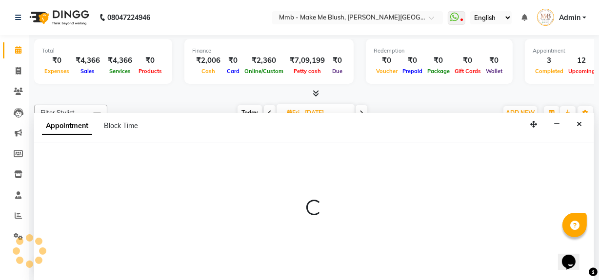
scroll to position [0, 0]
select select "18878"
select select "tentative"
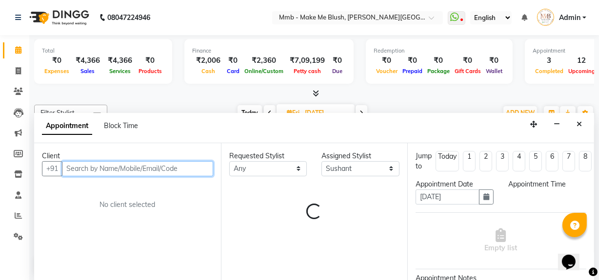
select select "660"
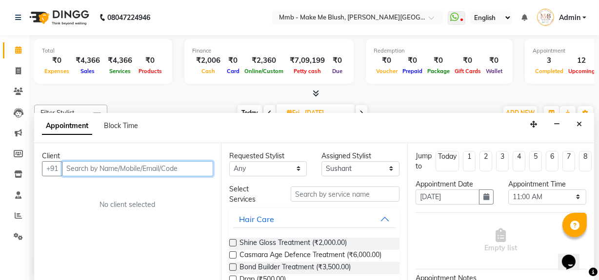
click at [198, 170] on input "text" at bounding box center [137, 168] width 151 height 15
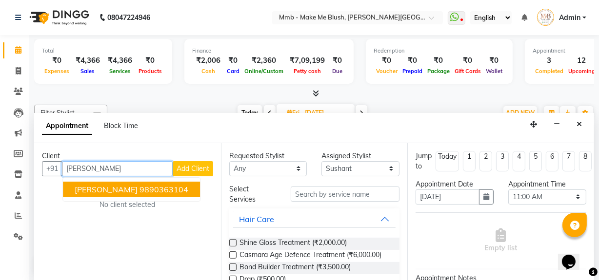
click at [139, 187] on ngb-highlight "9890363104" at bounding box center [163, 190] width 49 height 10
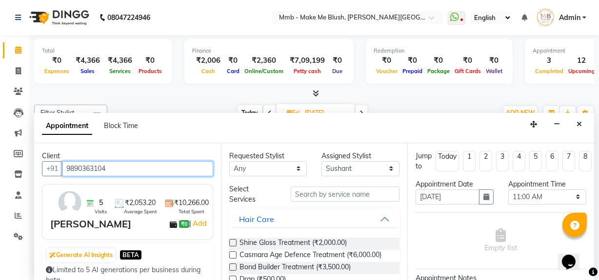
type input "9890363104"
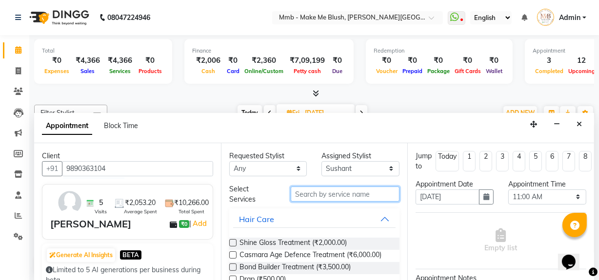
click at [319, 194] on input "text" at bounding box center [345, 194] width 109 height 15
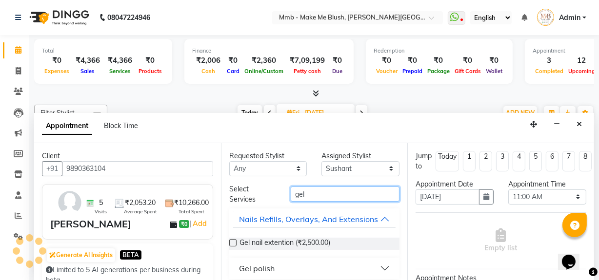
scroll to position [17, 0]
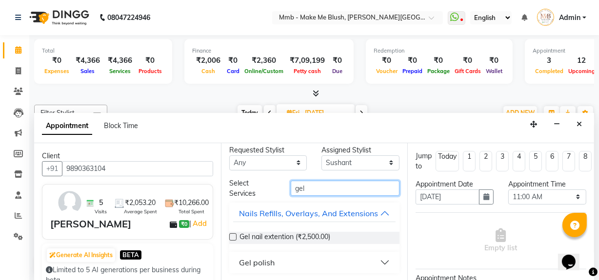
type input "gel"
click at [382, 264] on button "Gel polish" at bounding box center [314, 263] width 163 height 18
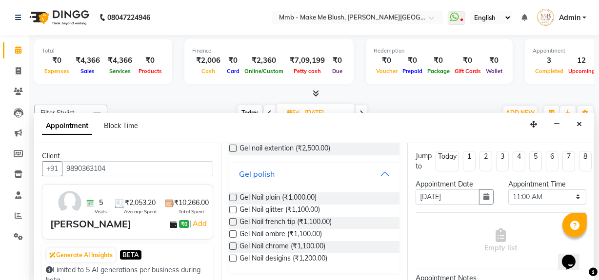
scroll to position [106, 0]
click at [326, 258] on span "Gel Nail desigins (₹1,200.00)" at bounding box center [283, 259] width 88 height 12
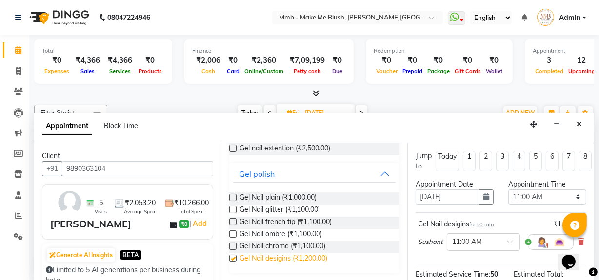
checkbox input "false"
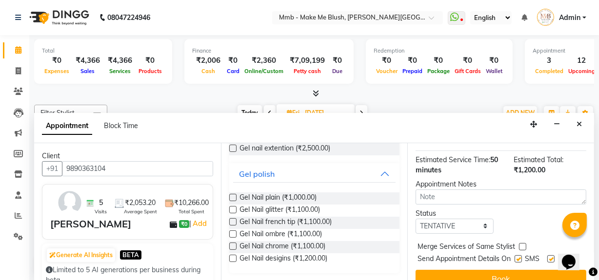
scroll to position [143, 0]
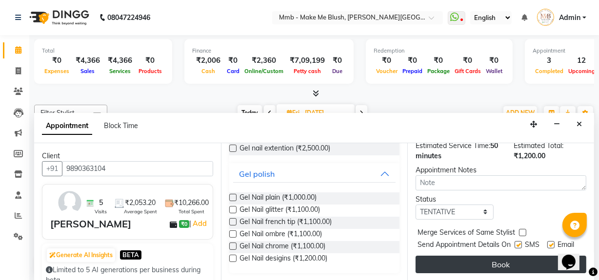
click at [511, 260] on button "Book" at bounding box center [500, 265] width 171 height 18
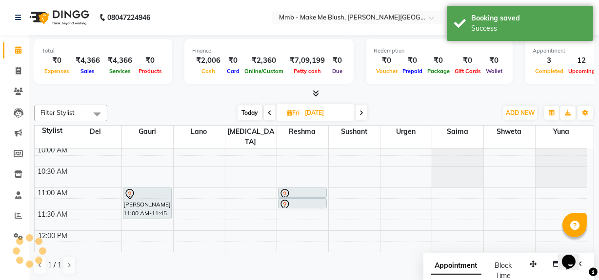
scroll to position [0, 0]
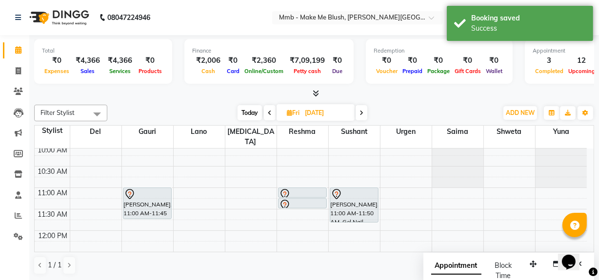
click at [248, 113] on span "Today" at bounding box center [249, 112] width 24 height 15
type input "03-09-2025"
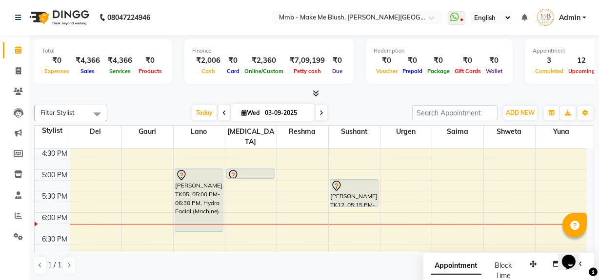
scroll to position [314, 0]
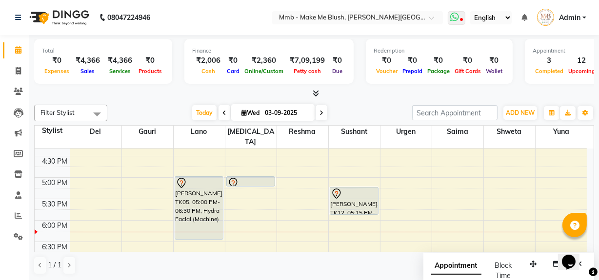
click at [457, 17] on icon at bounding box center [454, 17] width 9 height 10
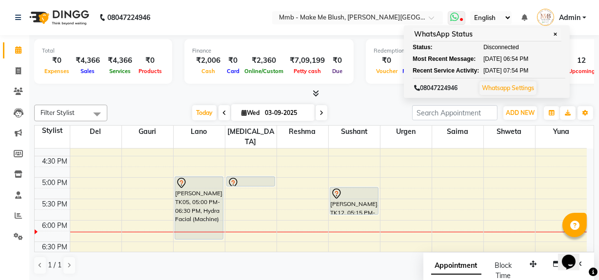
click at [560, 34] on span "✕" at bounding box center [555, 34] width 9 height 7
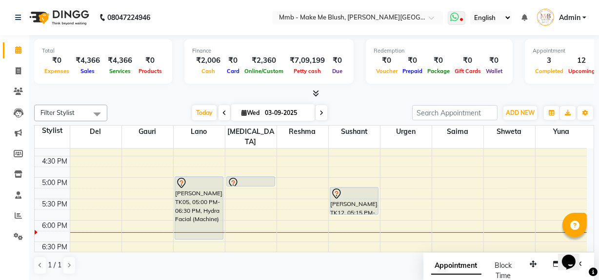
click at [454, 16] on icon at bounding box center [454, 17] width 9 height 10
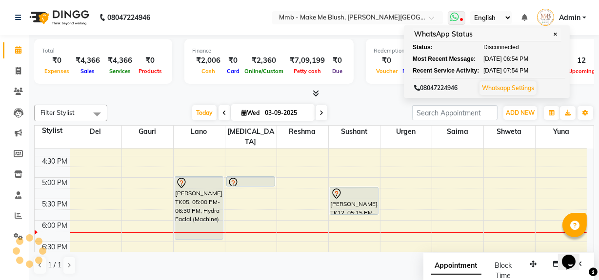
click at [557, 37] on span "✕" at bounding box center [555, 34] width 9 height 7
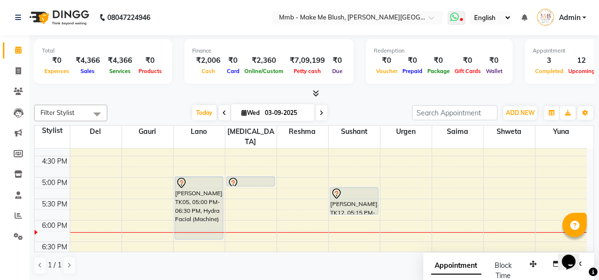
click at [456, 17] on icon at bounding box center [454, 17] width 9 height 10
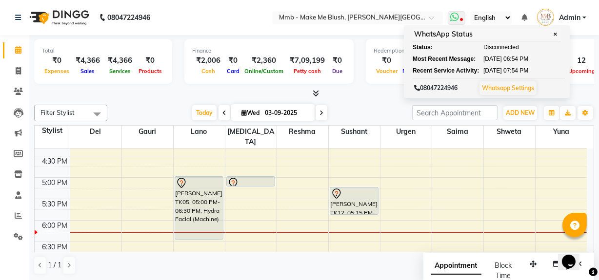
click at [512, 88] on link "Whatsapp Settings" at bounding box center [508, 87] width 52 height 7
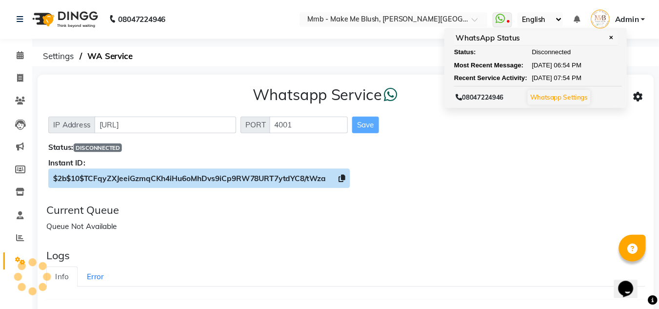
scroll to position [15, 0]
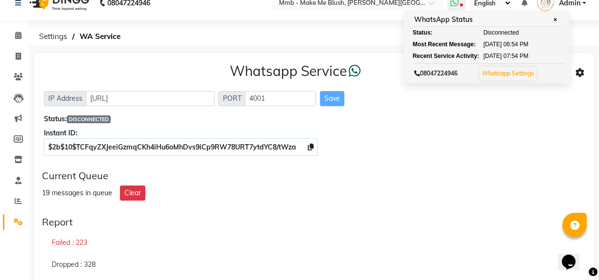
click at [559, 20] on span "✕" at bounding box center [555, 19] width 9 height 7
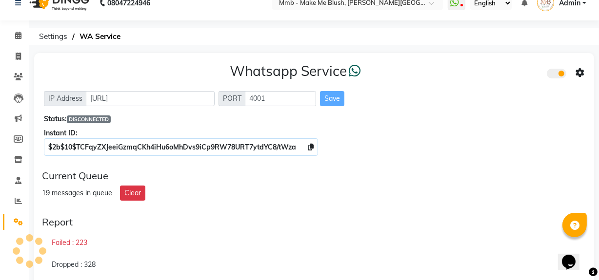
click at [369, 119] on div "Status: DISCONNECTED" at bounding box center [314, 119] width 540 height 10
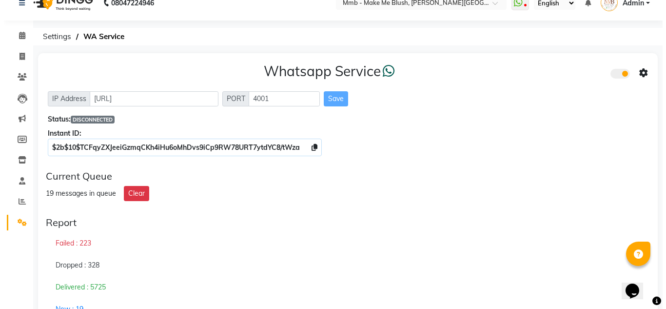
scroll to position [0, 0]
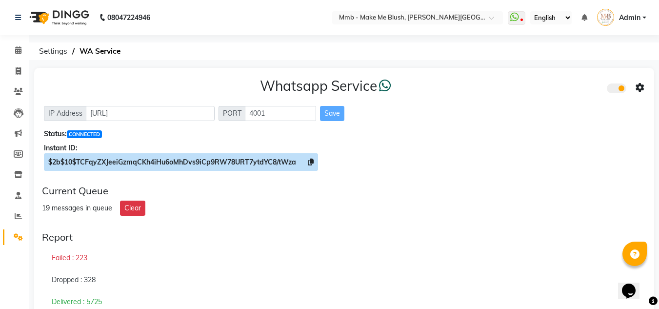
click at [310, 160] on icon at bounding box center [311, 161] width 6 height 7
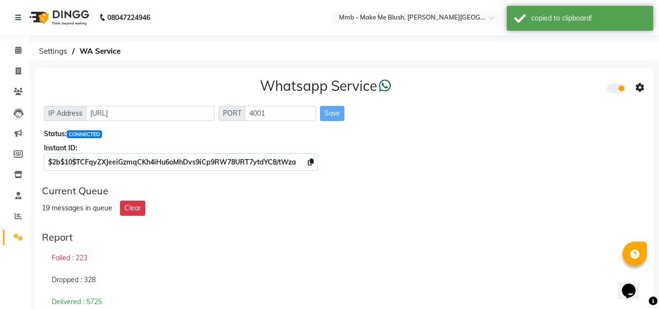
click at [605, 91] on icon at bounding box center [639, 87] width 9 height 9
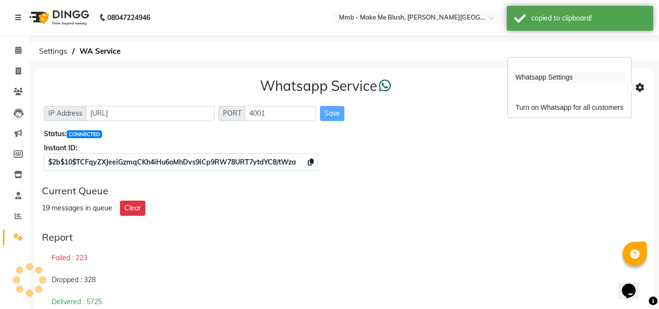
click at [560, 80] on div "Whatsapp Settings" at bounding box center [569, 77] width 112 height 12
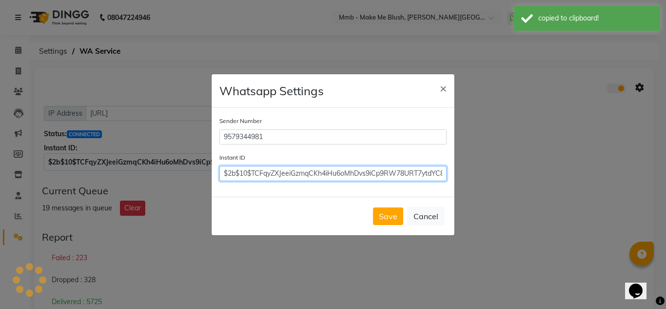
click at [330, 176] on input "$2b$10$TCFqyZXJeeiGzmqCKh4iHu6oMhDvs9iCp9RW78URT7ytdYC8/tWza" at bounding box center [332, 173] width 227 height 15
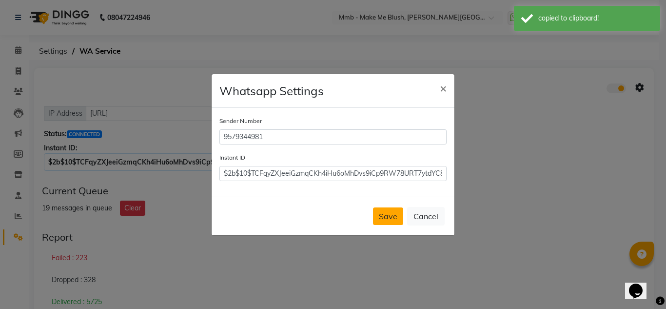
click at [392, 213] on button "Save" at bounding box center [388, 216] width 30 height 18
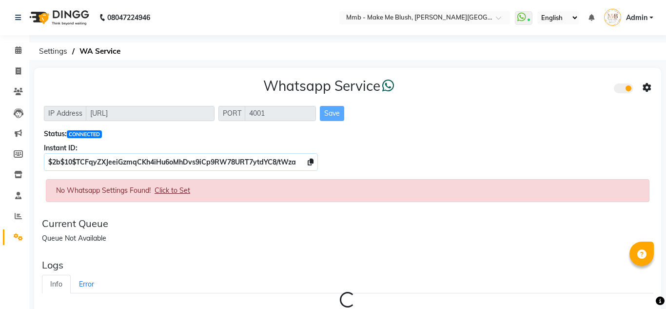
select select "en"
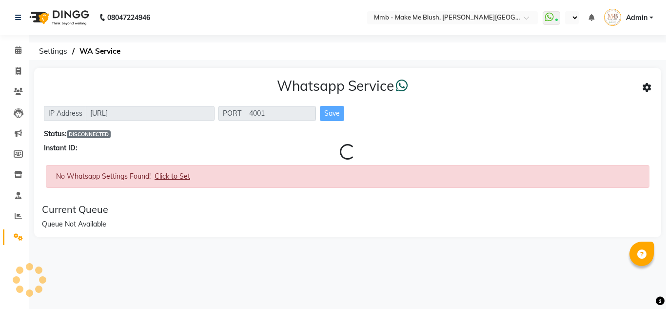
select select "en"
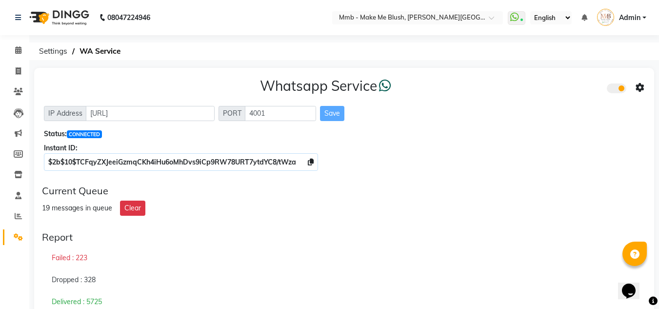
click at [178, 217] on div "Current Queue 19 messages in queue Clear" at bounding box center [344, 200] width 612 height 39
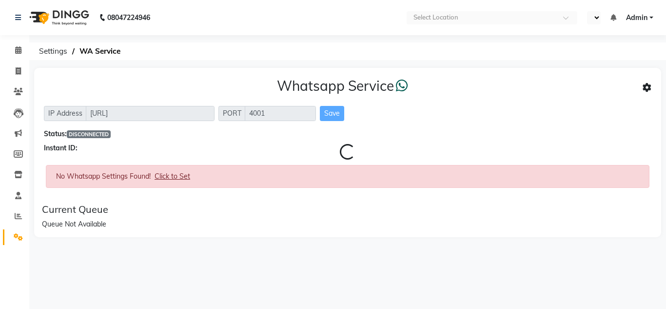
select select "en"
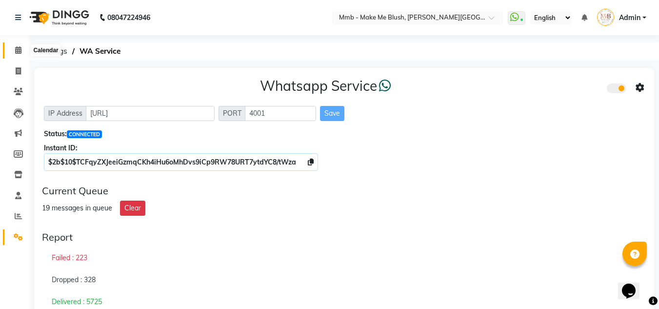
click at [19, 47] on icon at bounding box center [18, 49] width 6 height 7
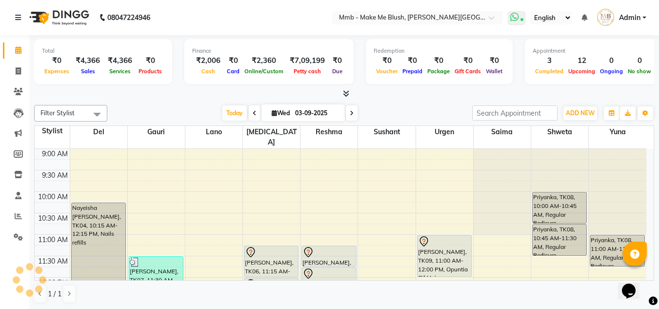
click at [521, 20] on icon at bounding box center [521, 20] width 3 height 5
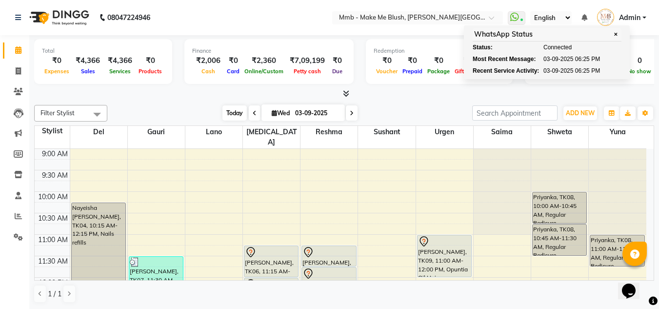
click at [233, 112] on span "Today" at bounding box center [234, 112] width 24 height 15
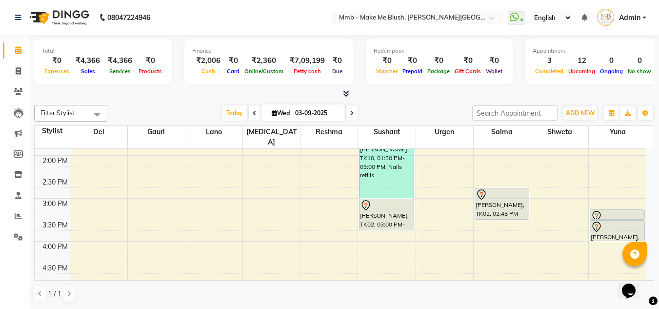
scroll to position [217, 0]
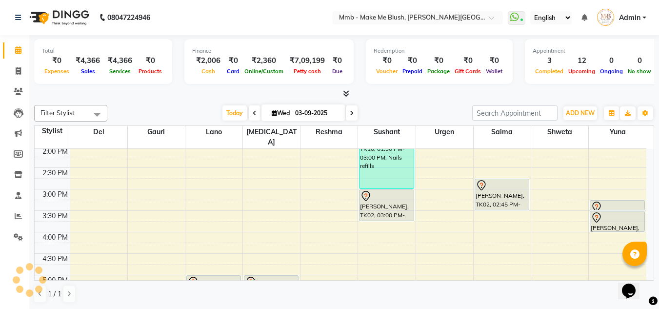
click at [351, 119] on span at bounding box center [352, 112] width 12 height 15
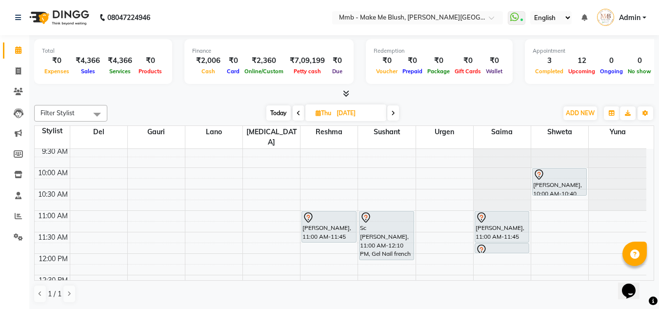
scroll to position [22, 0]
click at [273, 112] on span "Today" at bounding box center [278, 112] width 24 height 15
type input "03-09-2025"
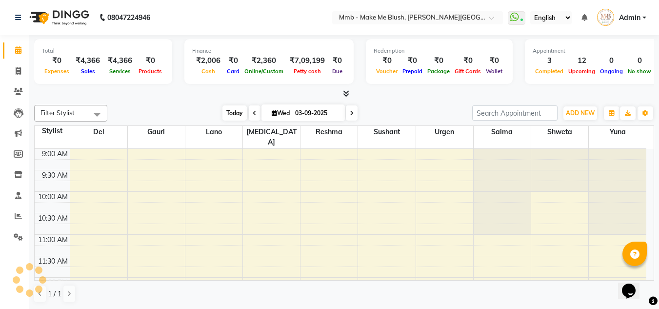
scroll to position [373, 0]
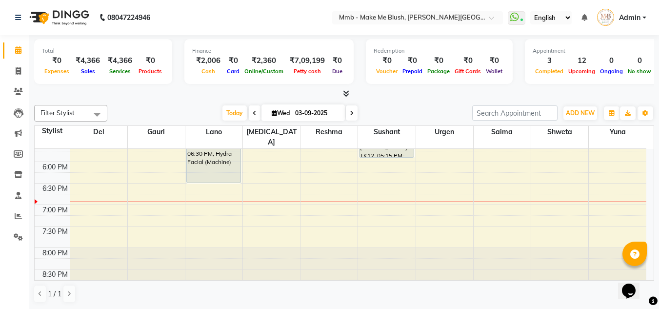
click at [272, 114] on icon at bounding box center [274, 113] width 5 height 6
select select "9"
select select "2025"
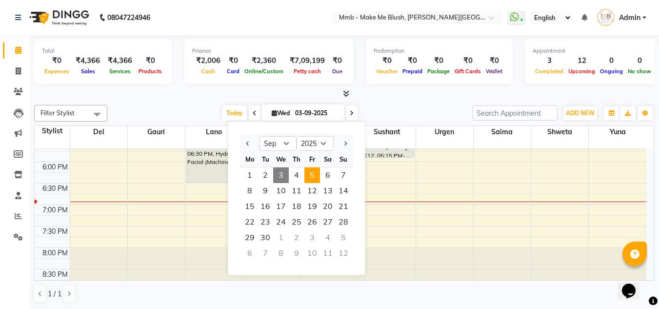
click at [308, 176] on span "5" at bounding box center [312, 175] width 16 height 16
type input "[DATE]"
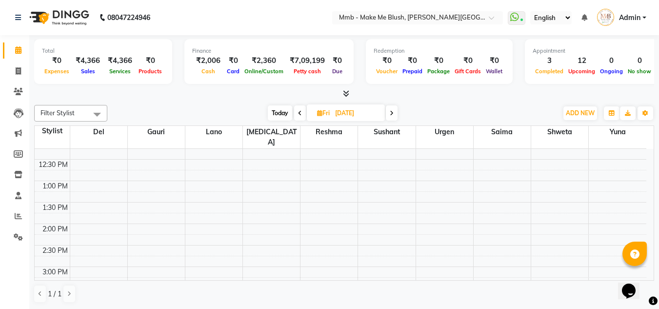
scroll to position [133, 0]
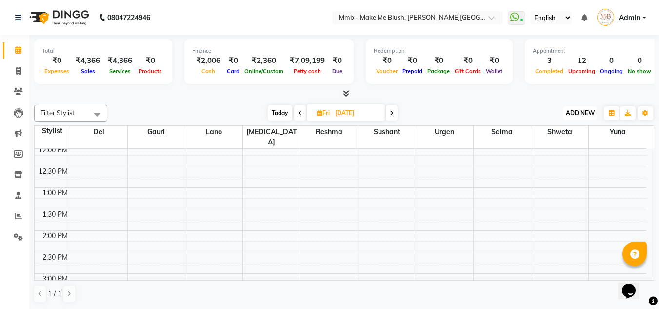
click at [566, 115] on span "ADD NEW" at bounding box center [579, 112] width 29 height 7
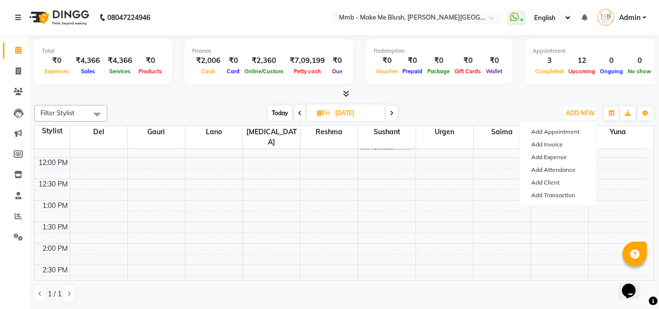
scroll to position [100, 0]
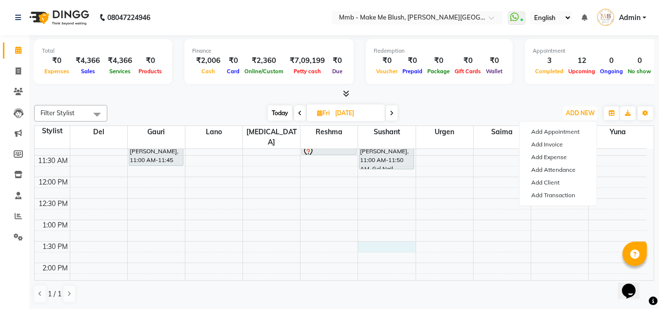
click at [374, 235] on div "9:00 AM 9:30 AM 10:00 AM 10:30 AM 11:00 AM 11:30 AM 12:00 PM 12:30 PM 1:00 PM 1…" at bounding box center [340, 305] width 611 height 514
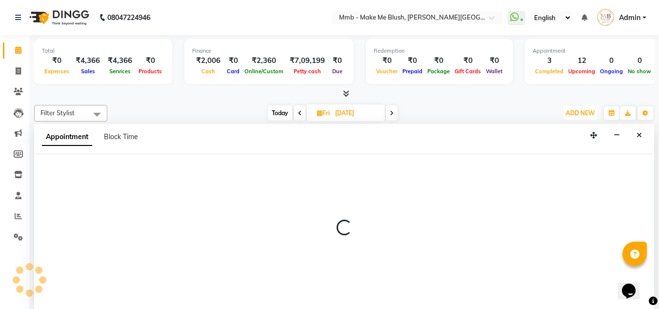
scroll to position [0, 0]
drag, startPoint x: 374, startPoint y: 235, endPoint x: 214, endPoint y: 201, distance: 163.5
click at [214, 201] on div at bounding box center [344, 231] width 620 height 155
select select "18878"
select select "tentative"
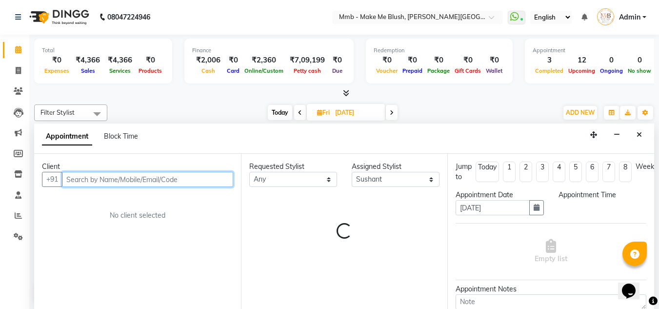
select select "810"
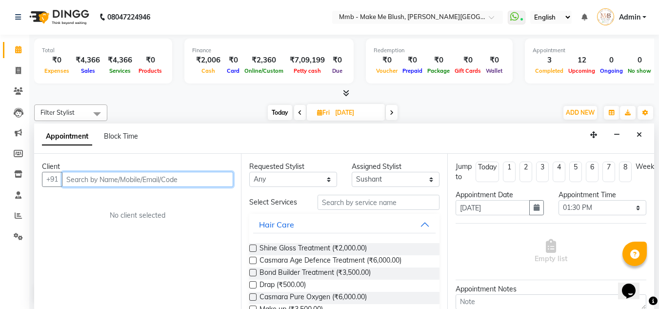
click at [194, 184] on input "text" at bounding box center [147, 179] width 171 height 15
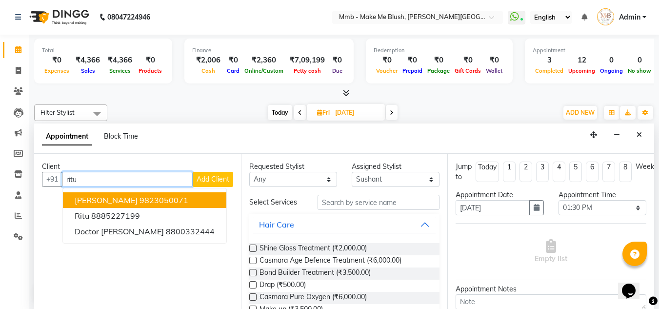
click at [143, 200] on ngb-highlight "9823050071" at bounding box center [163, 200] width 49 height 10
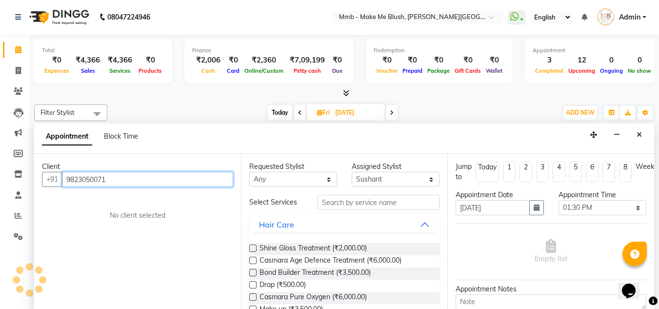
type input "9823050071"
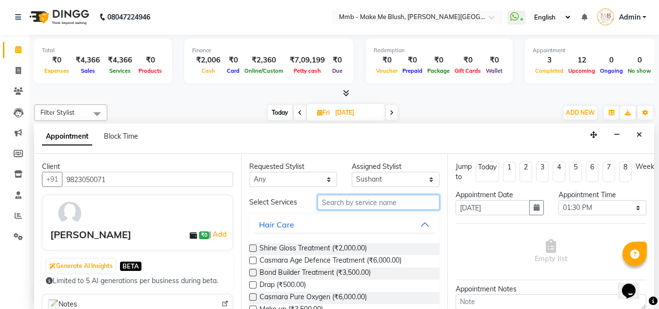
click at [359, 207] on input "text" at bounding box center [378, 201] width 122 height 15
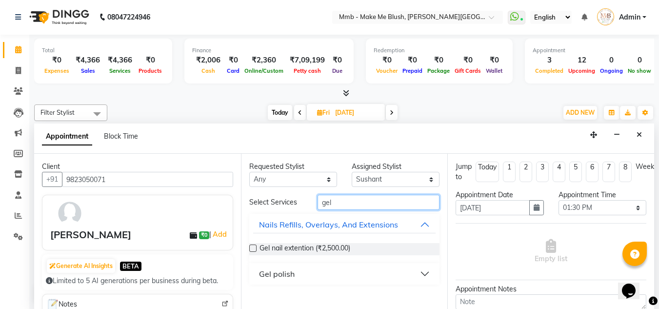
type input "gel"
click at [288, 270] on div "Gel polish" at bounding box center [277, 274] width 36 height 12
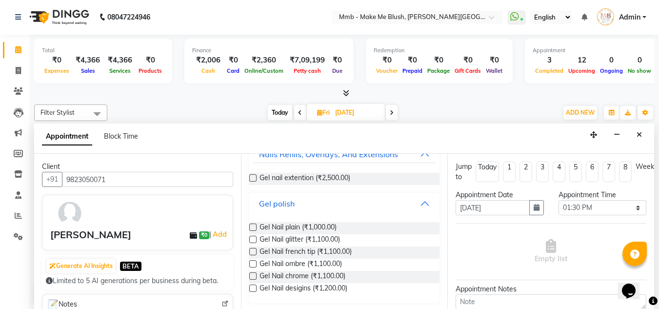
scroll to position [72, 0]
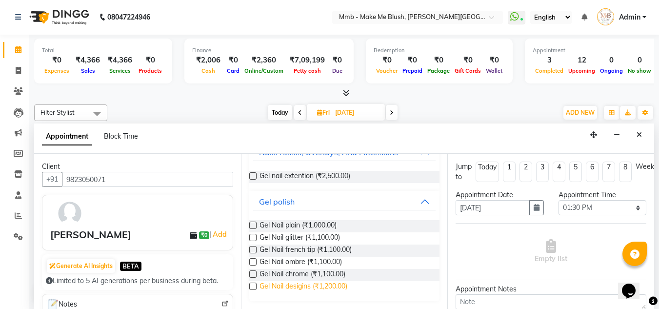
click at [330, 290] on span "Gel Nail desigins (₹1,200.00)" at bounding box center [303, 287] width 88 height 12
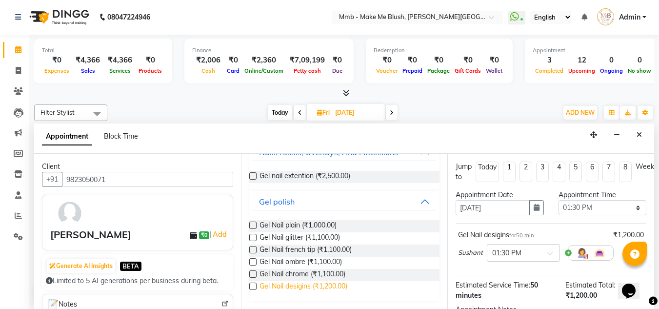
click at [330, 290] on span "Gel Nail desigins (₹1,200.00)" at bounding box center [303, 287] width 88 height 12
checkbox input "false"
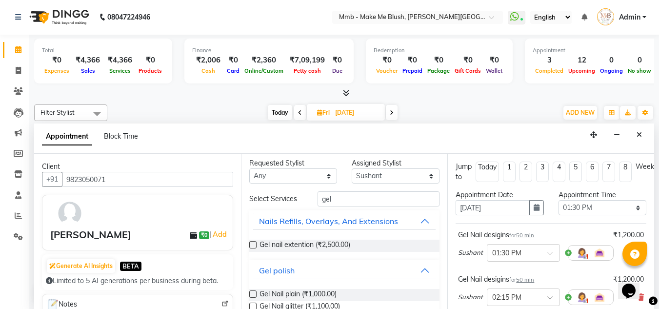
scroll to position [0, 0]
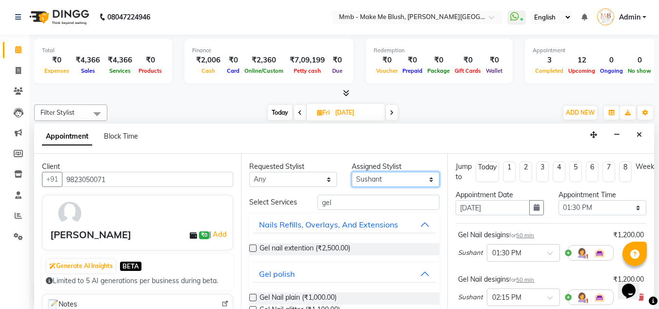
click at [365, 179] on select "Select Del [PERSON_NAME][MEDICAL_DATA] Reshma [PERSON_NAME] Shweta Sushant Urge…" at bounding box center [395, 179] width 88 height 15
select select "18874"
click at [351, 172] on select "Select Del [PERSON_NAME][MEDICAL_DATA] Reshma [PERSON_NAME] Shweta Sushant Urge…" at bounding box center [395, 179] width 88 height 15
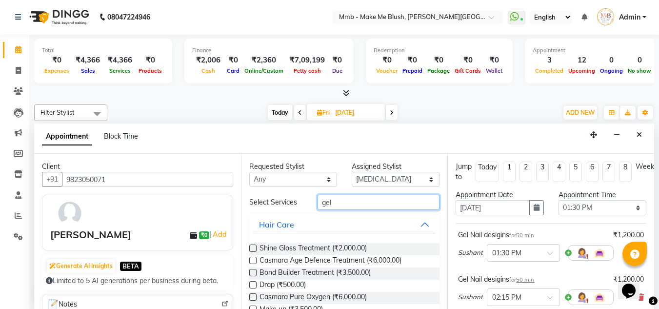
click at [337, 204] on input "gel" at bounding box center [378, 201] width 122 height 15
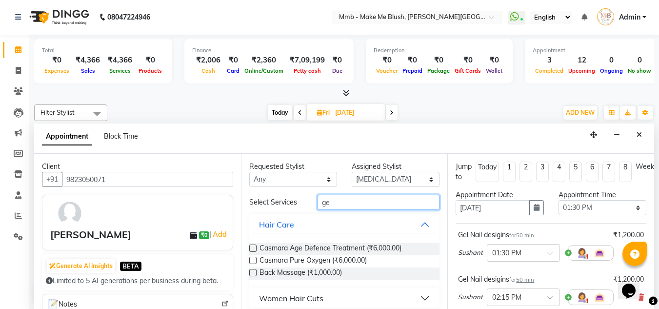
type input "g"
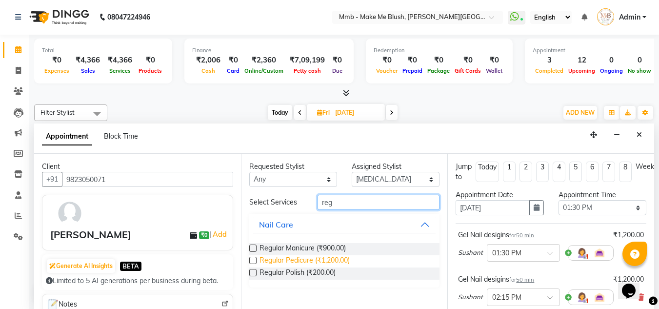
type input "reg"
click at [279, 257] on span "Regular Pedicure (₹1,200.00)" at bounding box center [304, 261] width 90 height 12
checkbox input "false"
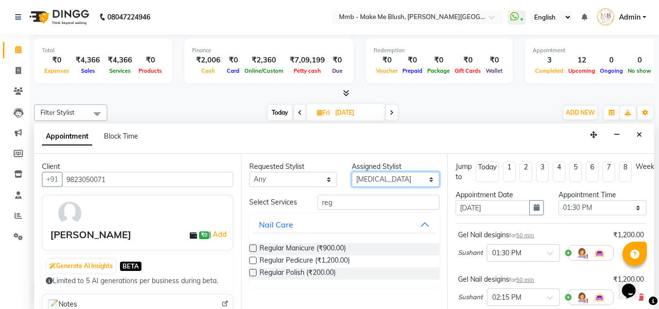
click at [388, 185] on select "Select Del [PERSON_NAME][MEDICAL_DATA] Reshma [PERSON_NAME] Shweta Sushant Urge…" at bounding box center [395, 179] width 88 height 15
click at [351, 172] on select "Select Del [PERSON_NAME][MEDICAL_DATA] Reshma [PERSON_NAME] Shweta Sushant Urge…" at bounding box center [395, 179] width 88 height 15
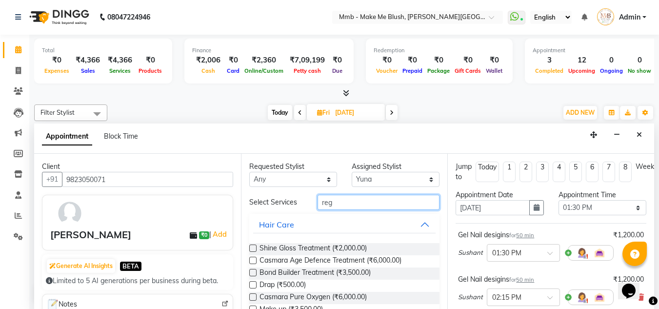
click at [346, 198] on input "reg" at bounding box center [378, 201] width 122 height 15
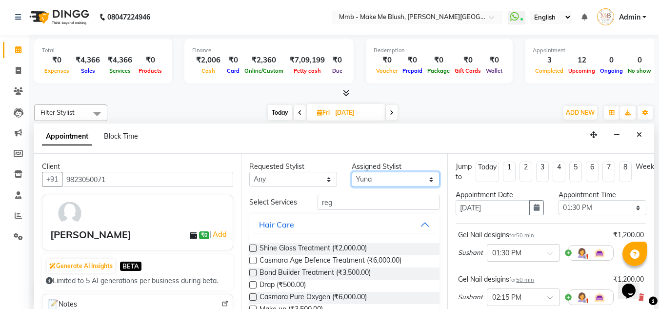
click at [360, 180] on select "Select Del [PERSON_NAME][MEDICAL_DATA] Reshma [PERSON_NAME] Shweta Sushant Urge…" at bounding box center [395, 179] width 88 height 15
select select "88496"
click at [351, 172] on select "Select Del [PERSON_NAME][MEDICAL_DATA] Reshma [PERSON_NAME] Shweta Sushant Urge…" at bounding box center [395, 179] width 88 height 15
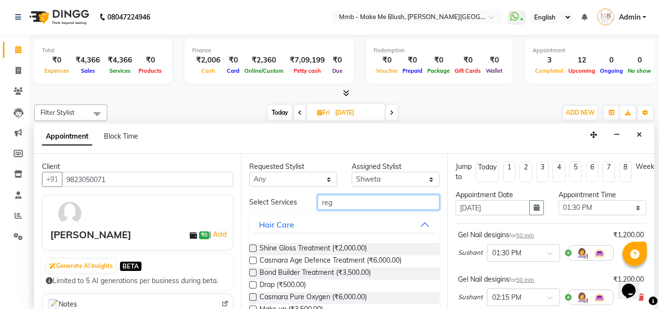
click at [330, 208] on input "reg" at bounding box center [378, 201] width 122 height 15
type input "reg"
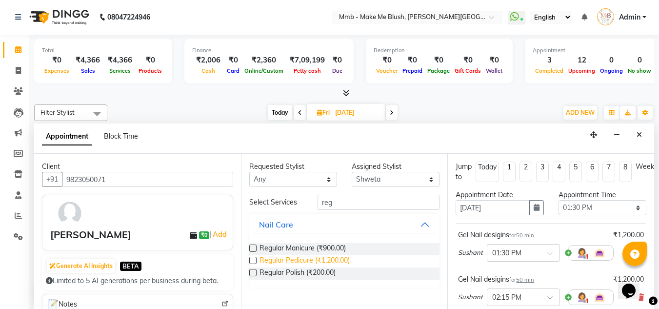
click at [301, 259] on span "Regular Pedicure (₹1,200.00)" at bounding box center [304, 261] width 90 height 12
checkbox input "false"
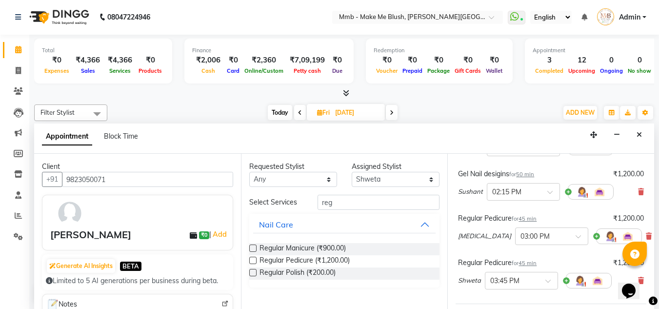
scroll to position [129, 0]
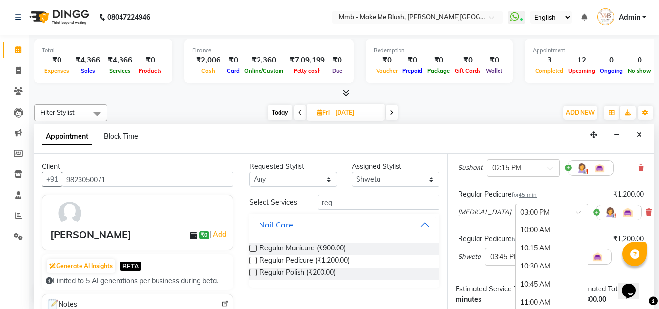
click at [544, 209] on div at bounding box center [551, 211] width 72 height 10
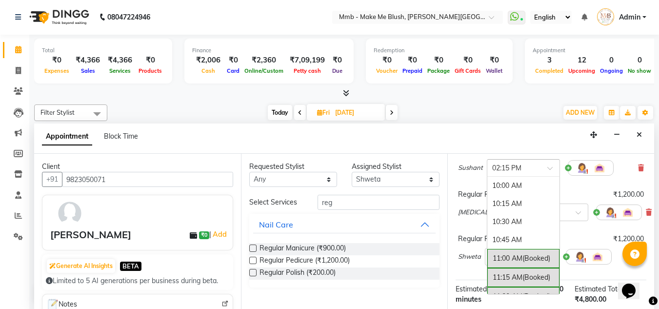
scroll to position [310, 0]
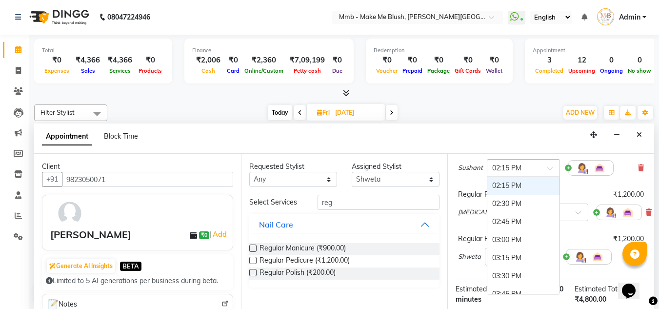
click at [537, 172] on div at bounding box center [523, 167] width 72 height 10
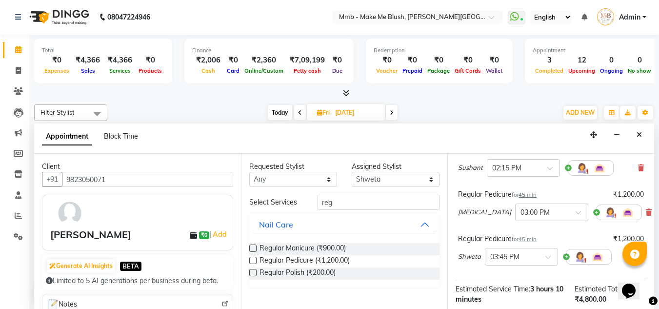
click at [577, 191] on div "Regular Pedicure for 45 min ₹1,200.00" at bounding box center [551, 194] width 186 height 10
click at [575, 211] on span at bounding box center [581, 215] width 12 height 10
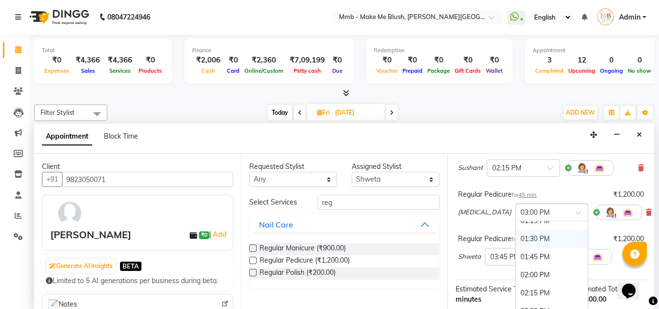
click at [515, 238] on div "01:30 PM" at bounding box center [551, 239] width 72 height 18
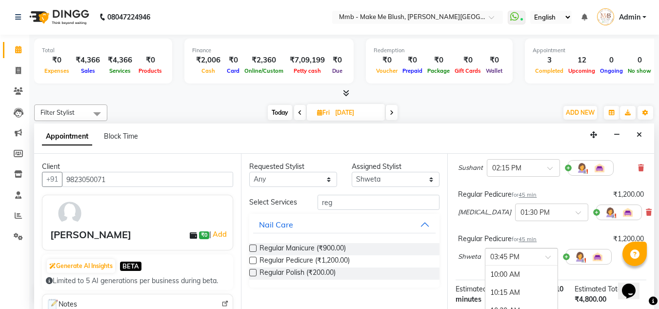
click at [552, 256] on span at bounding box center [551, 259] width 12 height 10
click at [508, 284] on div "01:30 PM" at bounding box center [521, 287] width 72 height 18
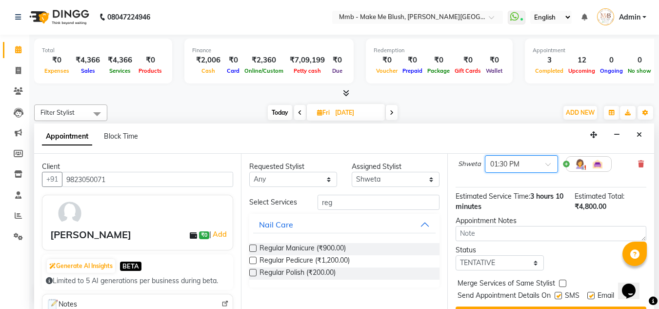
scroll to position [262, 0]
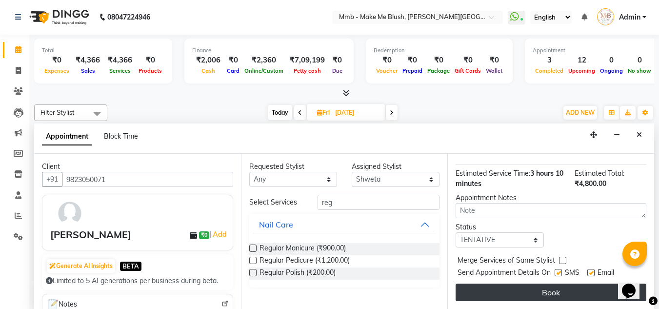
click at [581, 289] on button "Book" at bounding box center [550, 292] width 191 height 18
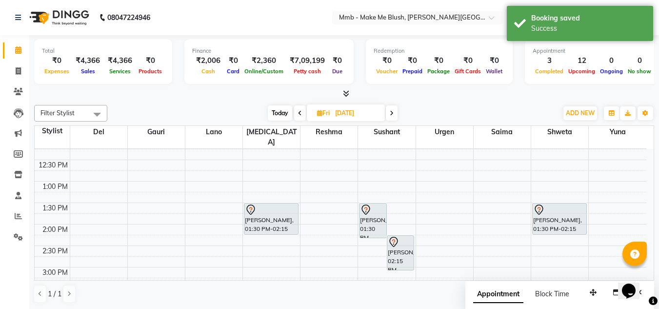
scroll to position [139, 0]
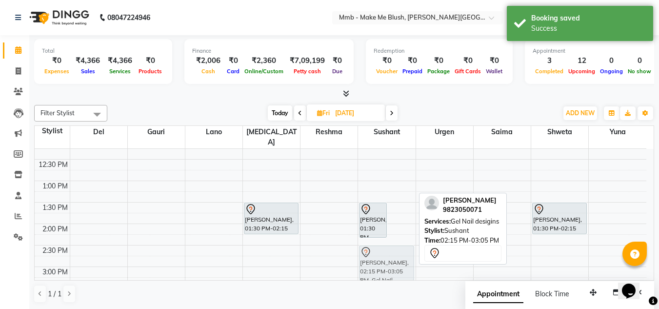
drag, startPoint x: 402, startPoint y: 242, endPoint x: 394, endPoint y: 248, distance: 10.4
click at [394, 248] on div "[PERSON_NAME], 01:30 PM-02:20 PM, Gel Nail desigins [PERSON_NAME], 02:15 PM-03:…" at bounding box center [386, 266] width 57 height 514
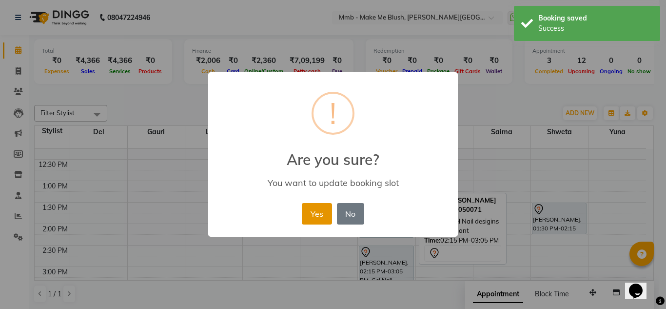
click at [318, 214] on button "Yes" at bounding box center [317, 213] width 30 height 21
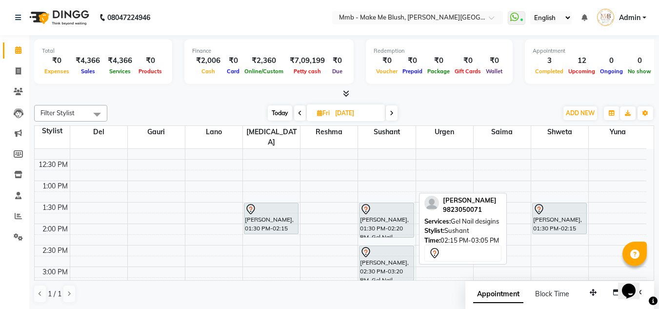
click at [283, 111] on span "Today" at bounding box center [280, 112] width 24 height 15
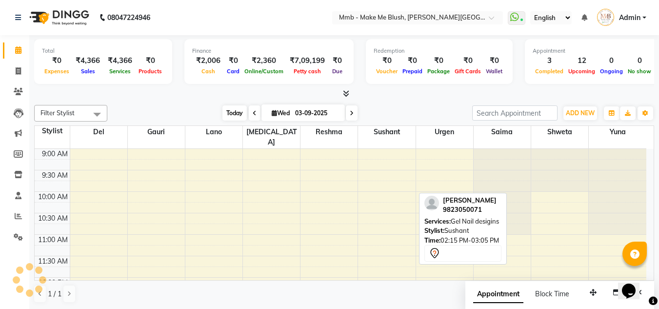
scroll to position [373, 0]
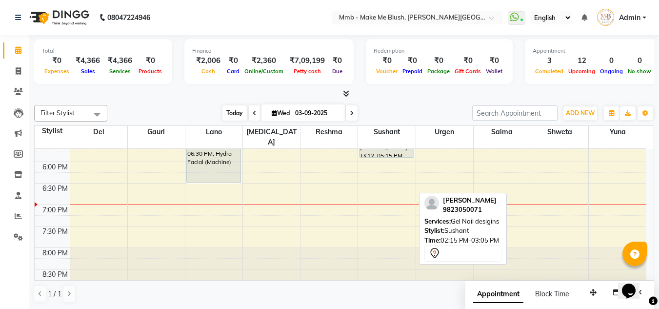
click at [228, 113] on span "Today" at bounding box center [234, 112] width 24 height 15
click at [252, 112] on icon at bounding box center [254, 113] width 4 height 6
type input "02-09-2025"
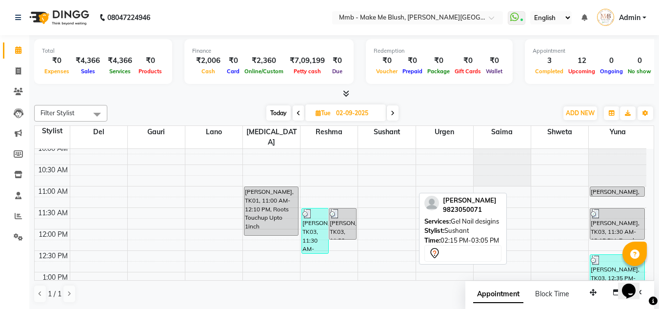
scroll to position [58, 0]
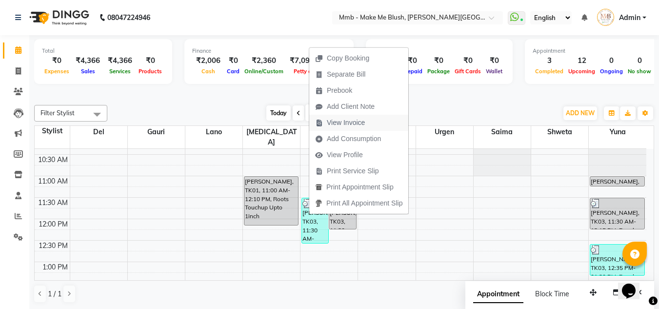
click at [352, 123] on span "View Invoice" at bounding box center [346, 122] width 38 height 10
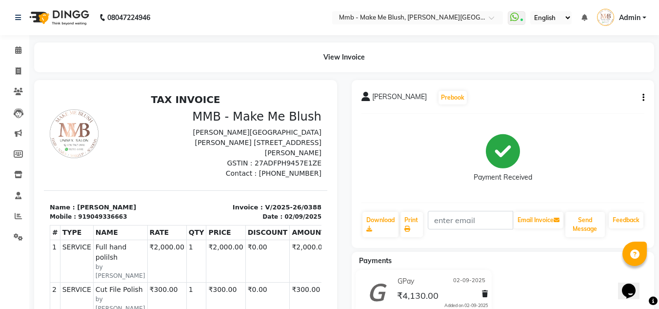
scroll to position [169, 0]
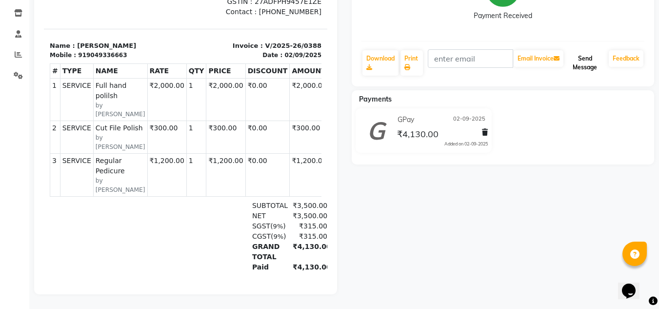
click at [588, 57] on button "Send Message" at bounding box center [584, 62] width 39 height 25
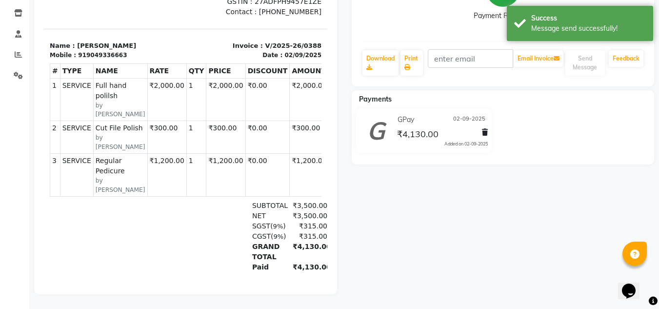
scroll to position [0, 0]
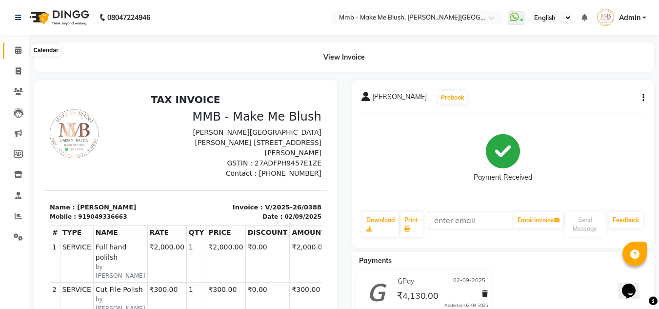
click at [18, 49] on icon at bounding box center [18, 49] width 6 height 7
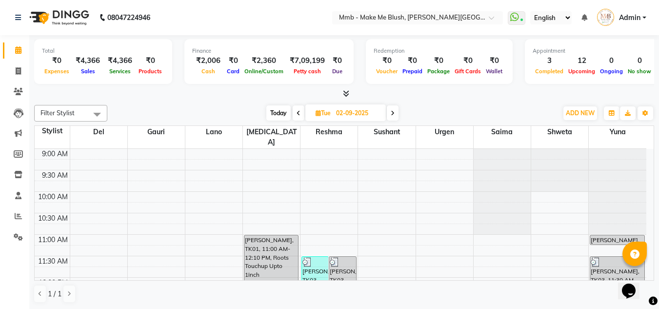
click at [296, 108] on span at bounding box center [298, 112] width 12 height 15
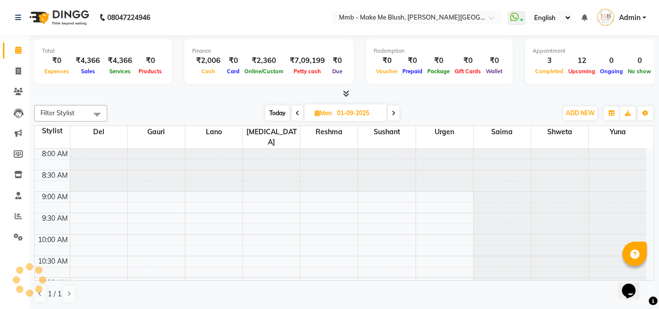
scroll to position [416, 0]
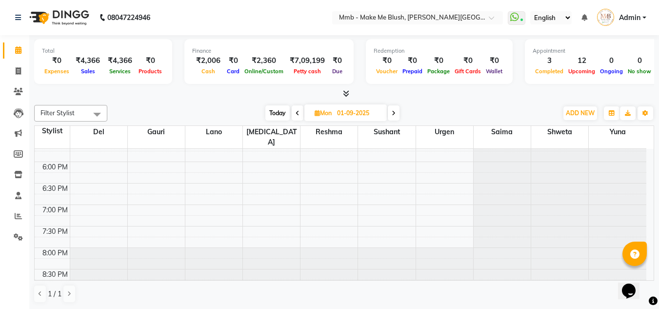
click at [296, 112] on icon at bounding box center [297, 113] width 4 height 6
type input "31-08-2025"
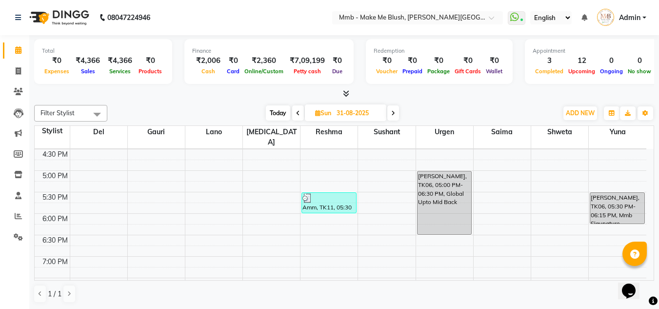
scroll to position [314, 0]
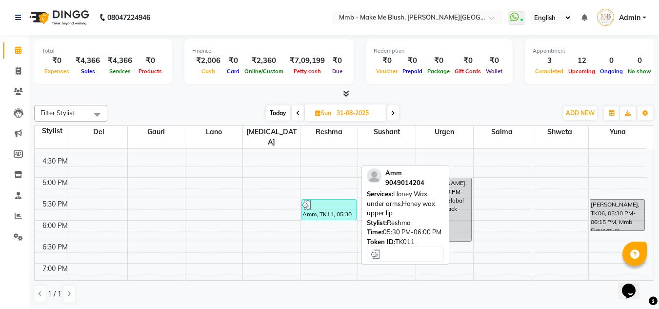
click at [338, 200] on div at bounding box center [328, 205] width 53 height 10
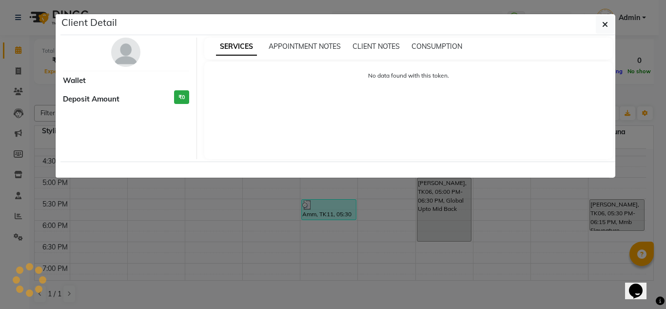
select select "3"
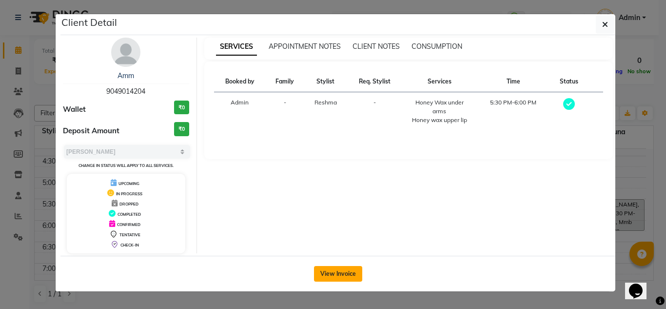
click at [336, 270] on button "View Invoice" at bounding box center [338, 274] width 48 height 16
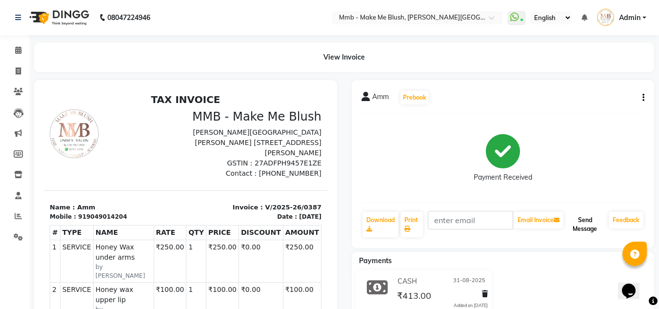
click at [582, 216] on button "Send Message" at bounding box center [584, 224] width 39 height 25
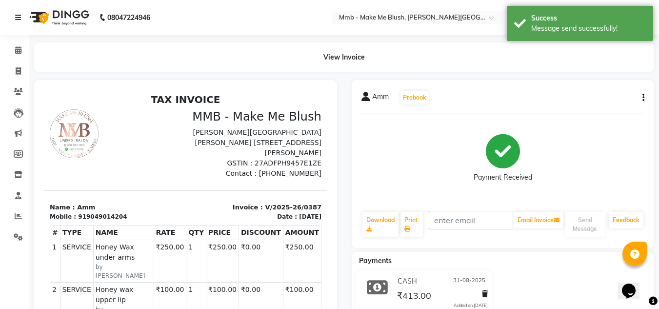
drag, startPoint x: 182, startPoint y: 104, endPoint x: 43, endPoint y: 42, distance: 152.1
click at [44, 90] on html "TAX INVOICE MMB - Make Me Blush Raj Mudra Building Salunke Vihar Road Plot No 5…" at bounding box center [185, 277] width 283 height 375
click at [17, 50] on icon at bounding box center [18, 49] width 6 height 7
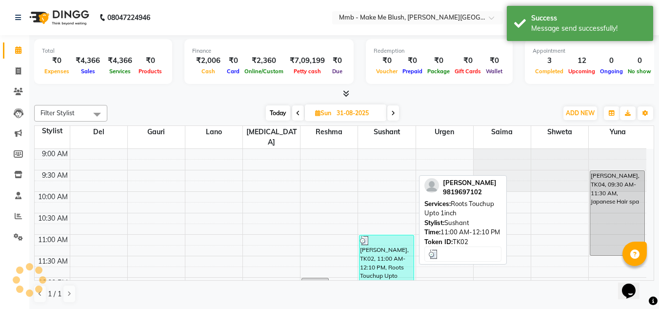
click at [383, 241] on div "Swara Khadija, TK02, 11:00 AM-12:10 PM, Roots Touchup Upto 1inch" at bounding box center [386, 259] width 54 height 48
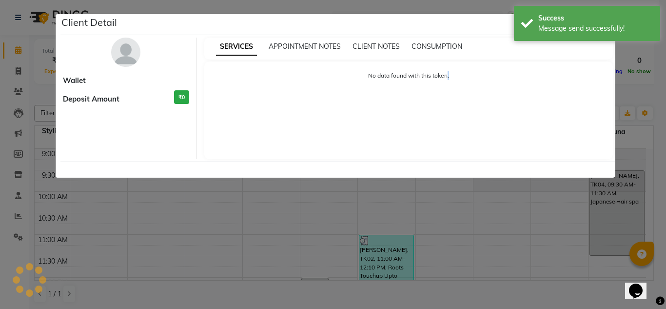
click at [383, 241] on ngb-modal-window "Client Detail Wallet Deposit Amount ₹0 SERVICES APPOINTMENT NOTES CLIENT NOTES …" at bounding box center [333, 154] width 666 height 309
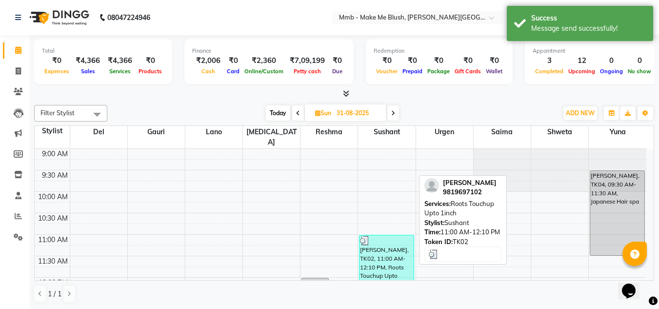
click at [383, 241] on div "Swara Khadija, TK02, 11:00 AM-12:10 PM, Roots Touchup Upto 1inch" at bounding box center [386, 259] width 54 height 48
select select "3"
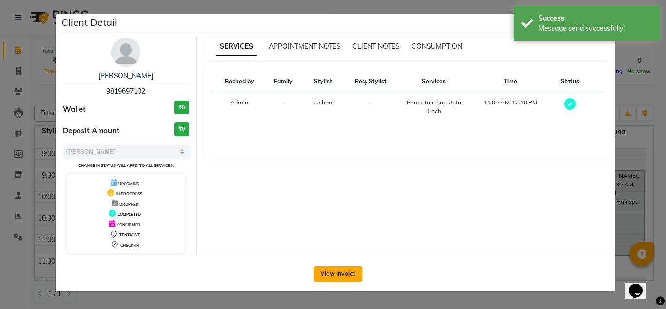
click at [340, 268] on button "View Invoice" at bounding box center [338, 274] width 48 height 16
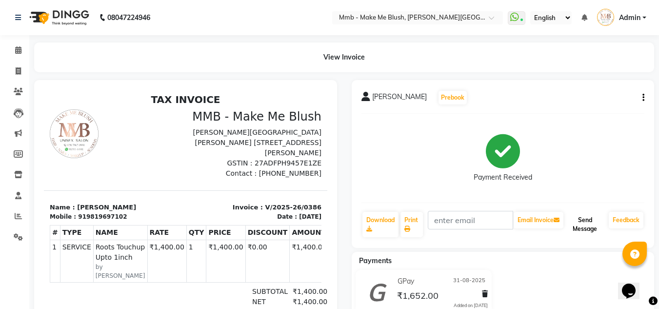
click at [588, 221] on button "Send Message" at bounding box center [584, 224] width 39 height 25
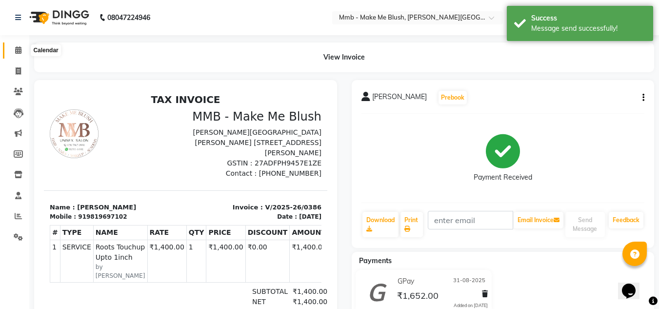
click at [16, 52] on icon at bounding box center [18, 49] width 6 height 7
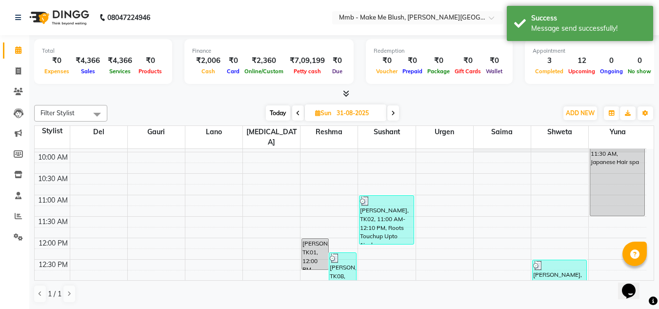
scroll to position [58, 0]
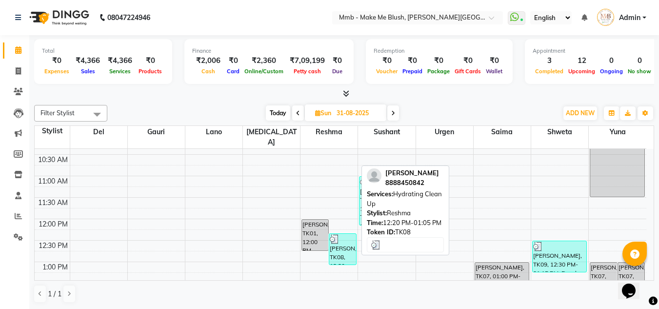
click at [342, 236] on div "Sarrah Sanchawala, TK08, 12:20 PM-01:05 PM, Hydrating Clean Up" at bounding box center [342, 248] width 26 height 31
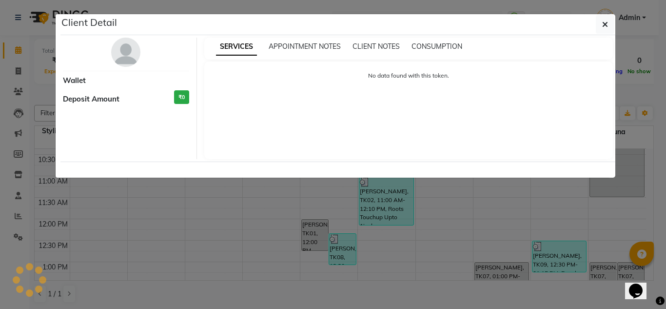
select select "3"
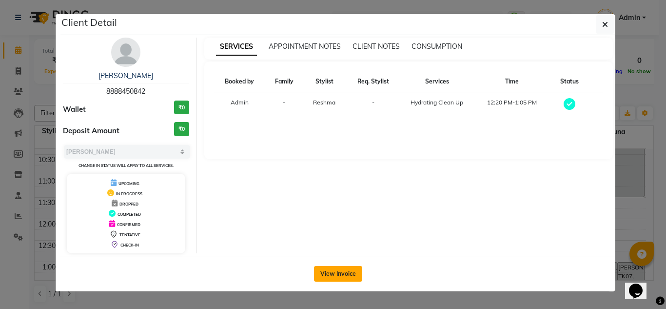
click at [337, 266] on button "View Invoice" at bounding box center [338, 274] width 48 height 16
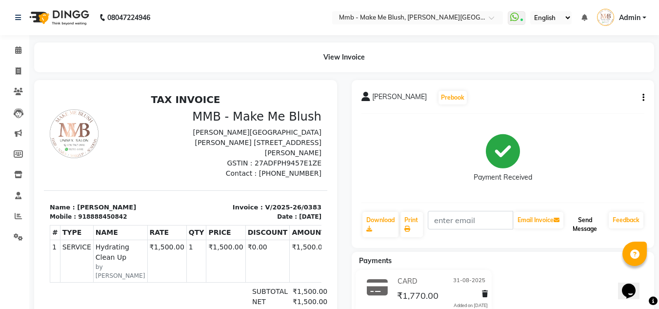
click at [589, 223] on button "Send Message" at bounding box center [584, 224] width 39 height 25
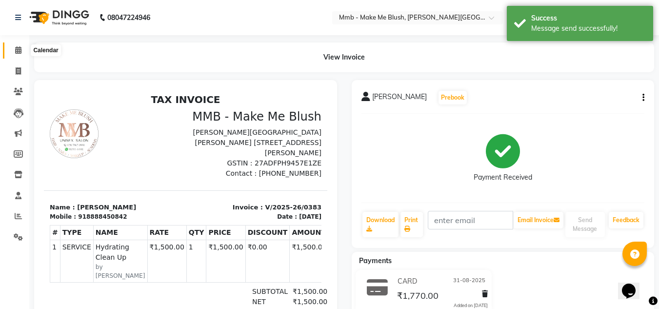
click at [18, 52] on icon at bounding box center [18, 49] width 6 height 7
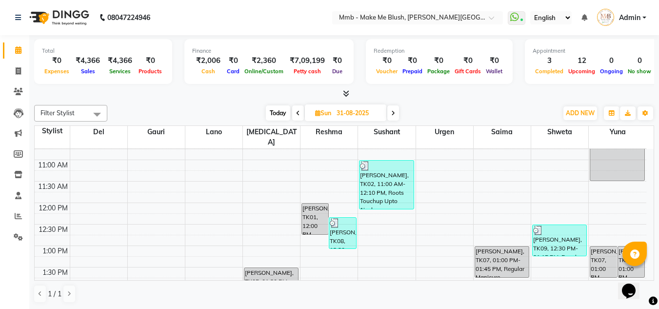
scroll to position [78, 0]
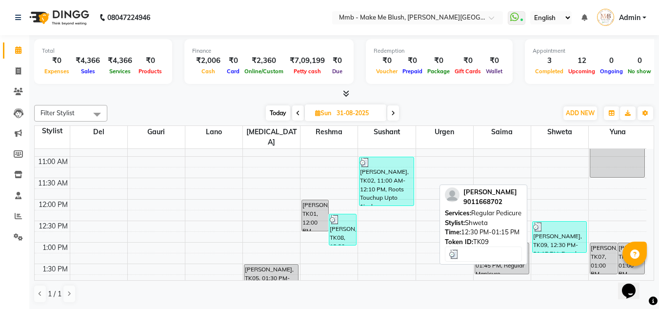
click at [575, 223] on div "Kalika Moniz, TK09, 12:30 PM-01:15 PM, Regular Pedicure" at bounding box center [559, 236] width 54 height 31
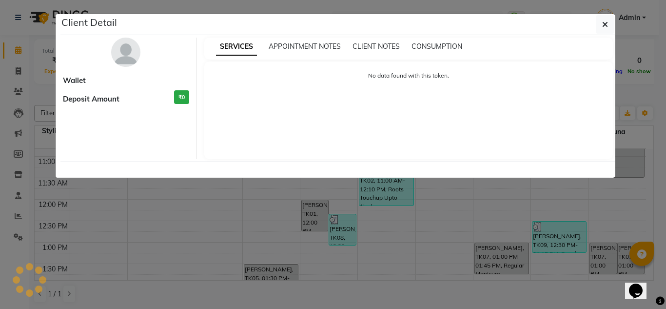
select select "3"
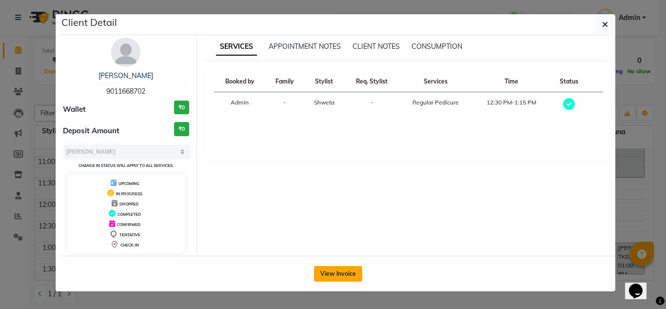
click at [347, 277] on button "View Invoice" at bounding box center [338, 274] width 48 height 16
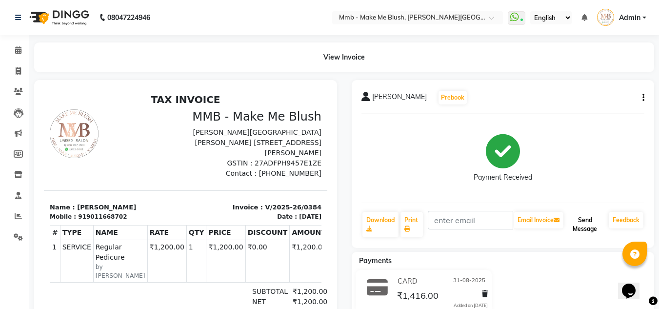
click at [589, 219] on button "Send Message" at bounding box center [584, 224] width 39 height 25
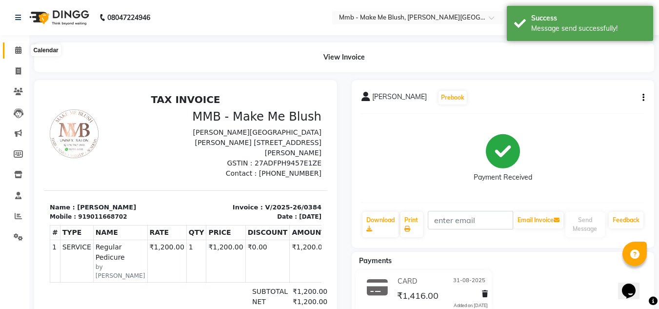
click at [19, 49] on icon at bounding box center [18, 49] width 6 height 7
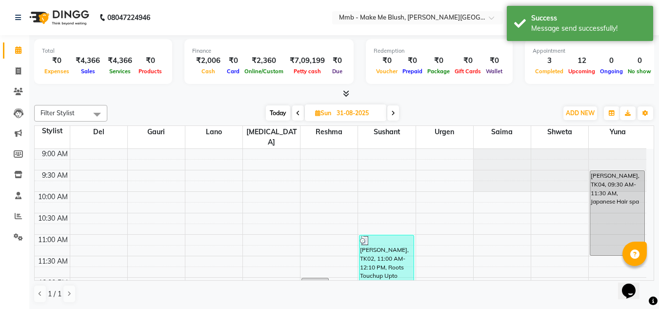
click at [296, 114] on icon at bounding box center [298, 113] width 4 height 6
type input "30-08-2025"
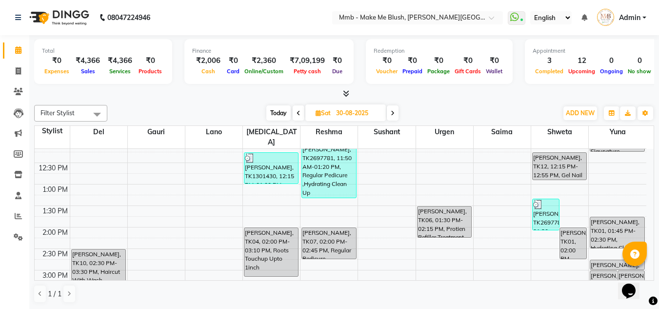
scroll to position [105, 0]
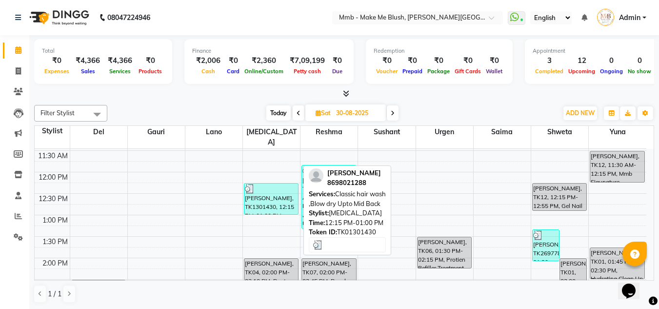
click at [282, 191] on div "Tasneem Syed, TK1301430, 12:15 PM-01:00 PM, Classic hair wash ,Blow dry Upto Mi…" at bounding box center [271, 198] width 54 height 31
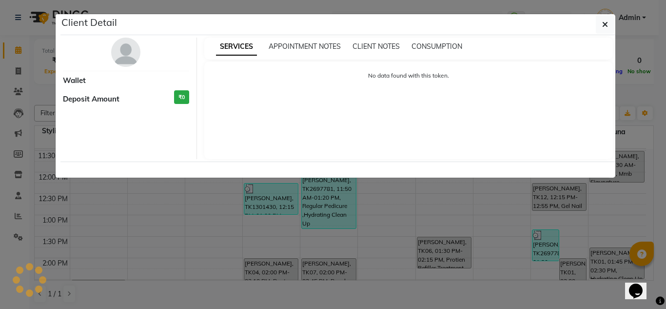
select select "3"
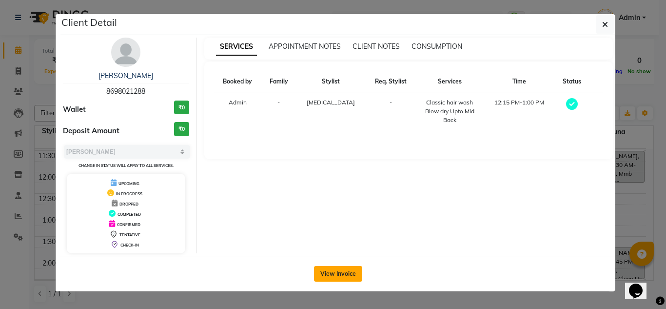
click at [328, 272] on button "View Invoice" at bounding box center [338, 274] width 48 height 16
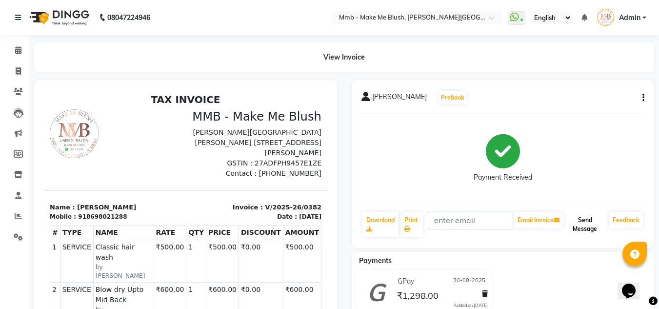
click at [582, 219] on button "Send Message" at bounding box center [584, 224] width 39 height 25
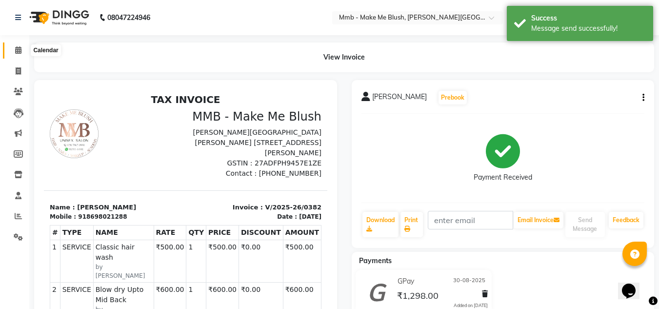
click at [19, 47] on icon at bounding box center [18, 49] width 6 height 7
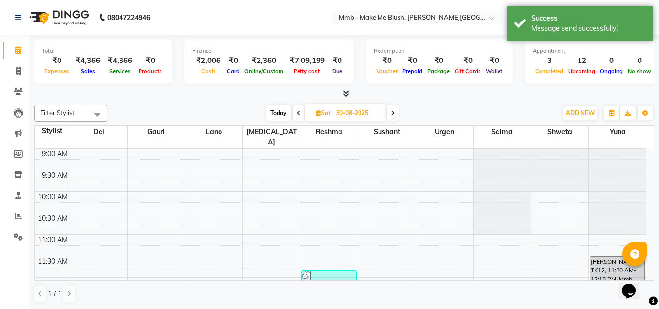
click at [297, 114] on icon at bounding box center [298, 113] width 4 height 6
type input "29-08-2025"
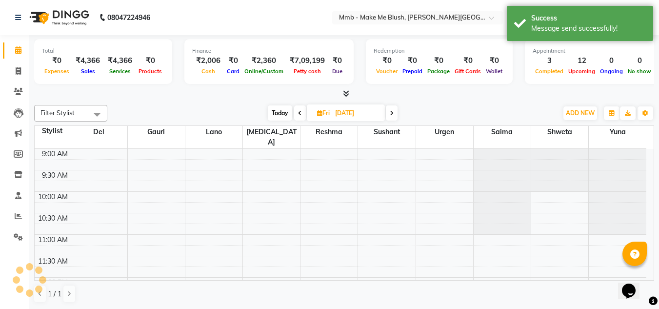
scroll to position [373, 0]
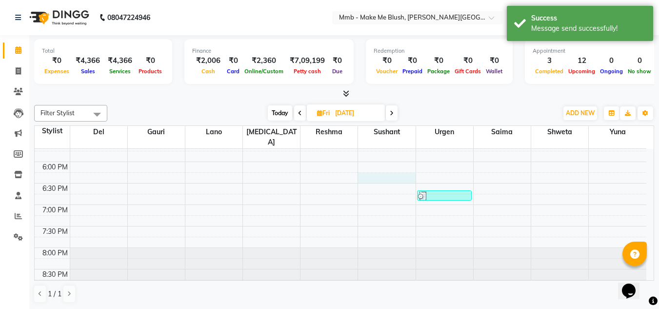
click at [401, 169] on div "9:00 AM 9:30 AM 10:00 AM 10:30 AM 11:00 AM 11:30 AM 12:00 PM 12:30 PM 1:00 PM 1…" at bounding box center [340, 33] width 611 height 514
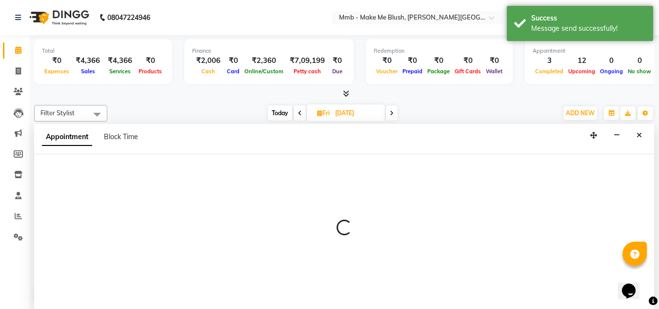
scroll to position [0, 0]
select select "18878"
select select "tentative"
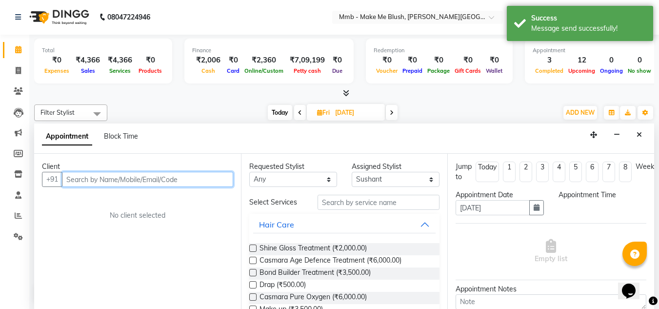
select select "1095"
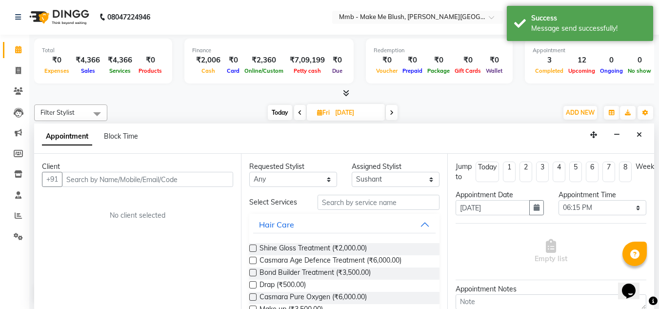
click at [394, 116] on span at bounding box center [392, 112] width 12 height 15
type input "30-08-2025"
select select "1095"
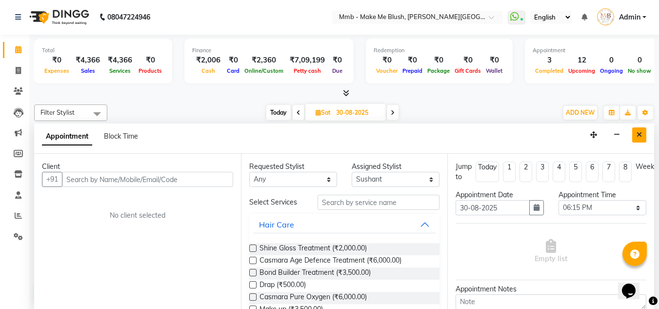
click at [643, 133] on button "Close" at bounding box center [639, 134] width 14 height 15
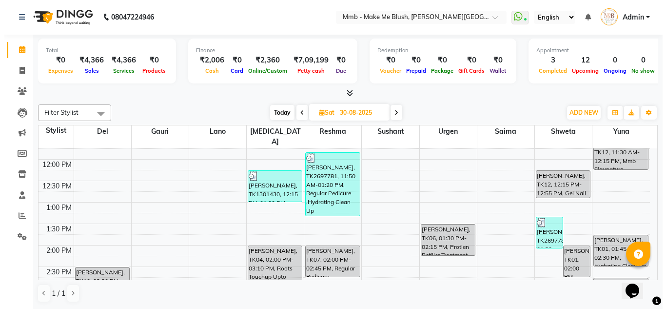
scroll to position [103, 0]
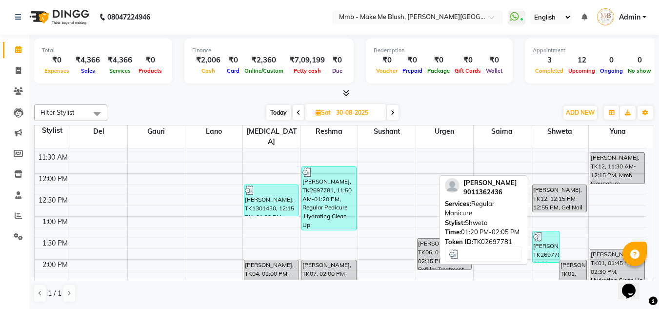
click at [546, 232] on div at bounding box center [545, 237] width 25 height 10
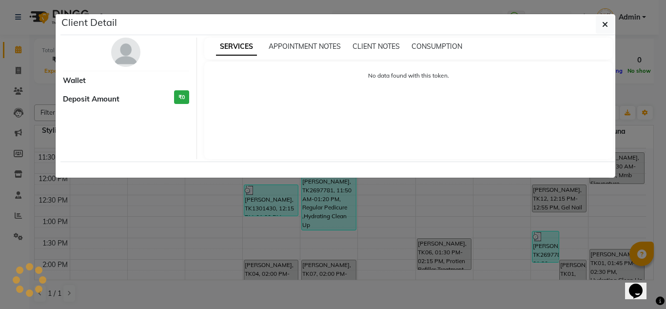
select select "3"
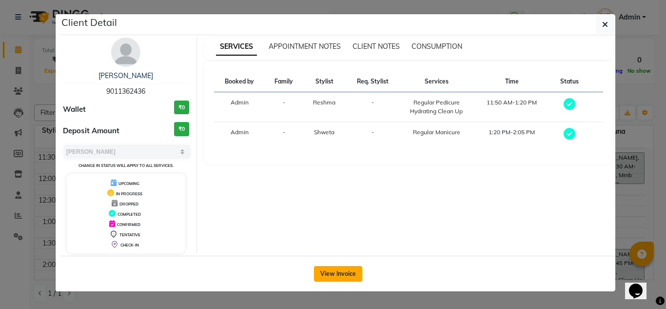
click at [333, 274] on button "View Invoice" at bounding box center [338, 274] width 48 height 16
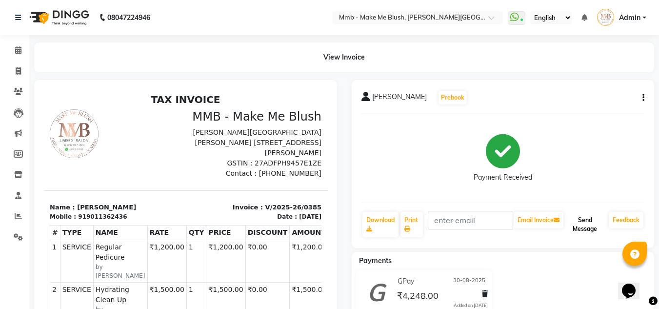
click at [582, 219] on button "Send Message" at bounding box center [584, 224] width 39 height 25
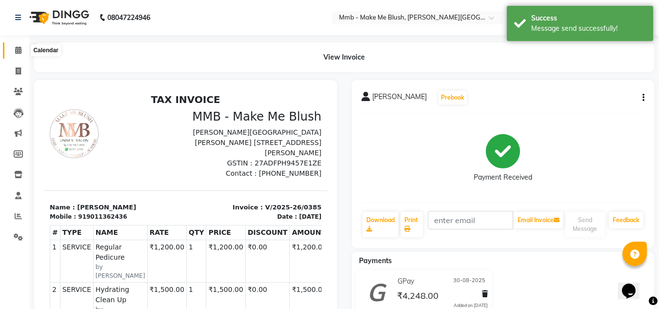
click at [17, 51] on icon at bounding box center [18, 49] width 6 height 7
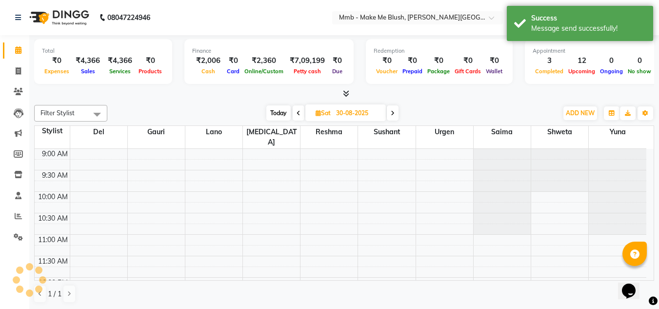
click at [300, 110] on span at bounding box center [298, 112] width 12 height 15
type input "29-08-2025"
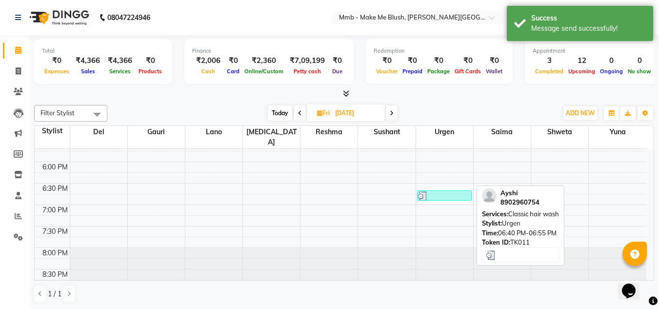
click at [451, 191] on div at bounding box center [444, 196] width 53 height 10
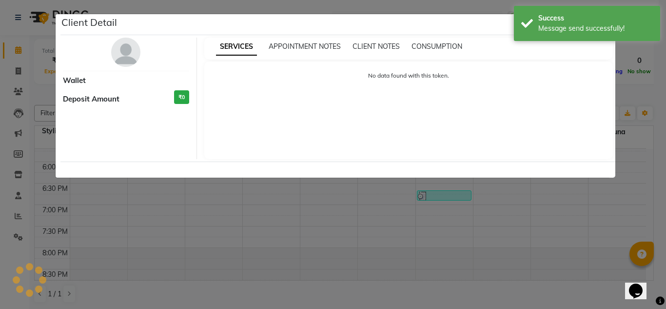
select select "3"
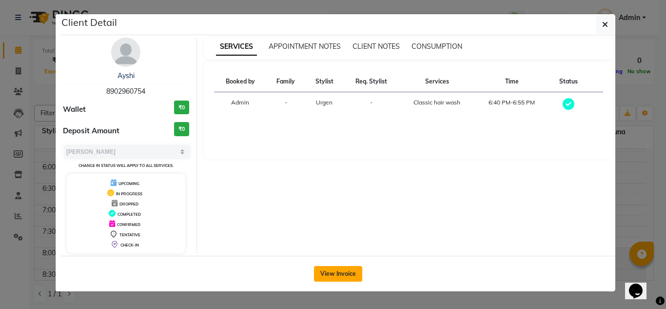
click at [335, 273] on button "View Invoice" at bounding box center [338, 274] width 48 height 16
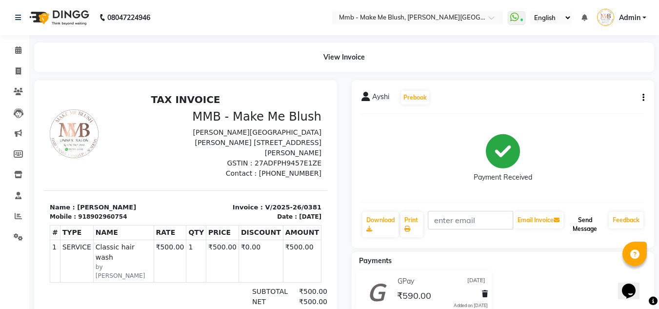
click at [578, 229] on button "Send Message" at bounding box center [584, 224] width 39 height 25
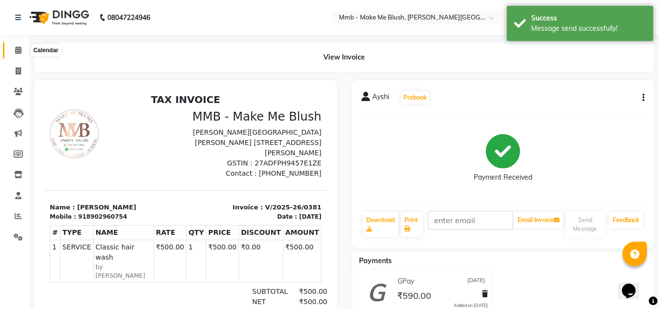
click at [18, 51] on icon at bounding box center [18, 49] width 6 height 7
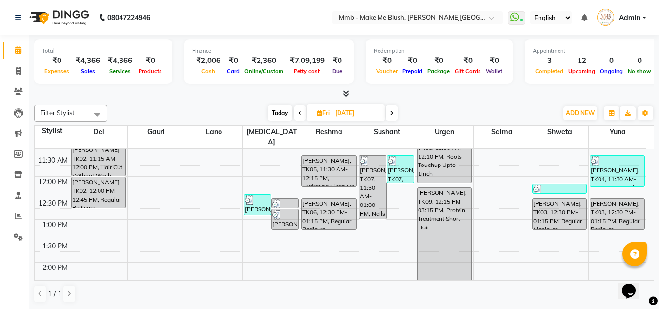
scroll to position [81, 0]
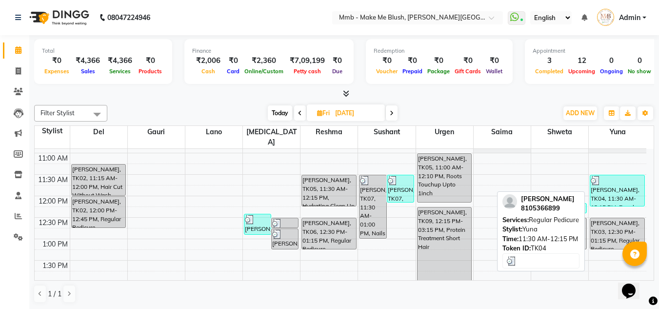
click at [607, 177] on div "Ranga Subramanian, TK04, 11:30 AM-12:15 PM, Regular Pedicure" at bounding box center [617, 190] width 54 height 31
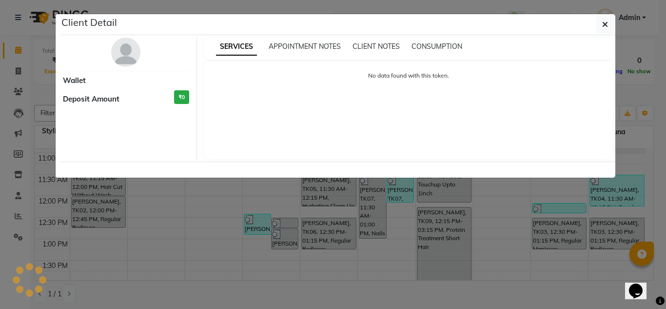
select select "3"
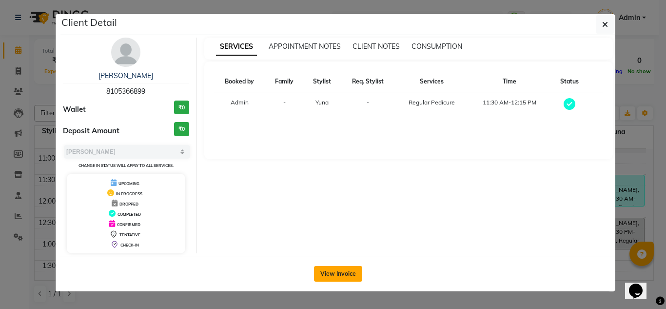
click at [332, 277] on button "View Invoice" at bounding box center [338, 274] width 48 height 16
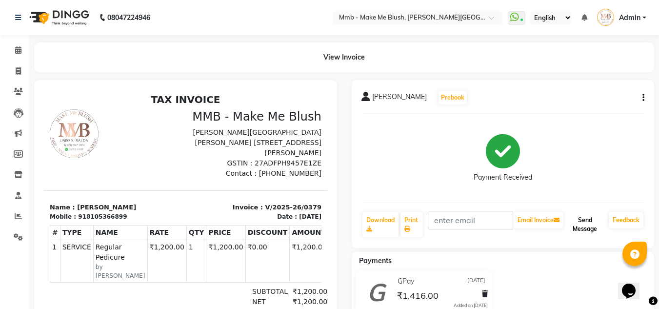
click at [589, 223] on button "Send Message" at bounding box center [584, 224] width 39 height 25
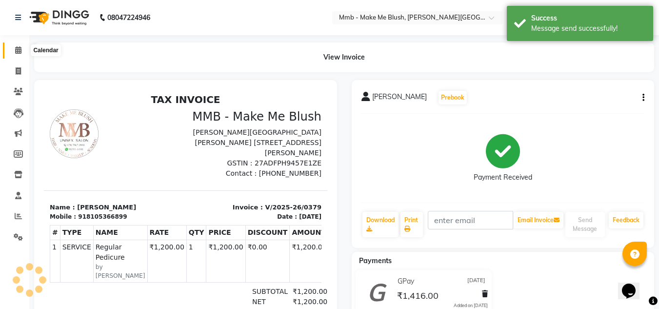
click at [20, 50] on icon at bounding box center [18, 49] width 6 height 7
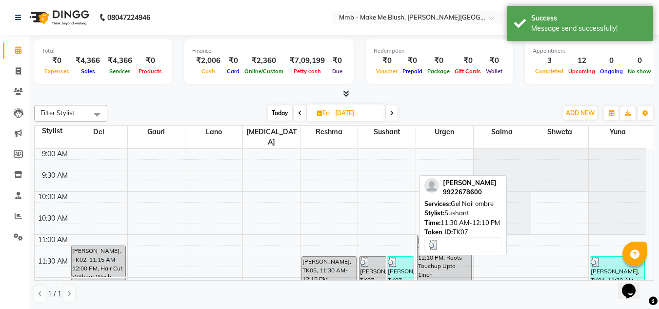
click at [402, 256] on div "Munira Quettawala, TK07, 11:30 AM-12:10 PM, Gel Nail ombre" at bounding box center [400, 269] width 26 height 27
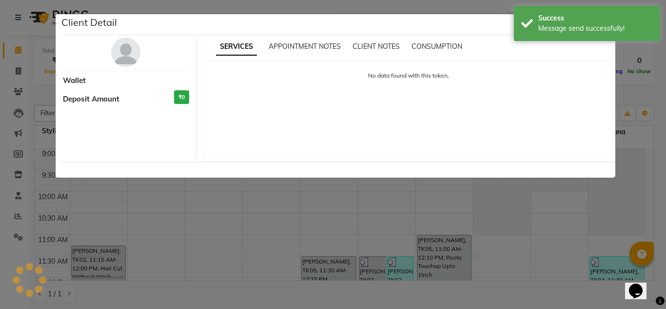
select select "3"
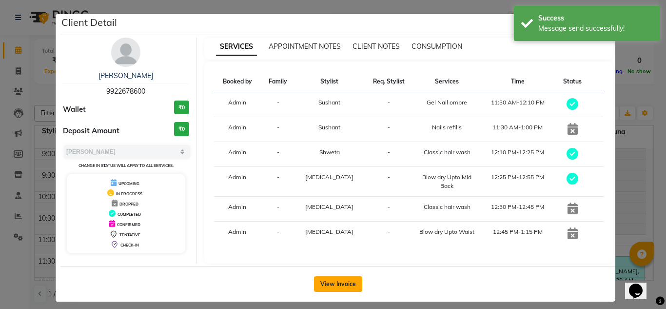
click at [344, 280] on button "View Invoice" at bounding box center [338, 284] width 48 height 16
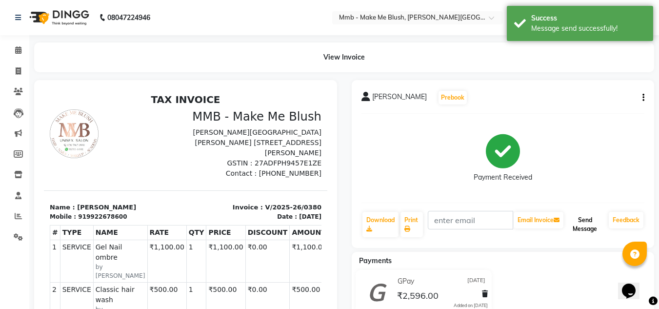
click at [582, 221] on button "Send Message" at bounding box center [584, 224] width 39 height 25
click at [16, 52] on icon at bounding box center [18, 49] width 6 height 7
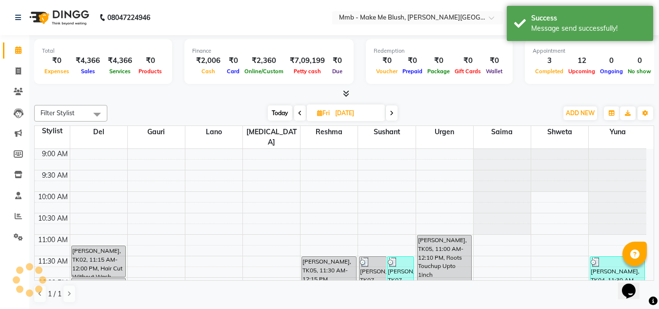
click at [322, 116] on span "Fri" at bounding box center [323, 112] width 18 height 7
select select "8"
select select "2025"
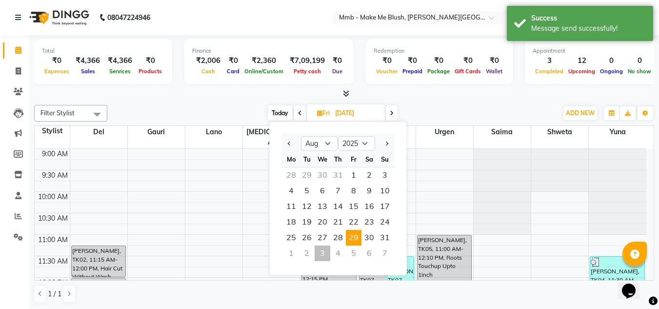
click at [441, 191] on td at bounding box center [358, 196] width 576 height 11
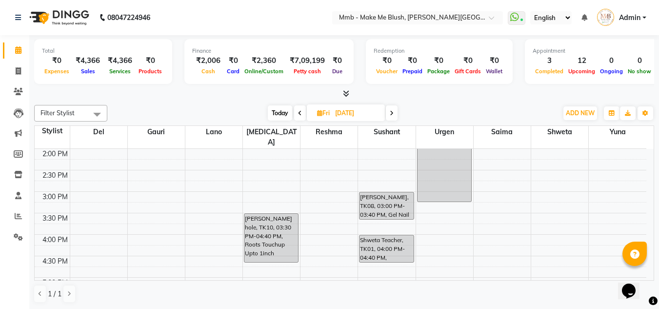
scroll to position [234, 0]
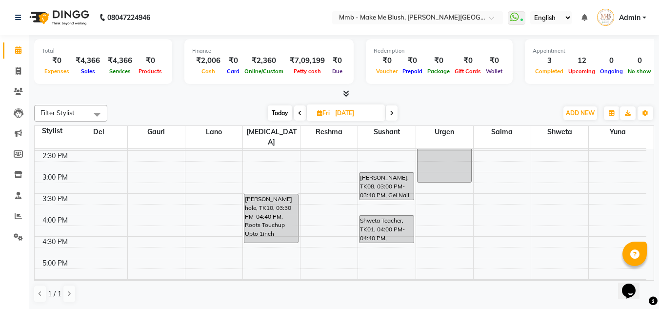
click at [396, 117] on span at bounding box center [392, 112] width 12 height 15
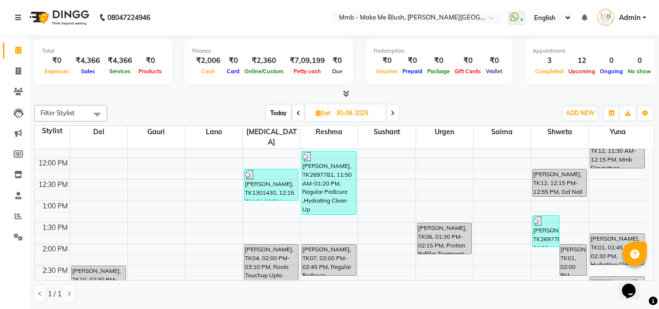
scroll to position [100, 0]
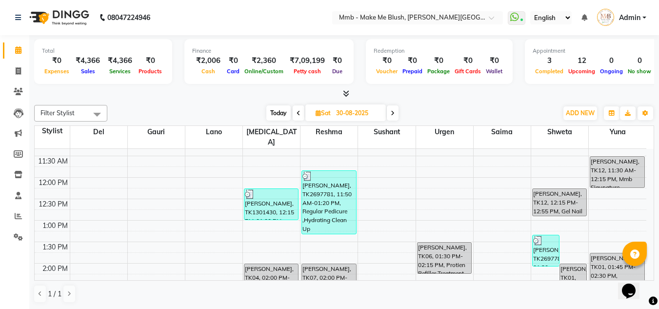
click at [393, 115] on icon at bounding box center [392, 113] width 4 height 6
type input "31-08-2025"
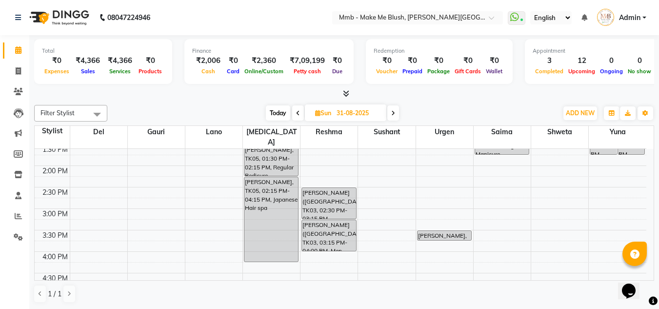
scroll to position [178, 0]
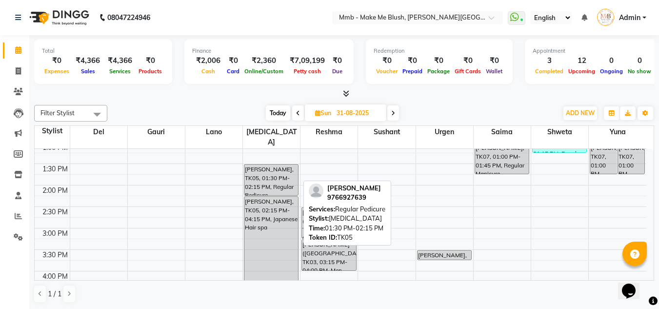
click at [278, 167] on div "Kim Paul, TK05, 01:30 PM-02:15 PM, Regular Pedicure" at bounding box center [271, 179] width 54 height 31
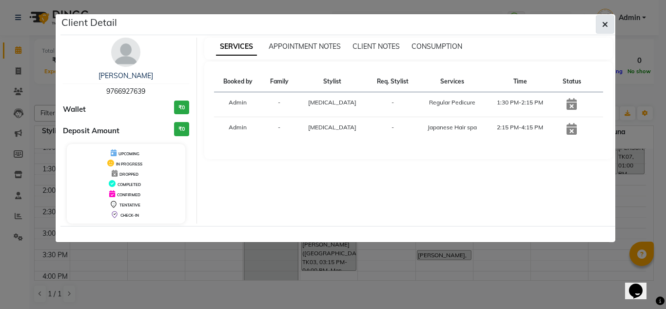
click at [606, 24] on icon "button" at bounding box center [605, 24] width 6 height 8
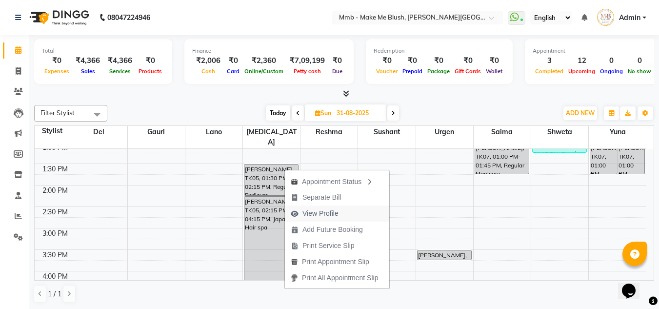
click at [310, 211] on span "View Profile" at bounding box center [320, 213] width 36 height 10
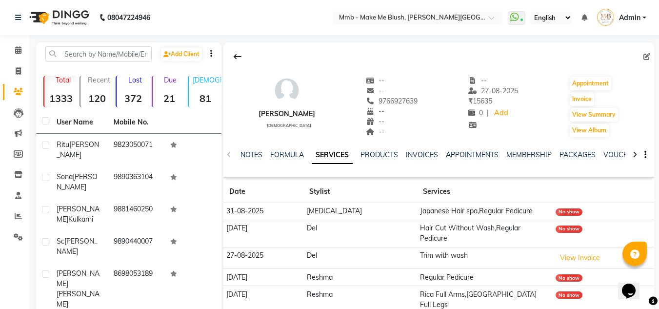
click at [559, 228] on div "No show" at bounding box center [568, 228] width 27 height 7
click at [572, 113] on button "View Summary" at bounding box center [593, 115] width 48 height 14
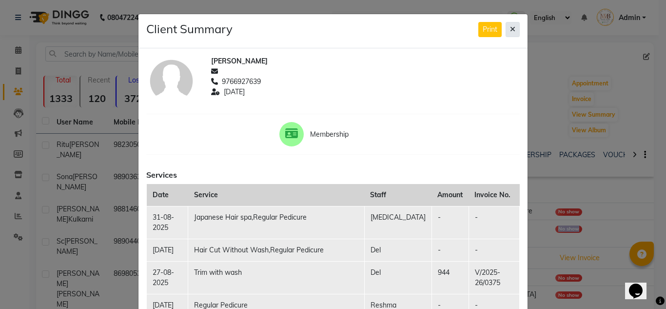
click at [510, 31] on icon at bounding box center [512, 29] width 5 height 7
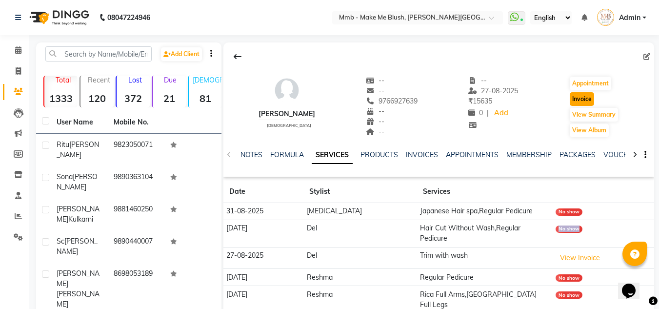
click at [578, 95] on button "Invoice" at bounding box center [581, 99] width 24 height 14
select select "service"
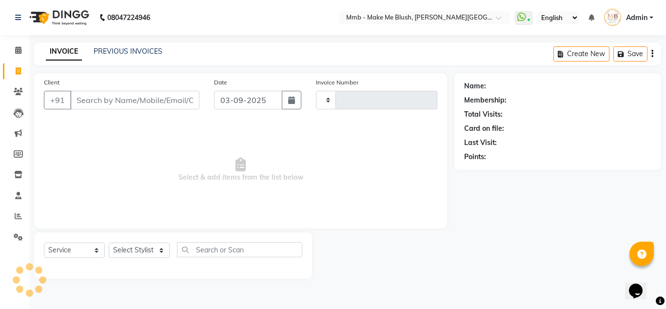
type input "0392"
select select "895"
type input "9766927639"
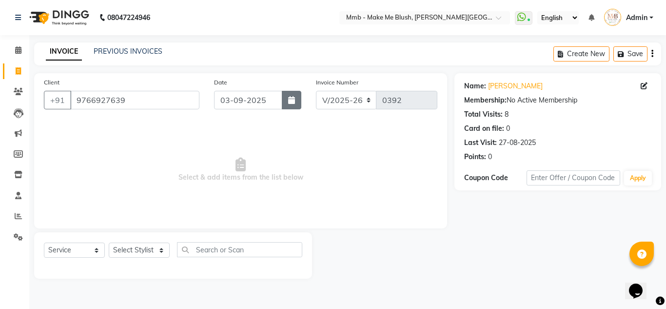
click at [292, 99] on icon "button" at bounding box center [291, 100] width 7 height 8
select select "9"
select select "2025"
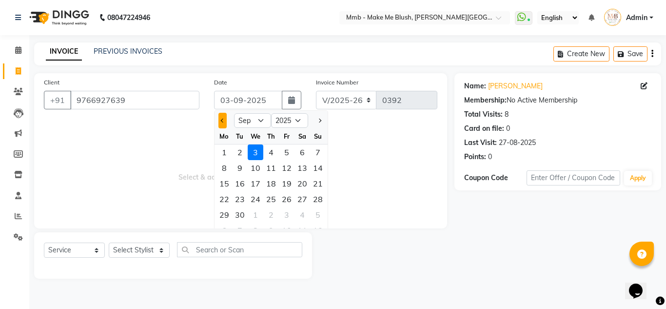
click at [222, 121] on span "Previous month" at bounding box center [223, 120] width 4 height 4
select select "8"
click at [314, 212] on div "31" at bounding box center [318, 215] width 16 height 16
type input "31-08-2025"
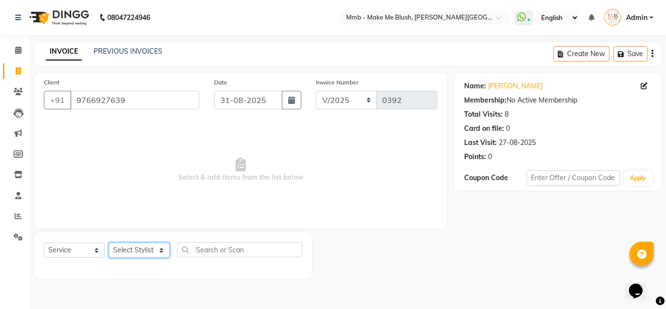
click at [138, 251] on select "Select Stylist Del Gauri Lano Nikita Reshma Saima Shweta Sushant Urgen Yuna" at bounding box center [139, 249] width 61 height 15
select select "18882"
click at [109, 242] on select "Select Stylist Del Gauri Lano Nikita Reshma Saima Shweta Sushant Urgen Yuna" at bounding box center [139, 249] width 61 height 15
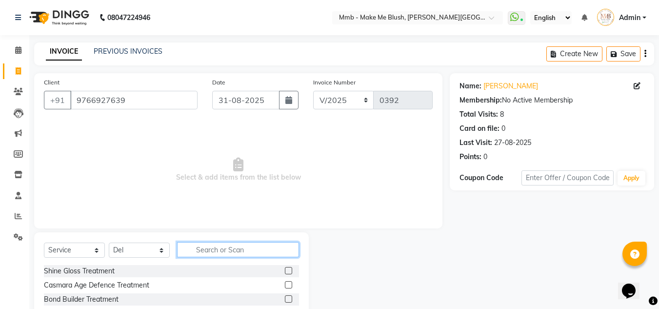
click at [206, 256] on input "text" at bounding box center [238, 249] width 122 height 15
type input "hair cut"
click at [289, 284] on label at bounding box center [288, 284] width 7 height 7
click at [289, 284] on input "checkbox" at bounding box center [288, 285] width 6 height 6
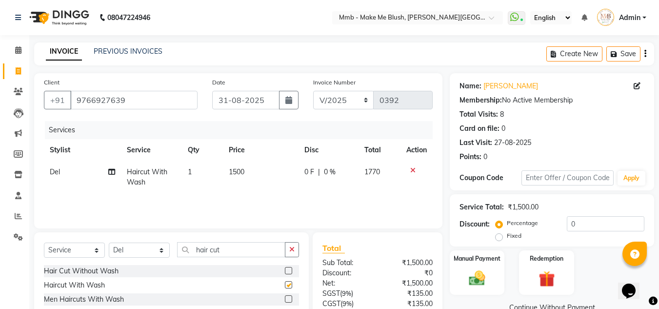
checkbox input "false"
click at [289, 269] on label at bounding box center [288, 270] width 7 height 7
click at [289, 269] on input "checkbox" at bounding box center [288, 271] width 6 height 6
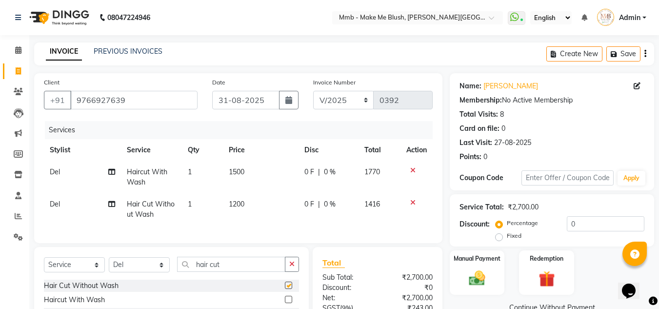
checkbox input "false"
click at [412, 170] on icon at bounding box center [412, 170] width 5 height 7
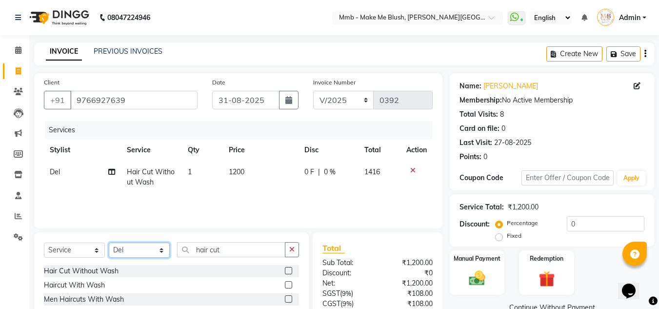
click at [139, 250] on select "Select Stylist Del Gauri Lano Nikita Reshma Saima Shweta Sushant Urgen Yuna" at bounding box center [139, 249] width 61 height 15
select select "18874"
click at [109, 242] on select "Select Stylist Del Gauri Lano Nikita Reshma Saima Shweta Sushant Urgen Yuna" at bounding box center [139, 249] width 61 height 15
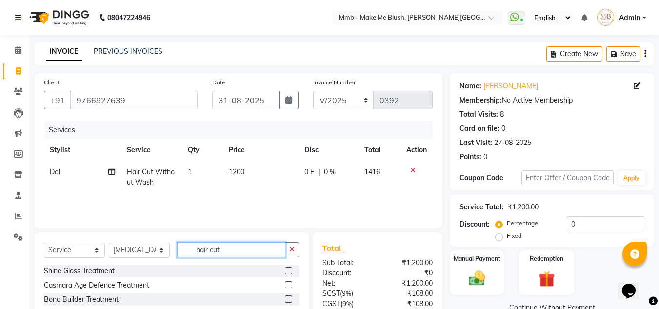
click at [228, 253] on input "hair cut" at bounding box center [231, 249] width 108 height 15
type input "h"
type input "reg"
click at [98, 286] on div "Regular Pedicure" at bounding box center [171, 285] width 255 height 12
click at [289, 284] on label at bounding box center [288, 284] width 7 height 7
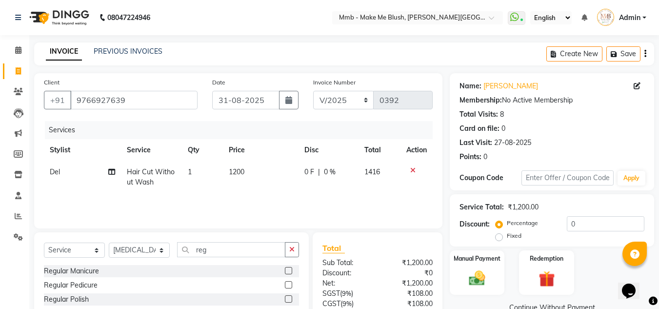
click at [289, 284] on input "checkbox" at bounding box center [288, 285] width 6 height 6
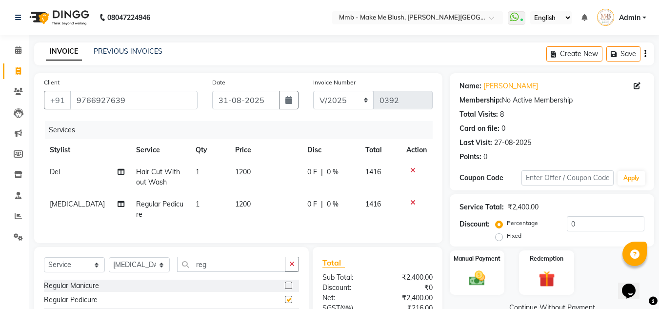
checkbox input "false"
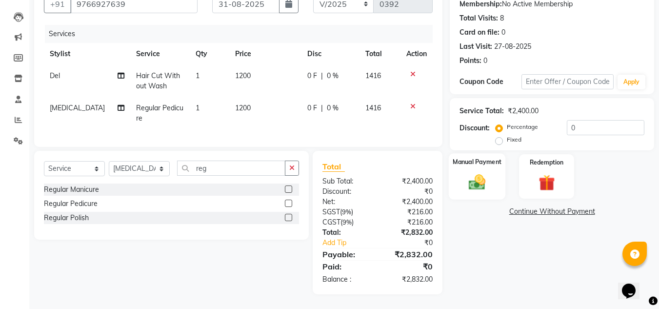
click at [472, 160] on div "Manual Payment" at bounding box center [476, 176] width 57 height 46
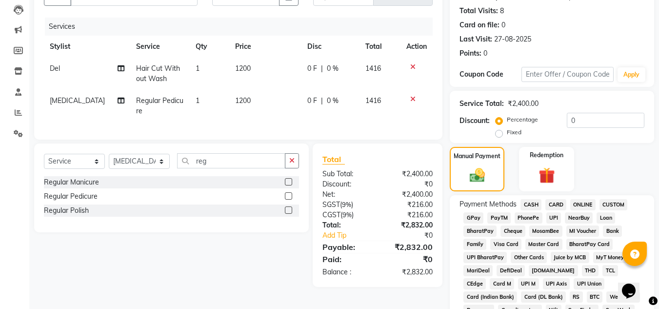
click at [561, 205] on span "CARD" at bounding box center [555, 204] width 21 height 11
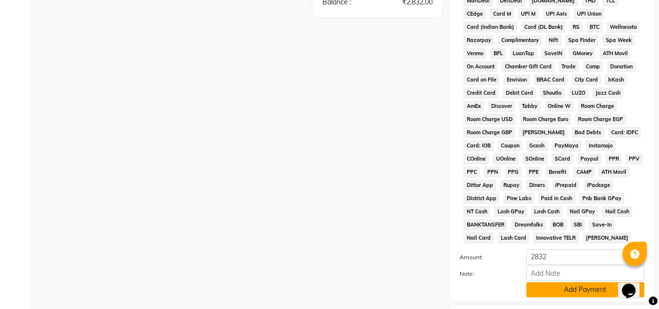
click at [585, 287] on button "Add Payment" at bounding box center [585, 289] width 118 height 15
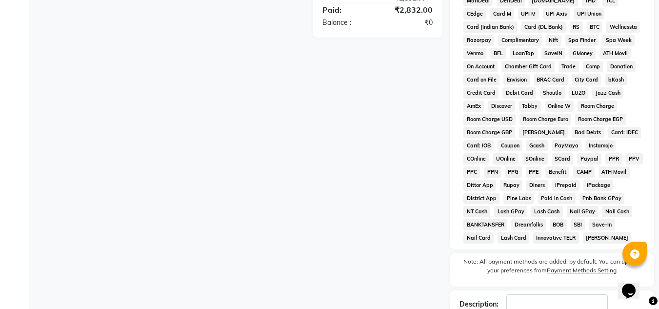
scroll to position [440, 0]
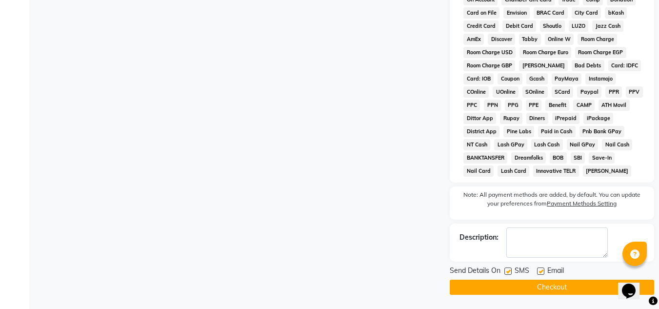
click at [579, 283] on button "Checkout" at bounding box center [551, 286] width 204 height 15
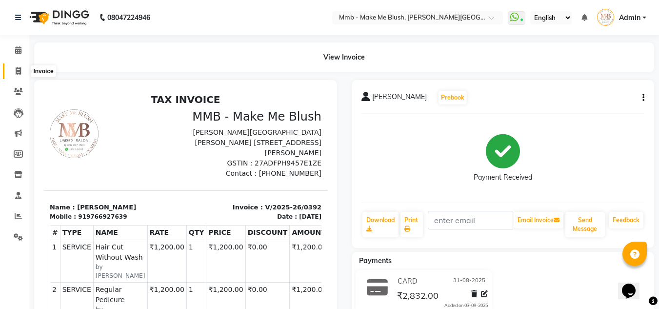
click at [18, 76] on span at bounding box center [18, 71] width 17 height 11
select select "service"
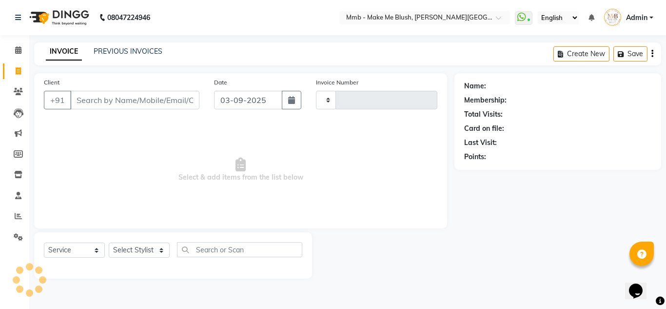
type input "0393"
select select "895"
click at [92, 97] on input "Client" at bounding box center [134, 100] width 129 height 19
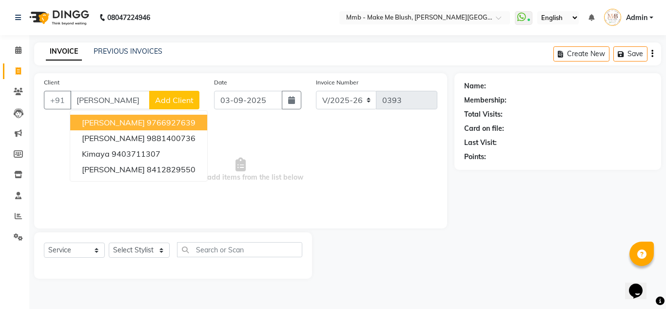
click at [100, 124] on span "Kim Paul" at bounding box center [113, 122] width 63 height 10
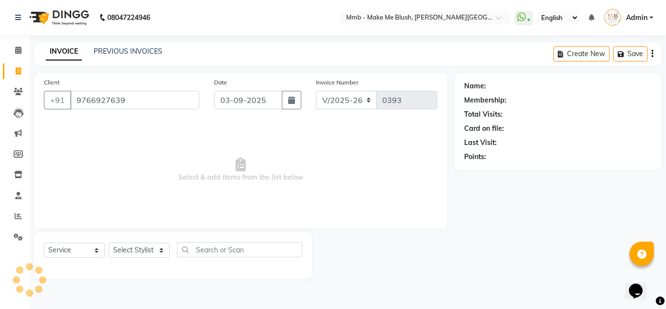
type input "9766927639"
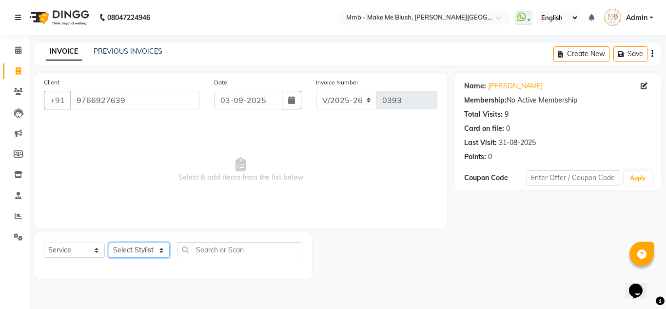
click at [146, 244] on select "Select Stylist Del Gauri Lano Nikita Reshma Saima Shweta Sushant Urgen Yuna" at bounding box center [139, 249] width 61 height 15
select select "18874"
click at [109, 242] on select "Select Stylist Del Gauri Lano Nikita Reshma Saima Shweta Sushant Urgen Yuna" at bounding box center [139, 249] width 61 height 15
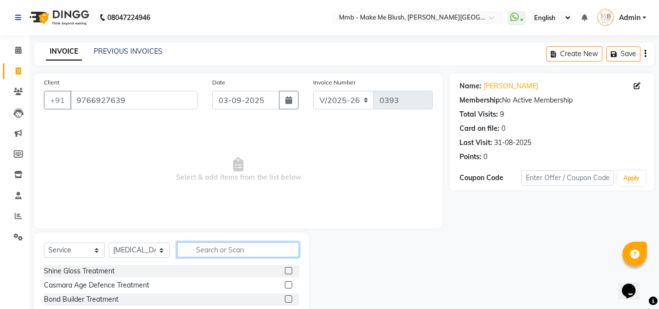
click at [205, 249] on input "text" at bounding box center [238, 249] width 122 height 15
type input "5"
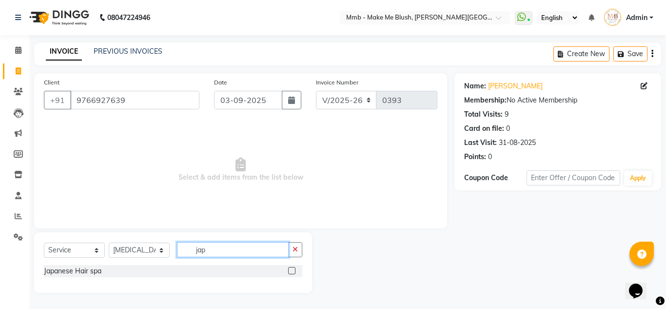
type input "jap"
click at [293, 270] on label at bounding box center [291, 270] width 7 height 7
click at [293, 270] on input "checkbox" at bounding box center [291, 271] width 6 height 6
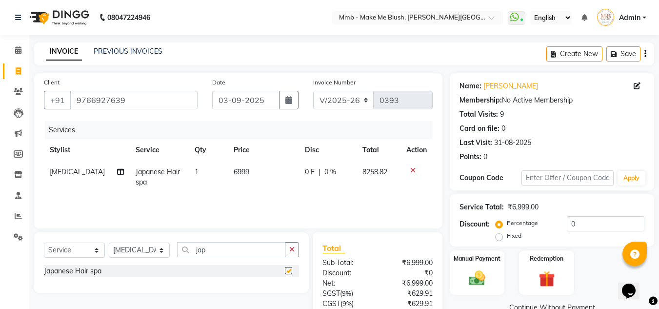
checkbox input "false"
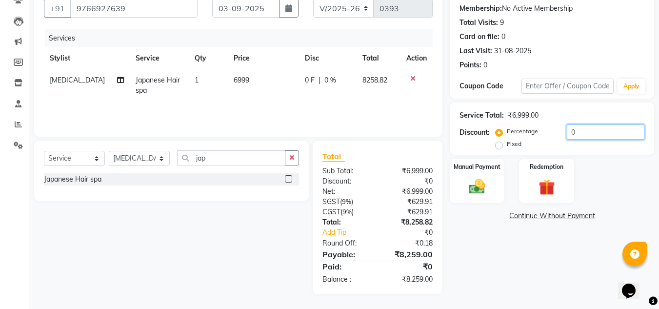
click at [595, 135] on input "0" at bounding box center [605, 131] width 78 height 15
type input "0"
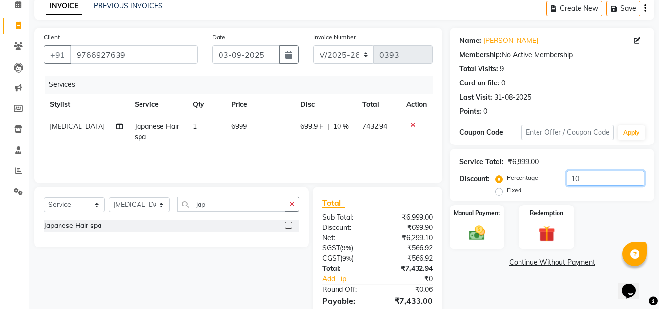
type input "10"
click at [644, 8] on icon "button" at bounding box center [645, 8] width 2 height 0
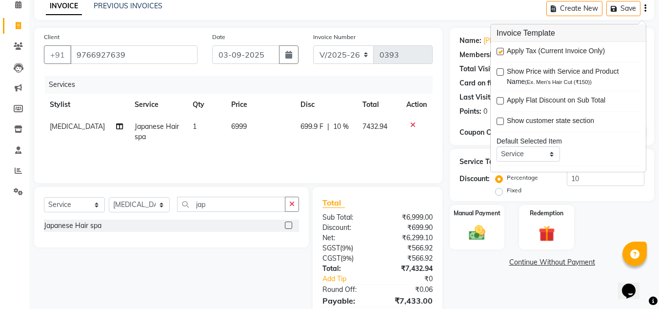
click at [503, 75] on label at bounding box center [499, 71] width 7 height 7
click at [503, 75] on input "checkbox" at bounding box center [499, 72] width 6 height 6
checkbox input "true"
click at [500, 53] on label at bounding box center [499, 51] width 7 height 7
click at [500, 53] on input "checkbox" at bounding box center [499, 52] width 6 height 6
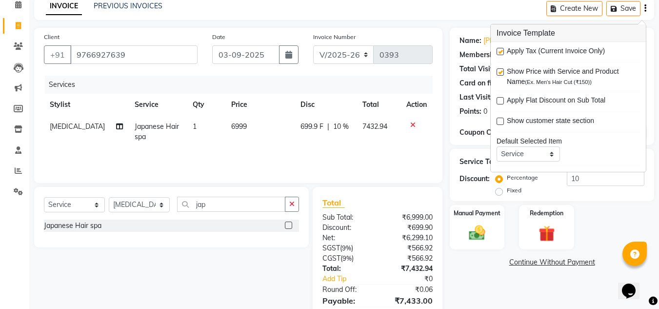
checkbox input "false"
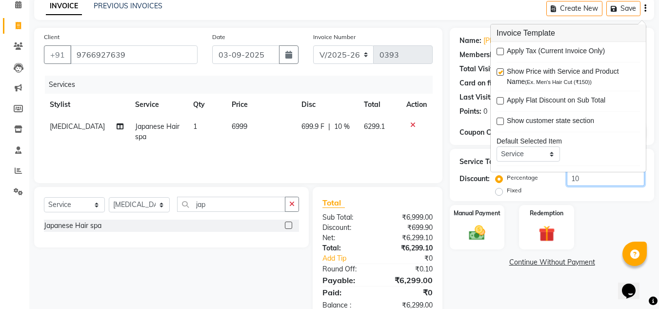
click at [584, 180] on input "10" at bounding box center [605, 178] width 78 height 15
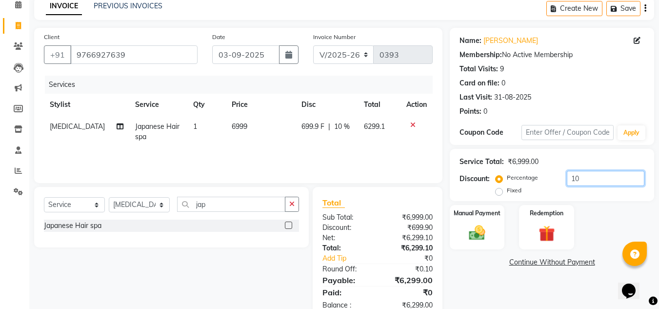
type input "1"
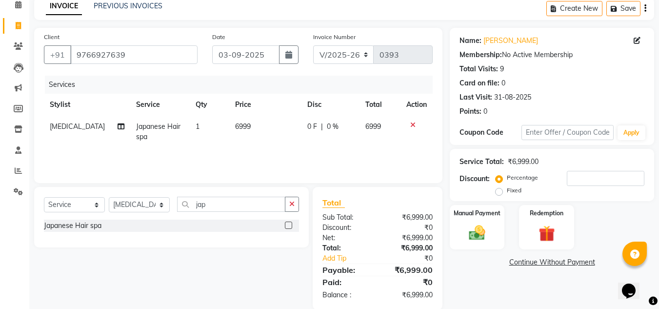
click at [375, 127] on span "6999" at bounding box center [373, 126] width 16 height 9
select select "18874"
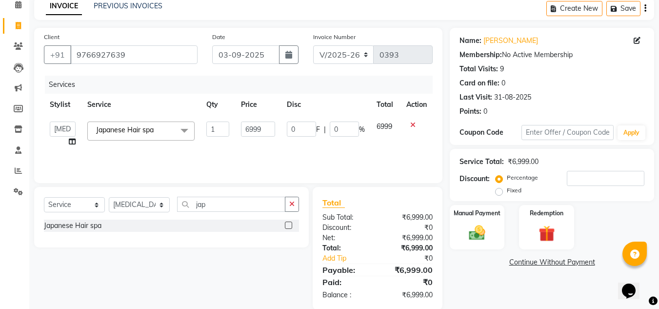
click at [379, 125] on span "6999" at bounding box center [384, 126] width 16 height 9
click at [265, 128] on input "6999" at bounding box center [258, 128] width 34 height 15
type input "6"
type input "5000"
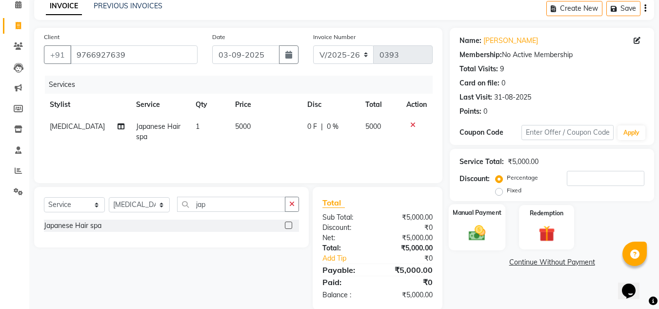
click at [460, 230] on div "Manual Payment" at bounding box center [476, 227] width 57 height 46
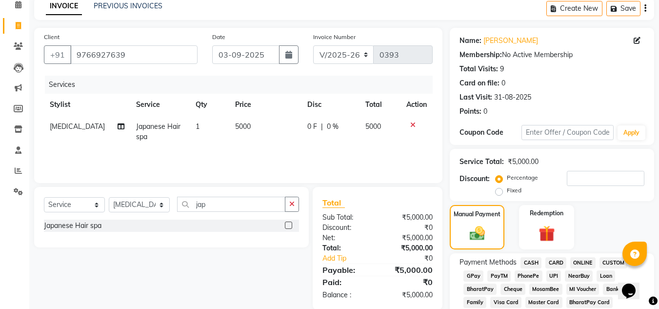
click at [553, 261] on span "CARD" at bounding box center [555, 262] width 21 height 11
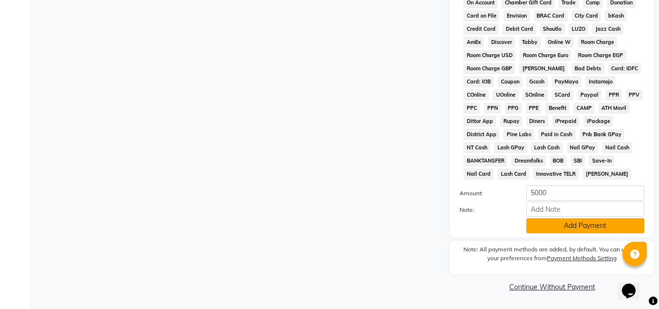
click at [593, 227] on button "Add Payment" at bounding box center [585, 225] width 118 height 15
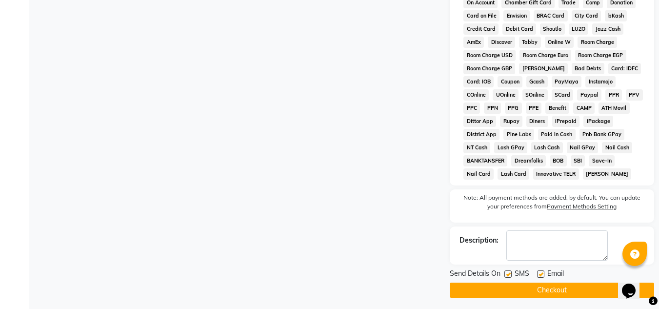
click at [541, 291] on button "Checkout" at bounding box center [551, 289] width 204 height 15
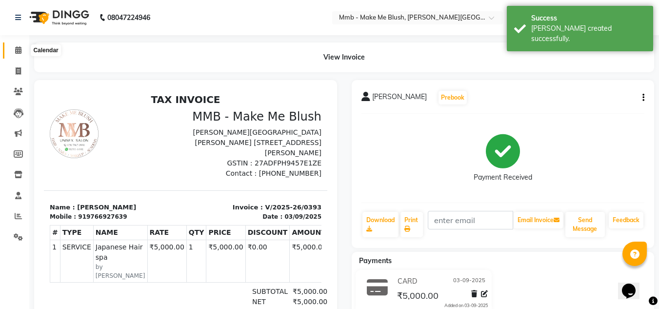
click at [16, 48] on icon at bounding box center [18, 49] width 6 height 7
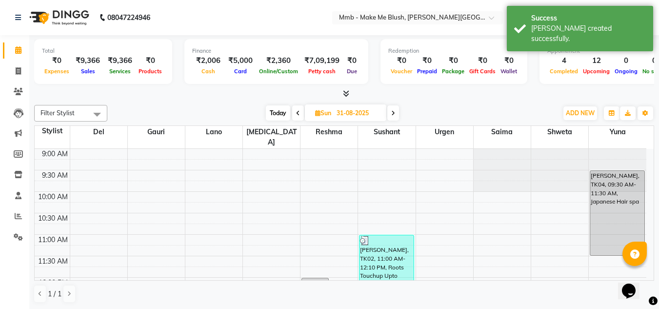
click at [298, 113] on icon at bounding box center [298, 113] width 4 height 6
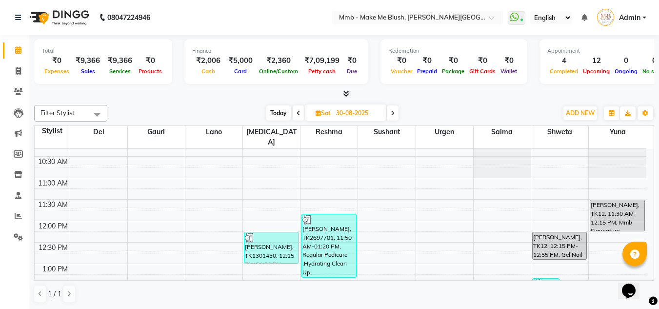
scroll to position [87, 0]
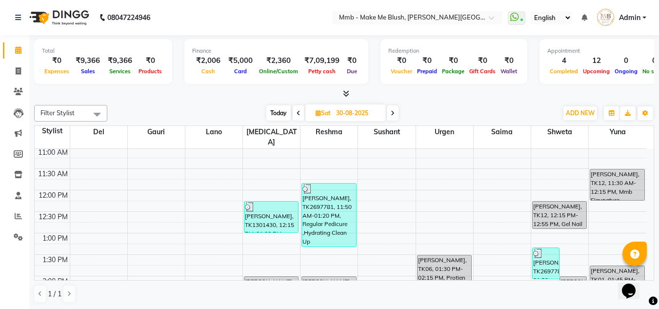
click at [296, 114] on icon at bounding box center [298, 113] width 4 height 6
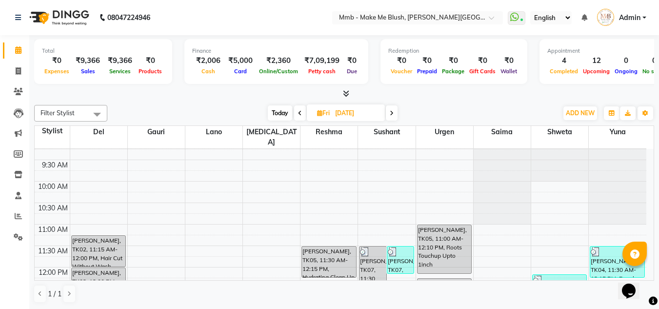
scroll to position [2, 0]
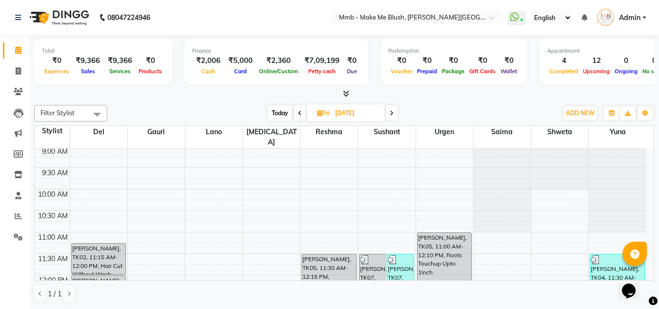
click at [302, 113] on span at bounding box center [300, 112] width 12 height 15
type input "[DATE]"
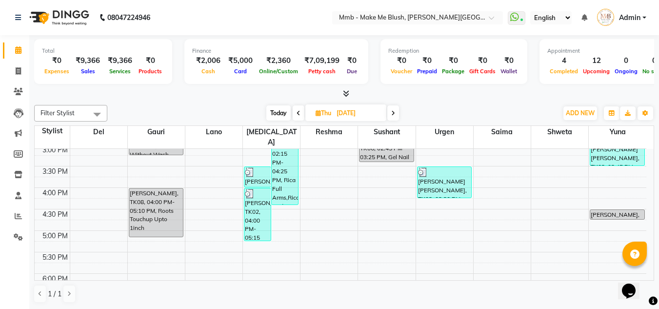
scroll to position [229, 0]
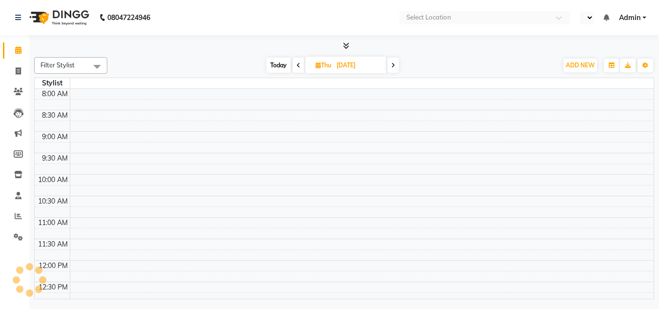
select select "en"
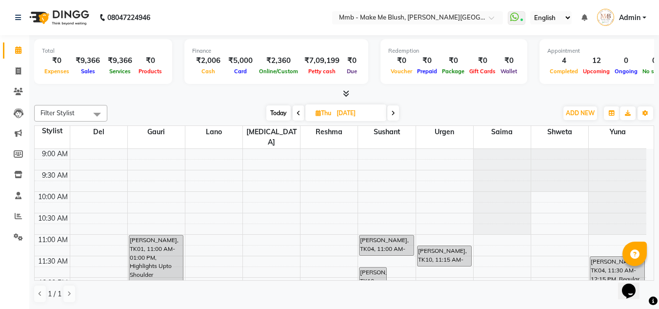
click at [278, 108] on span "Today" at bounding box center [278, 112] width 24 height 15
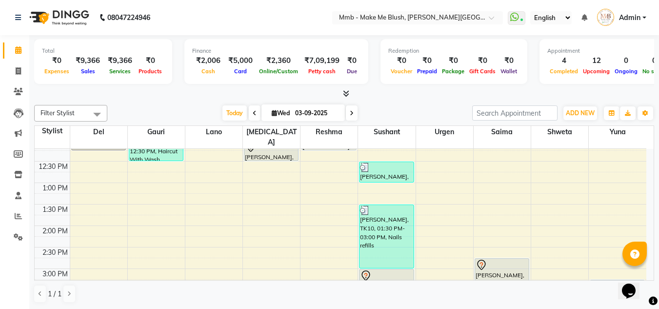
scroll to position [152, 0]
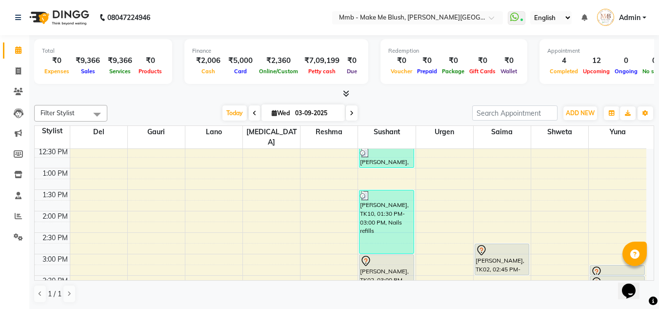
click at [352, 110] on span at bounding box center [352, 112] width 12 height 15
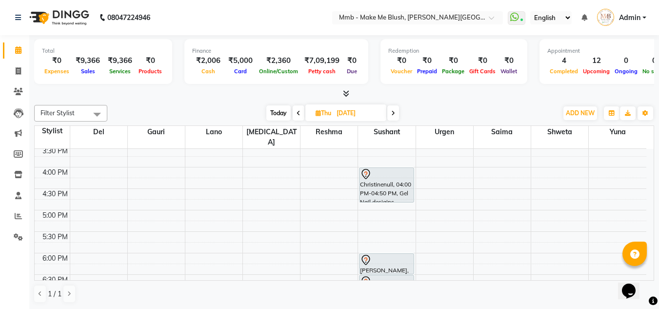
scroll to position [275, 0]
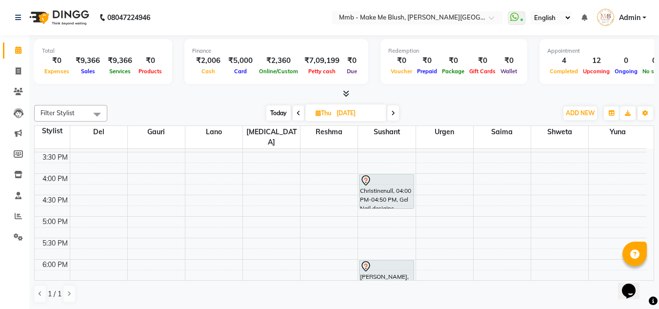
click at [645, 273] on div "Opens Chat This icon Opens the chat window." at bounding box center [632, 273] width 23 height 0
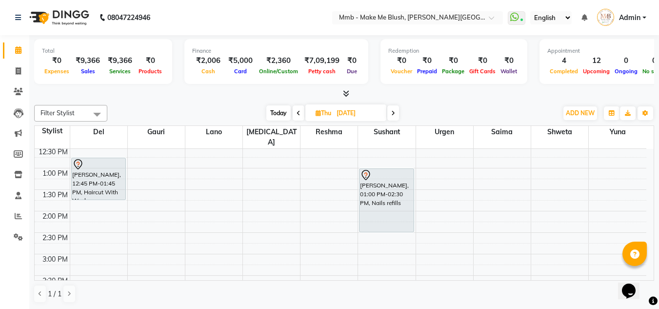
scroll to position [158, 0]
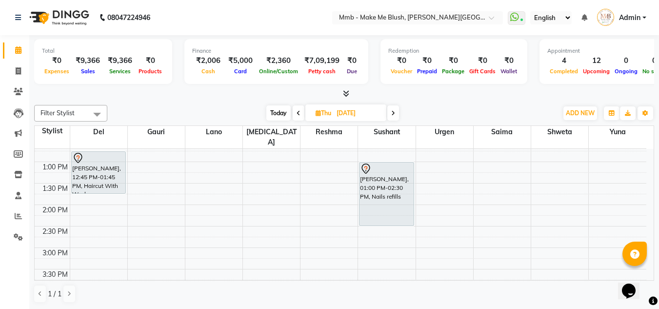
drag, startPoint x: 30, startPoint y: 5, endPoint x: 286, endPoint y: 19, distance: 255.8
click at [286, 19] on nav "08047224946 Select Location × Mmb - Make Me Blush, [PERSON_NAME][GEOGRAPHIC_DAT…" at bounding box center [329, 17] width 659 height 35
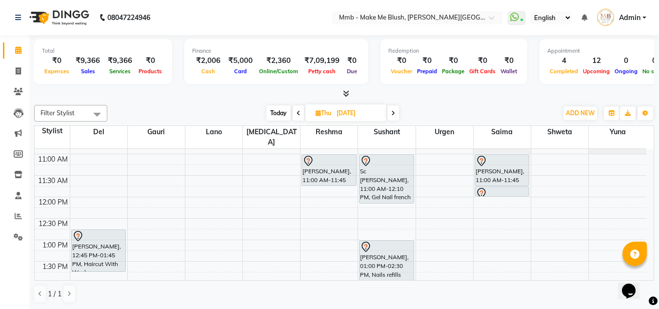
scroll to position [61, 0]
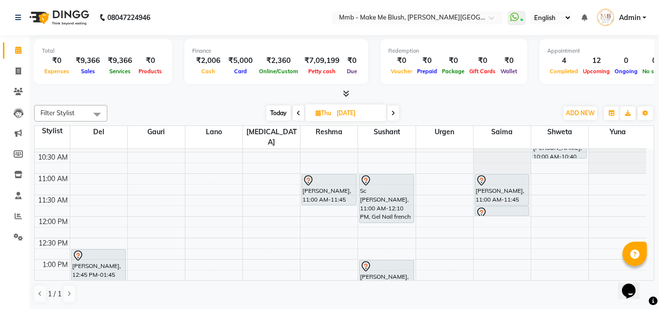
click at [393, 116] on span at bounding box center [393, 112] width 12 height 15
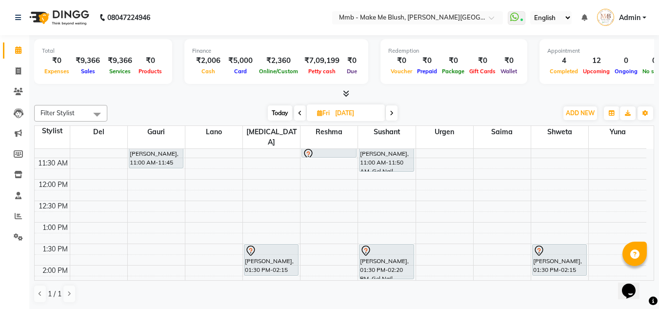
scroll to position [117, 0]
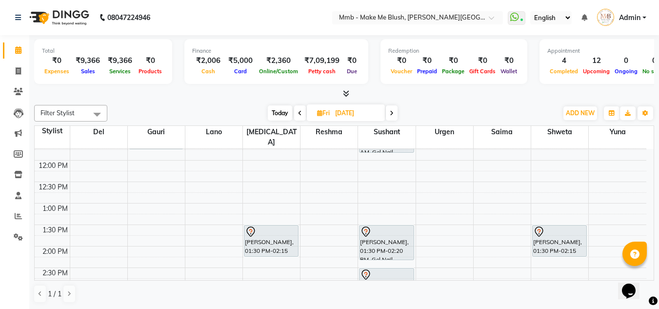
click at [393, 116] on span at bounding box center [392, 112] width 12 height 15
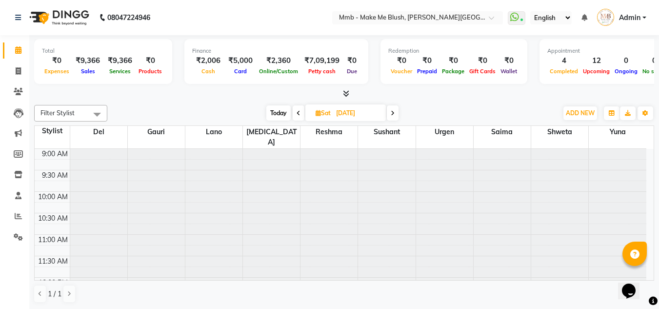
scroll to position [373, 0]
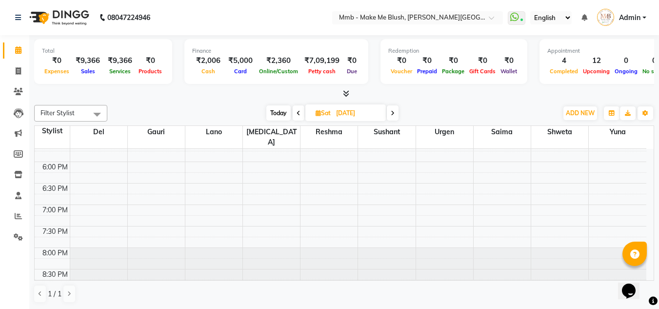
click at [274, 107] on span "Today" at bounding box center [278, 112] width 24 height 15
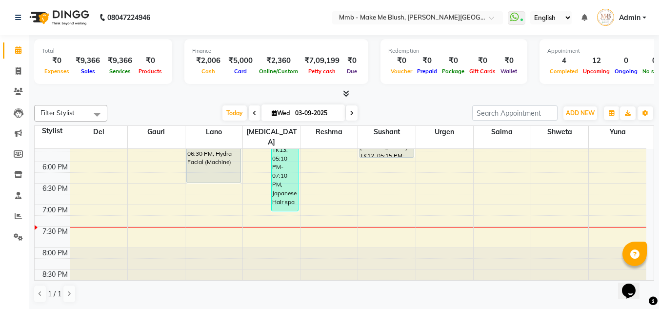
click at [350, 113] on icon at bounding box center [351, 113] width 4 height 6
type input "[DATE]"
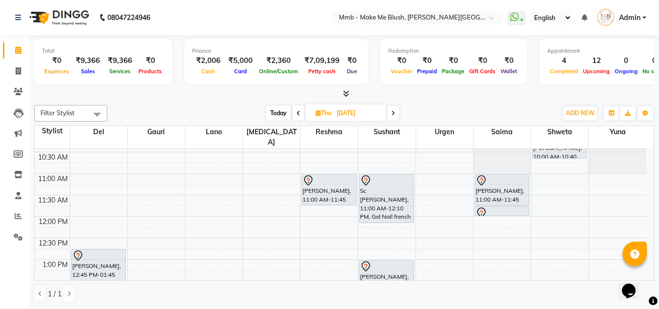
scroll to position [41, 0]
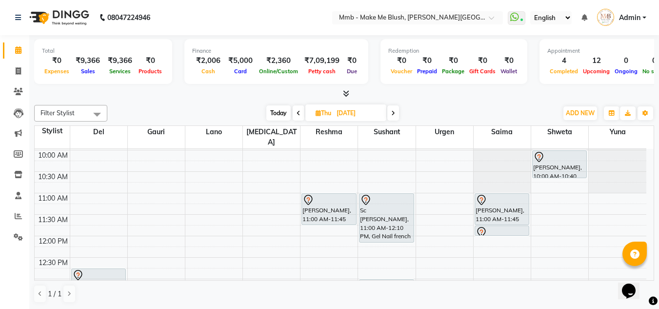
click at [645, 273] on div "Opens Chat This icon Opens the chat window." at bounding box center [632, 273] width 23 height 0
click at [649, 275] on html "Opens Chat This icon Opens the chat window." at bounding box center [633, 284] width 31 height 29
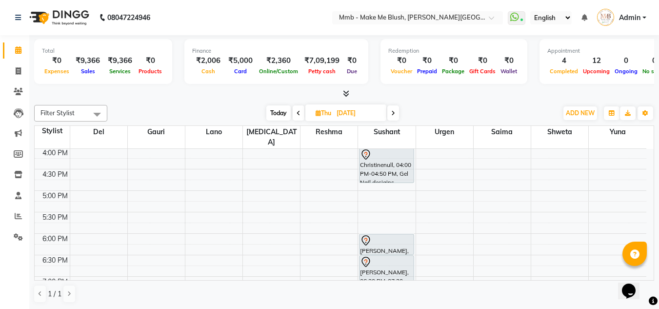
scroll to position [295, 0]
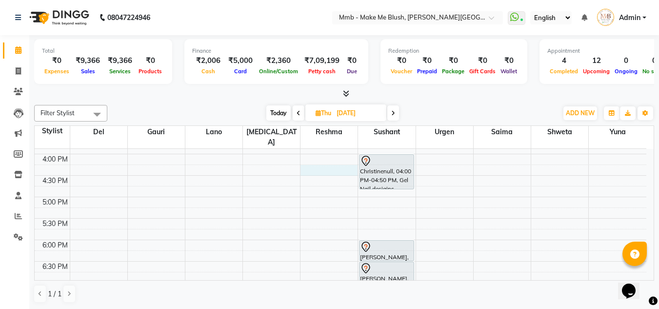
click at [318, 159] on div "9:00 AM 9:30 AM 10:00 AM 10:30 AM 11:00 AM 11:30 AM 12:00 PM 12:30 PM 1:00 PM 1…" at bounding box center [340, 111] width 611 height 514
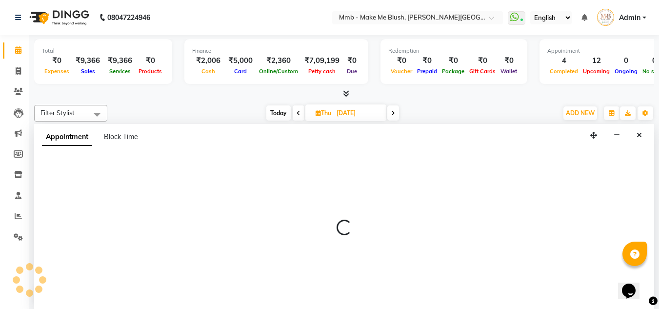
click at [318, 159] on div at bounding box center [344, 231] width 620 height 155
select select "18873"
select select "975"
select select "tentative"
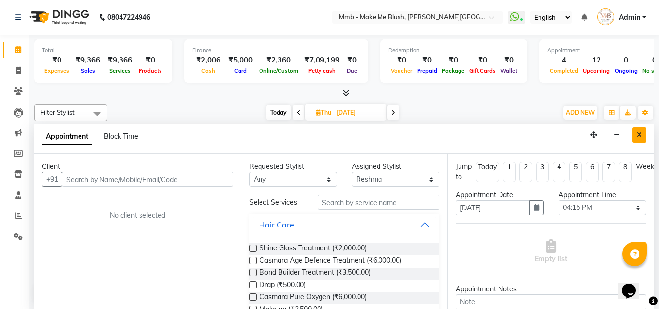
click at [643, 135] on button "Close" at bounding box center [639, 134] width 14 height 15
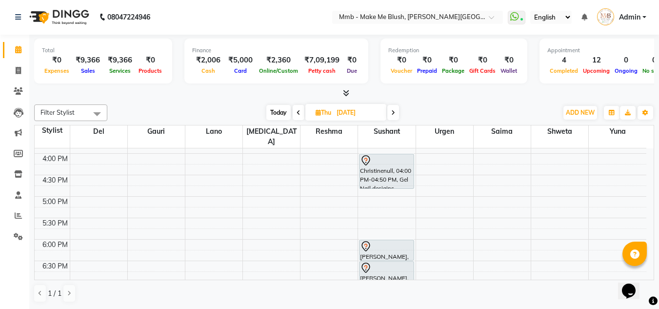
click at [388, 114] on span at bounding box center [393, 112] width 12 height 15
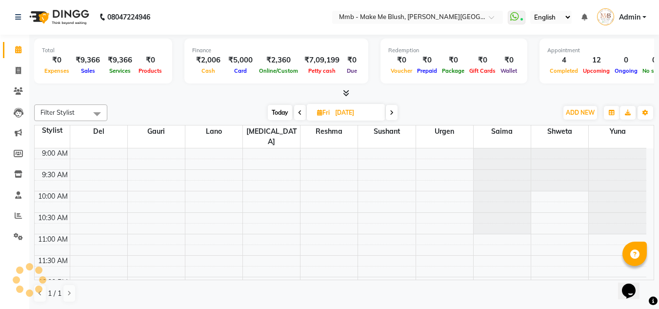
scroll to position [373, 0]
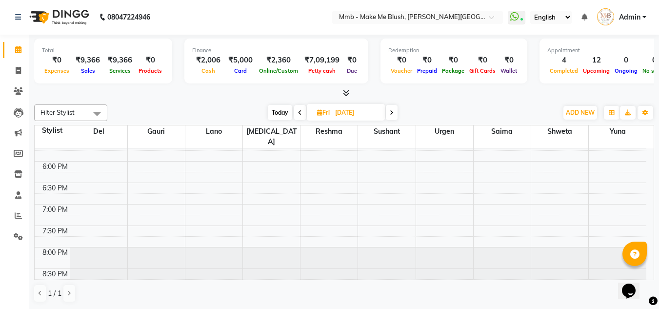
click at [295, 112] on span at bounding box center [300, 112] width 12 height 15
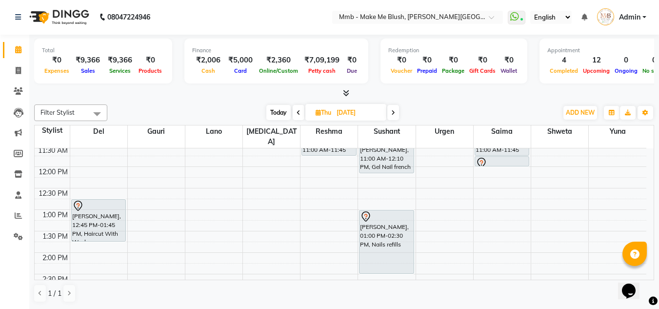
scroll to position [117, 0]
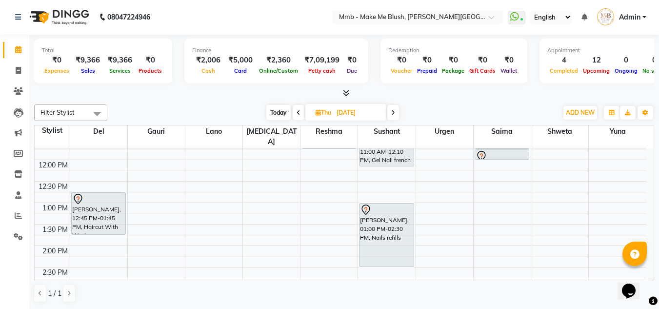
click at [392, 109] on span at bounding box center [393, 112] width 12 height 15
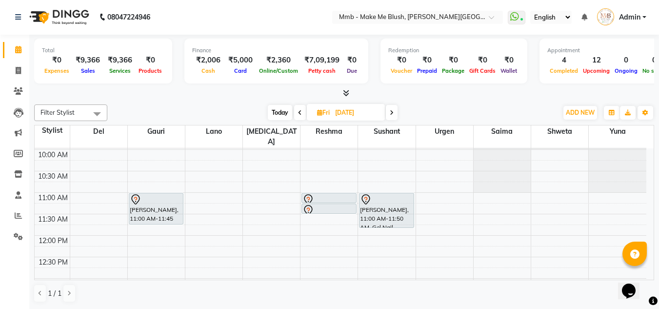
scroll to position [22, 0]
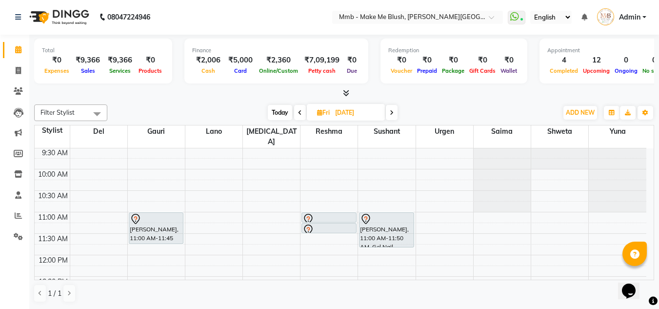
click at [280, 113] on span "Today" at bounding box center [280, 112] width 24 height 15
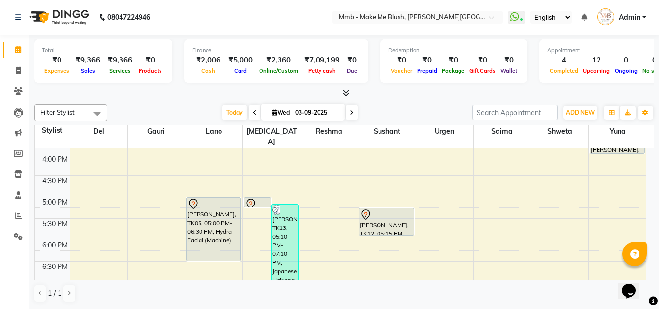
scroll to position [275, 0]
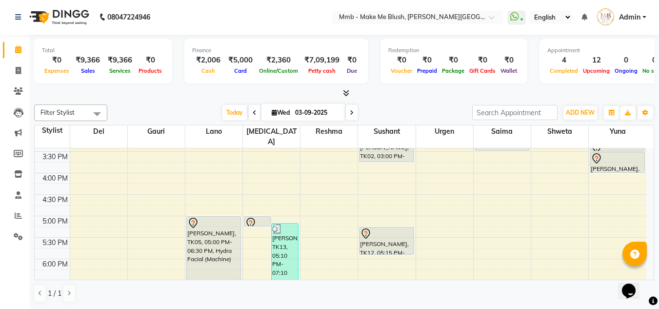
click at [352, 110] on span at bounding box center [352, 112] width 12 height 15
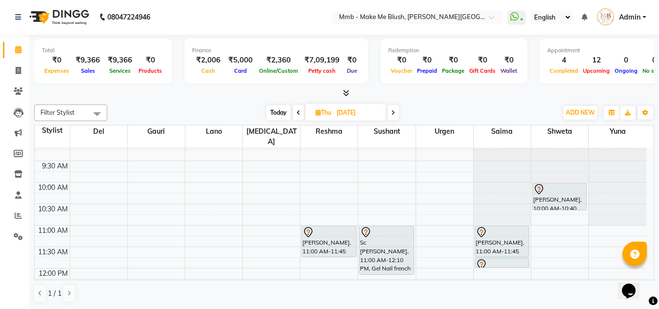
scroll to position [0, 0]
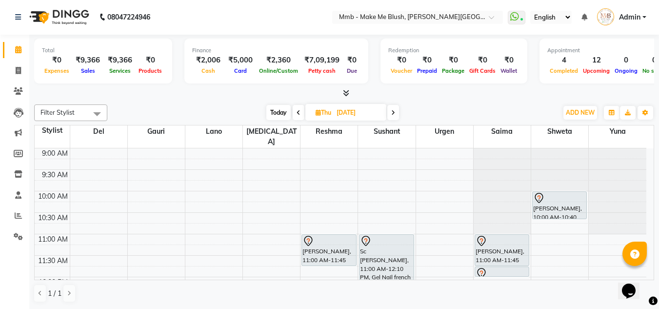
click at [645, 273] on div "Opens Chat This icon Opens the chat window." at bounding box center [632, 273] width 23 height 0
click at [273, 112] on span "Today" at bounding box center [278, 112] width 24 height 15
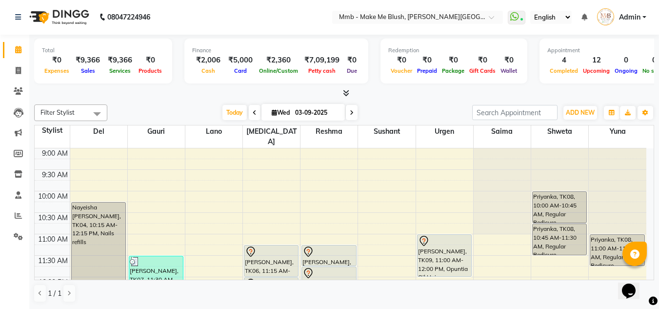
click at [349, 112] on icon at bounding box center [351, 113] width 4 height 6
type input "[DATE]"
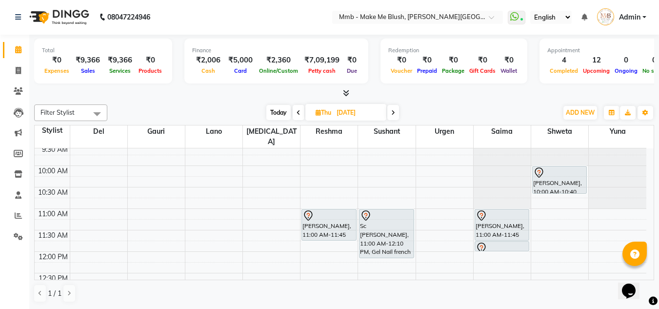
scroll to position [16, 0]
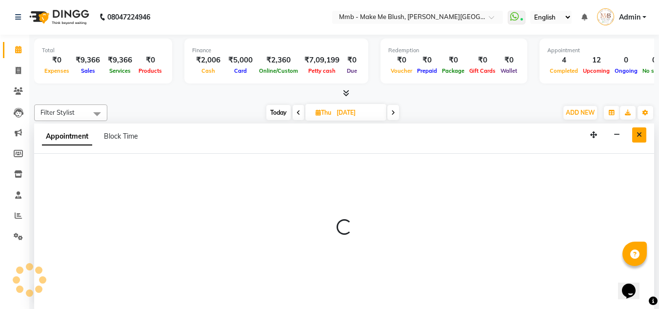
select select "67875"
select select "675"
select select "tentative"
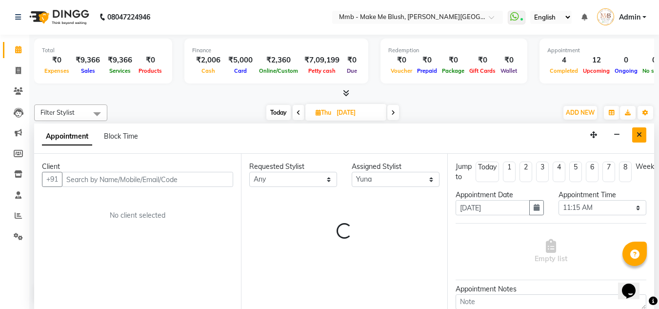
click at [636, 141] on button "Close" at bounding box center [639, 134] width 14 height 15
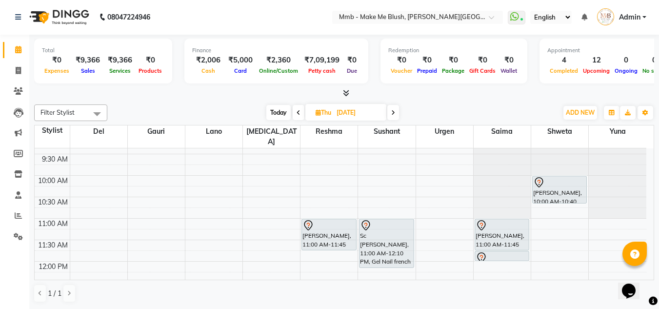
click at [269, 105] on span "Today" at bounding box center [278, 112] width 24 height 15
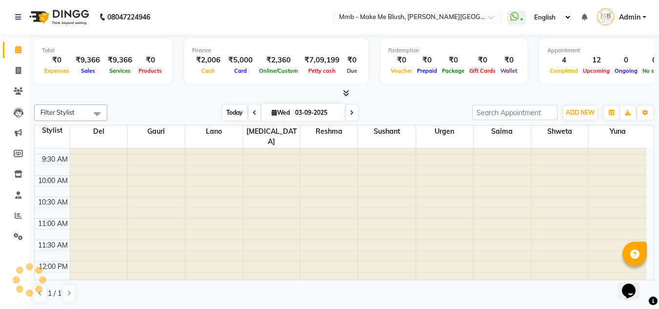
scroll to position [373, 0]
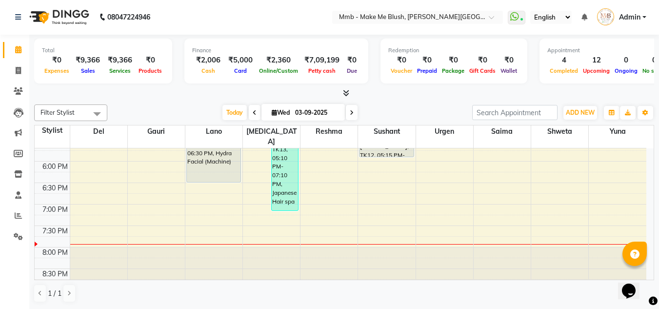
click at [349, 118] on span at bounding box center [352, 112] width 12 height 15
type input "[DATE]"
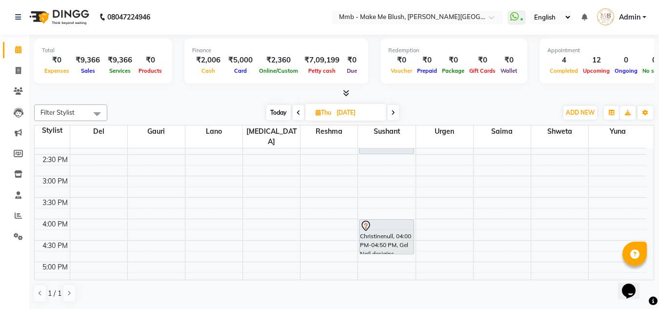
scroll to position [230, 0]
